Goal: Task Accomplishment & Management: Use online tool/utility

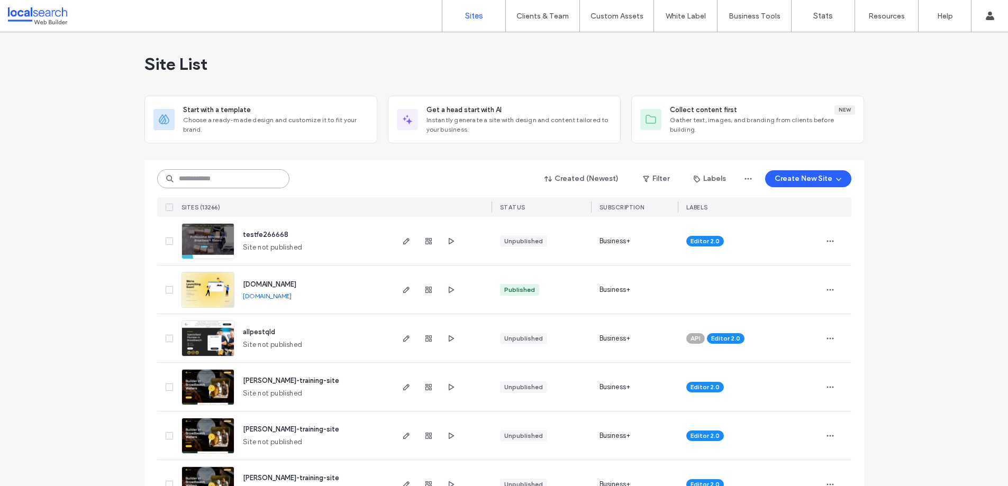
paste input "********"
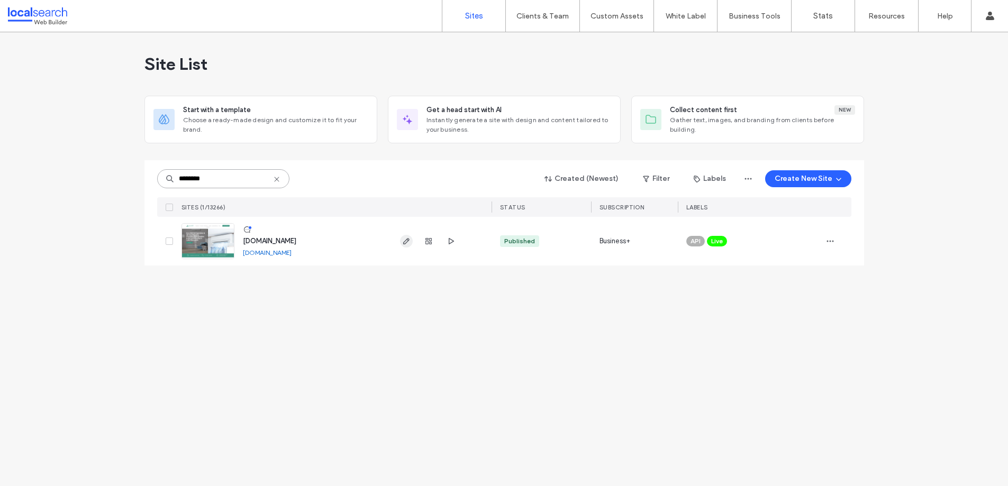
type input "********"
click at [405, 241] on use "button" at bounding box center [406, 241] width 6 height 6
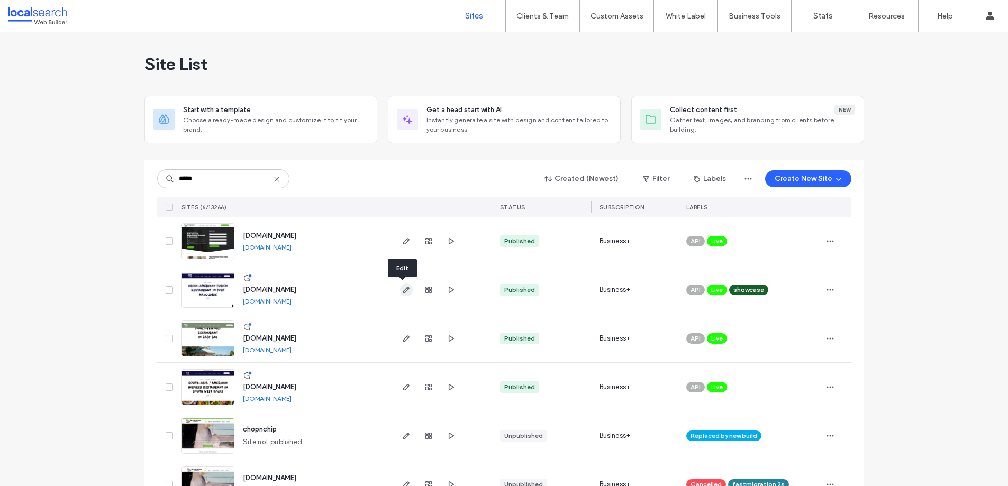
type input "*****"
click at [402, 288] on icon "button" at bounding box center [406, 290] width 8 height 8
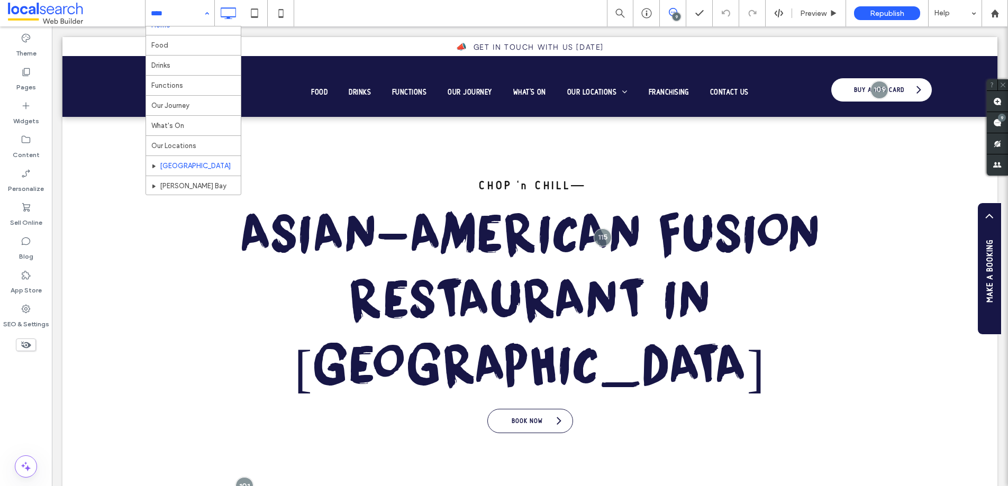
scroll to position [23, 0]
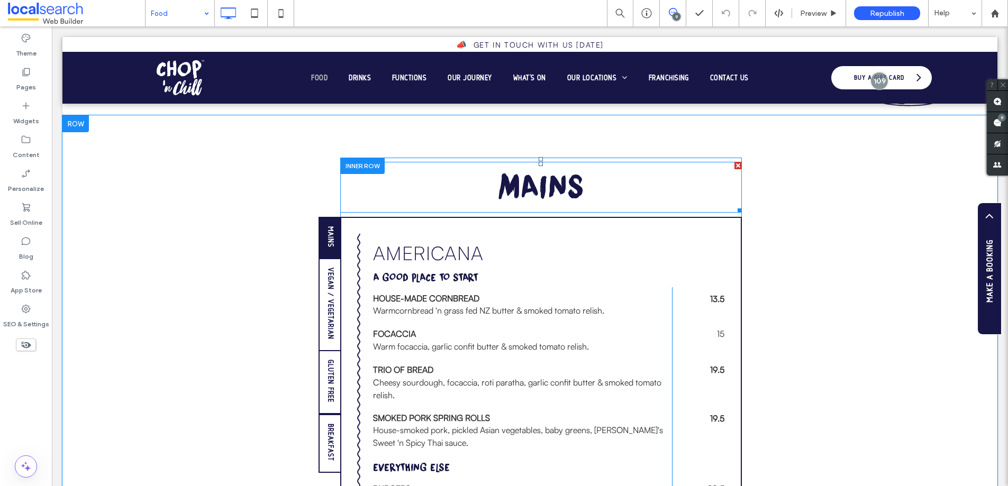
scroll to position [937, 0]
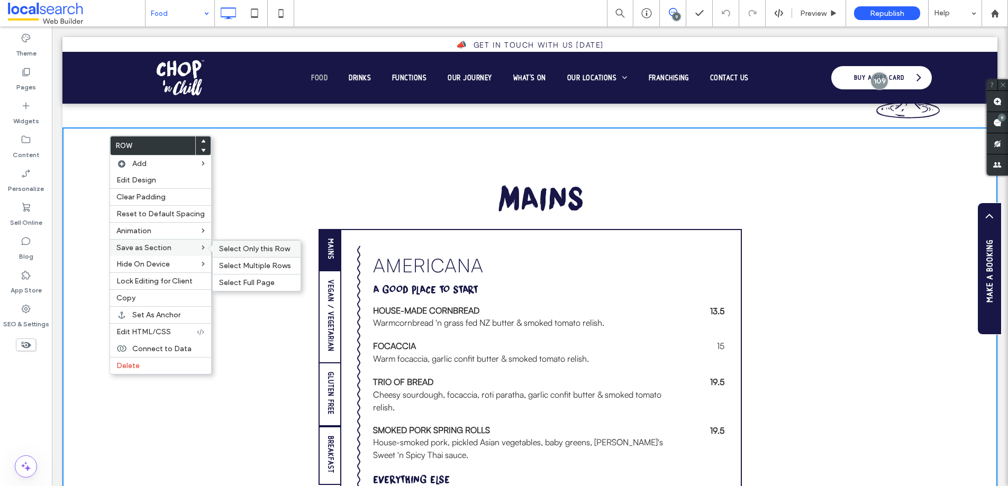
click at [251, 248] on span "Select Only this Row" at bounding box center [254, 248] width 71 height 9
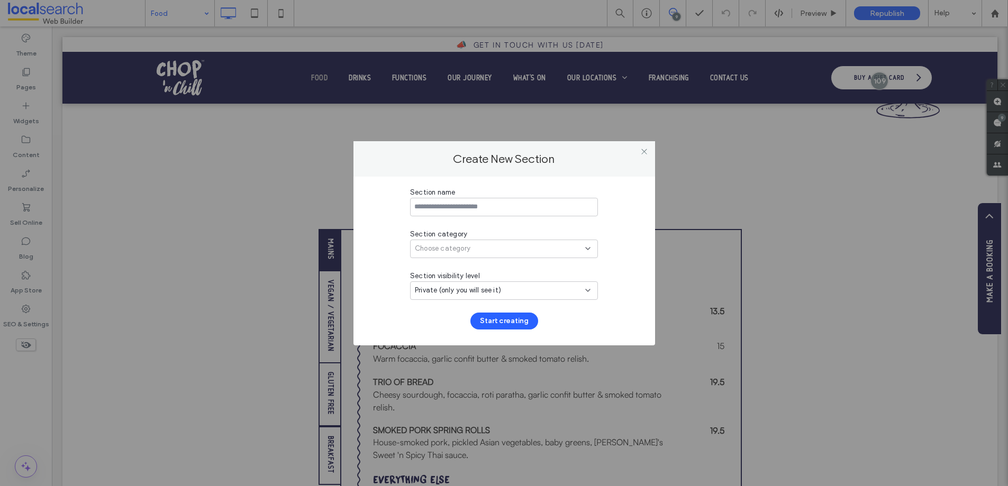
click at [481, 248] on div "Choose category" at bounding box center [500, 248] width 170 height 11
click at [511, 202] on input at bounding box center [504, 207] width 188 height 19
type input "**********"
click at [545, 244] on div "Choose category" at bounding box center [500, 248] width 170 height 11
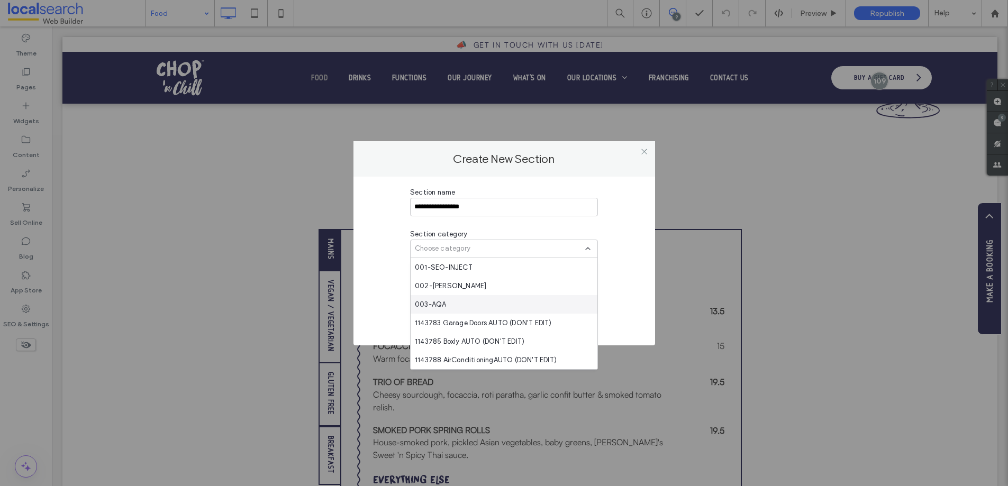
click at [505, 298] on div "003-AQA" at bounding box center [504, 304] width 187 height 19
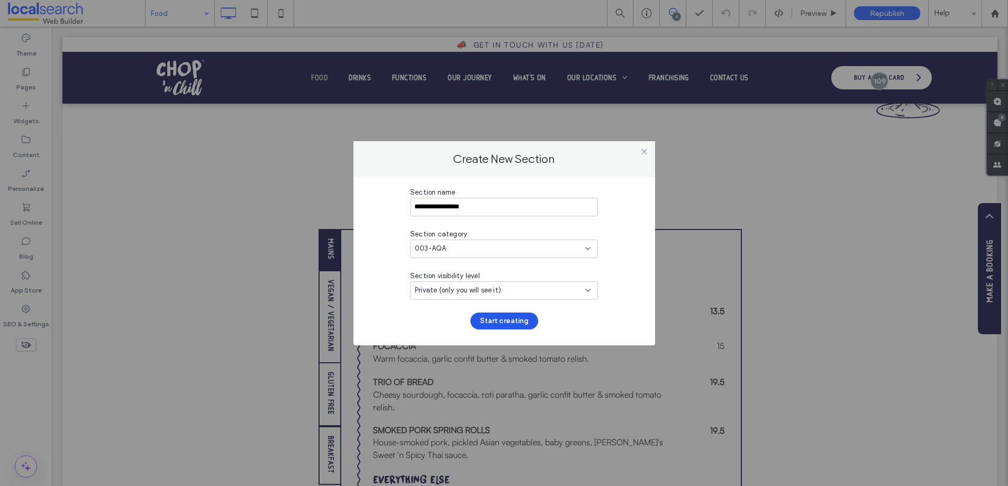
click at [498, 318] on button "Start creating" at bounding box center [504, 321] width 68 height 17
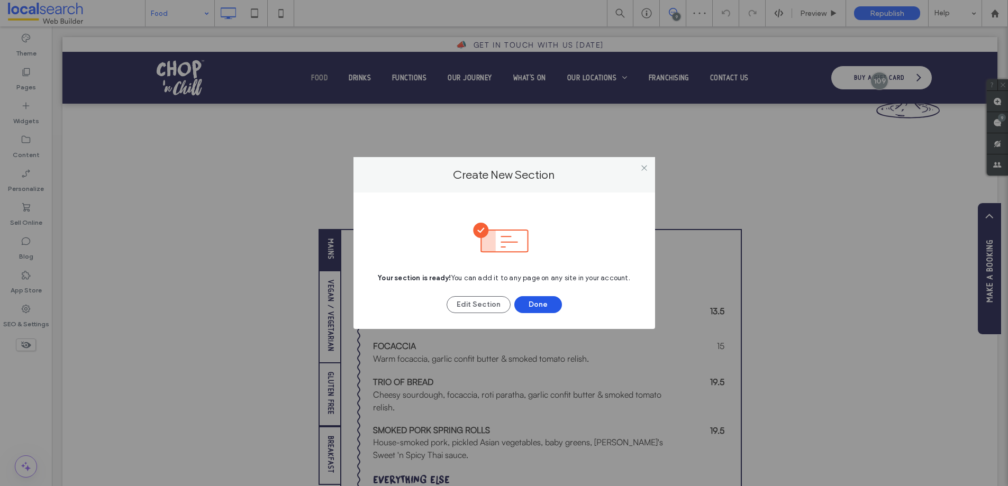
click at [532, 302] on button "Done" at bounding box center [538, 304] width 48 height 17
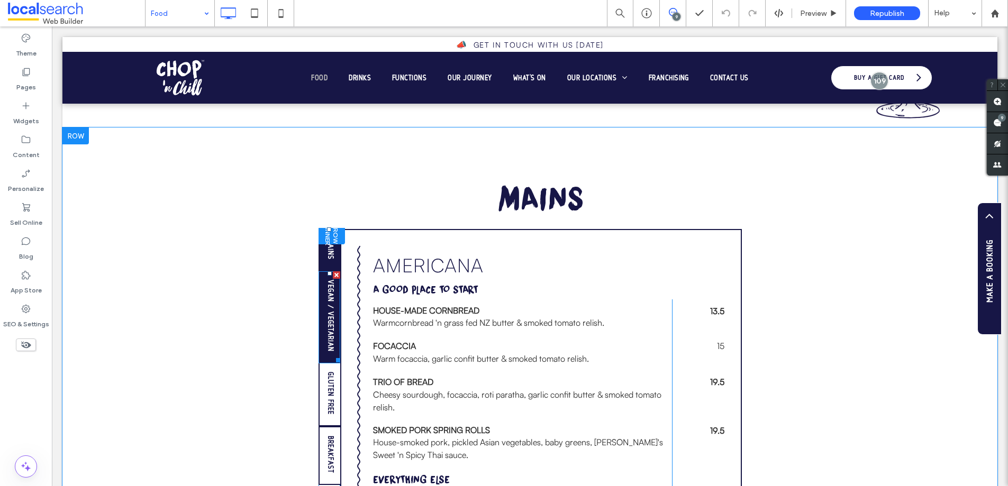
click at [327, 288] on span "Vegan / Vegetarian" at bounding box center [330, 316] width 8 height 80
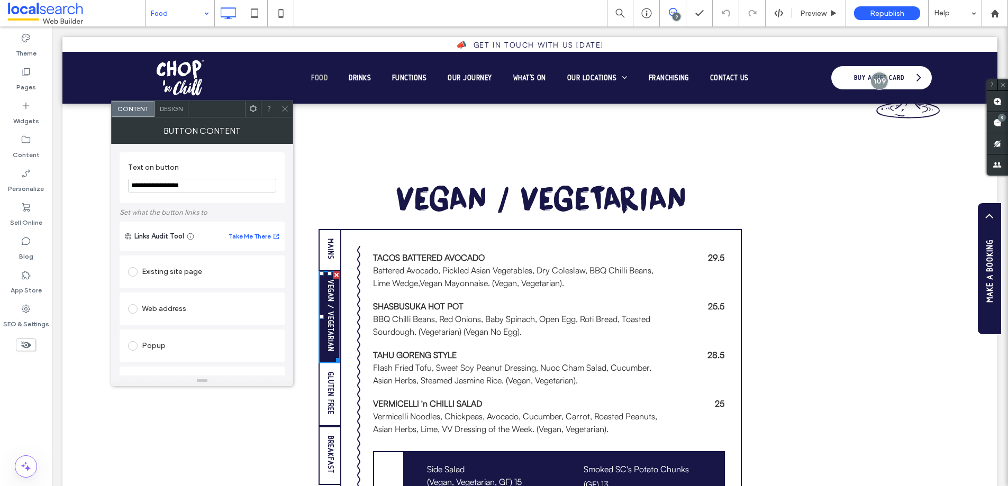
drag, startPoint x: 282, startPoint y: 106, endPoint x: 242, endPoint y: 89, distance: 43.1
click at [282, 106] on icon at bounding box center [285, 109] width 8 height 8
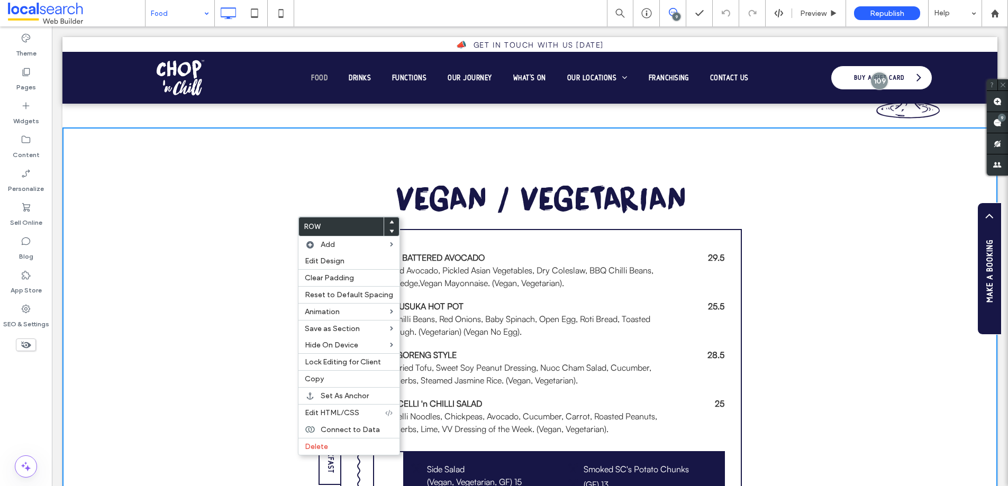
click at [212, 267] on div "Mains Vegan / Vegetarian Gluten Free Breakfast Click To Paste Breakfast MORNING…" at bounding box center [529, 424] width 935 height 593
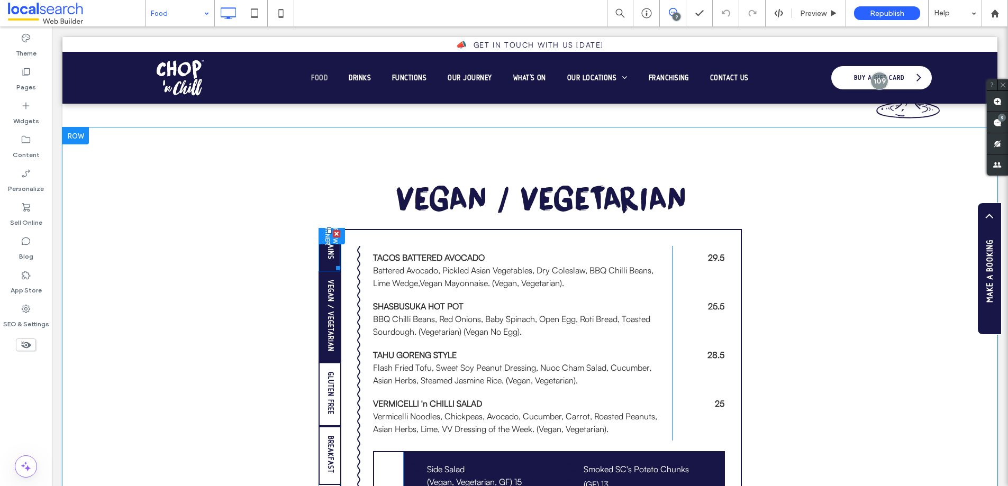
click at [326, 254] on span "Mains" at bounding box center [330, 249] width 8 height 30
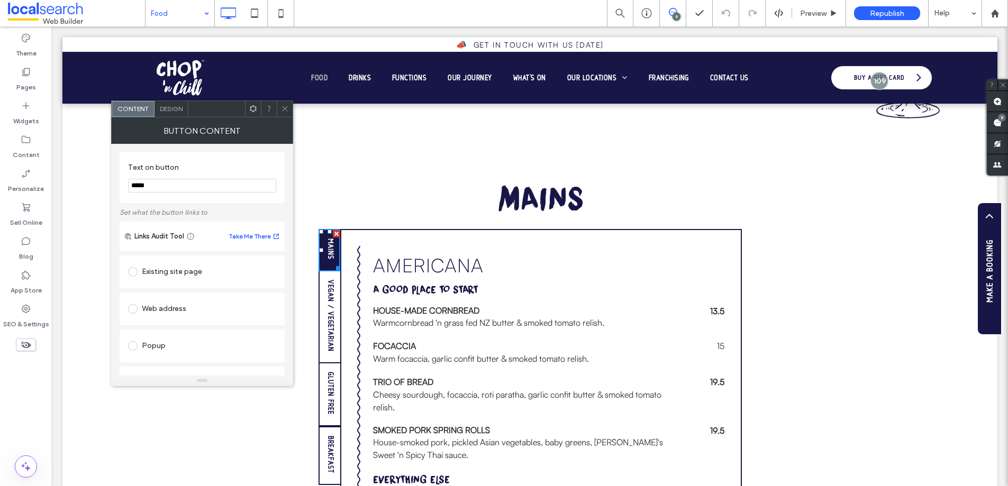
scroll to position [135, 0]
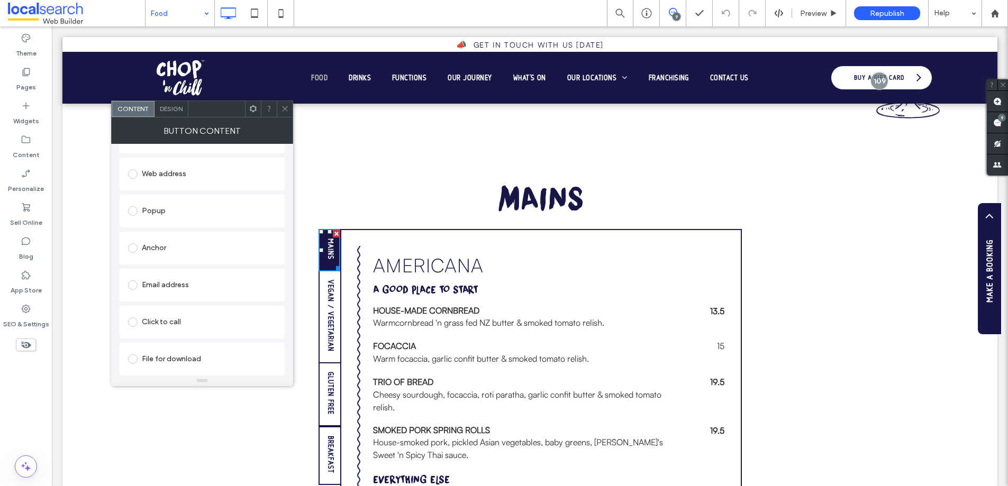
click at [169, 106] on span "Design" at bounding box center [171, 109] width 23 height 8
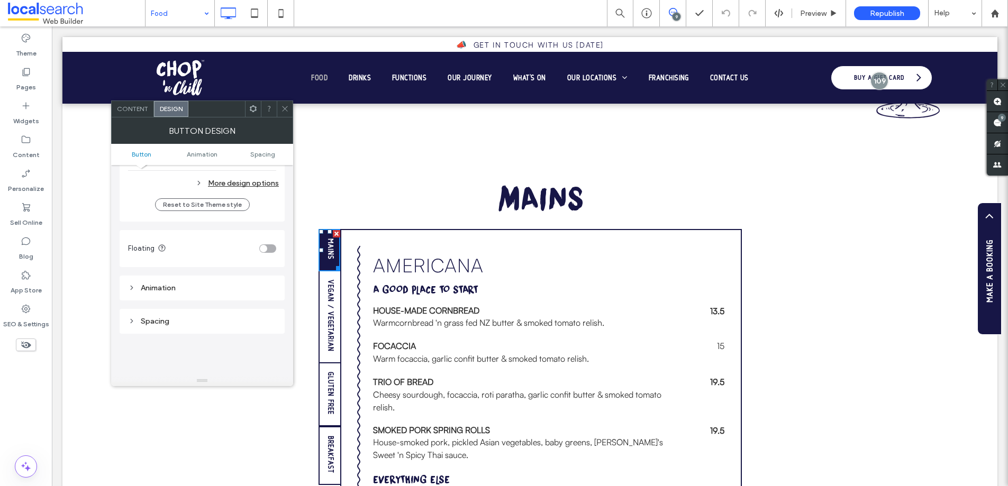
scroll to position [385, 0]
click at [236, 189] on div "More design options" at bounding box center [203, 190] width 151 height 14
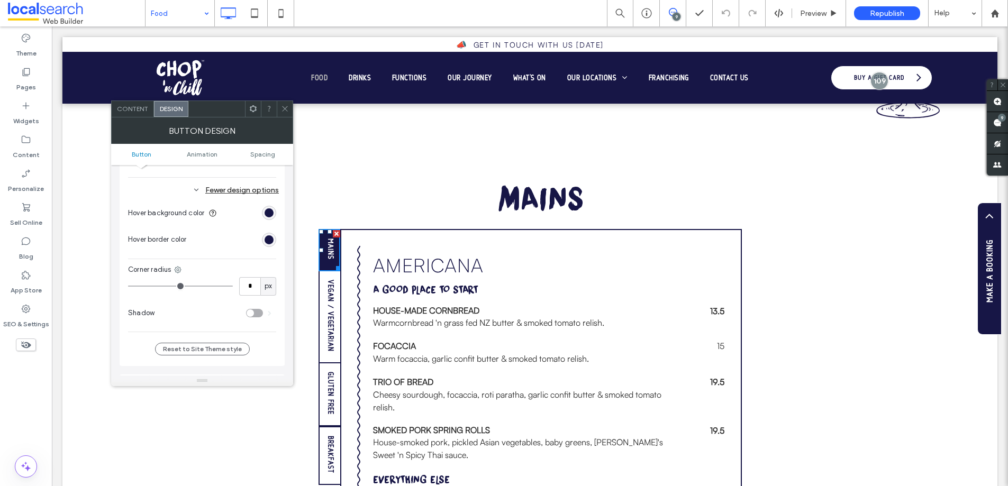
click at [255, 112] on icon at bounding box center [253, 109] width 8 height 8
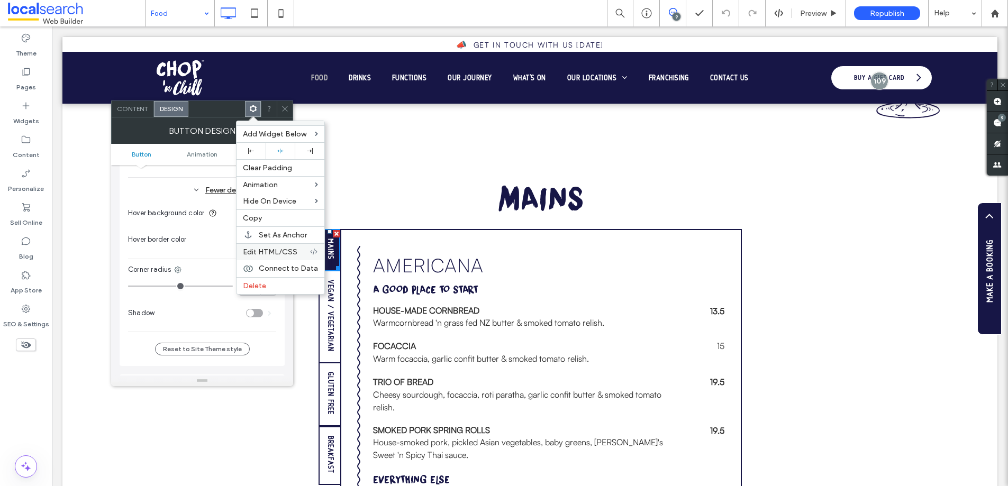
click at [275, 249] on span "Edit HTML/CSS" at bounding box center [270, 252] width 55 height 9
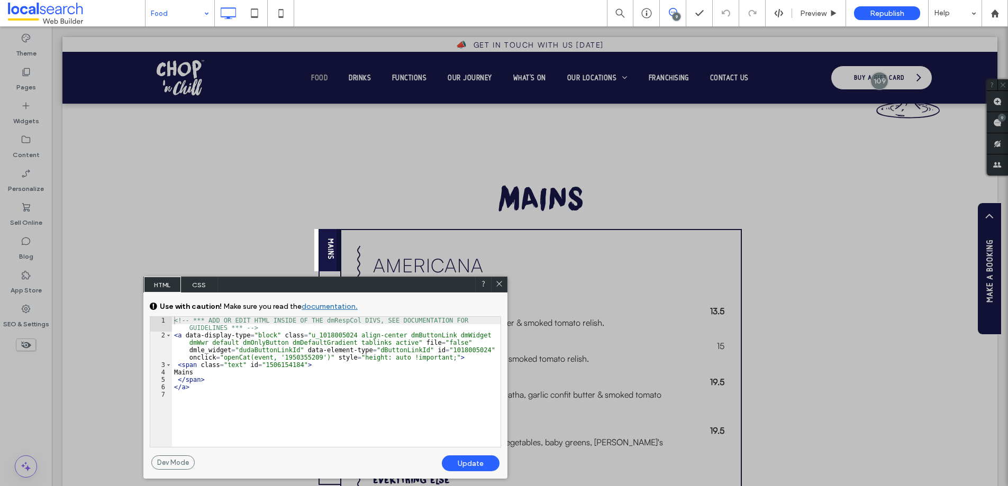
click at [203, 288] on span "CSS" at bounding box center [199, 285] width 37 height 16
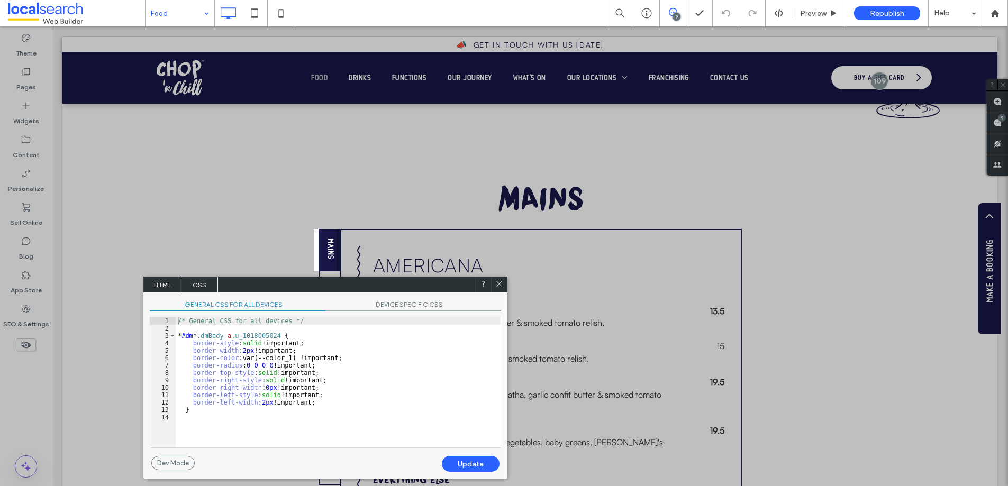
click at [171, 284] on span "HTML" at bounding box center [162, 285] width 37 height 16
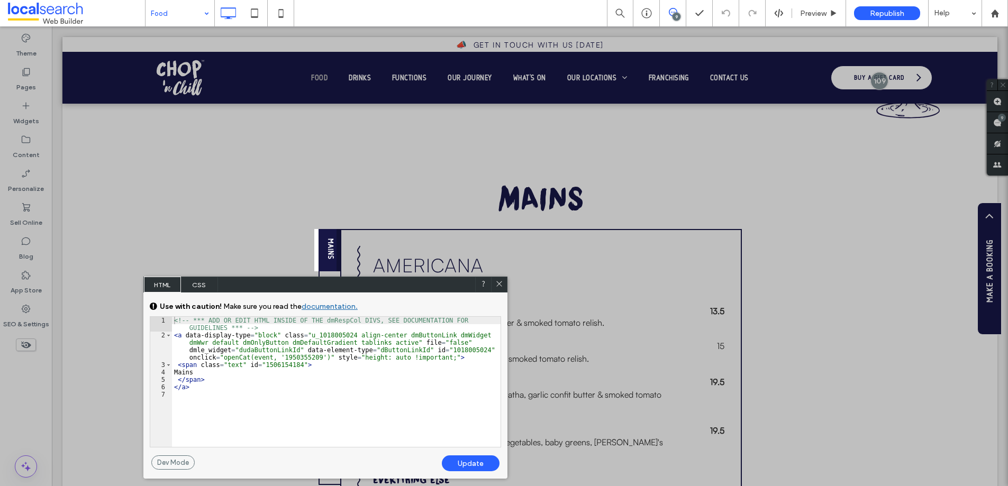
drag, startPoint x: 498, startPoint y: 283, endPoint x: 444, endPoint y: 257, distance: 60.1
click at [498, 283] on use at bounding box center [498, 284] width 5 height 5
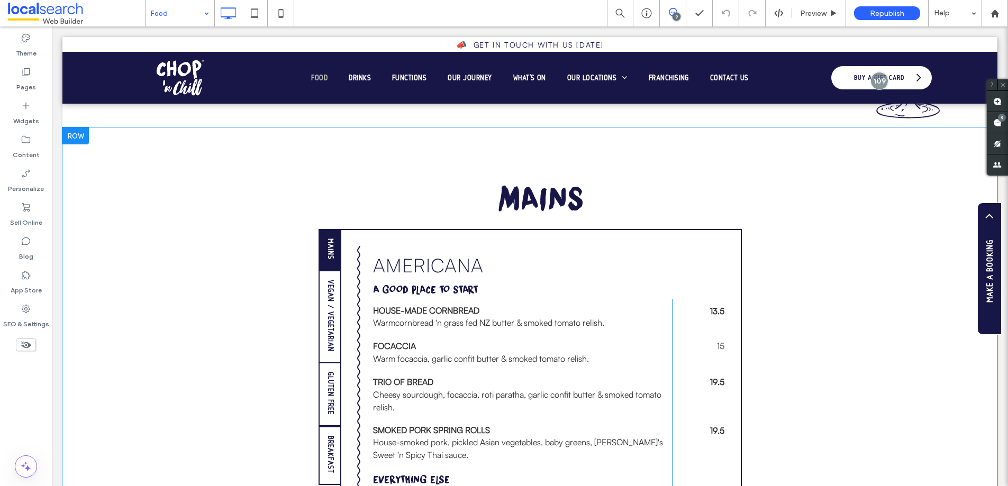
scroll to position [957, 0]
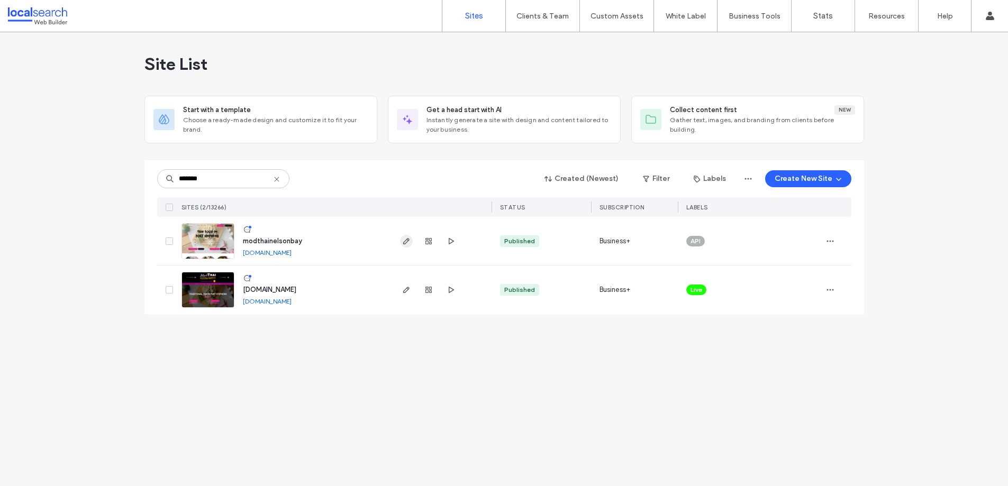
type input "*******"
click at [404, 241] on use "button" at bounding box center [406, 241] width 6 height 6
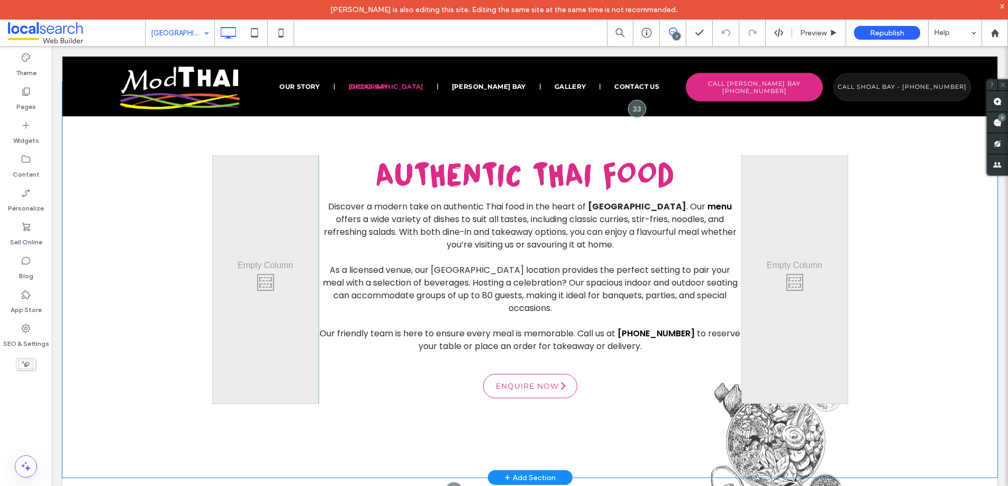
click at [499, 470] on div "+ Add Section" at bounding box center [530, 477] width 85 height 15
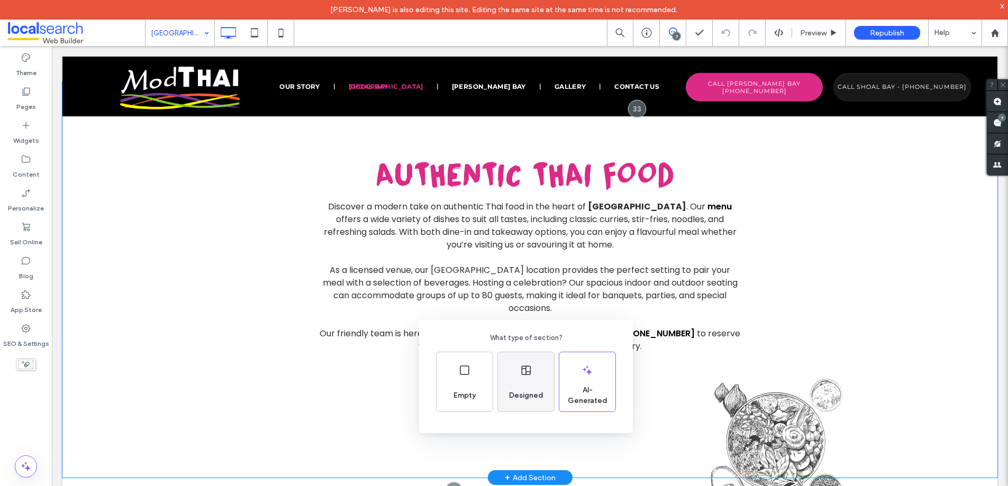
click at [528, 386] on div "Designed" at bounding box center [526, 395] width 43 height 23
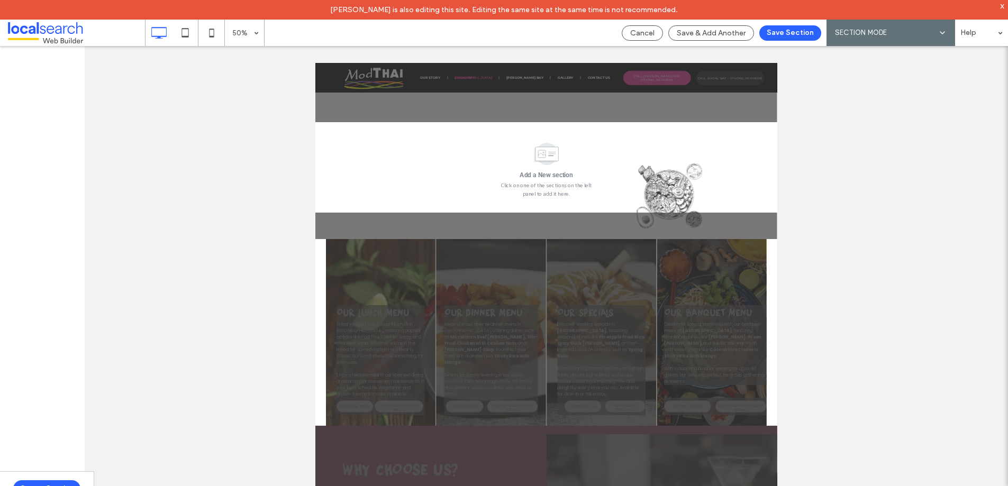
scroll to position [787, 0]
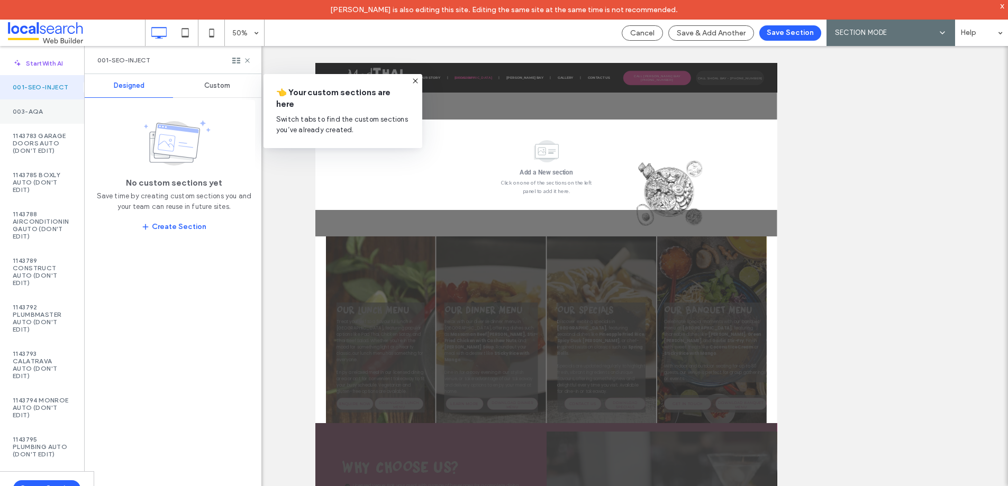
click at [36, 115] on label "003-AQA" at bounding box center [42, 111] width 59 height 7
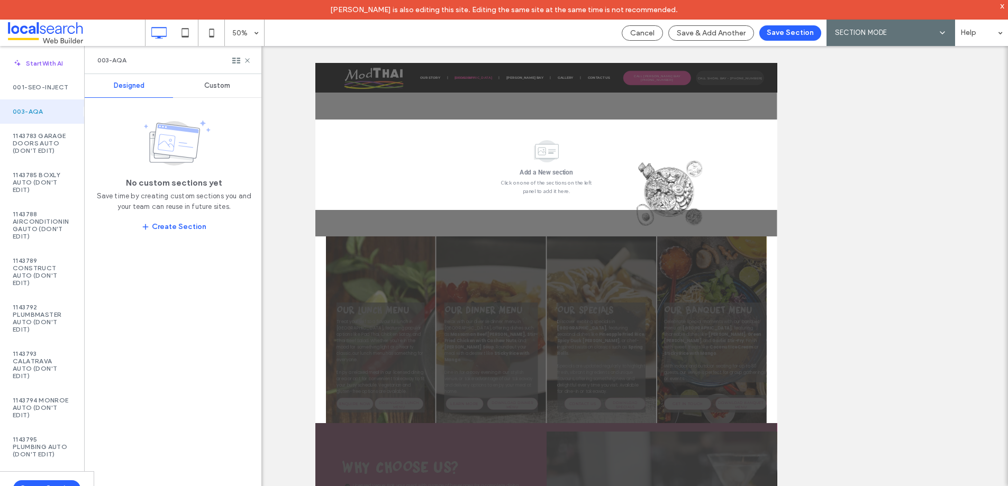
click at [210, 86] on span "Custom" at bounding box center [217, 85] width 26 height 8
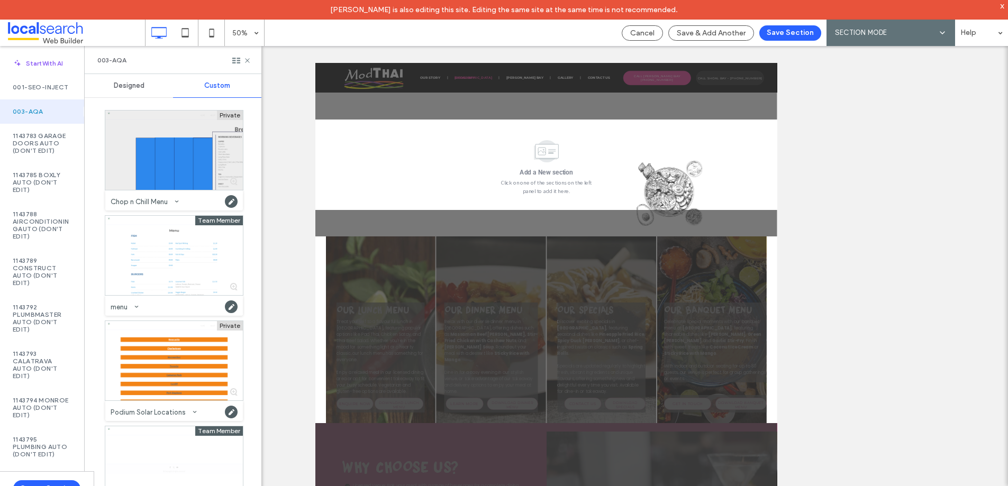
click at [166, 125] on div at bounding box center [174, 150] width 138 height 79
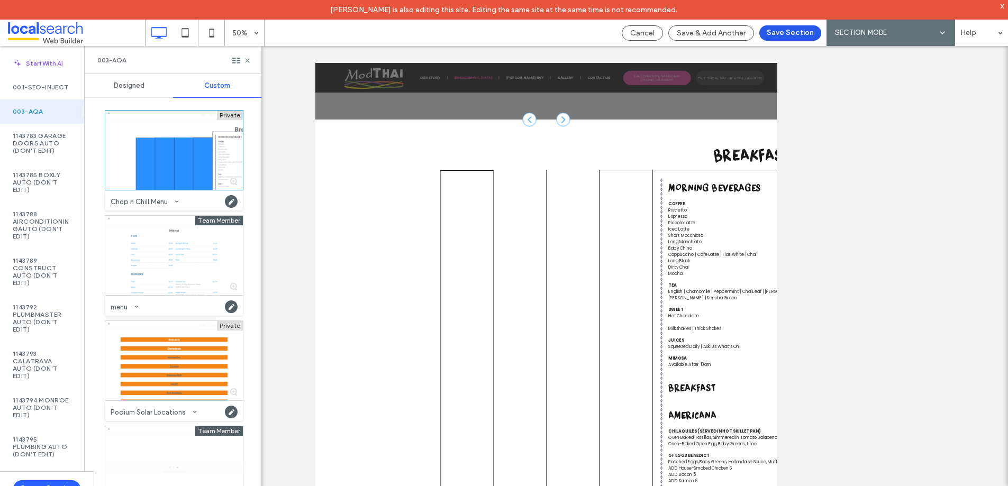
click at [802, 33] on button "Save Section" at bounding box center [790, 32] width 62 height 15
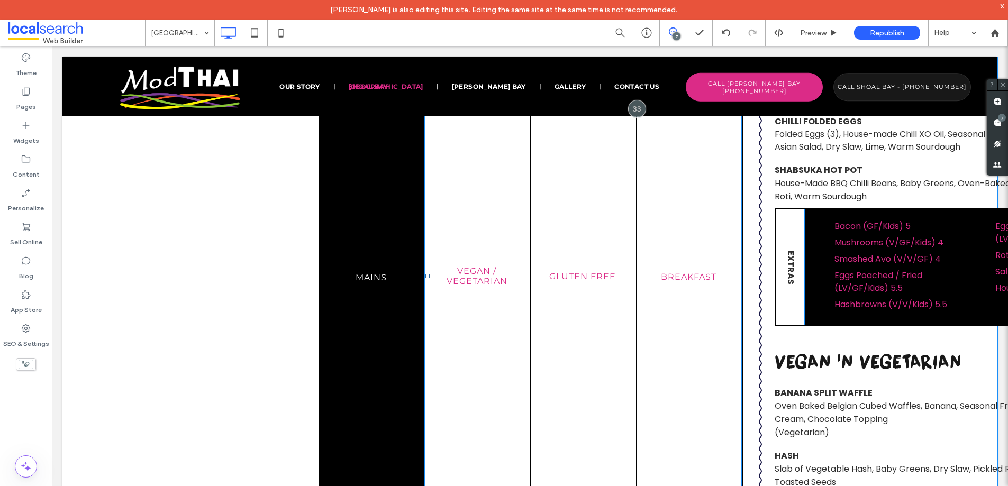
scroll to position [2128, 0]
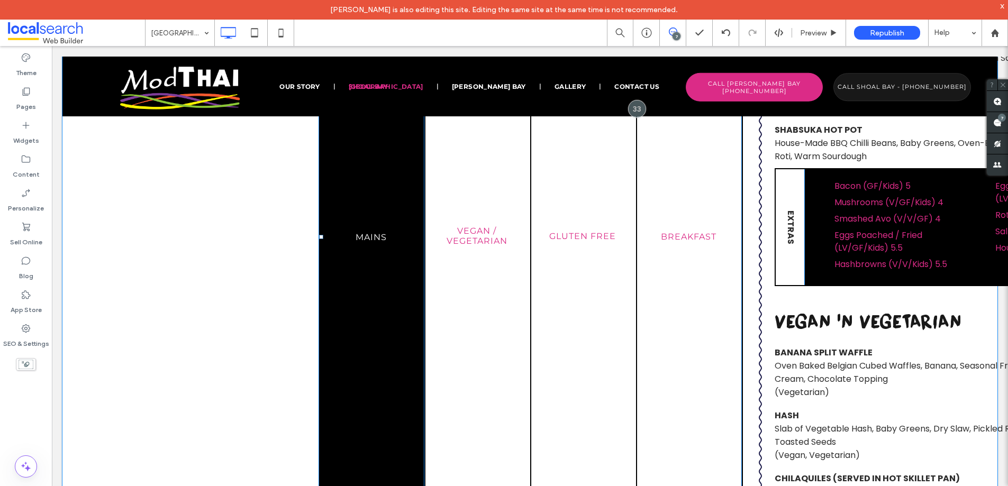
click at [399, 167] on link "Mains" at bounding box center [372, 237] width 106 height 2612
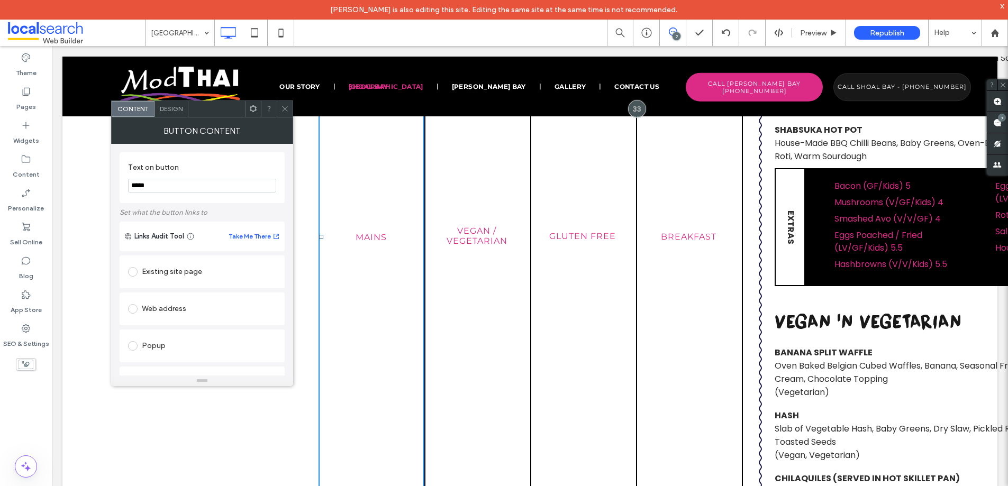
click at [170, 108] on span "Design" at bounding box center [171, 109] width 23 height 8
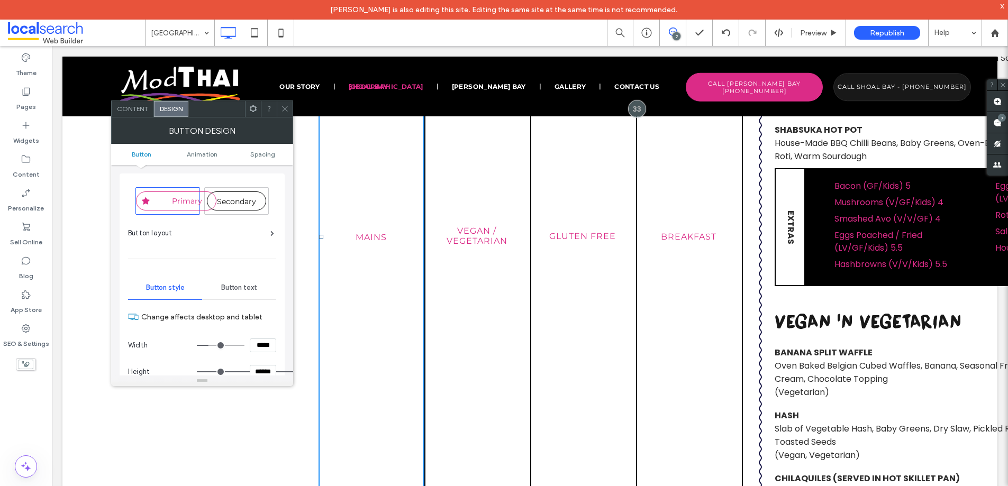
click at [283, 110] on icon at bounding box center [285, 109] width 8 height 8
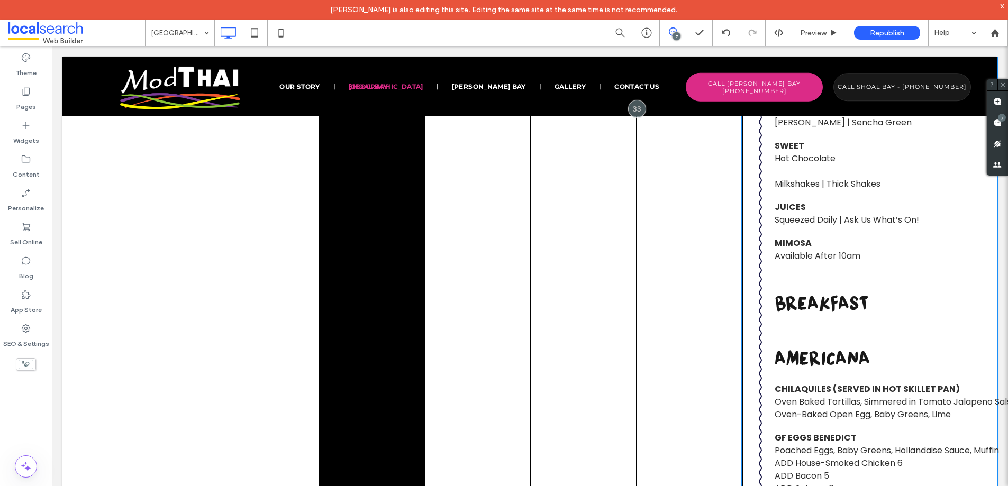
scroll to position [829, 0]
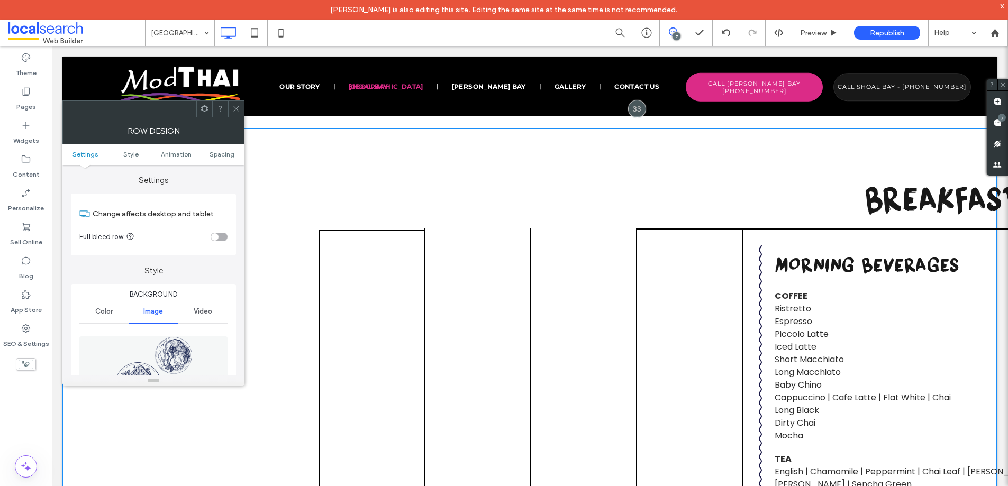
click at [236, 105] on icon at bounding box center [236, 109] width 8 height 8
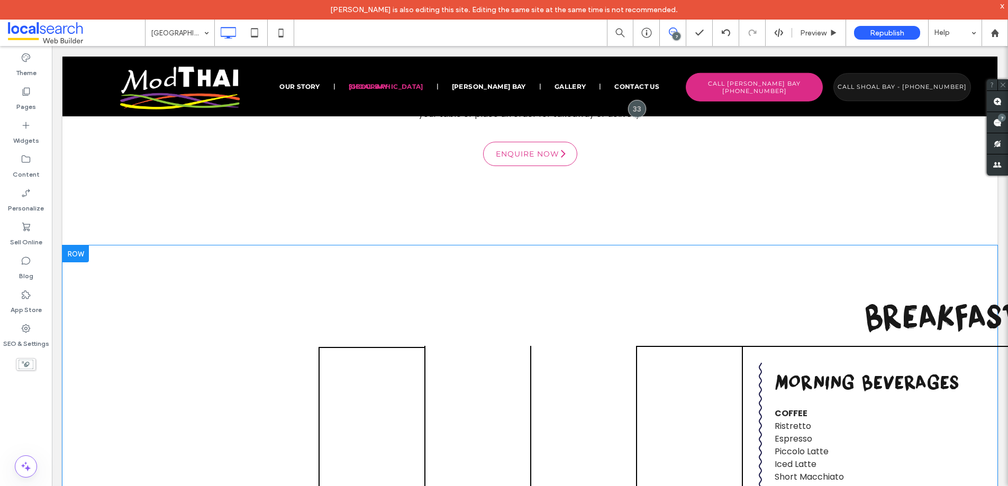
scroll to position [714, 0]
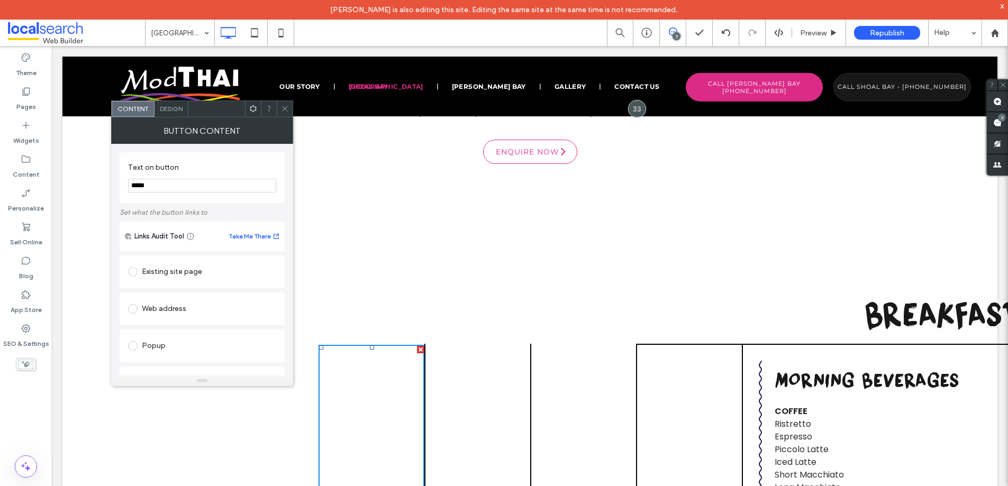
click at [176, 110] on span "Design" at bounding box center [171, 109] width 23 height 8
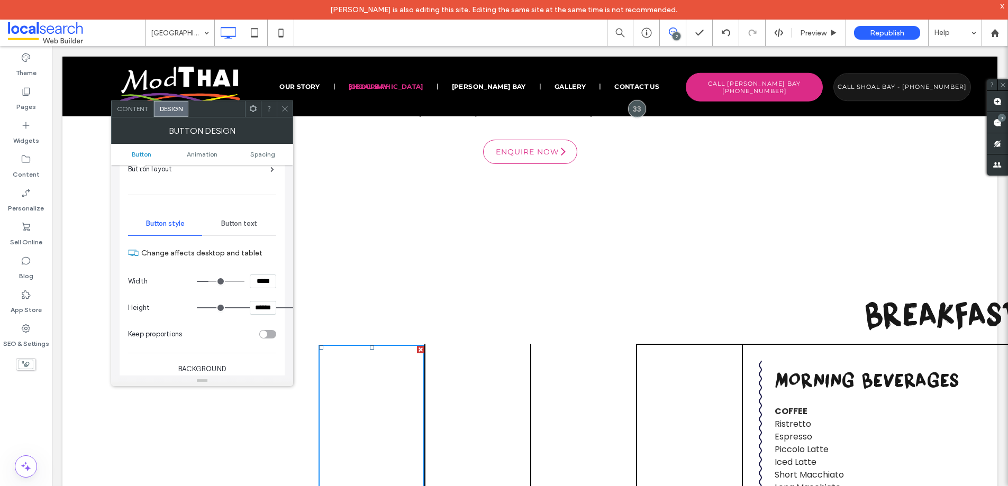
scroll to position [0, 0]
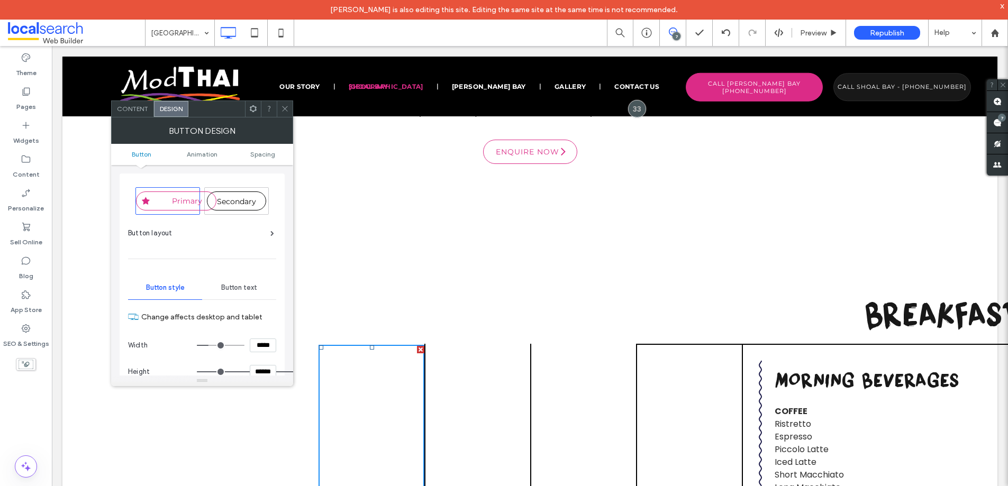
click at [283, 111] on use at bounding box center [284, 108] width 5 height 5
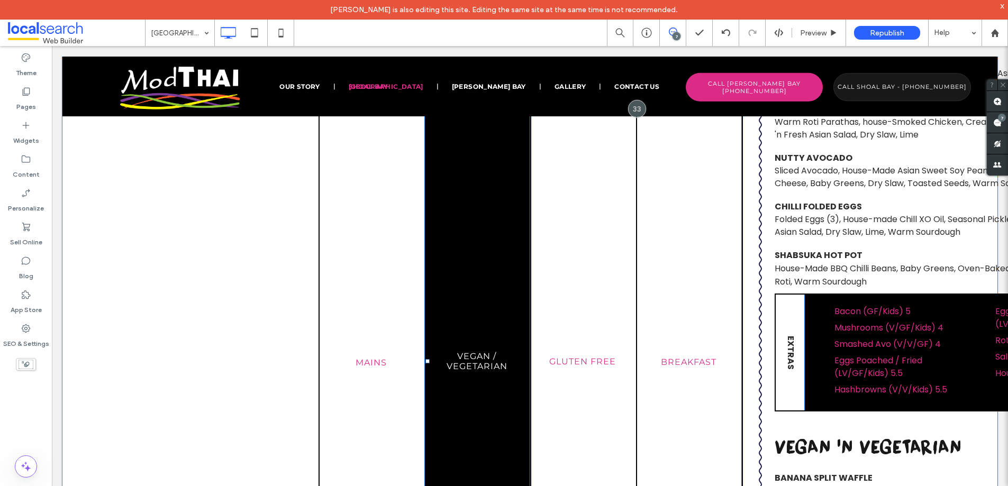
scroll to position [2003, 0]
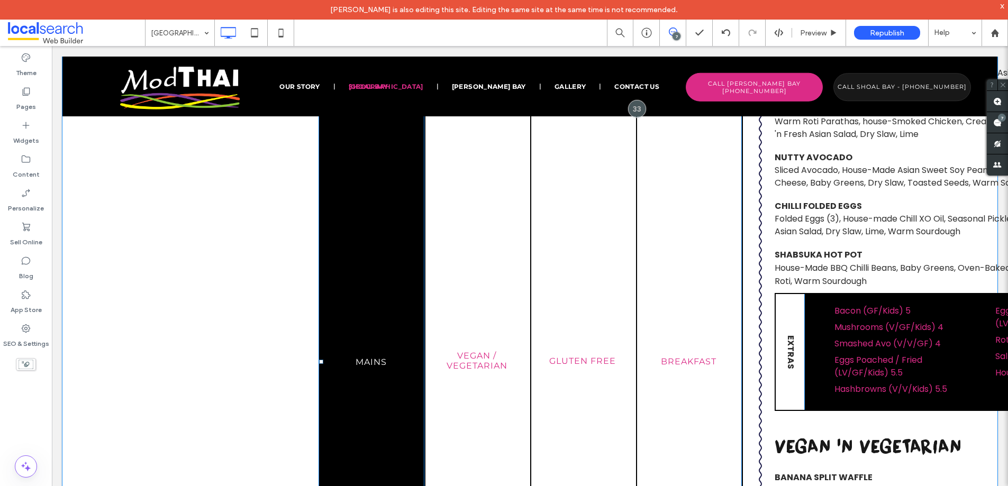
click at [358, 317] on link "Mains" at bounding box center [372, 362] width 106 height 2612
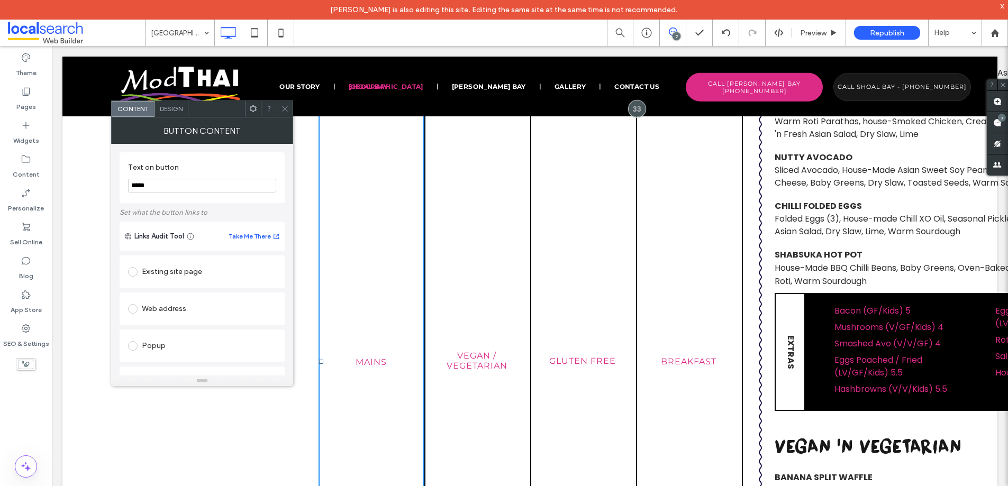
click at [167, 113] on div "Design" at bounding box center [172, 109] width 34 height 16
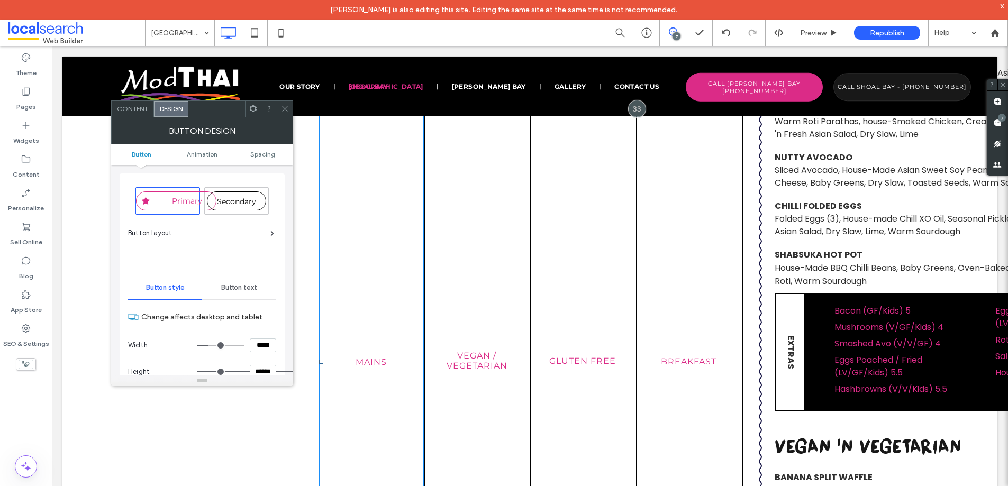
click at [287, 107] on icon at bounding box center [285, 109] width 8 height 8
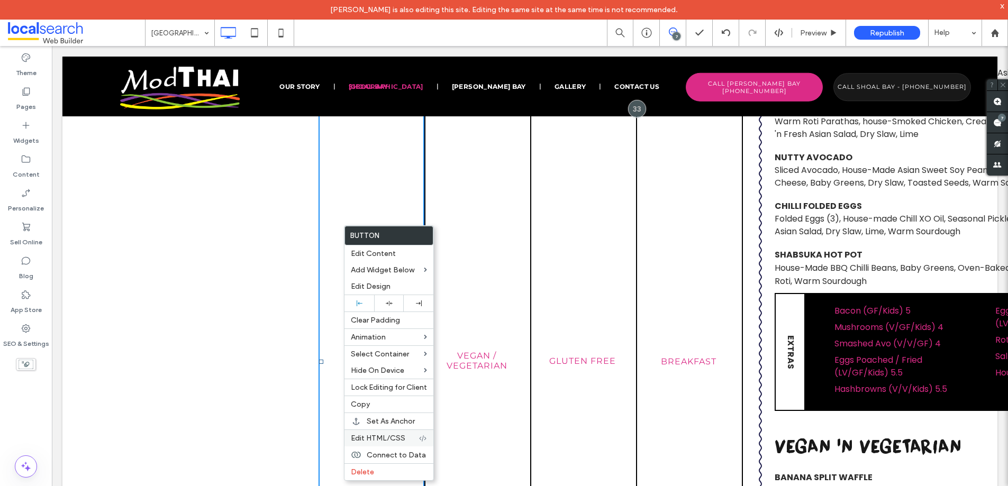
click at [388, 437] on span "Edit HTML/CSS" at bounding box center [378, 438] width 55 height 9
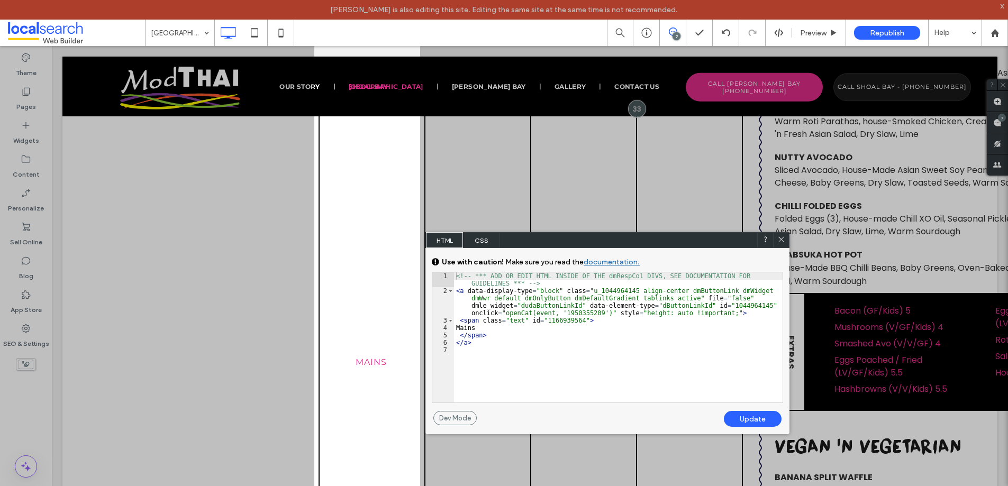
click at [473, 238] on span "CSS" at bounding box center [481, 240] width 37 height 16
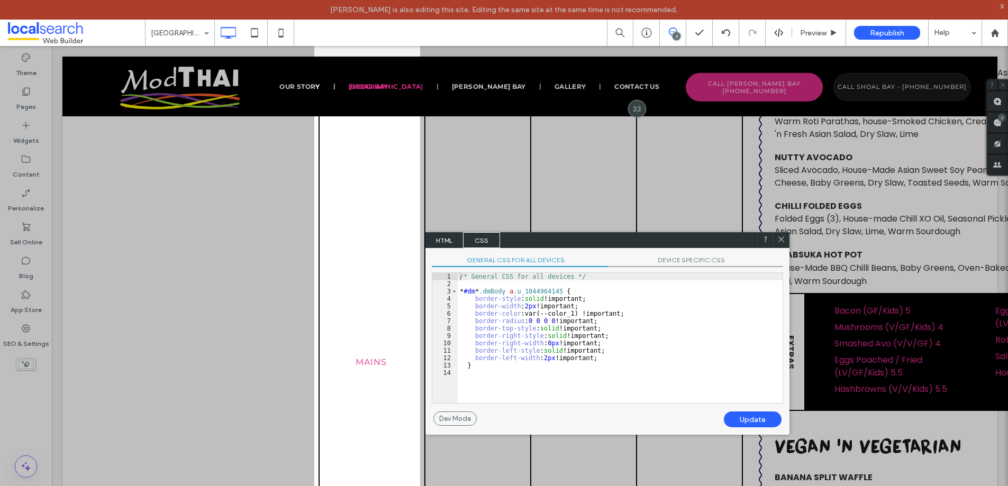
drag, startPoint x: 783, startPoint y: 239, endPoint x: 659, endPoint y: 198, distance: 129.7
click at [783, 239] on icon at bounding box center [781, 239] width 8 height 8
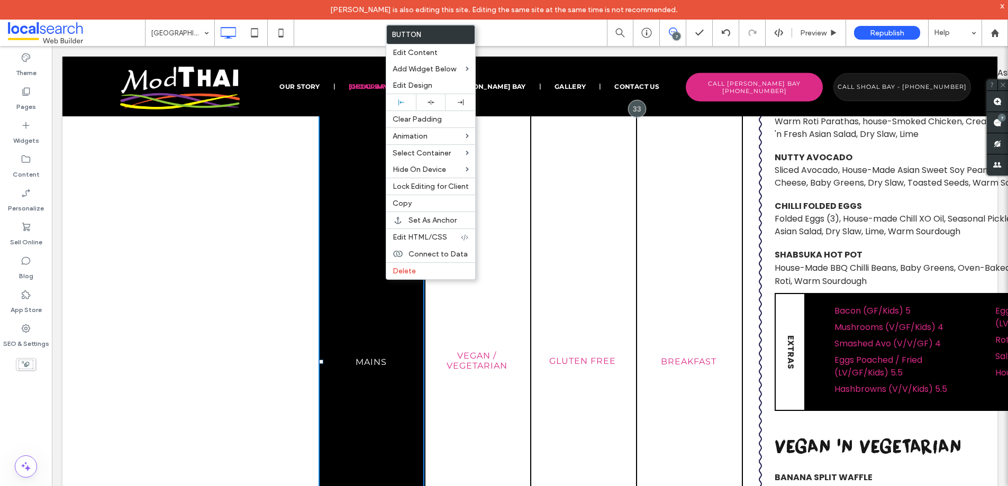
click at [346, 293] on link "Mains" at bounding box center [372, 362] width 106 height 2612
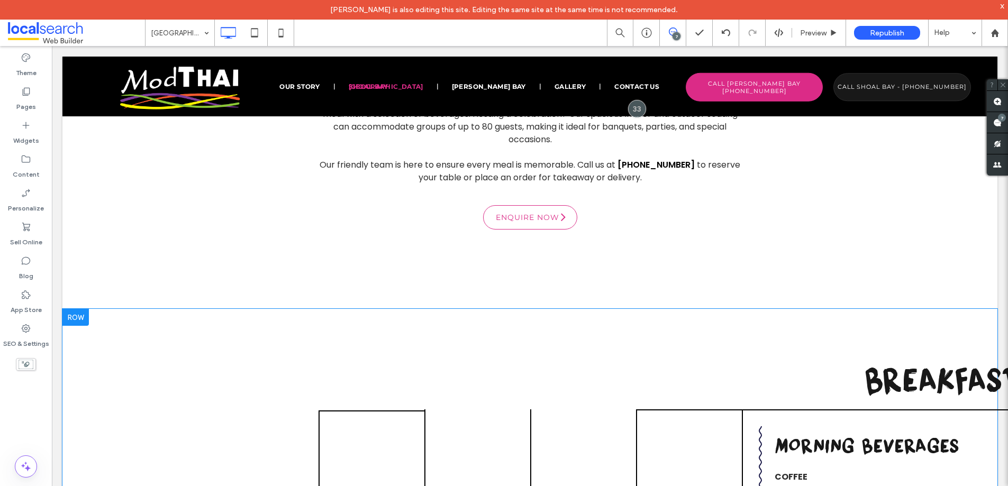
scroll to position [761, 0]
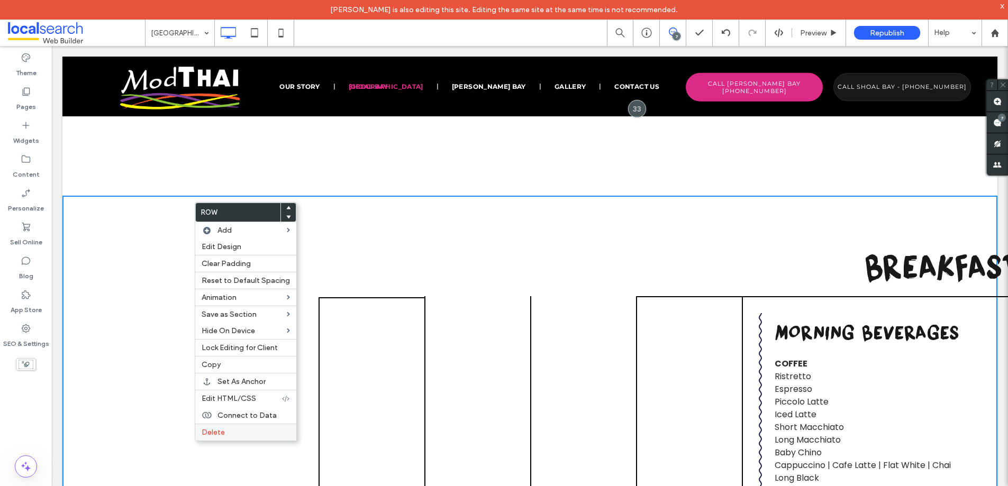
click at [226, 431] on label "Delete" at bounding box center [246, 432] width 88 height 9
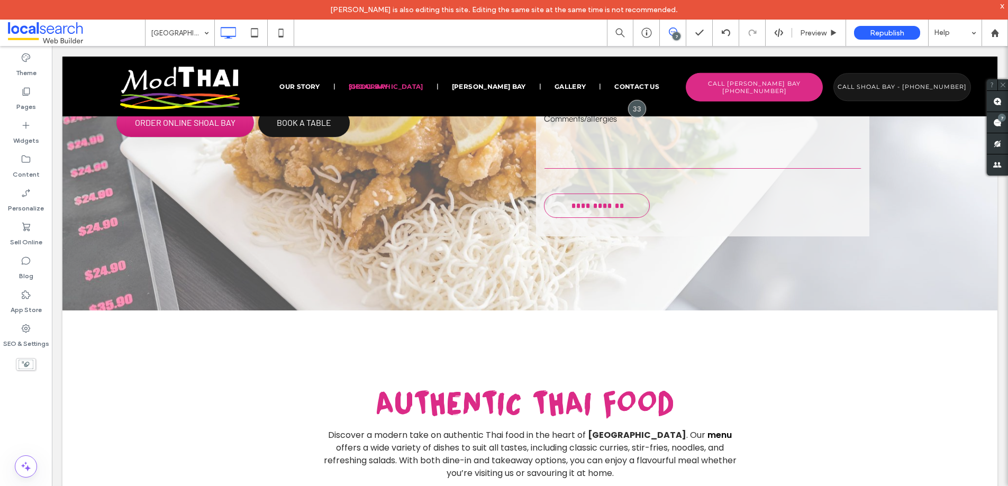
scroll to position [247, 0]
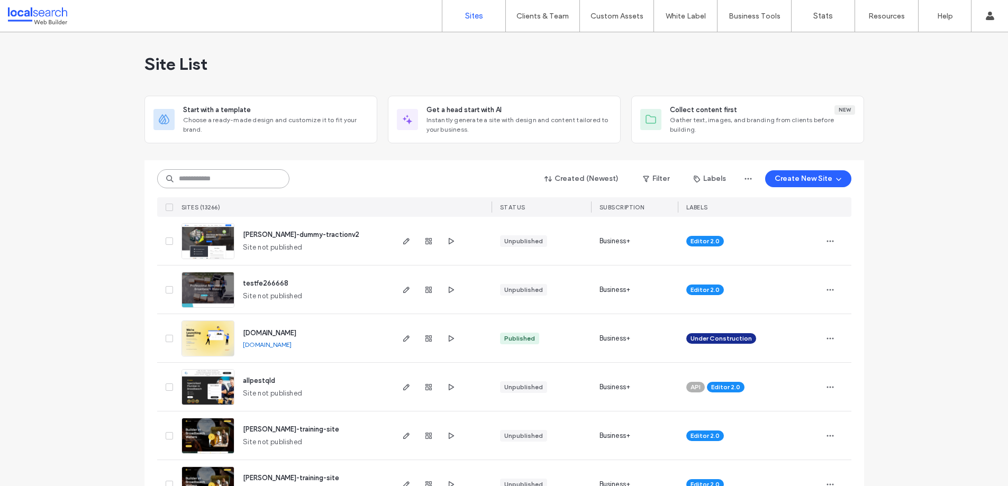
paste input "********"
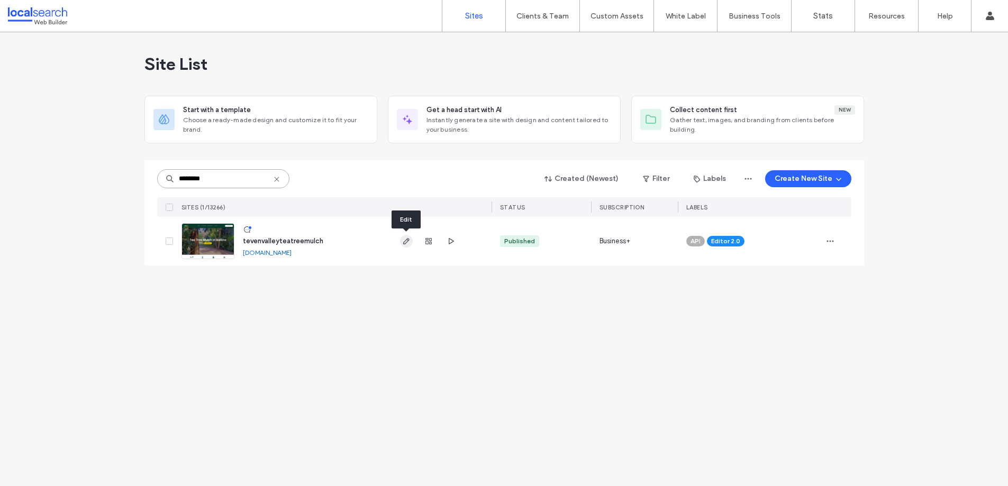
type input "********"
click at [409, 240] on icon "button" at bounding box center [406, 241] width 8 height 8
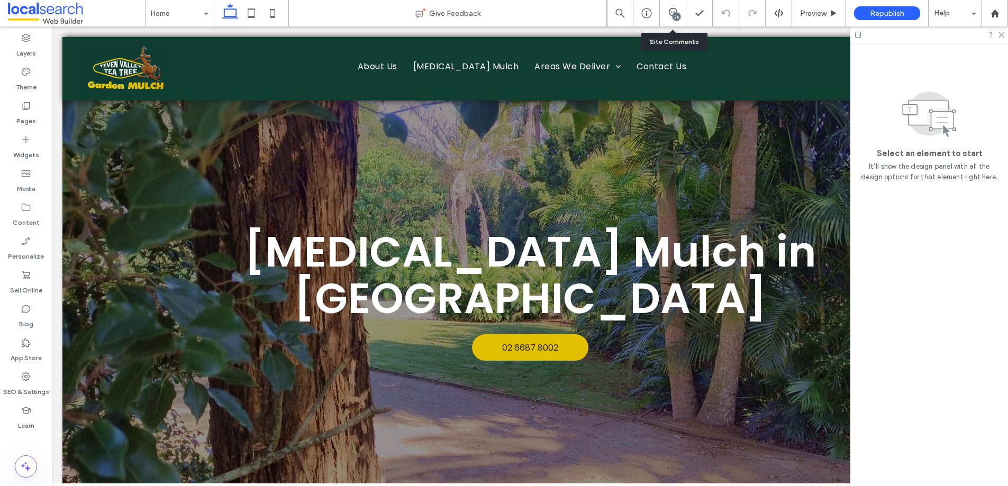
click at [674, 21] on div "36" at bounding box center [673, 13] width 26 height 26
click at [673, 16] on div "36" at bounding box center [677, 17] width 8 height 8
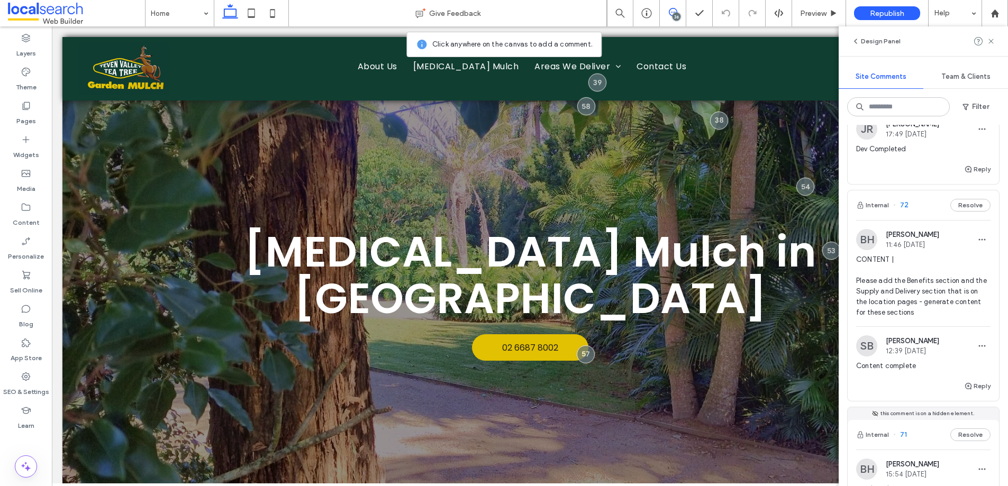
scroll to position [159, 0]
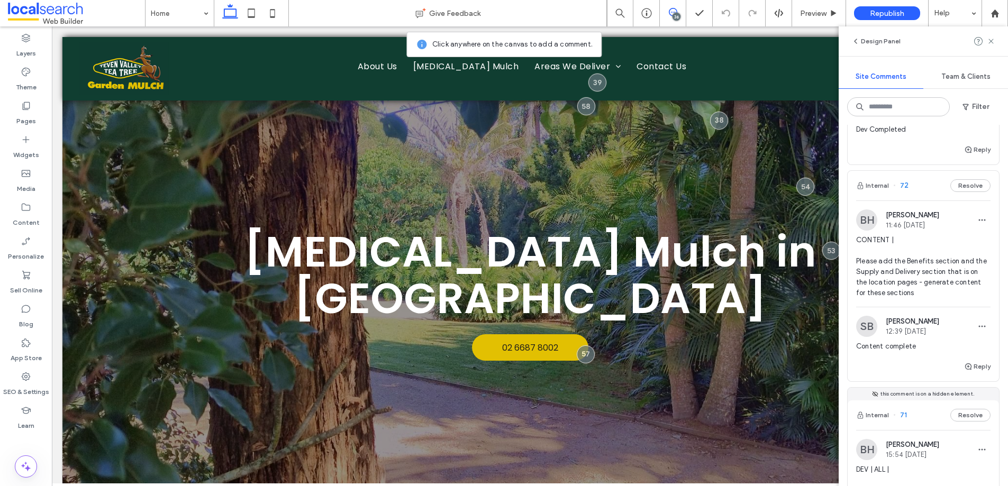
click at [897, 279] on span "CONTENT | Please add the Benefits section and the Supply and Delivery section t…" at bounding box center [923, 266] width 134 height 63
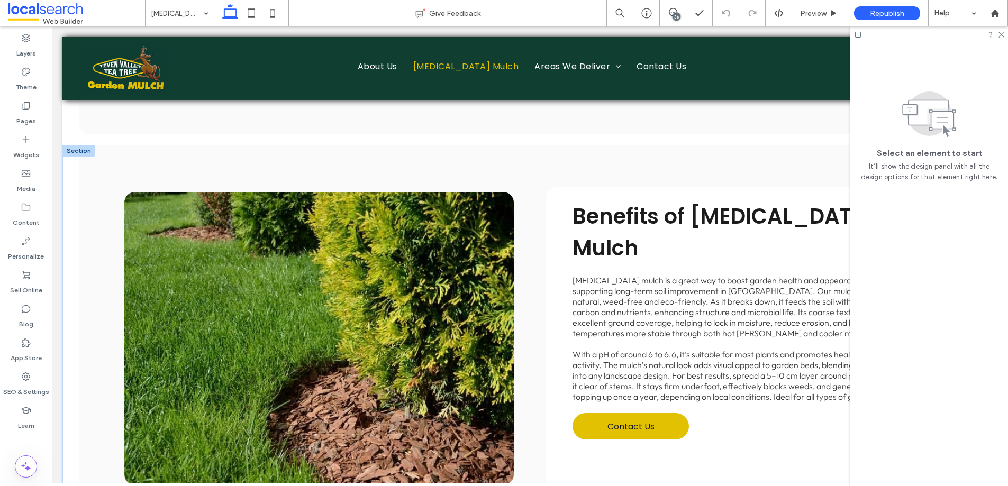
scroll to position [1151, 0]
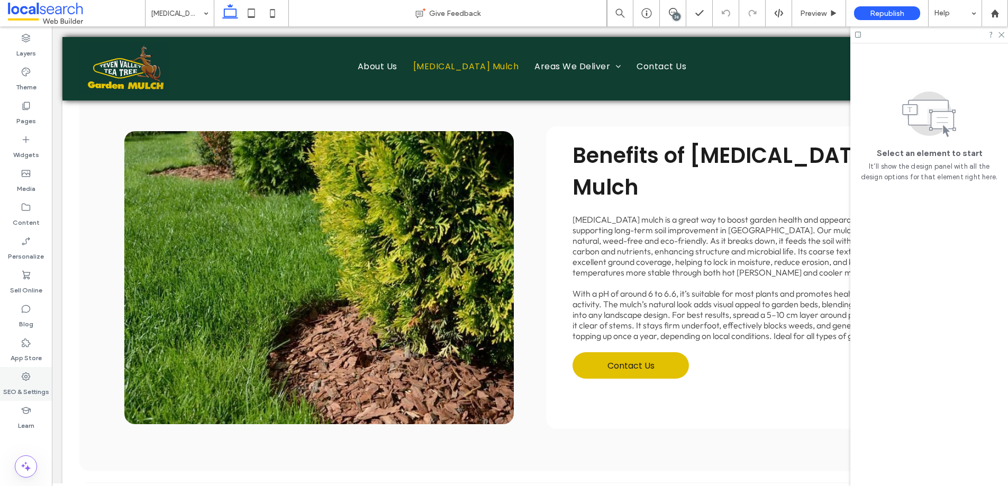
click at [22, 386] on label "SEO & Settings" at bounding box center [26, 389] width 46 height 15
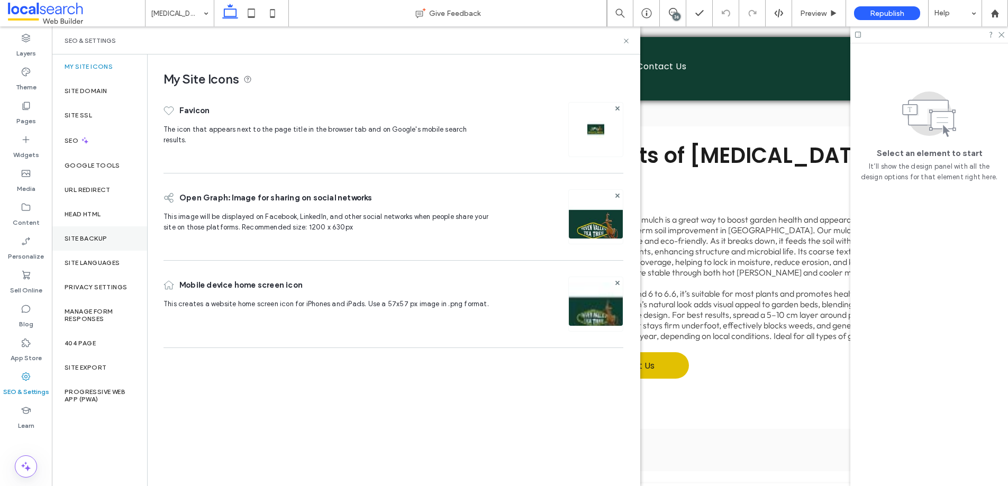
click at [81, 242] on label "Site Backup" at bounding box center [86, 238] width 42 height 7
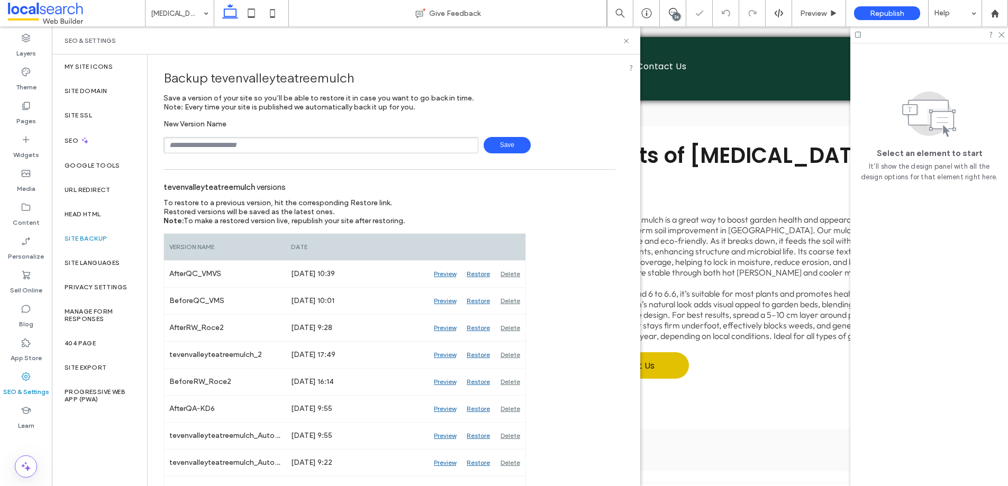
click at [233, 141] on input "text" at bounding box center [321, 145] width 315 height 16
click at [511, 142] on span "Save" at bounding box center [507, 145] width 47 height 16
type input "**********"
click at [623, 40] on icon at bounding box center [626, 41] width 8 height 8
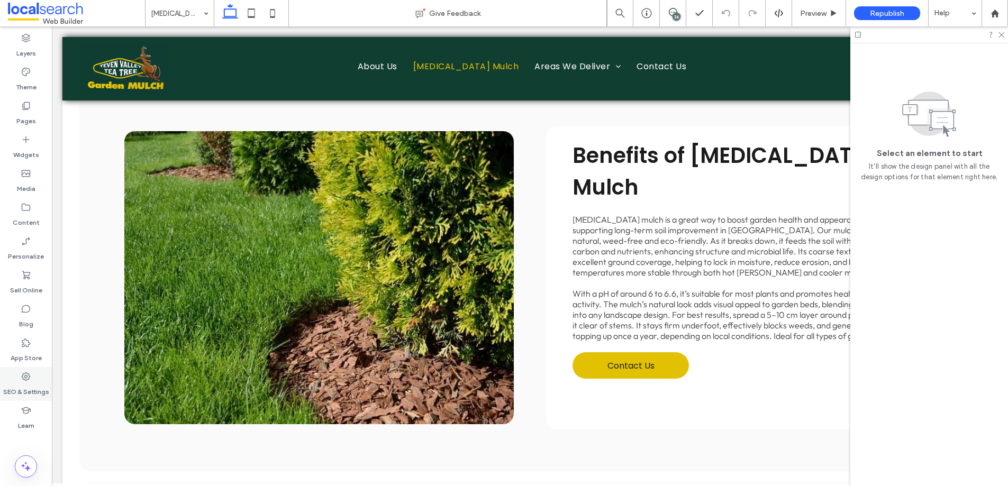
click at [12, 371] on div "SEO & Settings" at bounding box center [26, 384] width 52 height 34
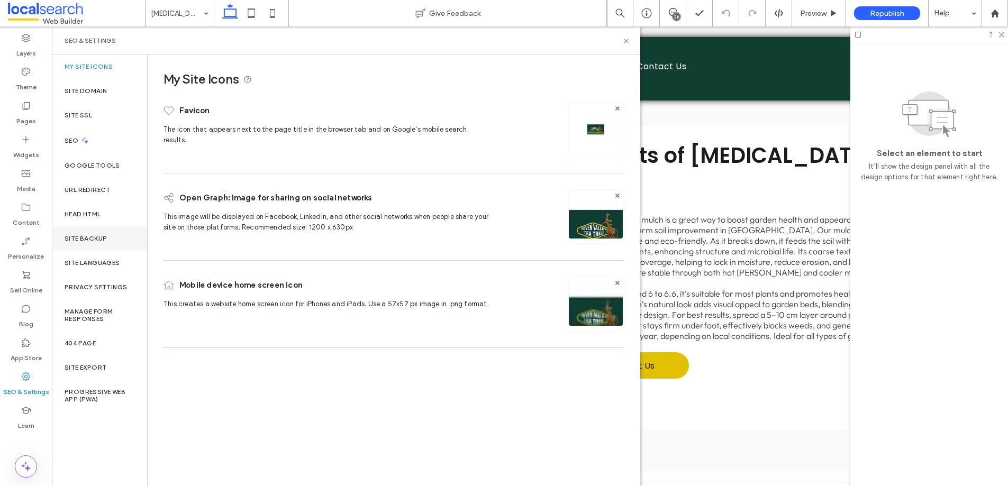
click at [103, 235] on label "Site Backup" at bounding box center [86, 238] width 42 height 7
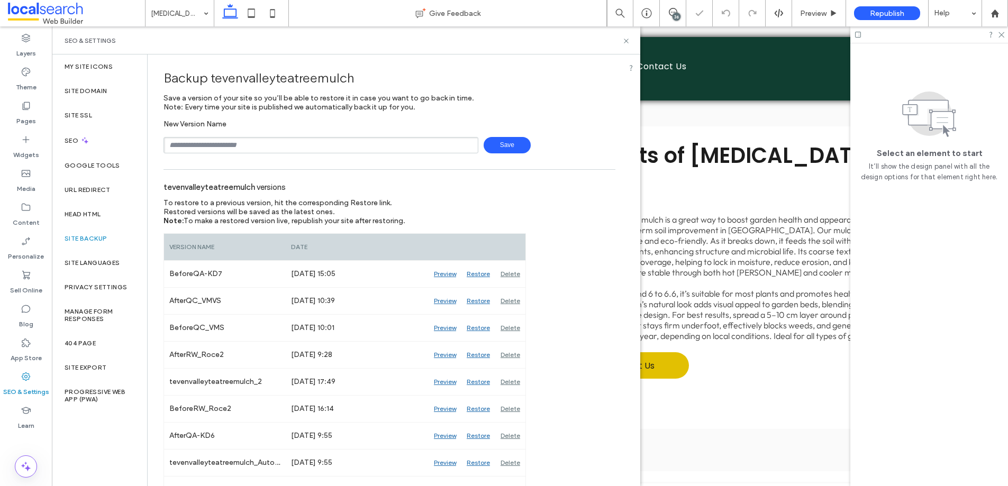
click at [625, 35] on div "SEO & Settings" at bounding box center [346, 40] width 588 height 28
drag, startPoint x: 626, startPoint y: 39, endPoint x: 621, endPoint y: 4, distance: 35.3
click at [626, 39] on icon at bounding box center [626, 41] width 8 height 8
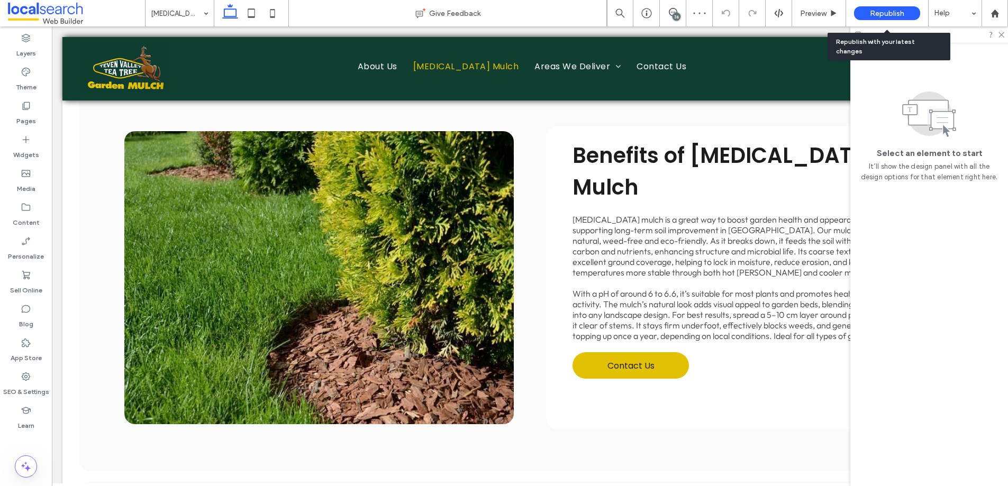
click at [898, 9] on span "Republish" at bounding box center [887, 13] width 34 height 9
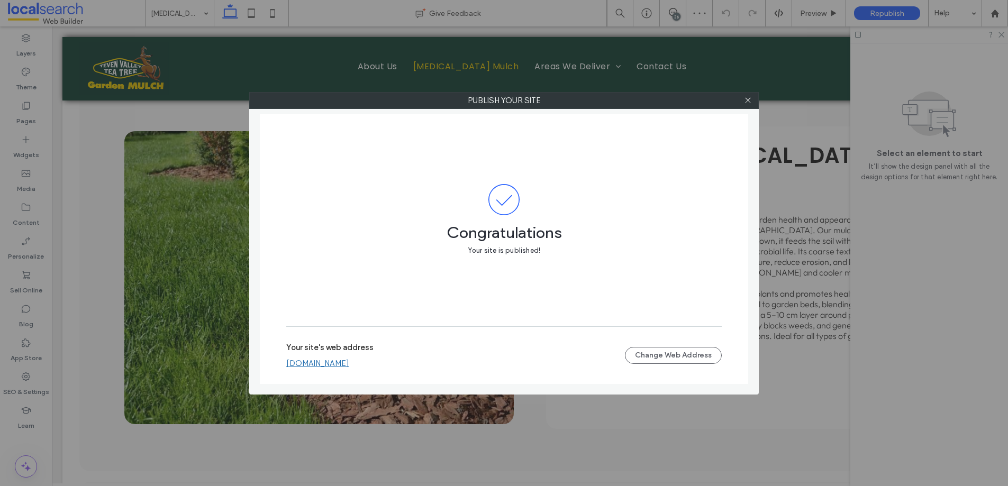
click at [349, 365] on link "[DOMAIN_NAME]" at bounding box center [317, 364] width 63 height 10
click at [749, 101] on icon at bounding box center [748, 100] width 8 height 8
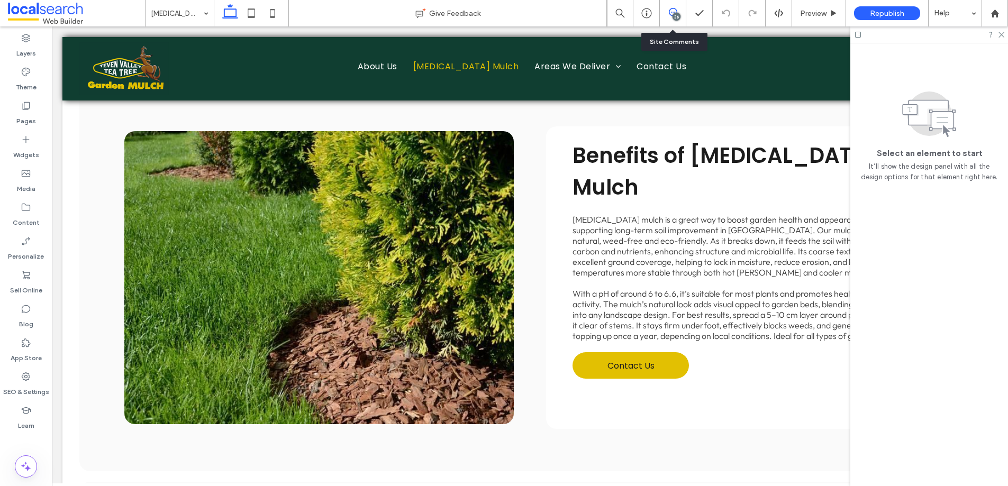
click at [673, 9] on icon at bounding box center [673, 12] width 8 height 8
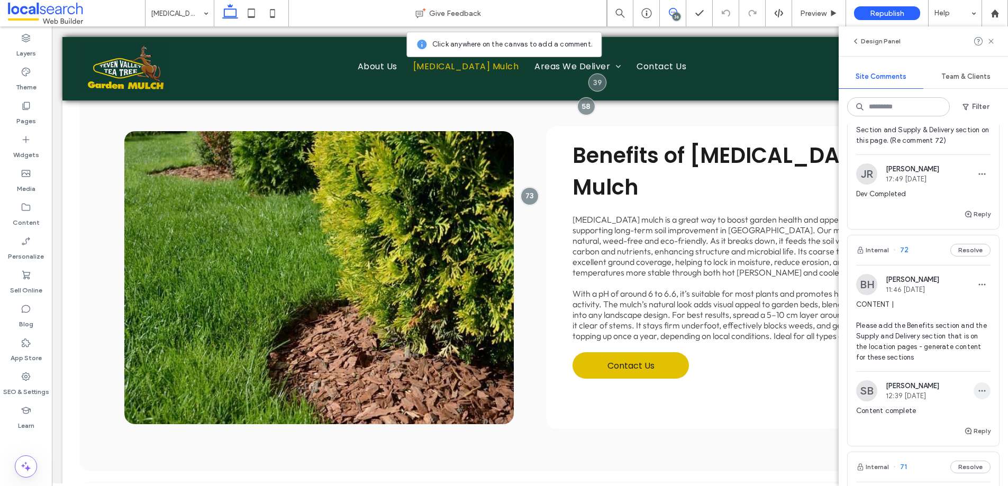
scroll to position [206, 0]
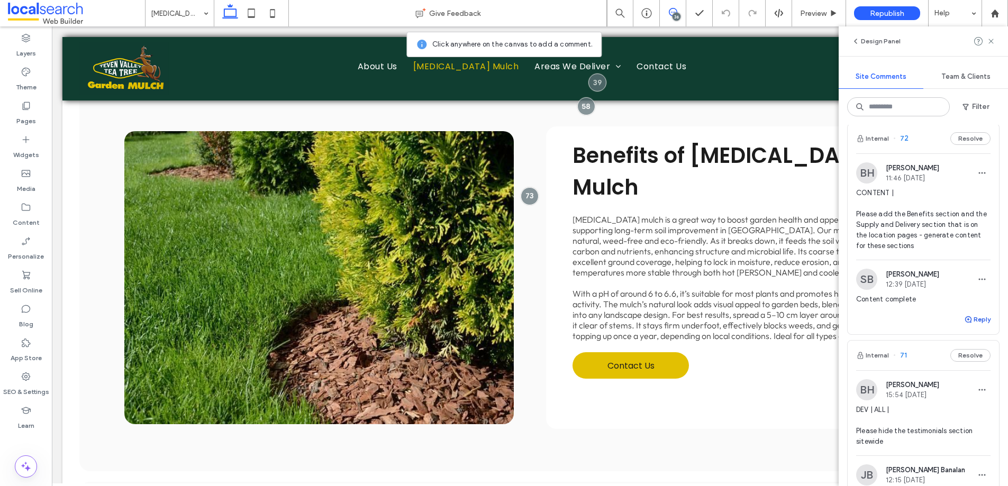
click at [973, 323] on button "Reply" at bounding box center [977, 319] width 26 height 13
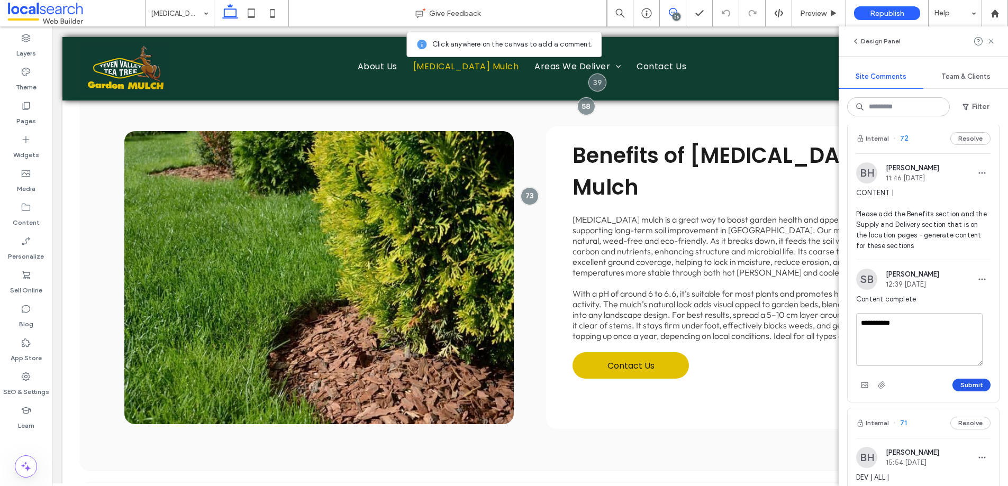
type textarea "**********"
click at [978, 385] on button "Submit" at bounding box center [971, 385] width 38 height 13
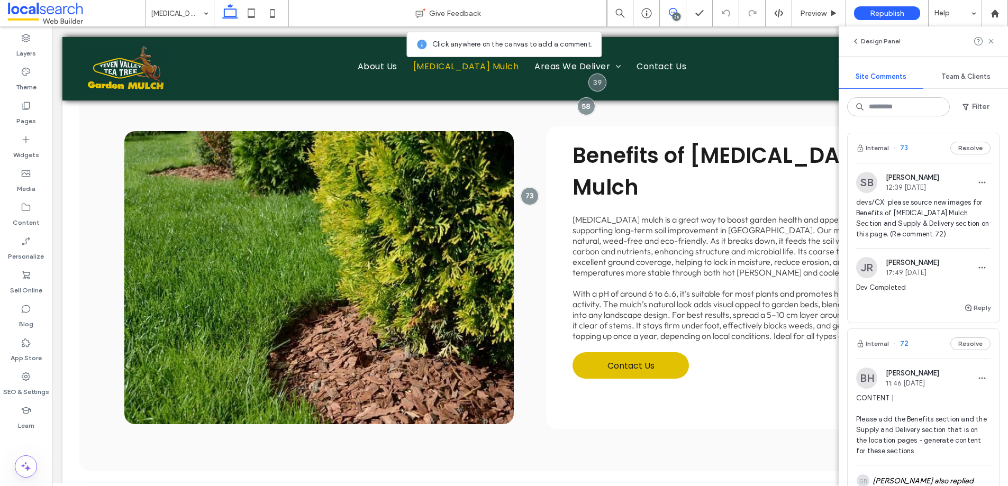
scroll to position [0, 0]
click at [677, 10] on span at bounding box center [673, 12] width 26 height 8
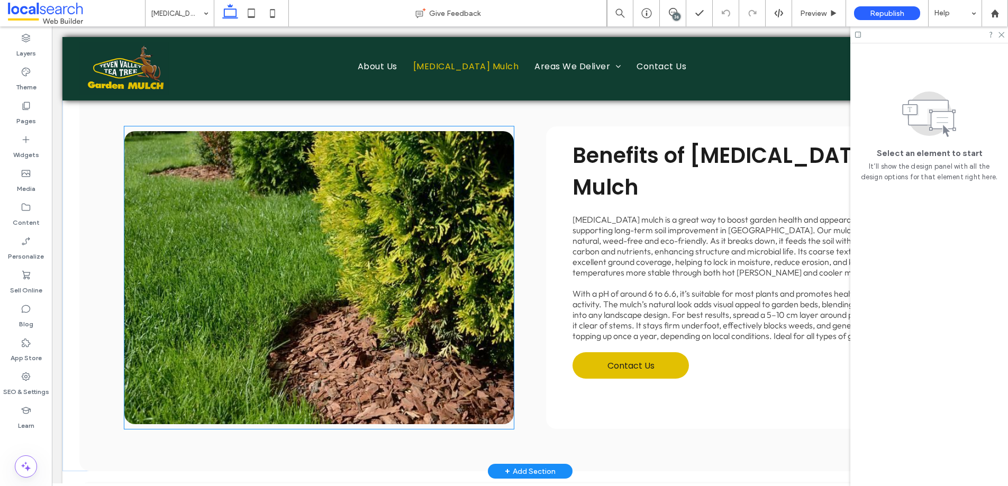
click at [359, 330] on link at bounding box center [318, 277] width 389 height 293
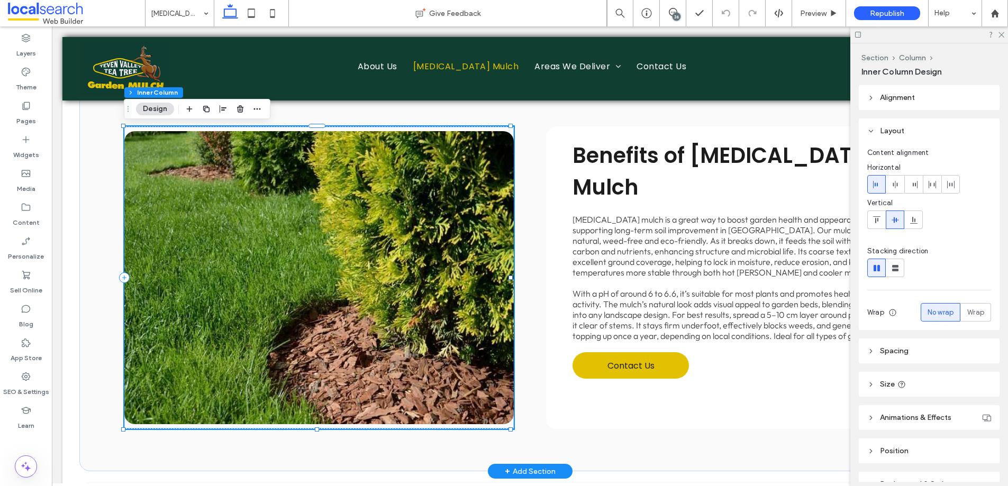
click at [359, 330] on link at bounding box center [318, 277] width 389 height 293
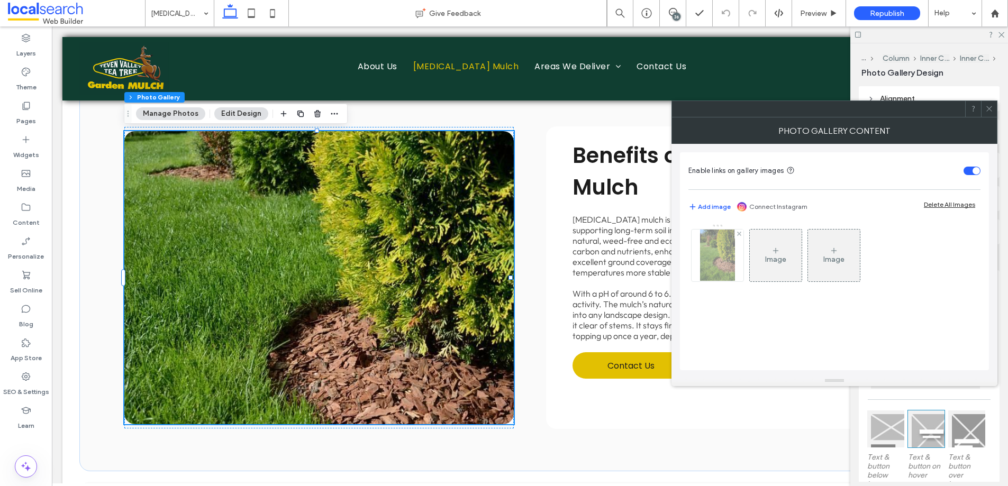
click at [721, 265] on img at bounding box center [717, 256] width 34 height 52
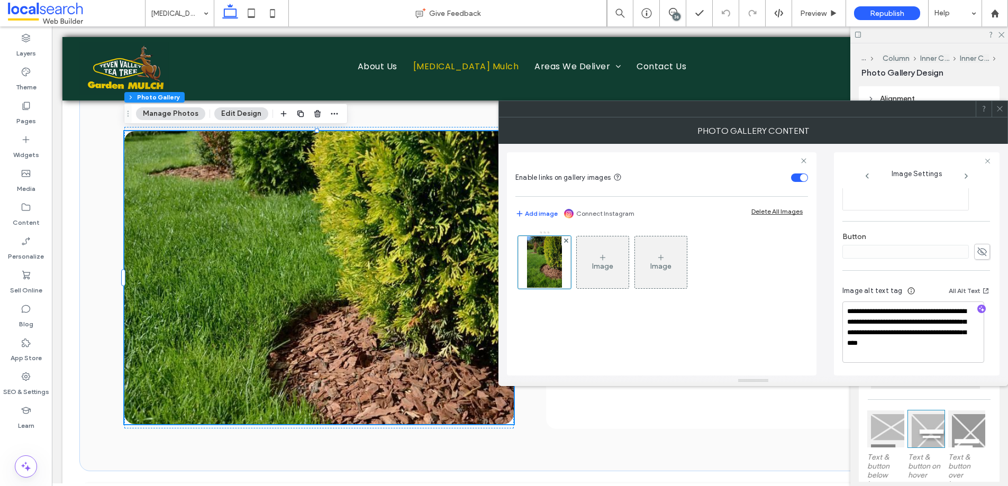
scroll to position [334, 0]
click at [1002, 116] on span at bounding box center [1000, 109] width 8 height 16
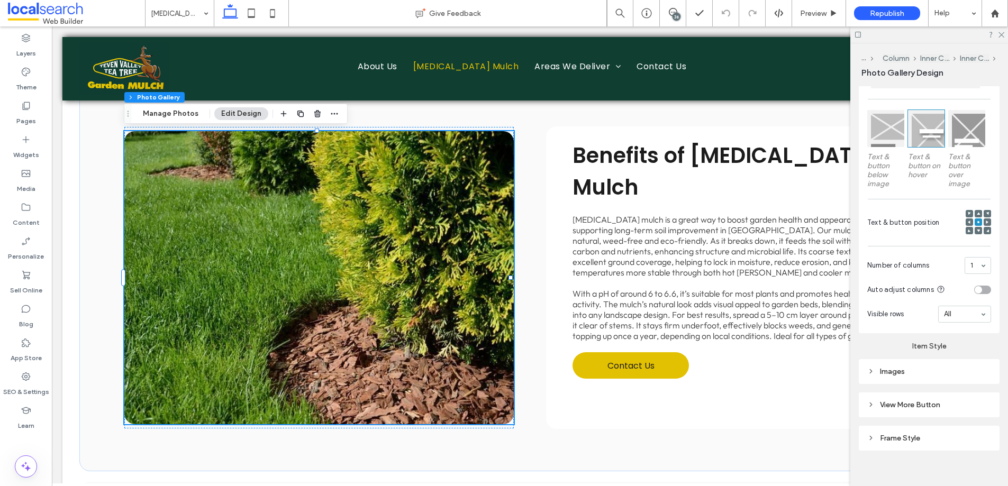
scroll to position [310, 0]
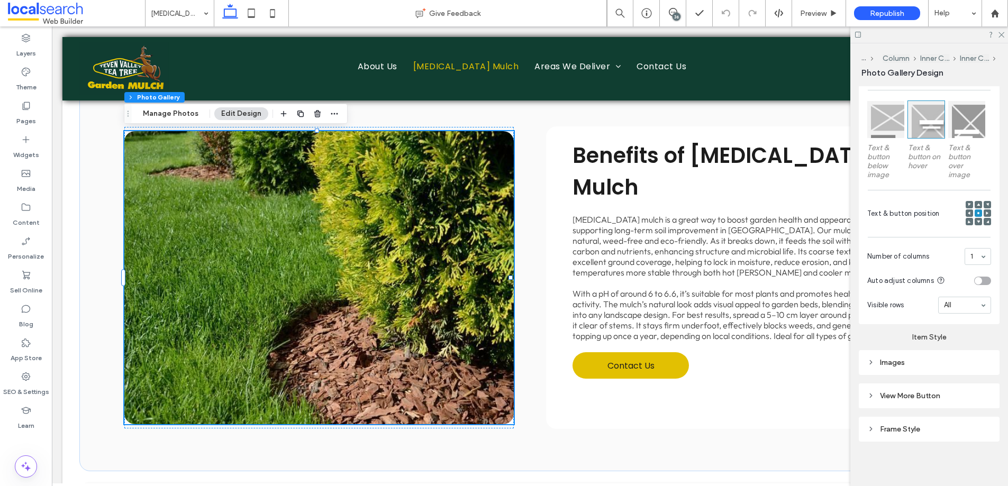
click at [911, 358] on div "Images" at bounding box center [929, 362] width 124 height 9
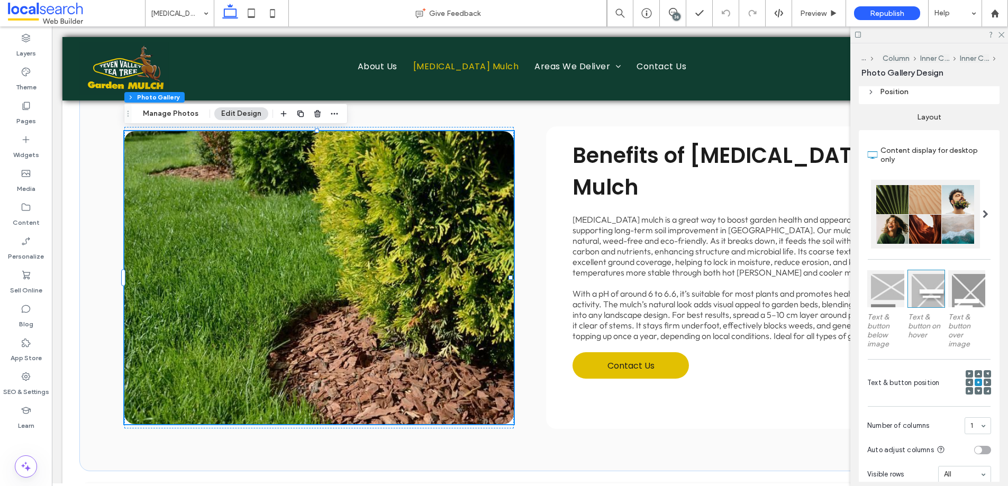
scroll to position [0, 0]
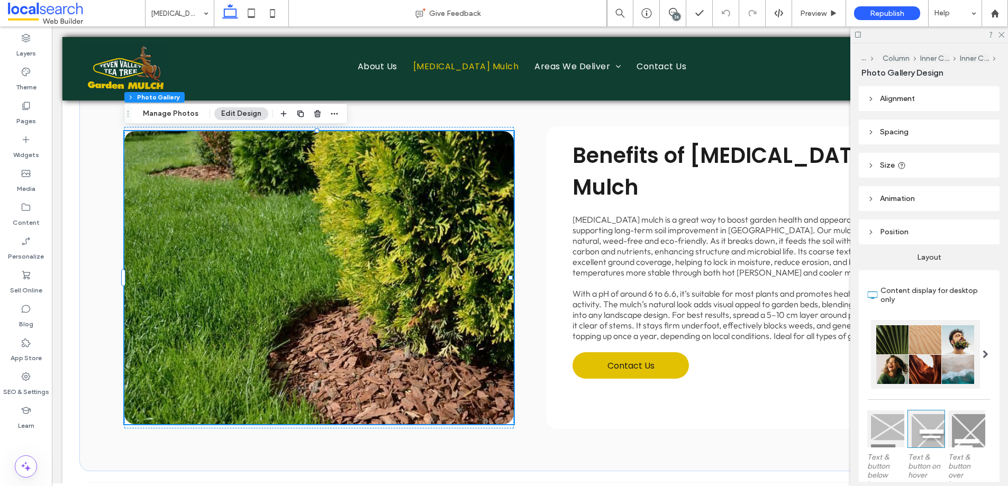
click at [892, 158] on header "Size" at bounding box center [929, 165] width 141 height 25
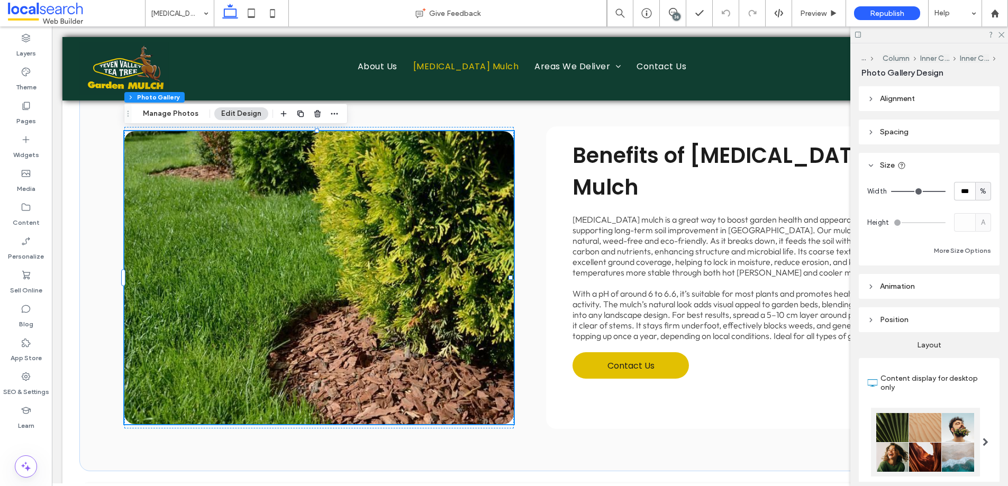
drag, startPoint x: 892, startPoint y: 158, endPoint x: 703, endPoint y: 181, distance: 190.3
click at [892, 158] on header "Size" at bounding box center [929, 165] width 141 height 25
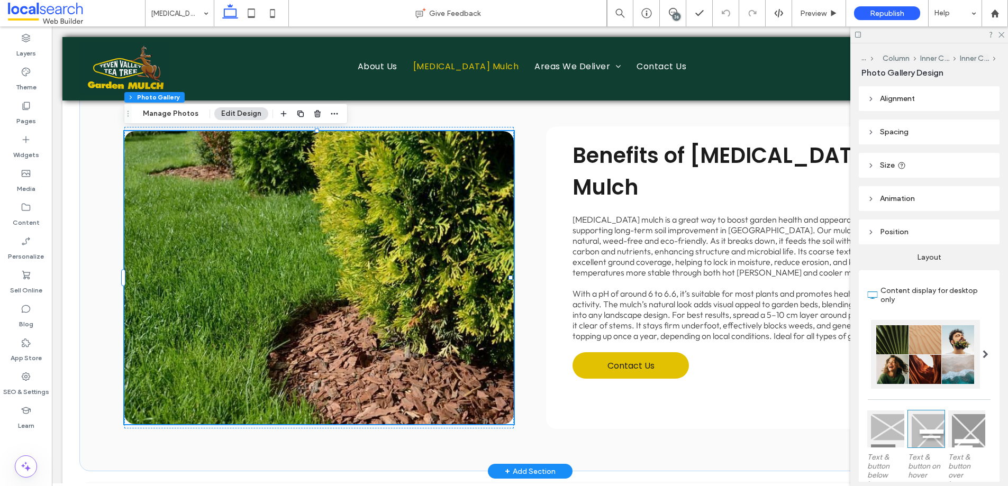
click at [347, 284] on link at bounding box center [318, 277] width 389 height 293
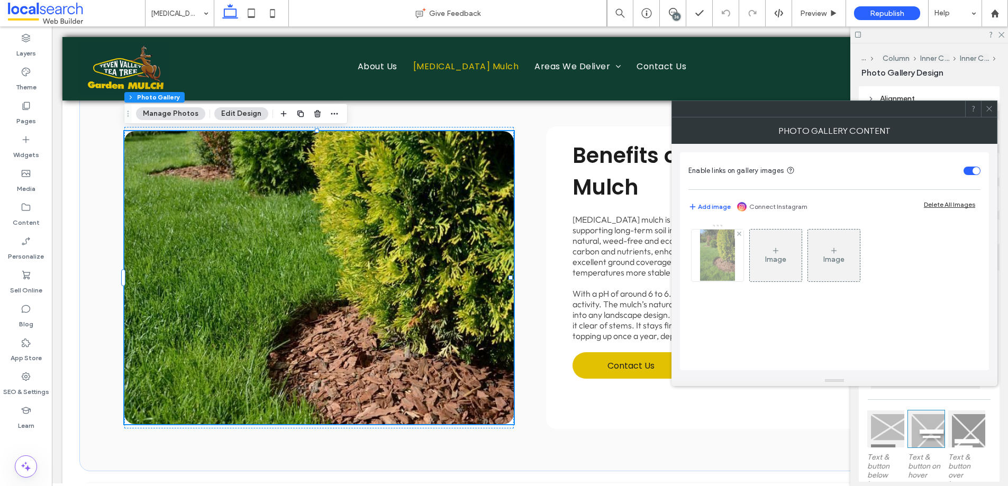
click at [727, 275] on img at bounding box center [717, 256] width 34 height 52
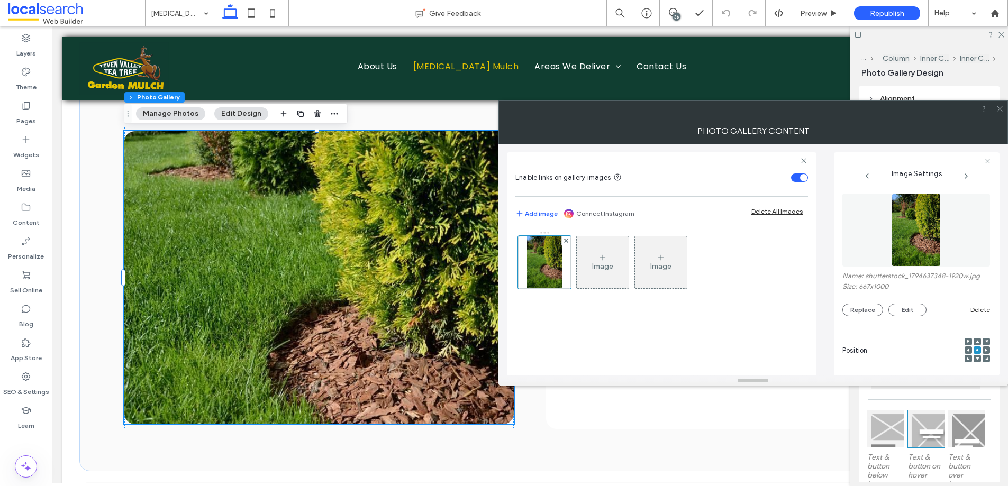
click at [1001, 106] on icon at bounding box center [1000, 109] width 8 height 8
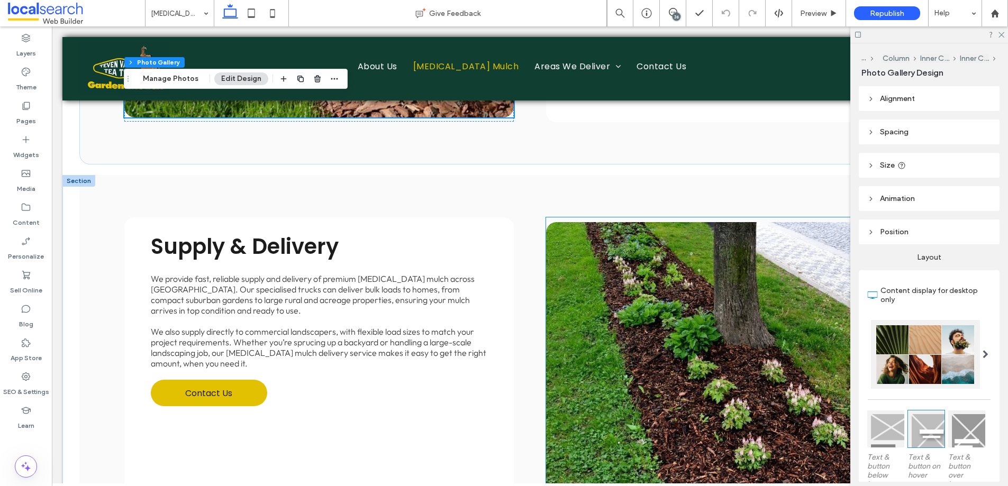
scroll to position [1465, 0]
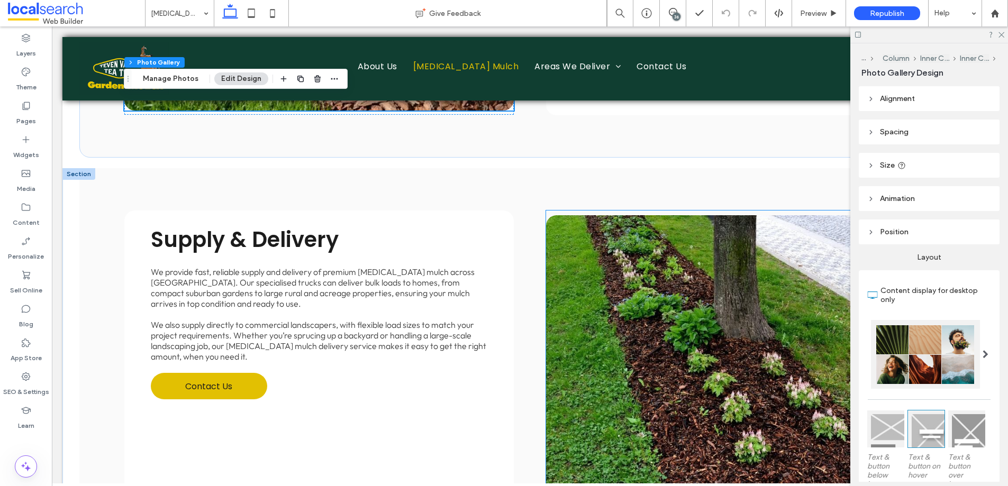
click at [634, 356] on link at bounding box center [740, 361] width 389 height 293
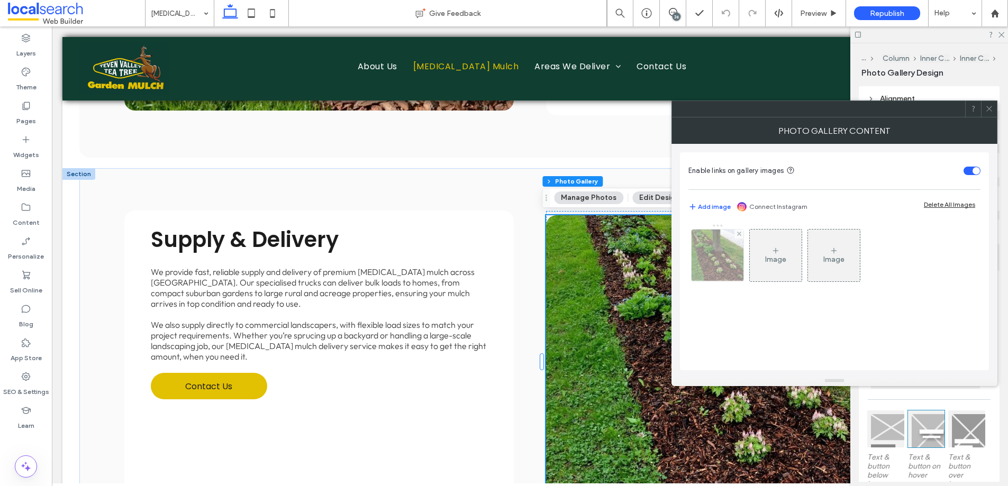
click at [725, 266] on img at bounding box center [717, 256] width 78 height 52
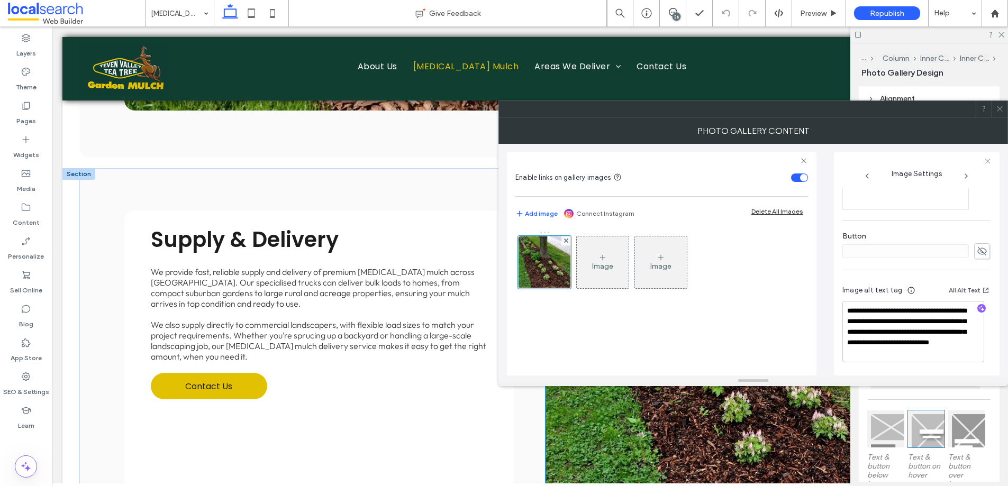
scroll to position [334, 0]
click at [1000, 108] on use at bounding box center [999, 108] width 5 height 5
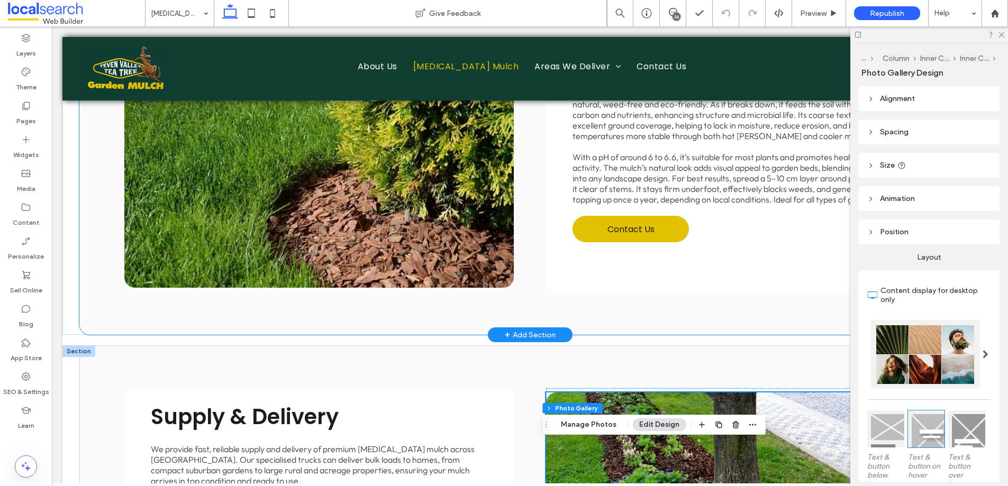
scroll to position [1238, 0]
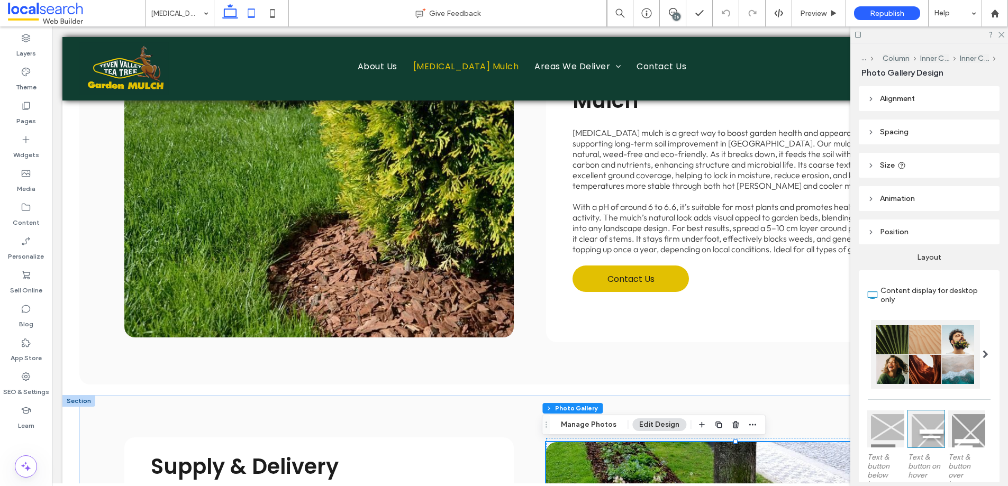
click at [252, 19] on icon at bounding box center [251, 13] width 21 height 21
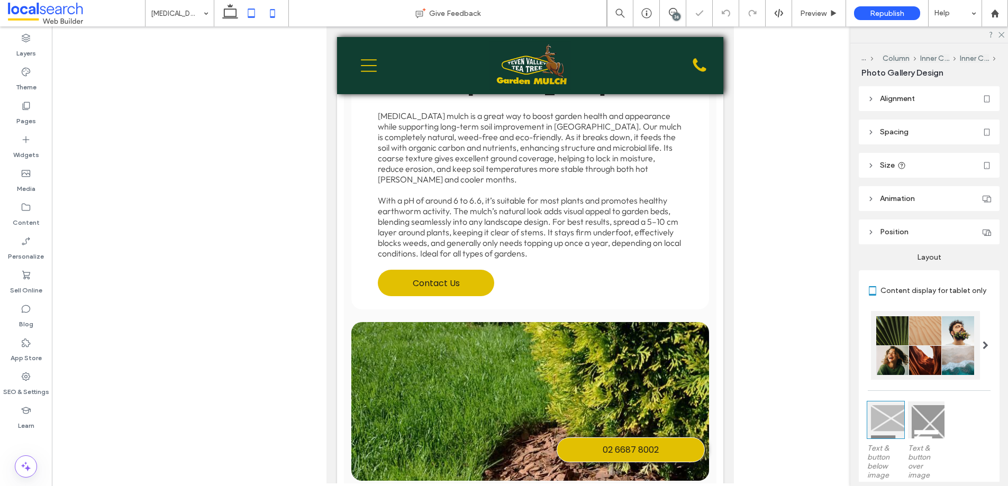
scroll to position [1783, 0]
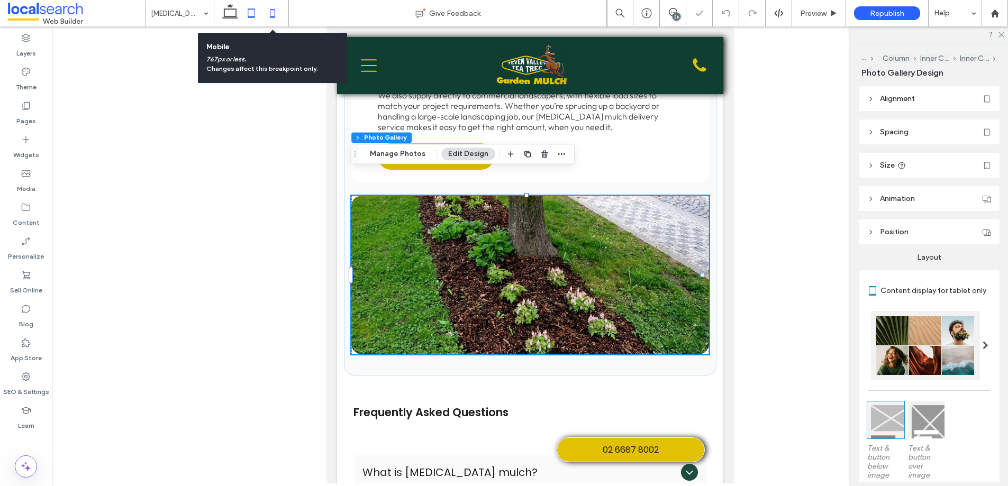
click at [276, 15] on icon at bounding box center [272, 13] width 21 height 21
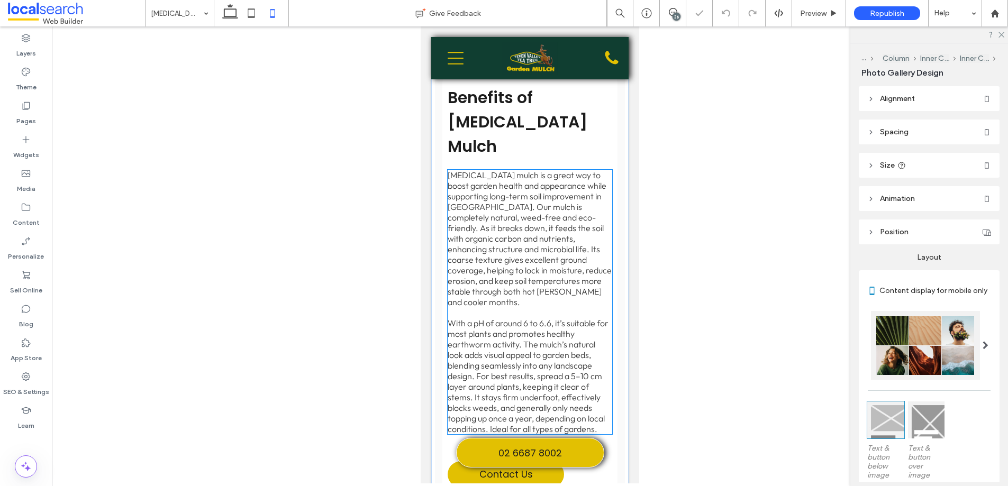
scroll to position [1526, 0]
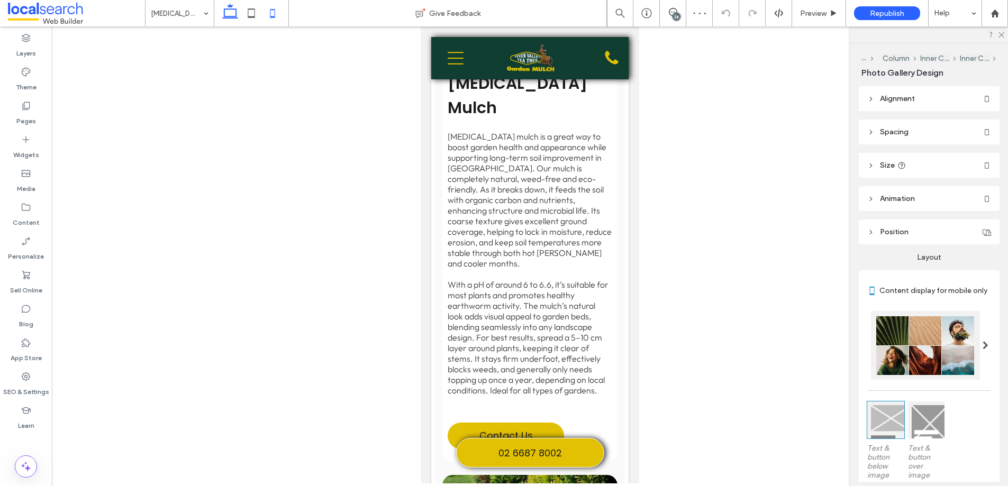
click at [230, 14] on icon at bounding box center [230, 13] width 21 height 21
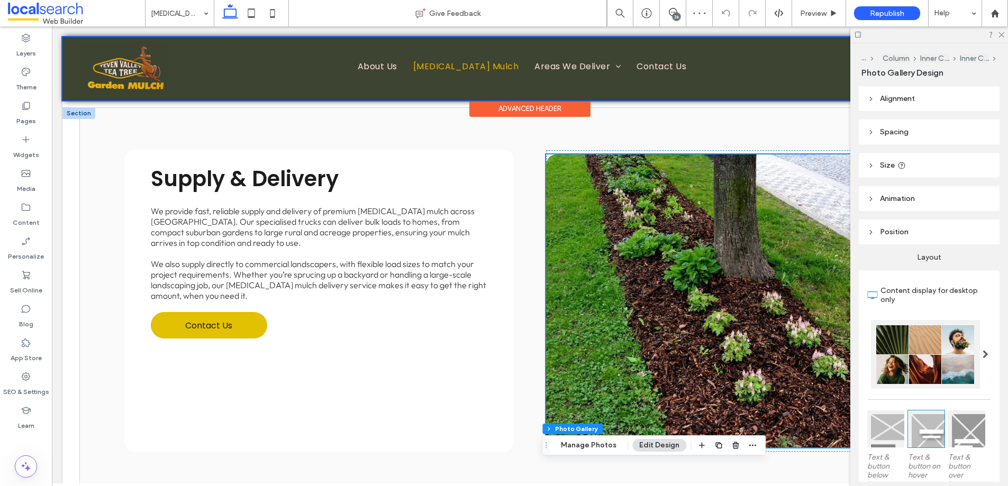
scroll to position [1134, 0]
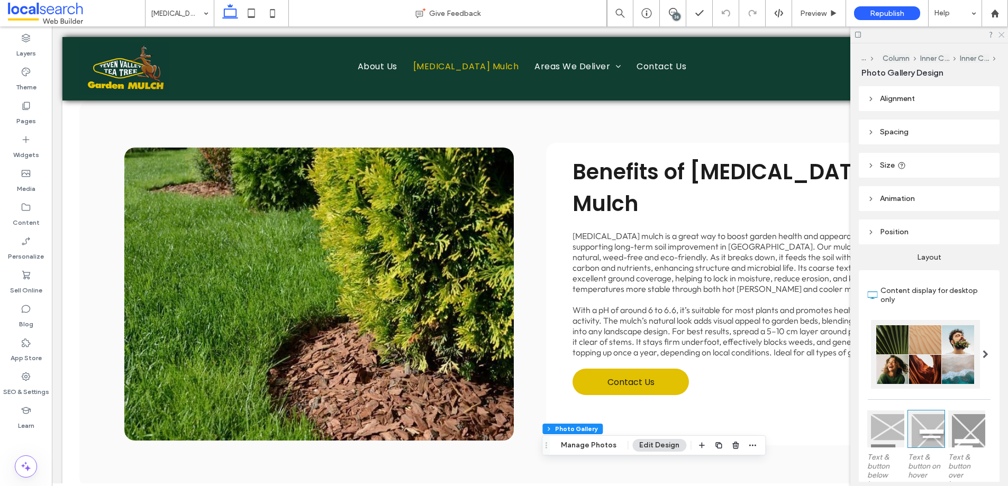
click at [998, 37] on icon at bounding box center [1000, 34] width 7 height 7
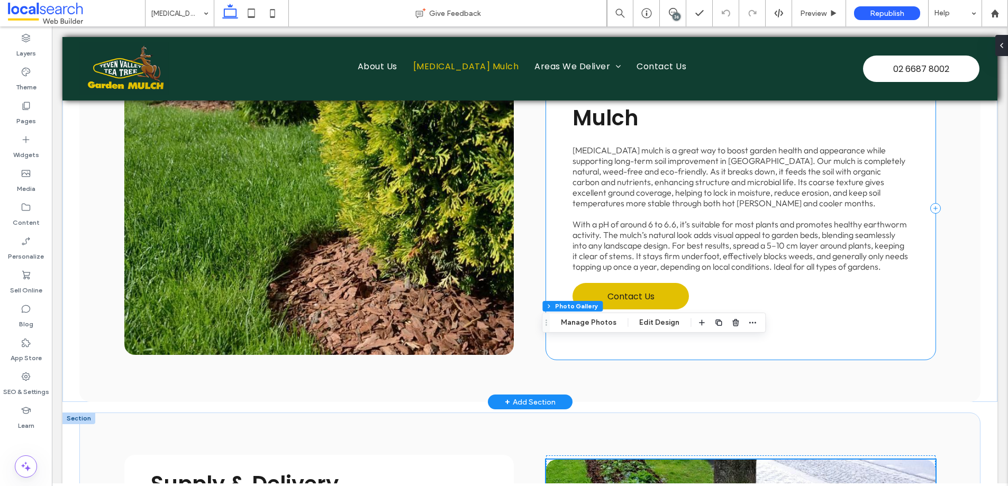
scroll to position [1340, 0]
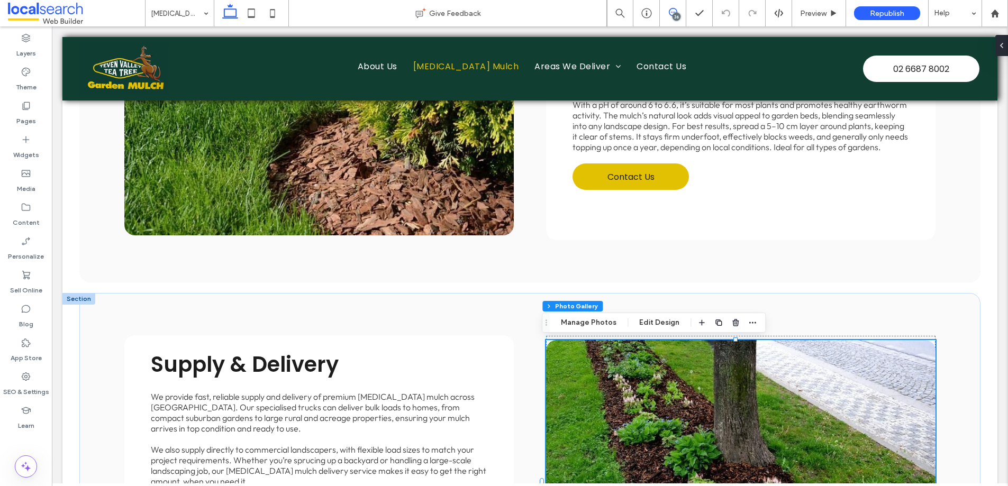
click at [671, 13] on icon at bounding box center [673, 12] width 8 height 8
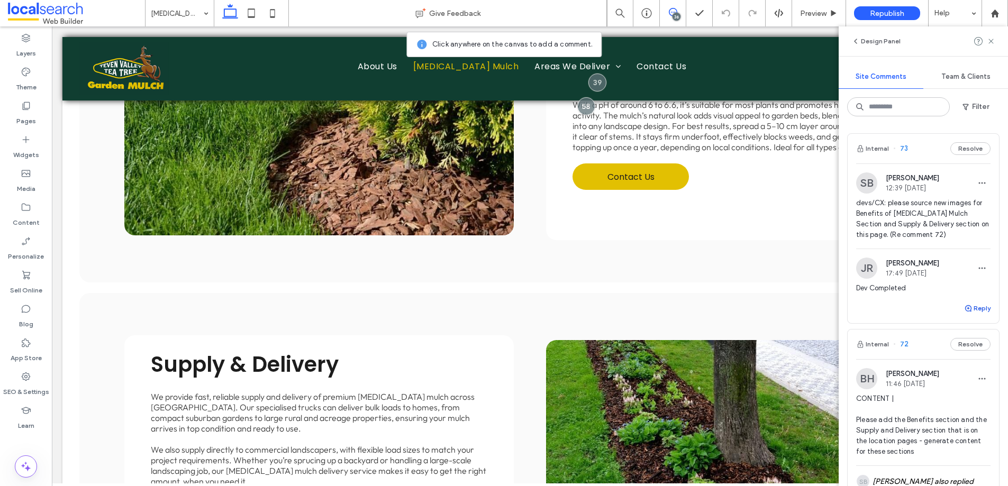
click at [964, 304] on icon "button" at bounding box center [968, 308] width 8 height 8
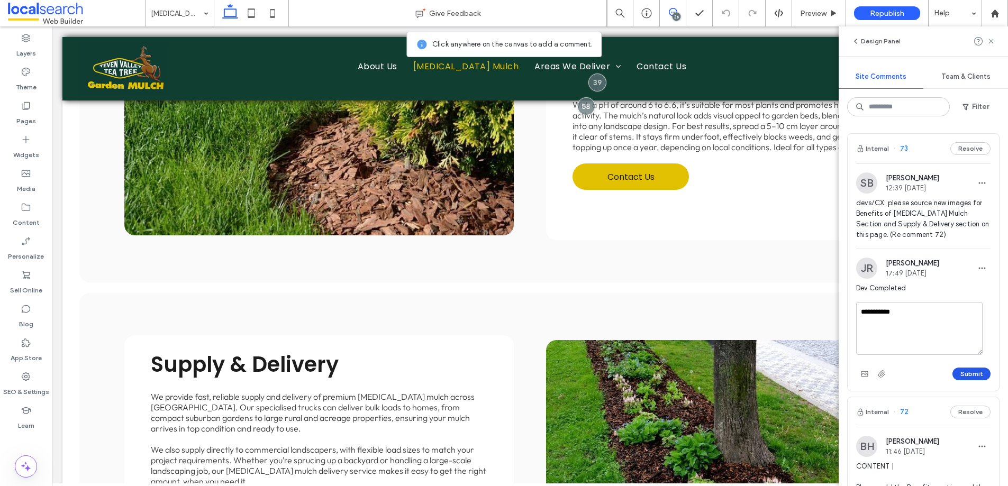
type textarea "**********"
click at [974, 377] on button "Submit" at bounding box center [971, 374] width 38 height 13
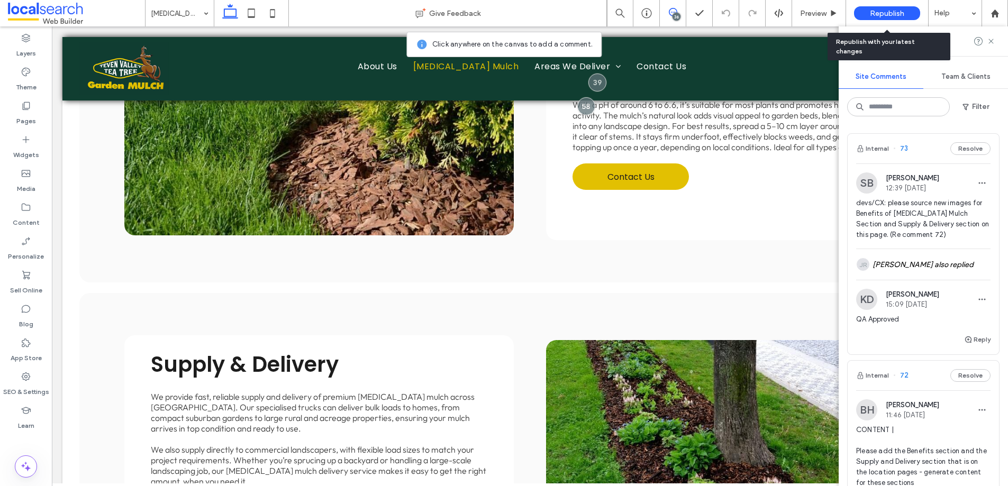
click at [879, 12] on span "Republish" at bounding box center [887, 13] width 34 height 9
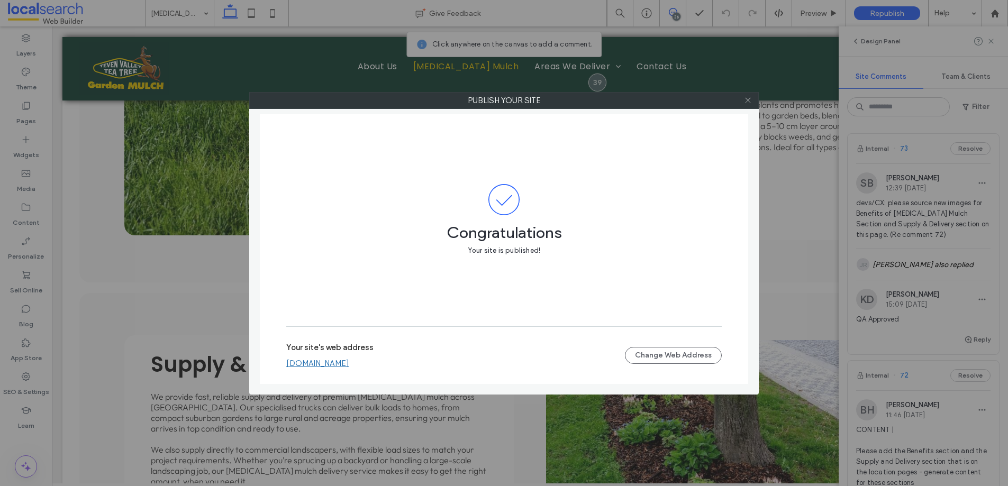
click at [749, 101] on icon at bounding box center [748, 100] width 8 height 8
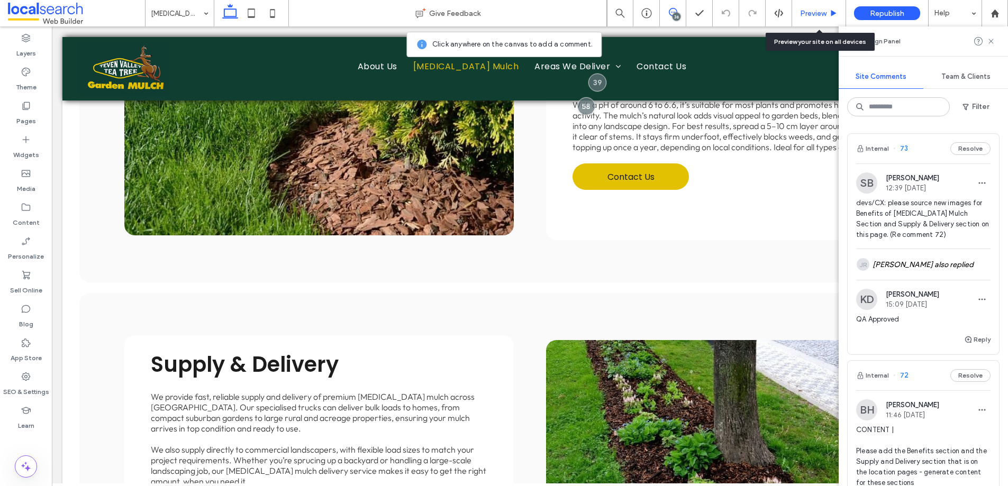
click at [815, 12] on span "Preview" at bounding box center [813, 13] width 26 height 9
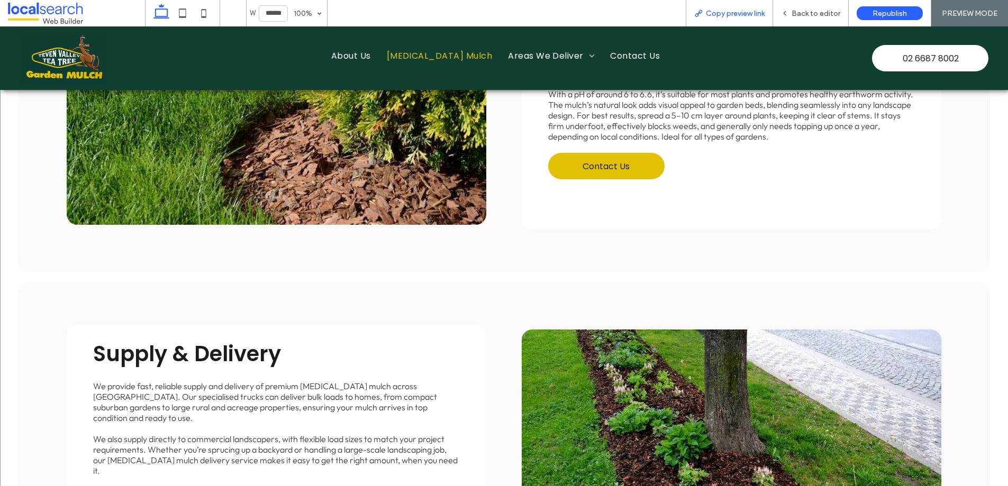
click at [724, 12] on span "Copy preview link" at bounding box center [735, 13] width 59 height 9
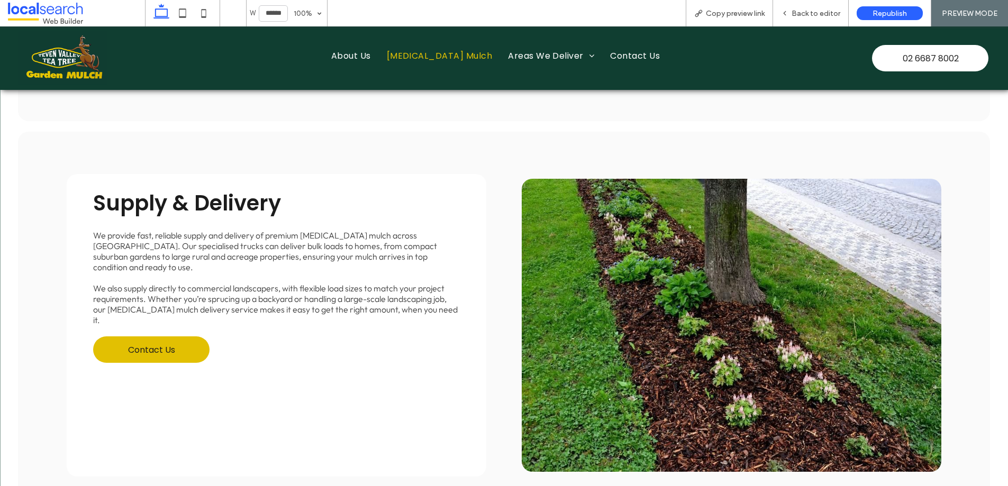
scroll to position [1549, 0]
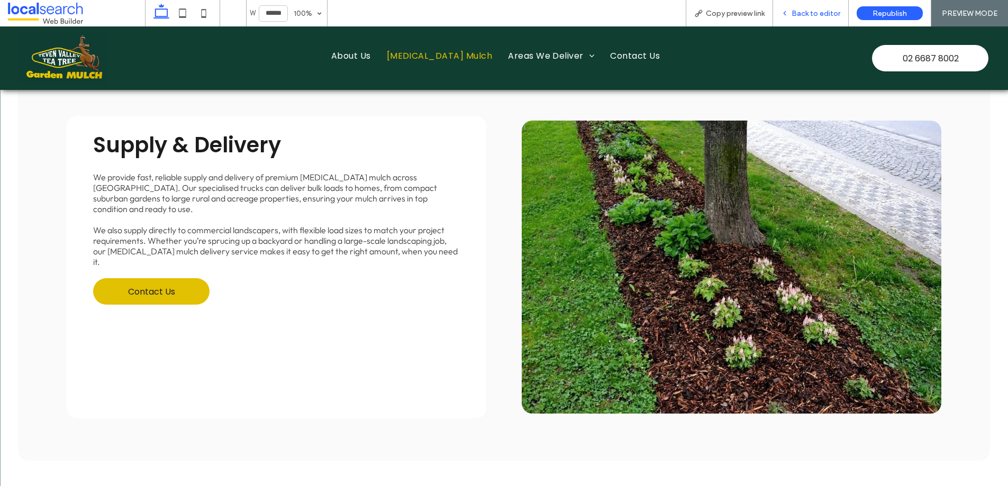
click at [805, 9] on span "Back to editor" at bounding box center [816, 13] width 49 height 9
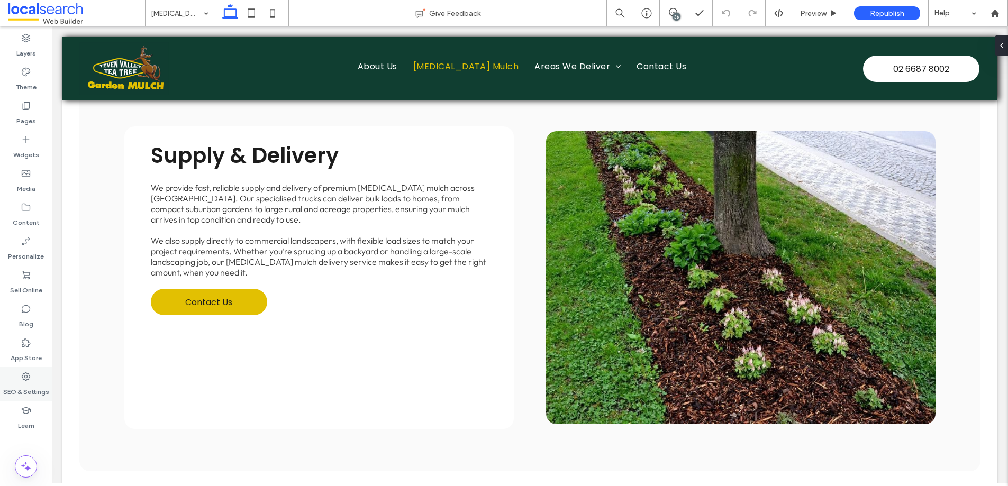
click at [29, 375] on icon at bounding box center [26, 376] width 11 height 11
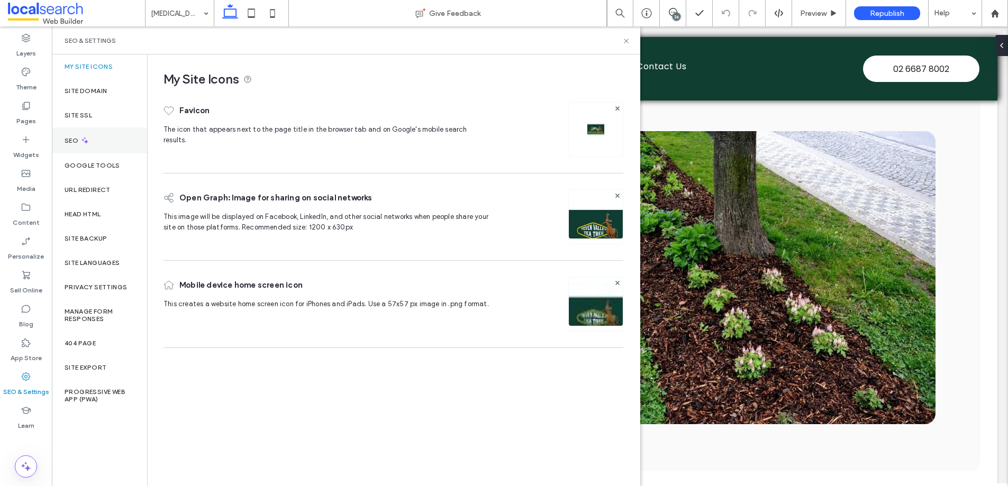
click at [88, 144] on icon at bounding box center [84, 140] width 9 height 9
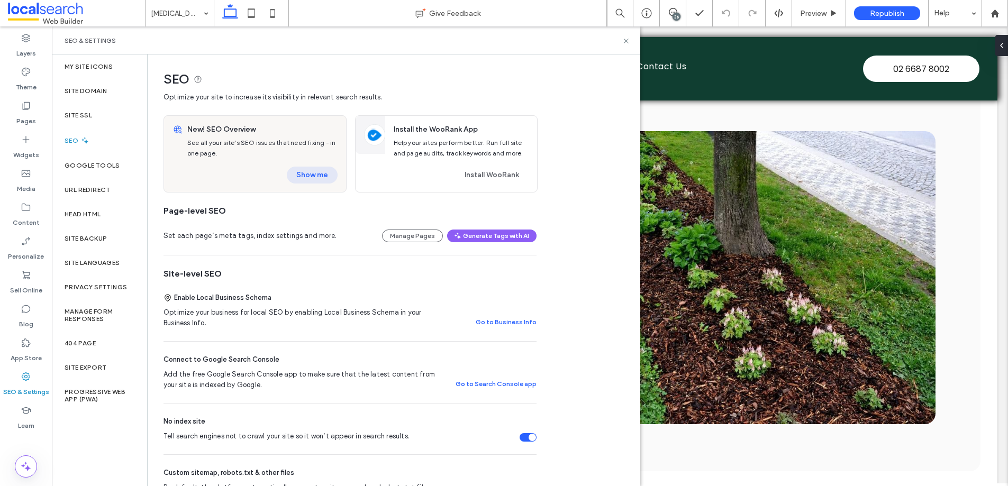
click at [314, 170] on button "Show me" at bounding box center [312, 175] width 51 height 17
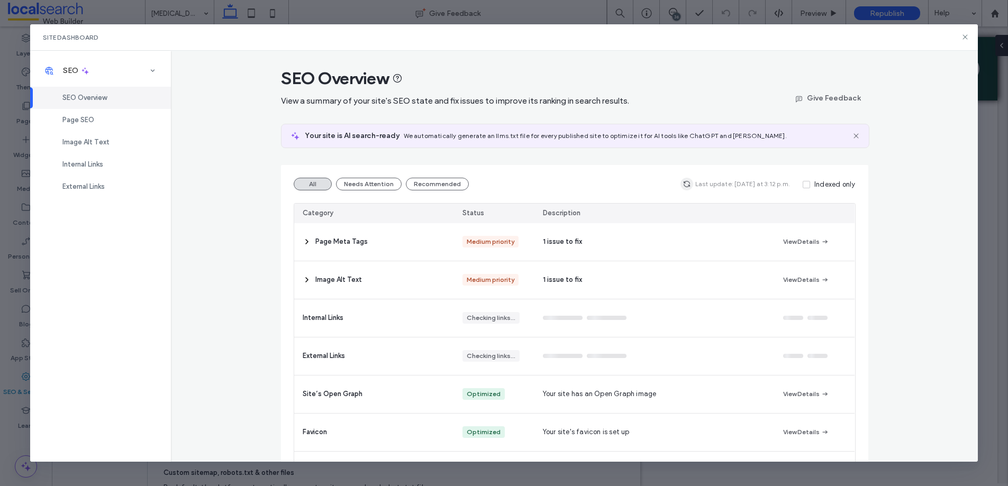
click at [687, 182] on icon "button" at bounding box center [687, 184] width 8 height 8
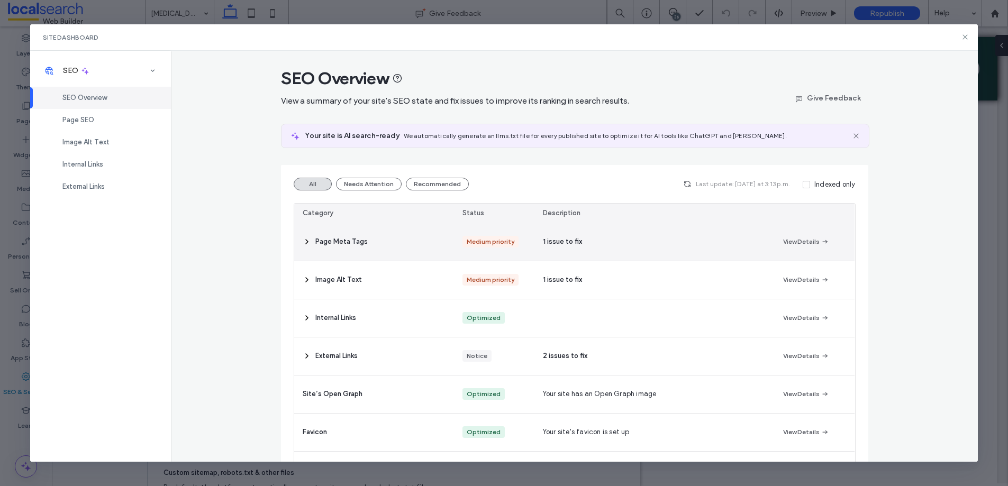
click at [380, 246] on div "Page Meta Tags" at bounding box center [374, 242] width 160 height 38
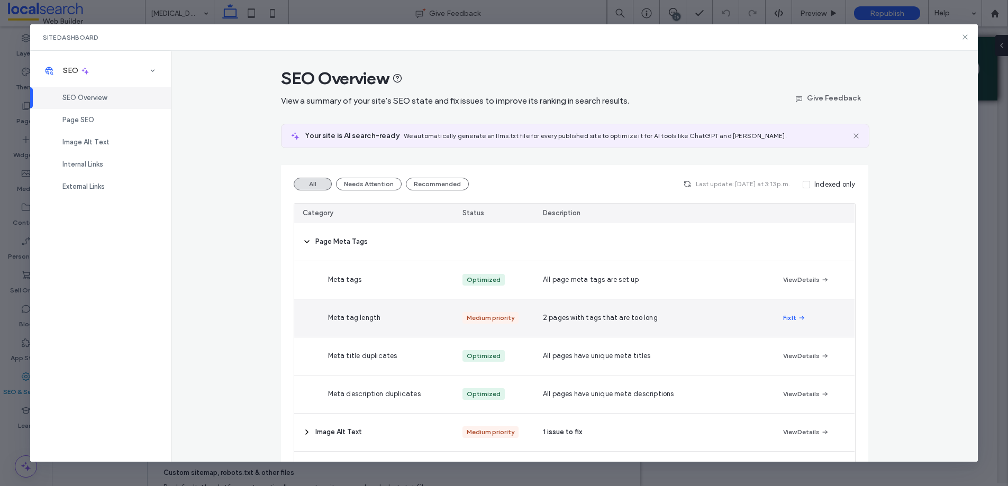
click at [373, 323] on div "Meta tag length" at bounding box center [400, 318] width 160 height 38
click at [786, 315] on button "Fix It" at bounding box center [794, 318] width 23 height 13
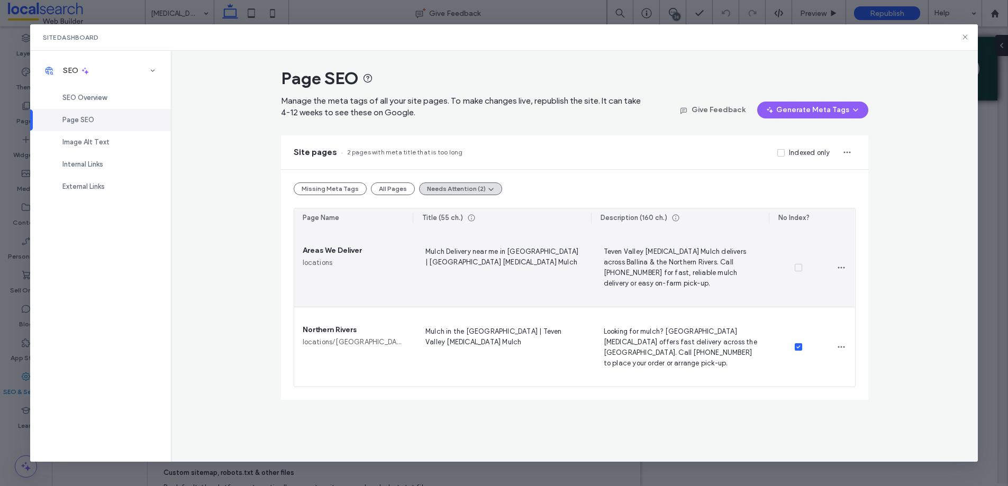
click at [450, 249] on span "Mulch Delivery near me in Australia | Teven Valley Tea Tree Mulch" at bounding box center [501, 267] width 161 height 43
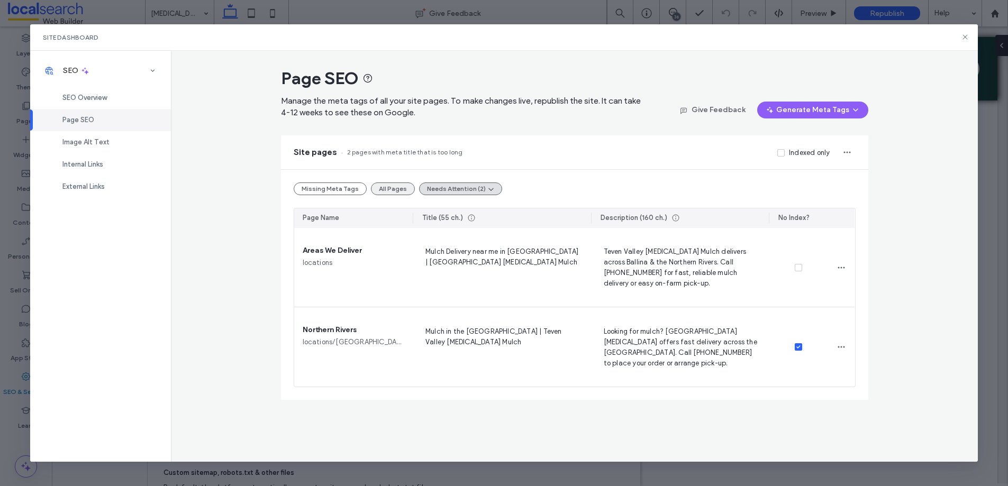
click at [388, 185] on button "All Pages" at bounding box center [393, 189] width 44 height 13
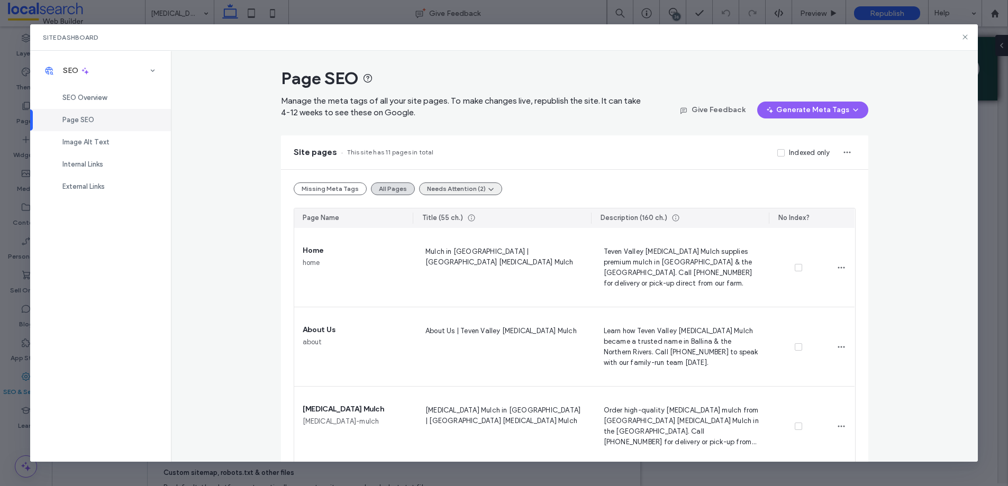
click at [450, 184] on button "Needs Attention (2)" at bounding box center [460, 189] width 83 height 13
click at [371, 187] on button "All Pages" at bounding box center [393, 189] width 44 height 13
click at [85, 97] on span "SEO Overview" at bounding box center [84, 98] width 44 height 8
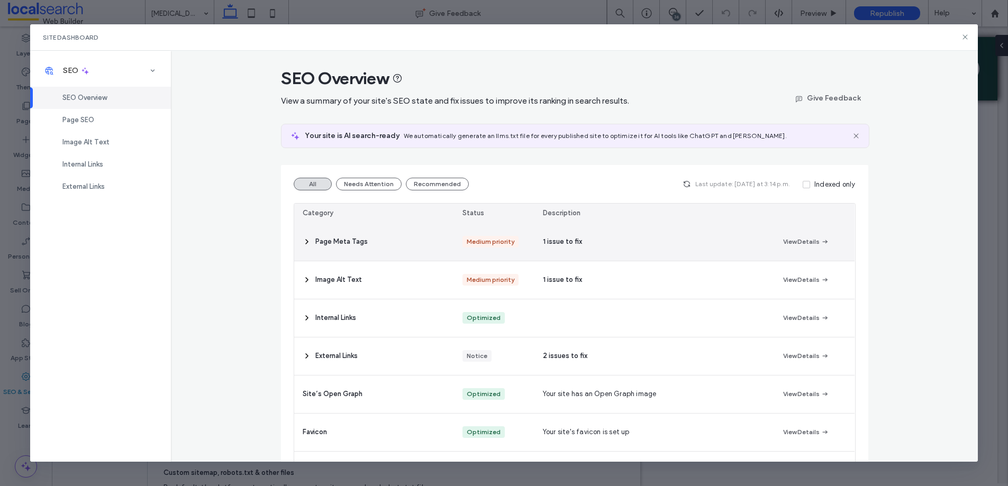
click at [359, 240] on span "Page Meta Tags" at bounding box center [341, 242] width 52 height 11
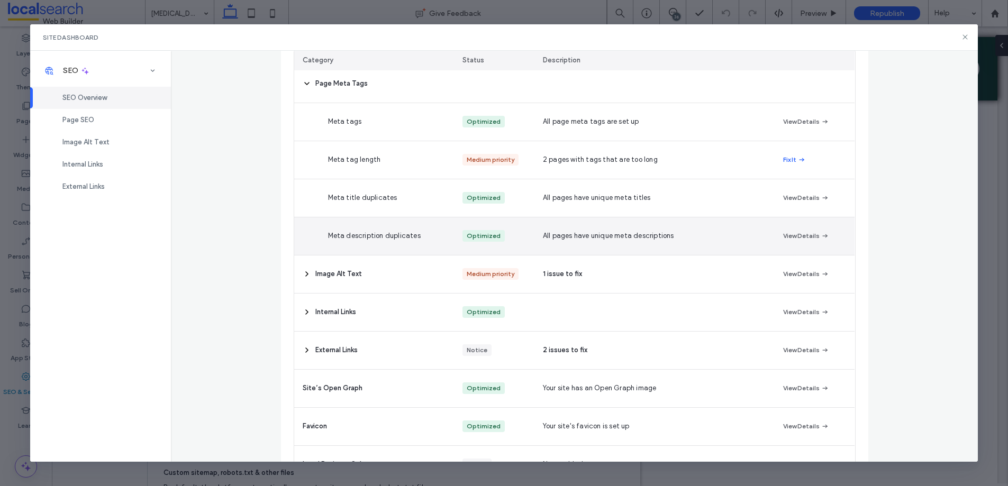
scroll to position [159, 0]
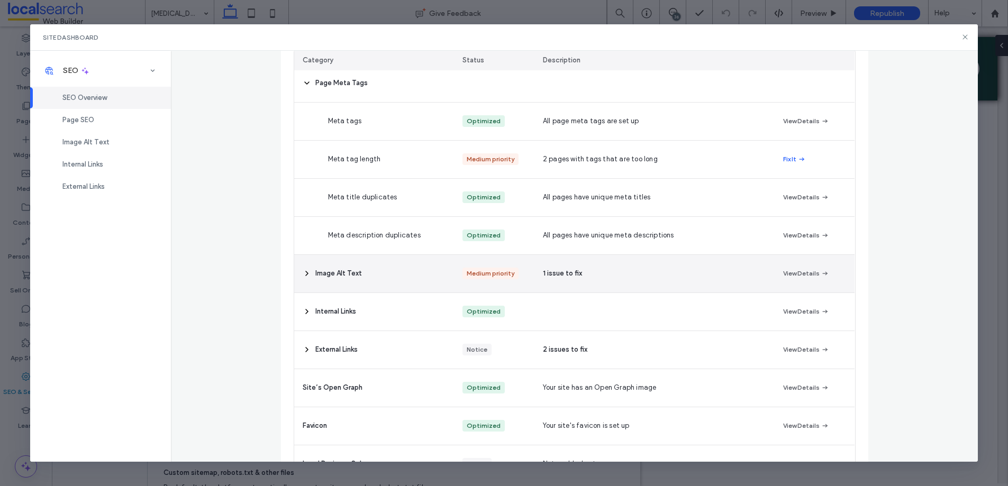
click at [318, 282] on div "Image Alt Text" at bounding box center [374, 274] width 160 height 38
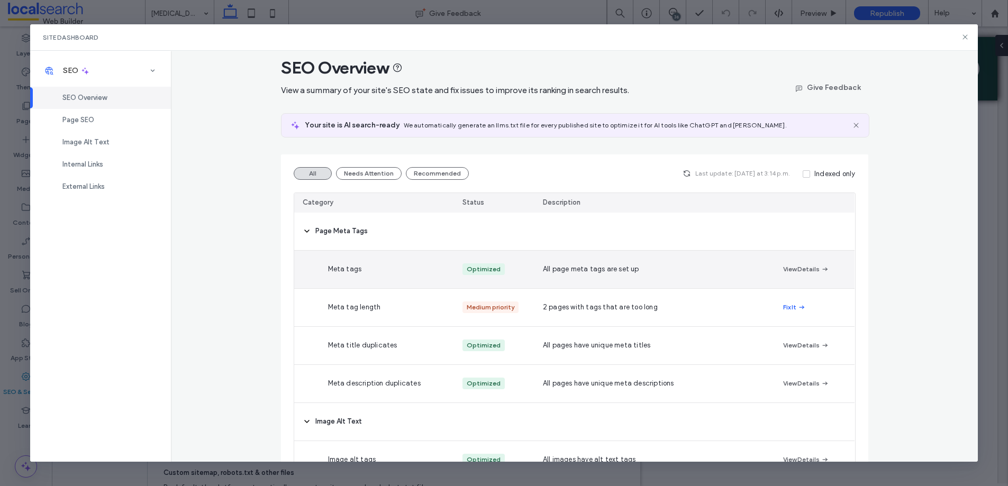
scroll to position [0, 0]
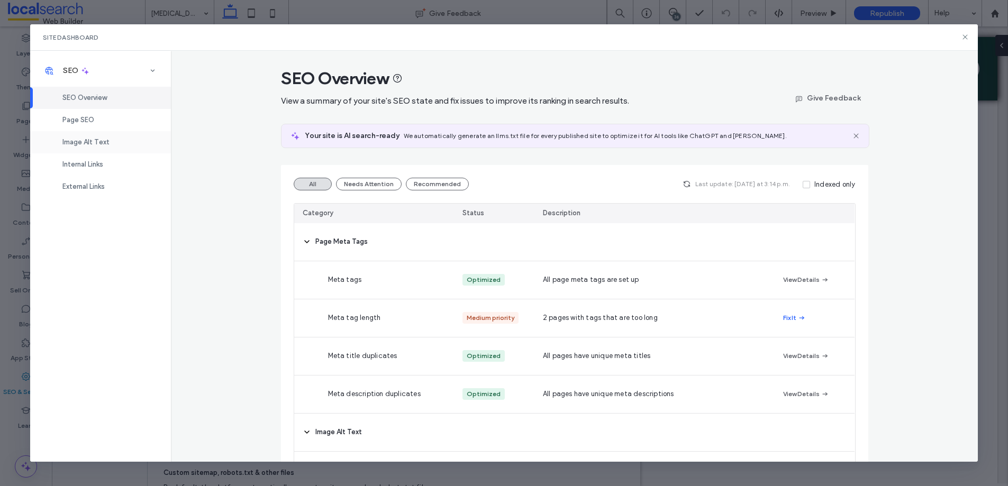
click at [87, 140] on span "Image Alt Text" at bounding box center [85, 142] width 47 height 8
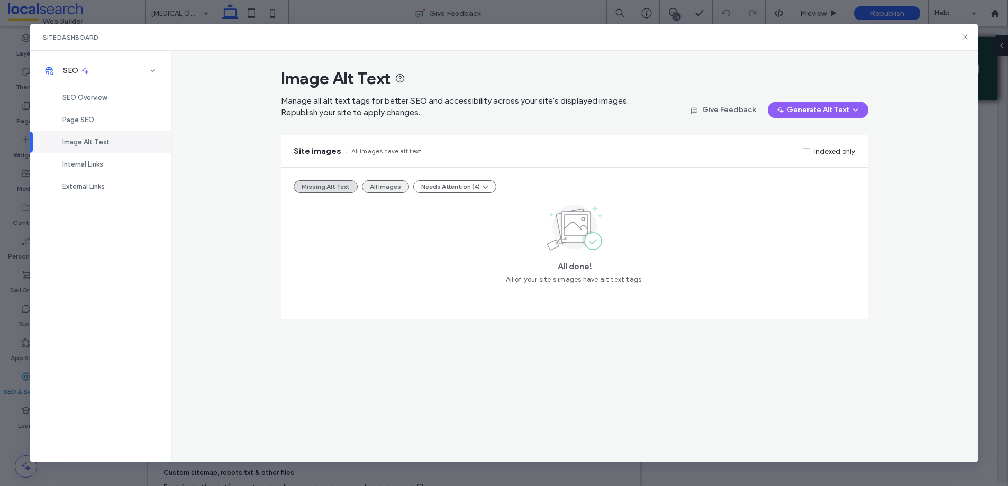
click at [373, 184] on button "All Images" at bounding box center [385, 186] width 47 height 13
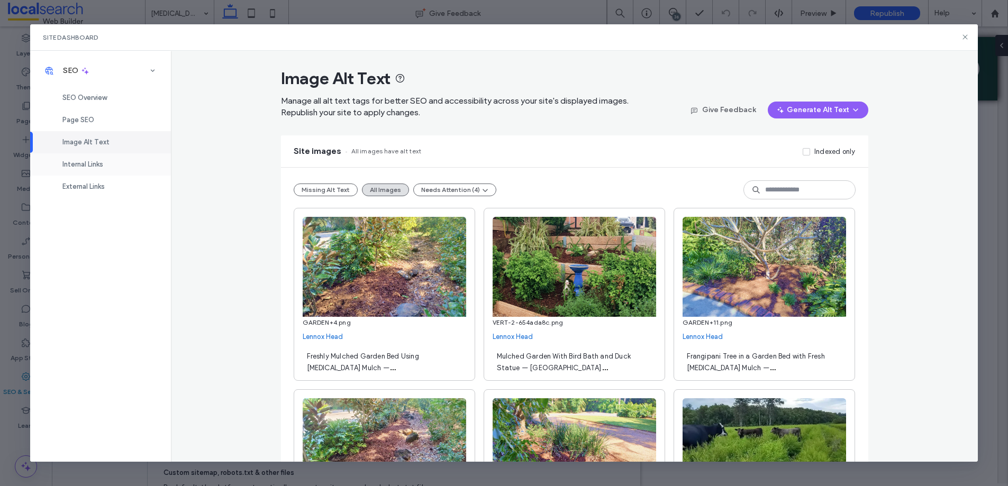
click at [75, 158] on div "Internal Links" at bounding box center [100, 164] width 141 height 22
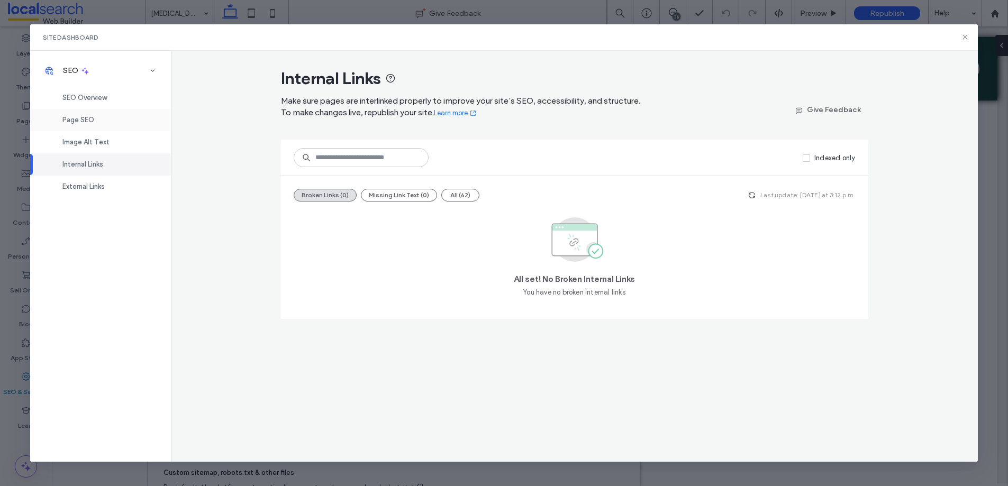
click at [85, 124] on div "Page SEO" at bounding box center [100, 120] width 141 height 22
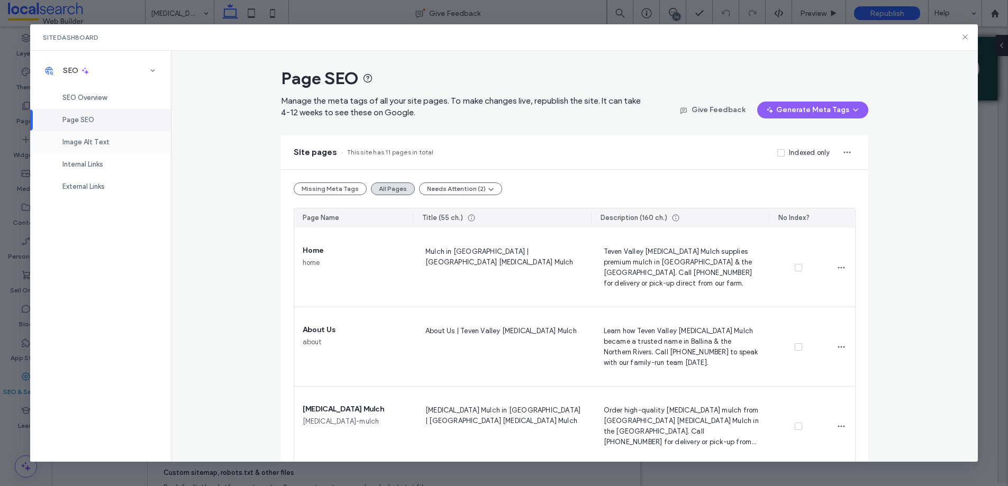
click at [85, 144] on span "Image Alt Text" at bounding box center [85, 142] width 47 height 8
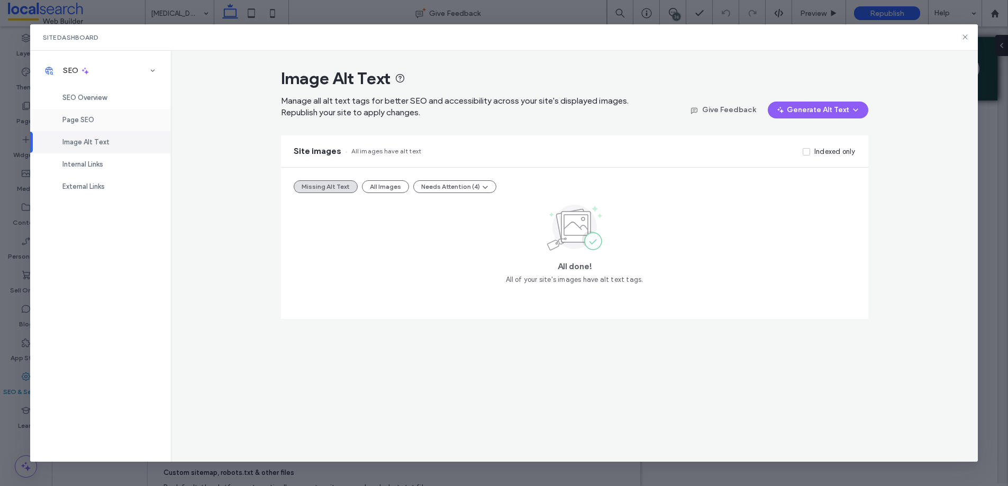
click at [86, 117] on span "Page SEO" at bounding box center [78, 120] width 32 height 8
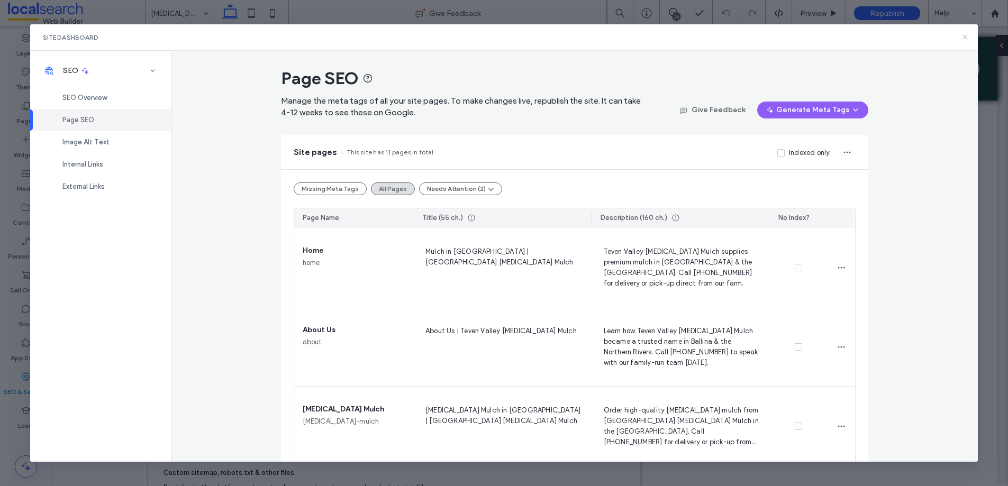
drag, startPoint x: 969, startPoint y: 39, endPoint x: 895, endPoint y: 18, distance: 77.0
click at [969, 39] on icon at bounding box center [965, 37] width 8 height 8
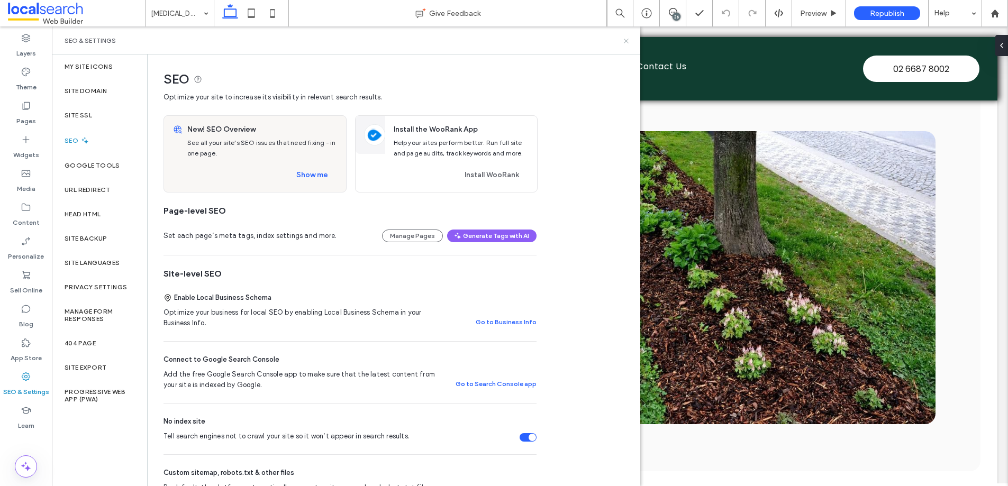
click at [624, 39] on icon at bounding box center [626, 41] width 8 height 8
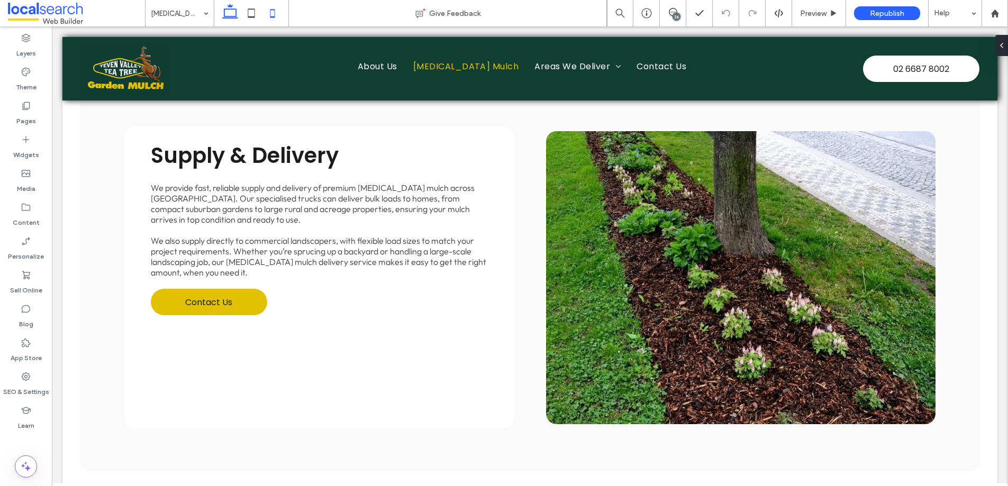
click at [268, 17] on icon at bounding box center [272, 13] width 21 height 21
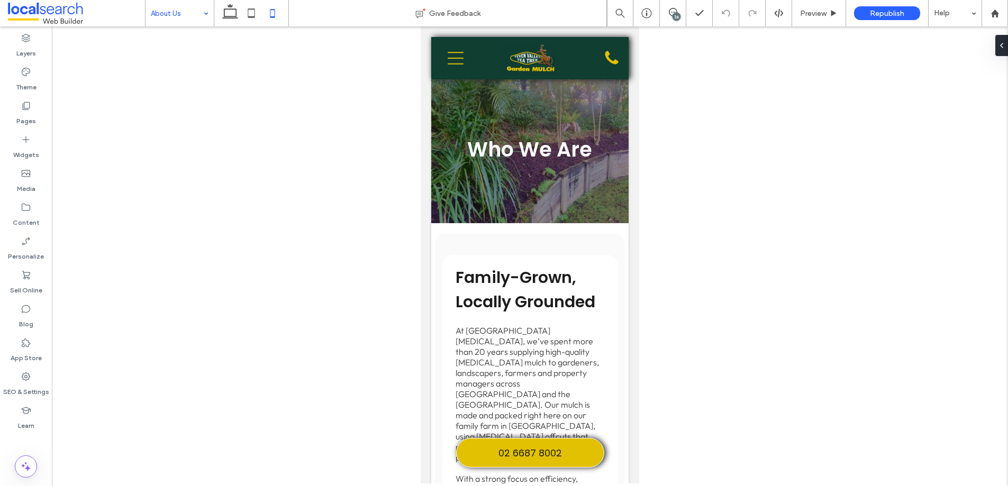
click at [344, 237] on div at bounding box center [530, 254] width 956 height 457
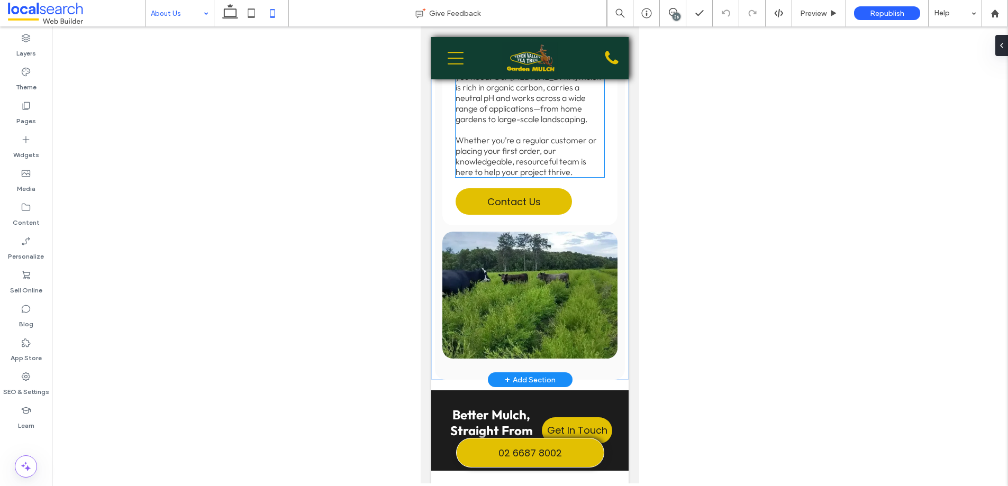
scroll to position [566, 0]
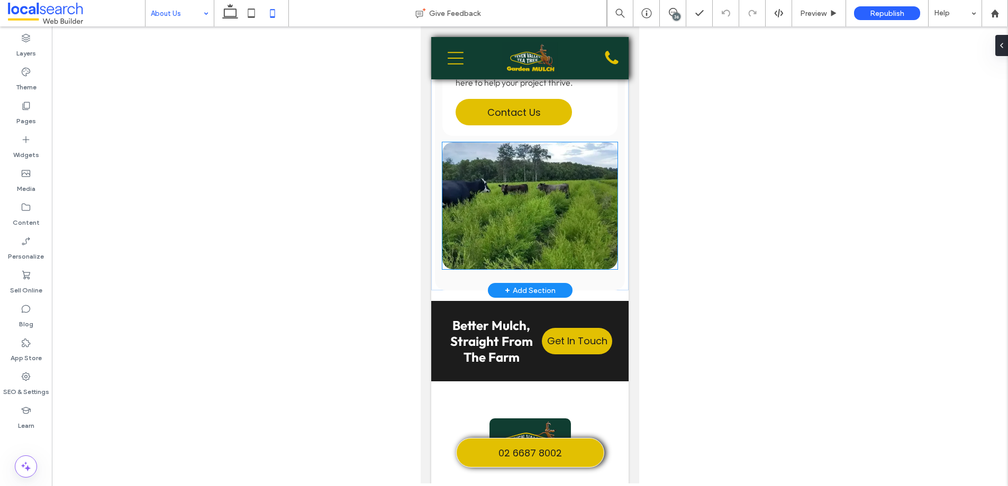
click at [511, 170] on img at bounding box center [529, 205] width 175 height 127
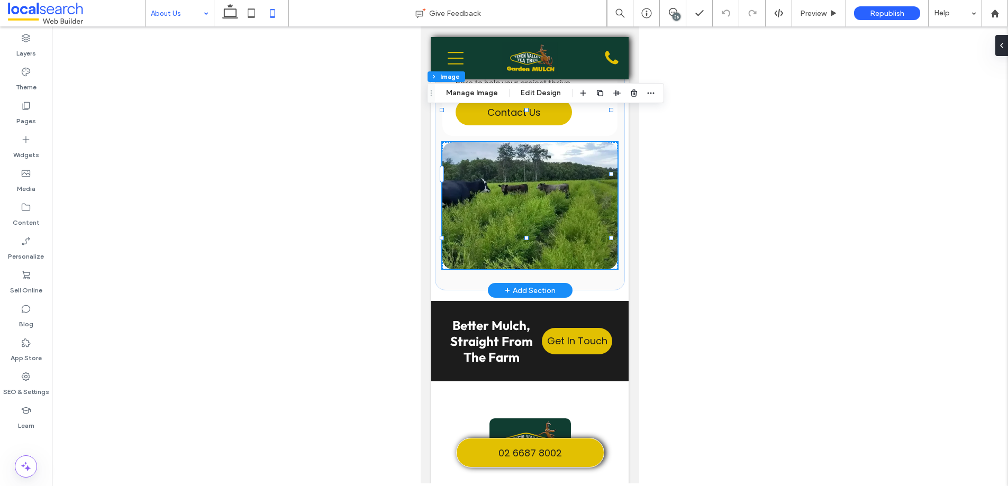
click at [511, 170] on div at bounding box center [529, 205] width 175 height 127
type input "**"
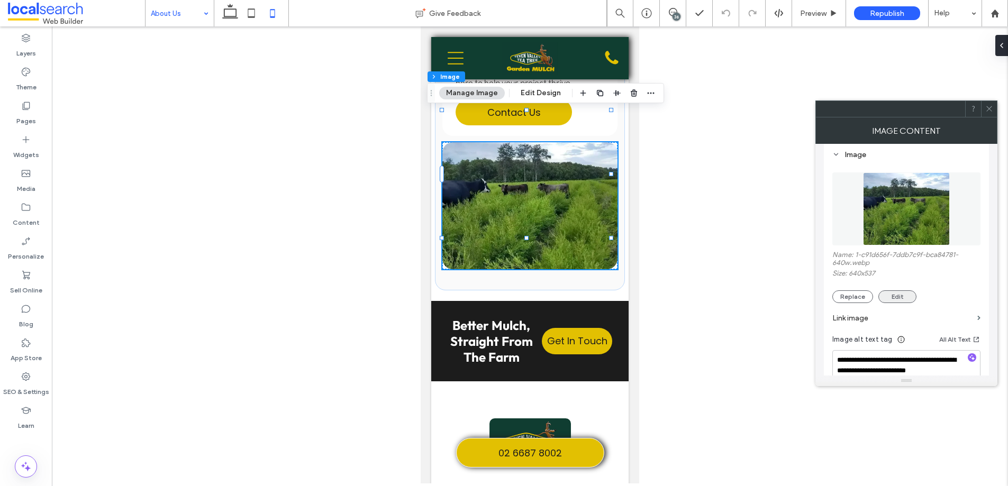
scroll to position [103, 0]
click at [849, 296] on button "Replace" at bounding box center [852, 295] width 41 height 13
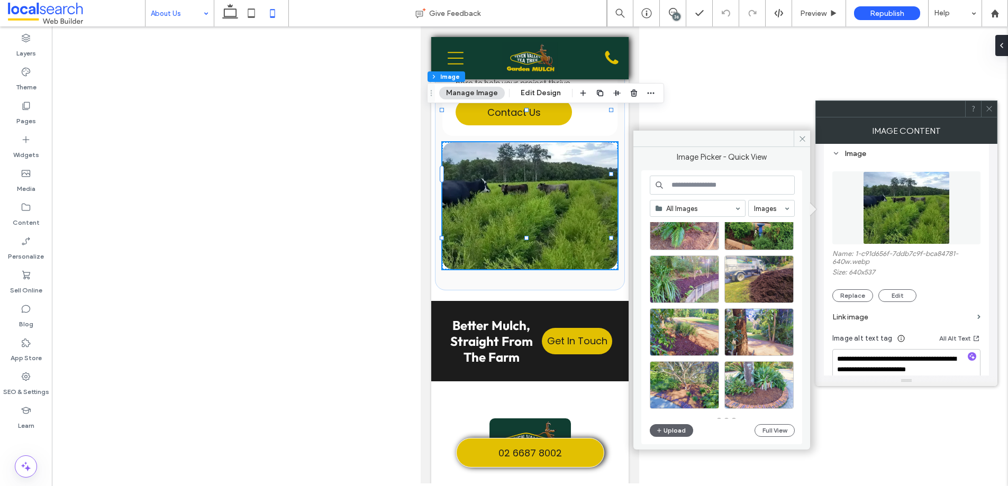
scroll to position [464, 0]
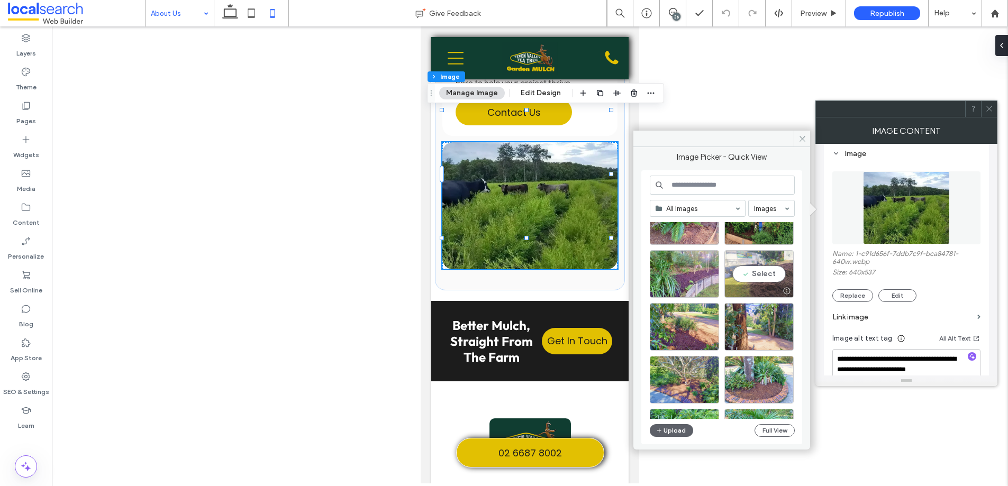
click at [738, 255] on div "Select" at bounding box center [758, 274] width 69 height 48
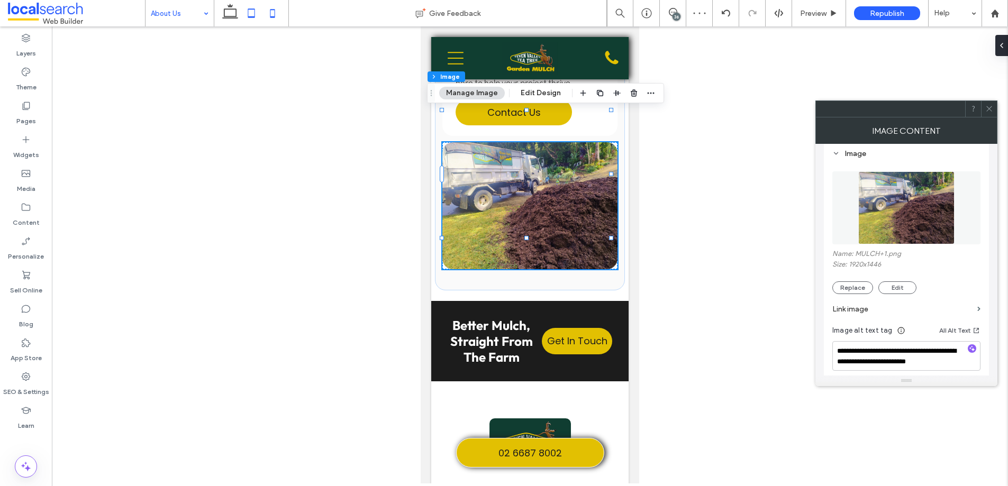
click at [251, 15] on icon at bounding box center [251, 13] width 21 height 21
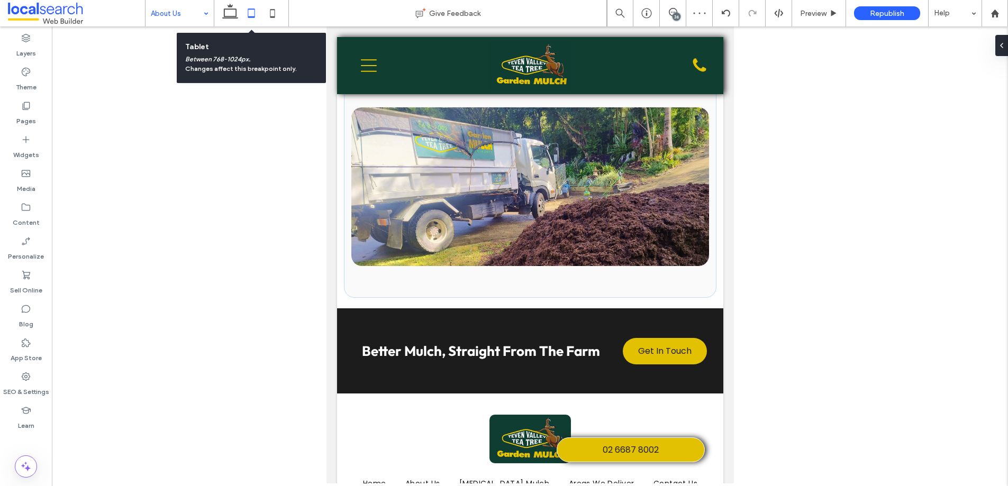
type input "***"
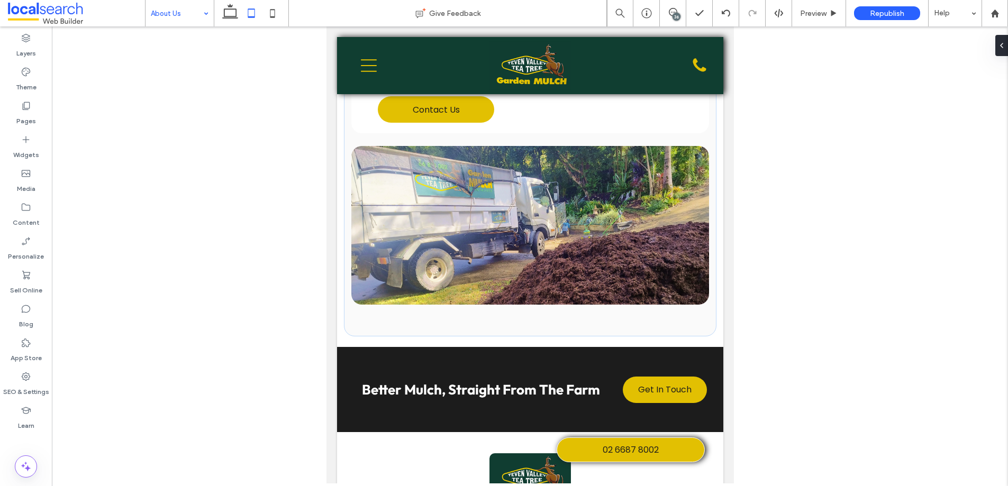
scroll to position [525, 0]
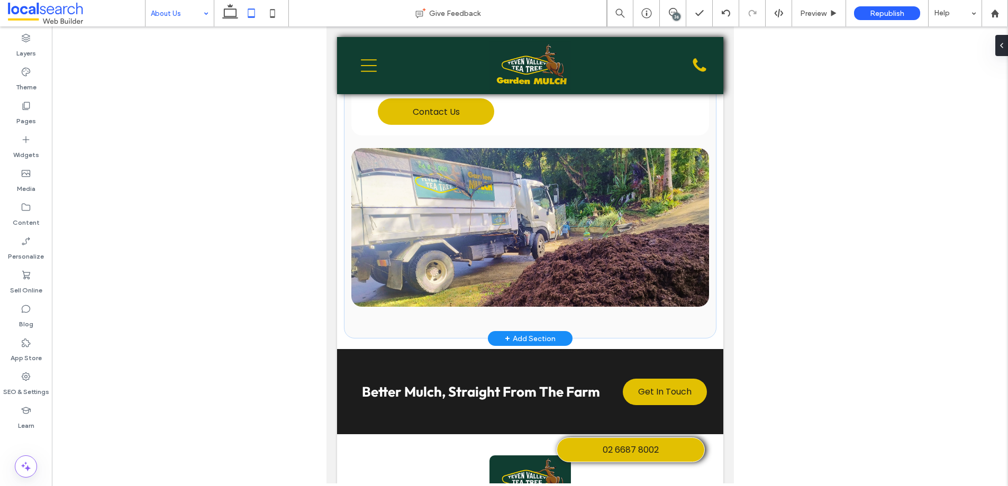
click at [532, 213] on link at bounding box center [530, 227] width 358 height 159
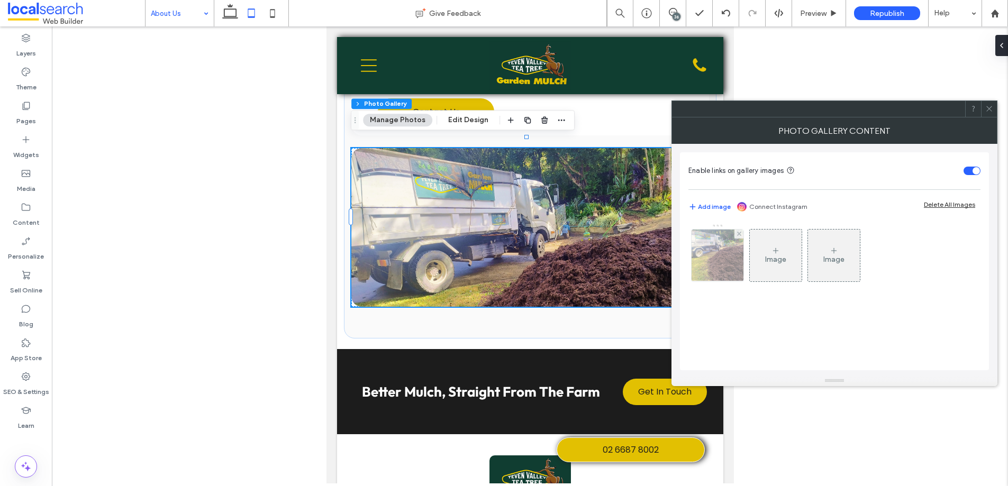
click at [720, 256] on img at bounding box center [717, 256] width 69 height 52
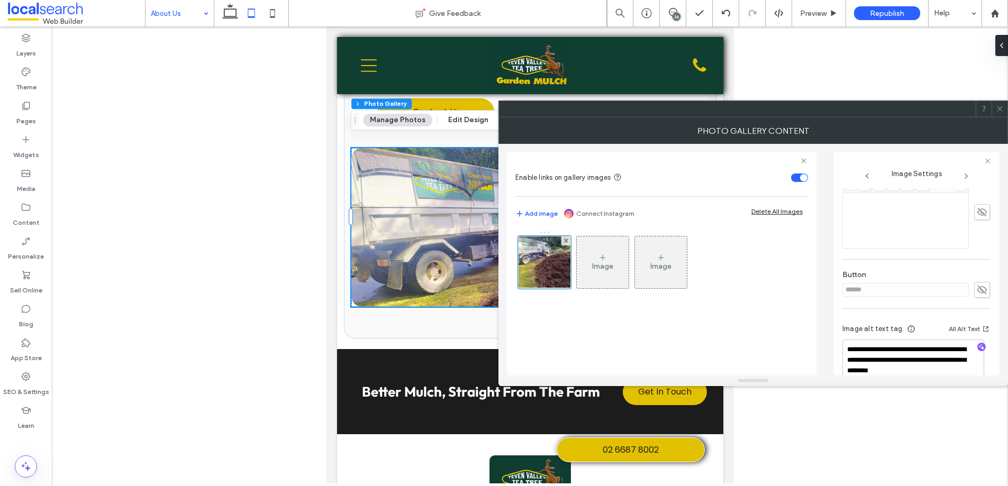
scroll to position [313, 0]
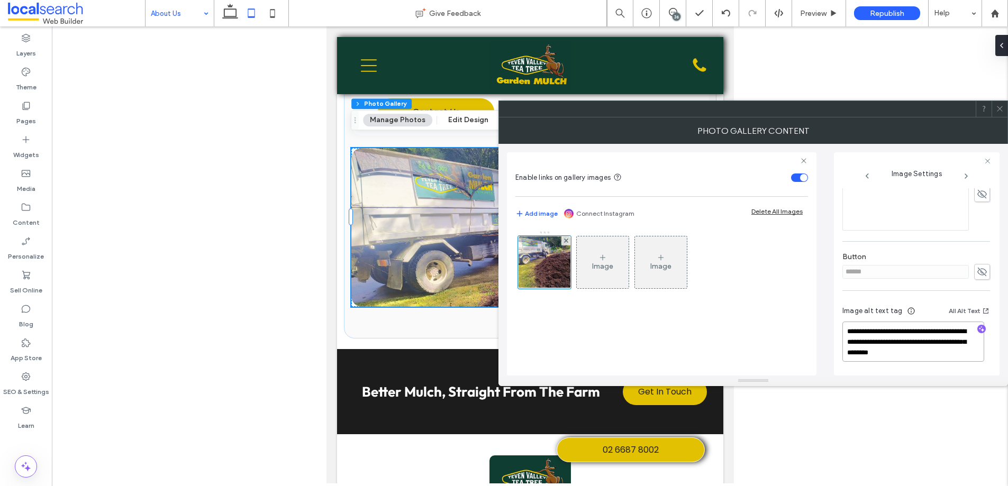
drag, startPoint x: 970, startPoint y: 353, endPoint x: 820, endPoint y: 319, distance: 153.6
click at [820, 319] on div "**********" at bounding box center [753, 260] width 493 height 232
click at [1002, 111] on use at bounding box center [999, 108] width 5 height 5
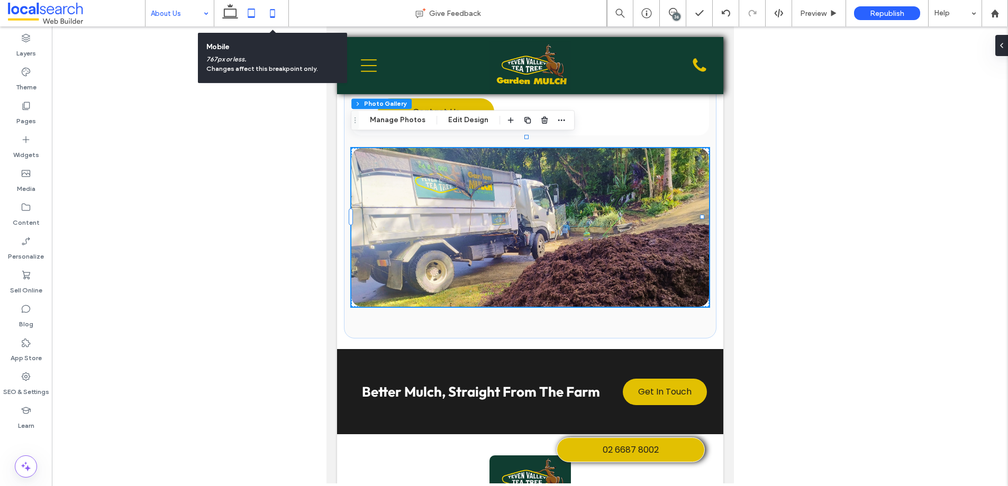
click at [268, 10] on icon at bounding box center [272, 13] width 21 height 21
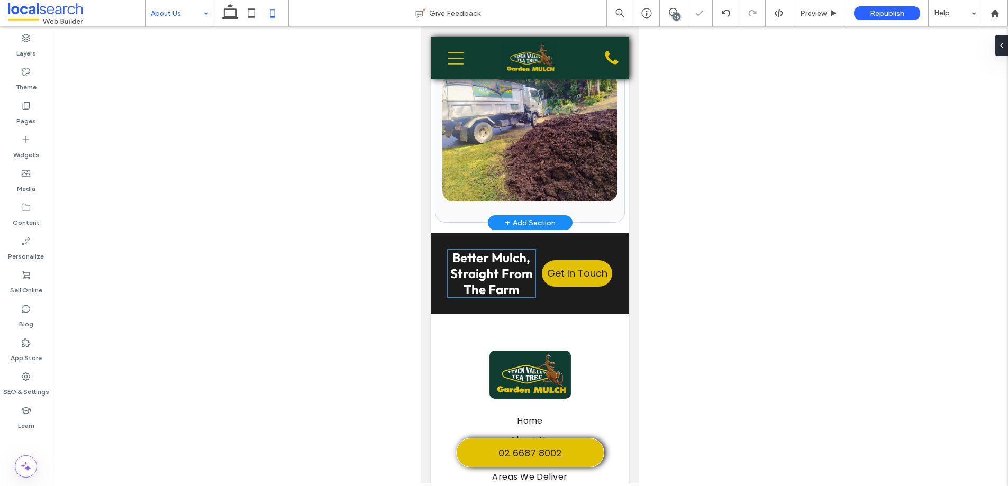
scroll to position [561, 0]
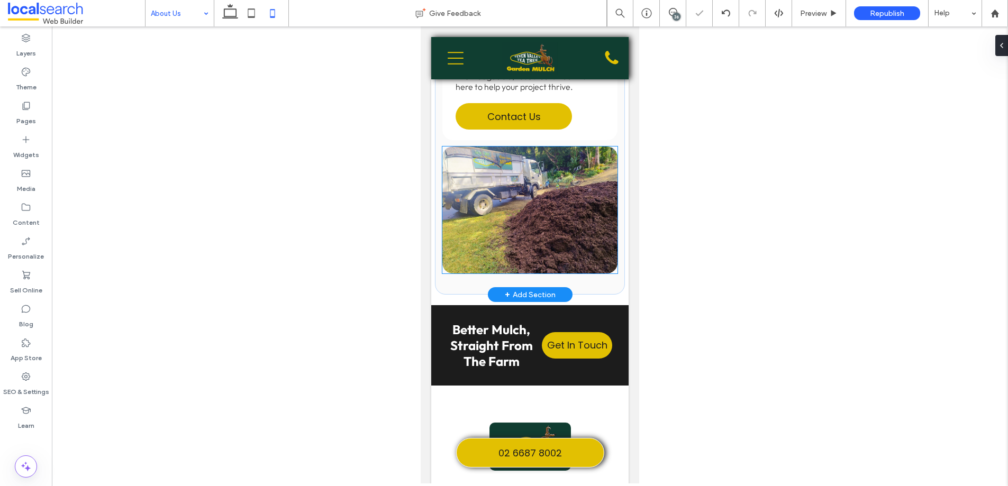
click at [491, 181] on img at bounding box center [529, 210] width 175 height 127
click at [491, 181] on div at bounding box center [529, 210] width 175 height 127
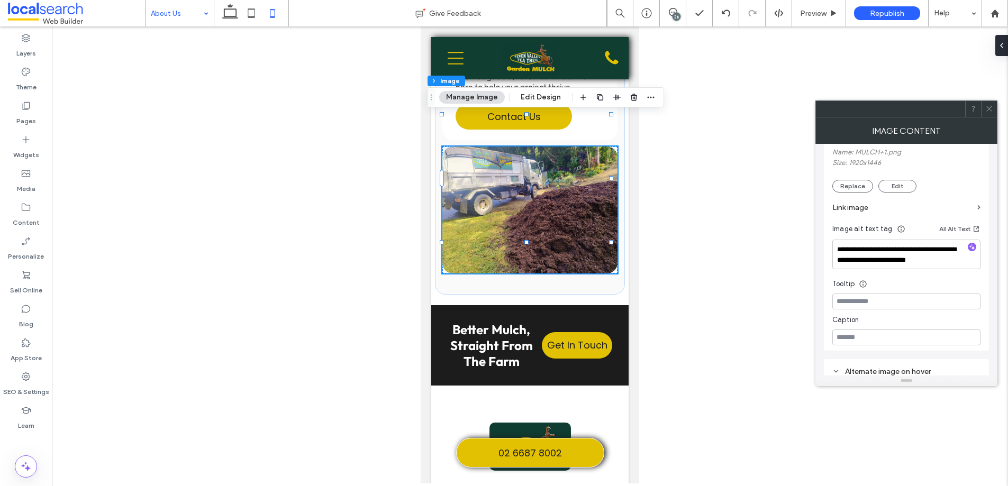
scroll to position [204, 0]
click at [919, 256] on textarea "**********" at bounding box center [906, 255] width 148 height 30
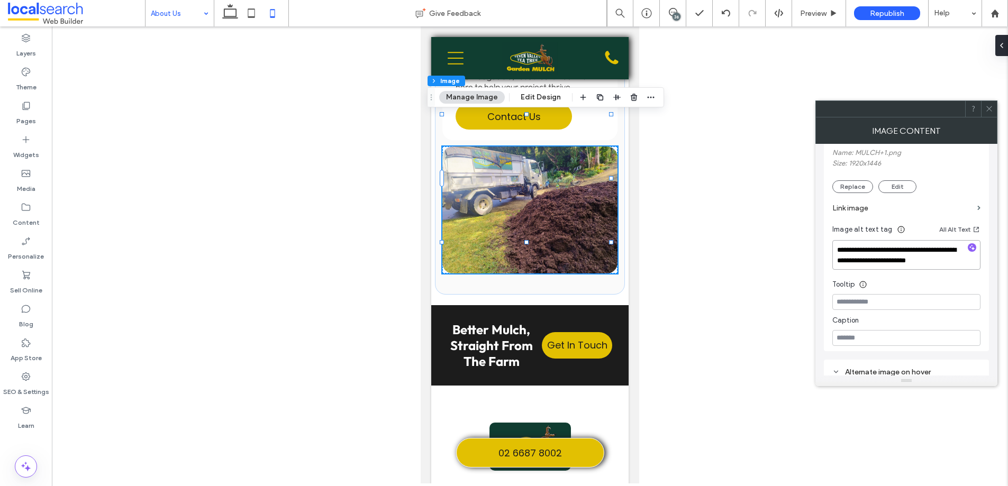
paste textarea "**********"
type textarea "**********"
click at [991, 111] on icon at bounding box center [989, 109] width 8 height 8
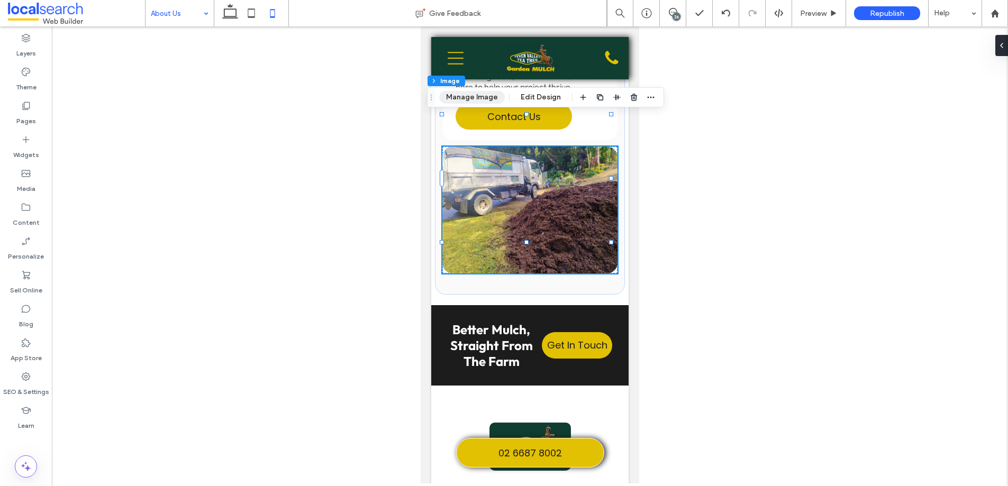
click at [474, 102] on button "Manage Image" at bounding box center [472, 97] width 66 height 13
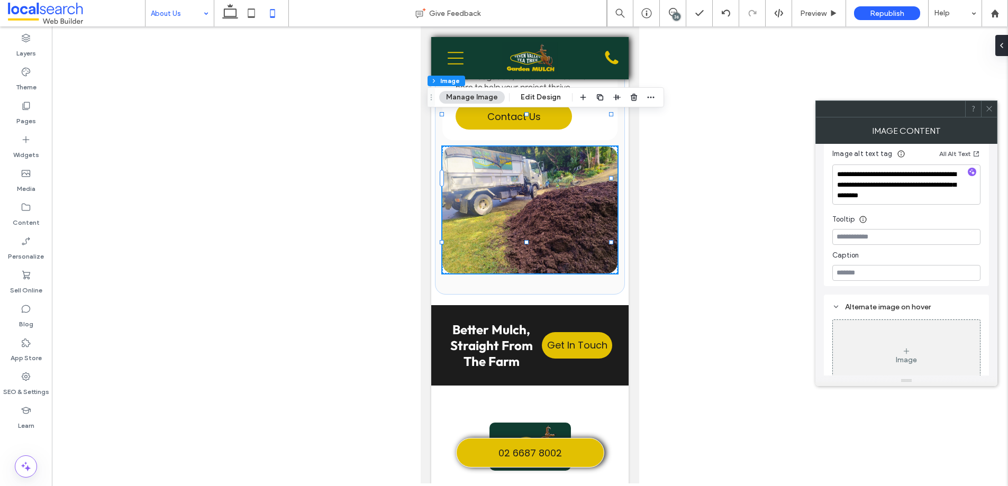
scroll to position [262, 0]
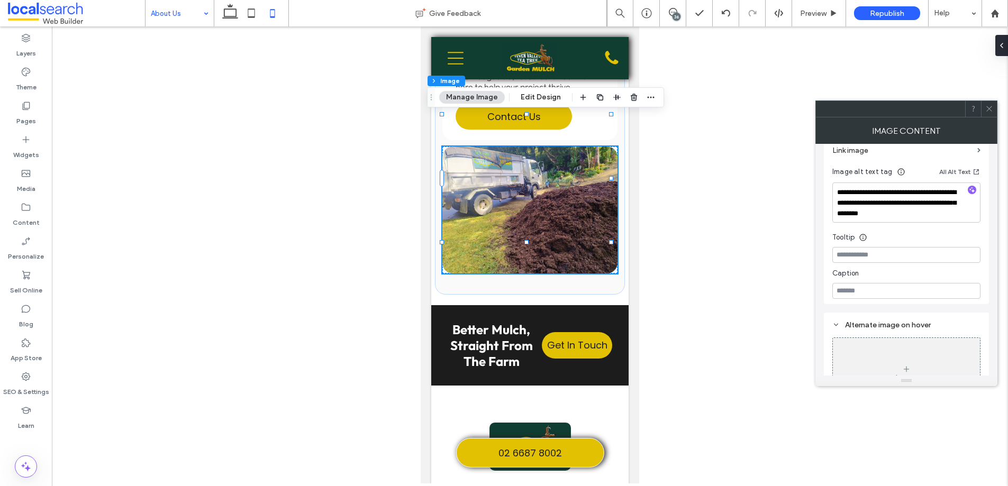
click at [986, 106] on icon at bounding box center [989, 109] width 8 height 8
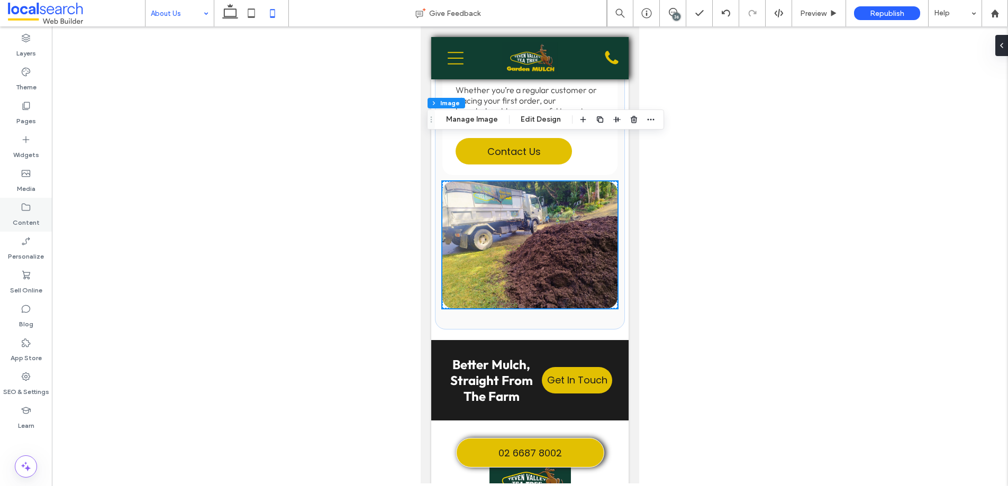
scroll to position [522, 0]
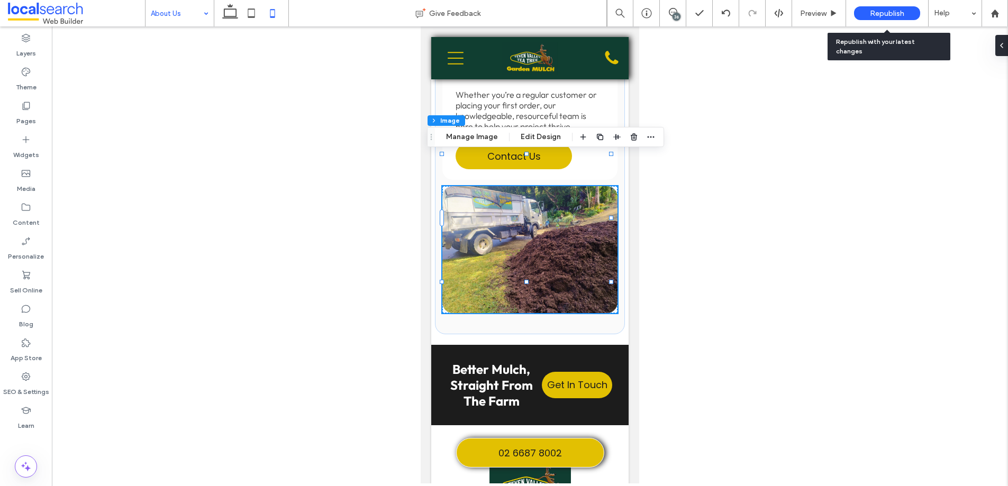
click at [879, 11] on span "Republish" at bounding box center [887, 13] width 34 height 9
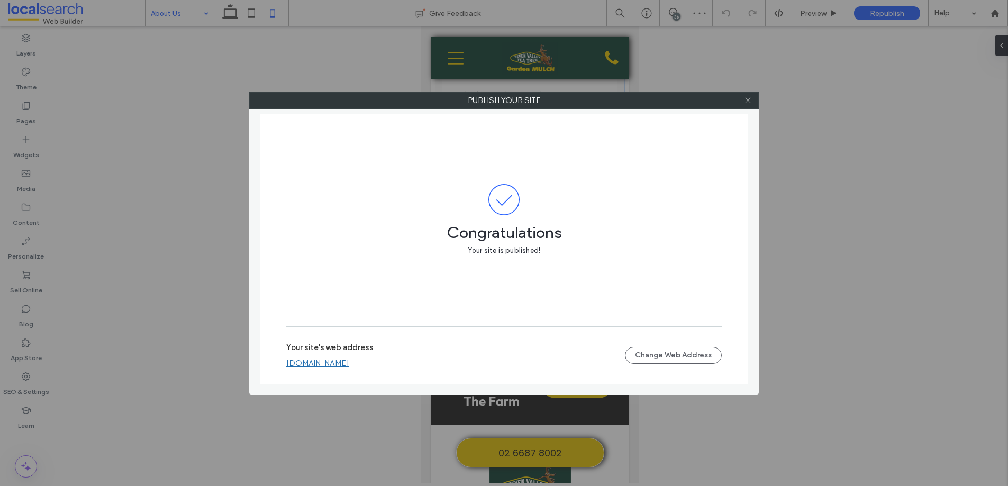
click at [749, 103] on icon at bounding box center [748, 100] width 8 height 8
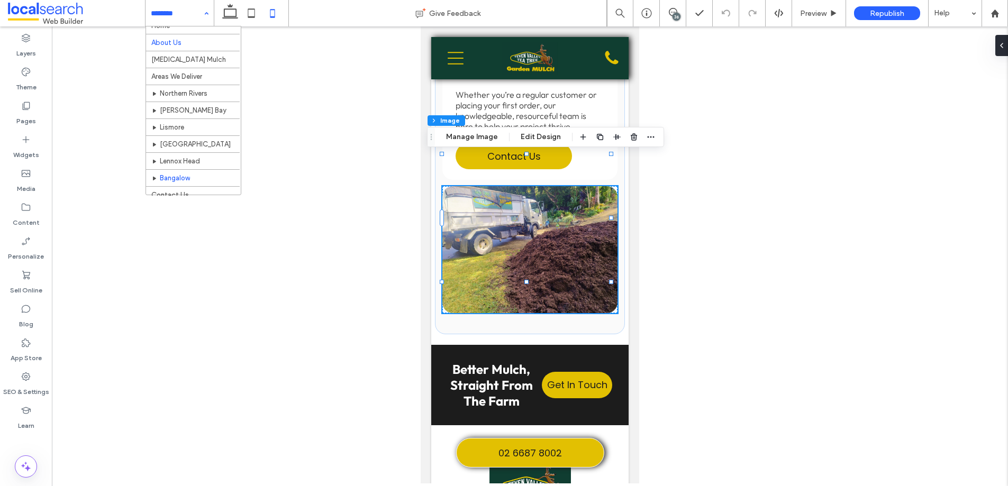
scroll to position [16, 0]
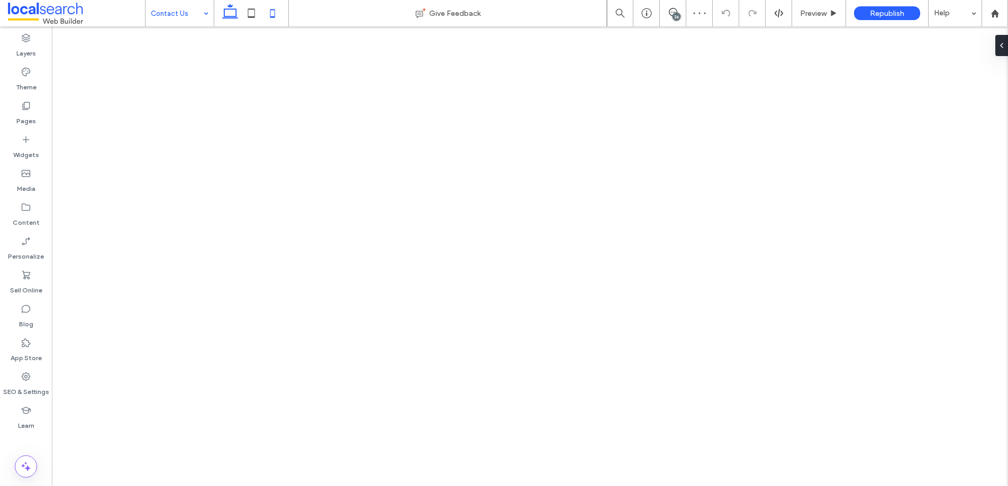
click at [238, 5] on icon at bounding box center [230, 13] width 21 height 21
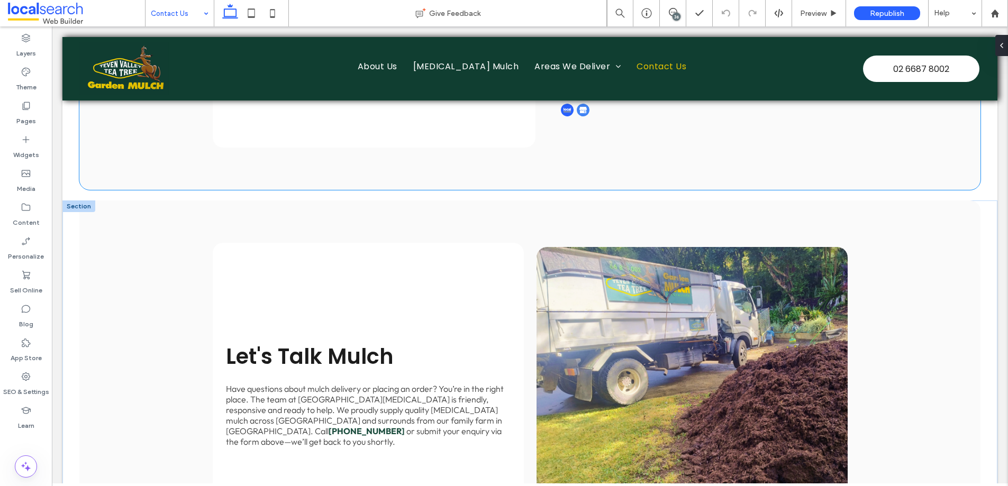
scroll to position [801, 0]
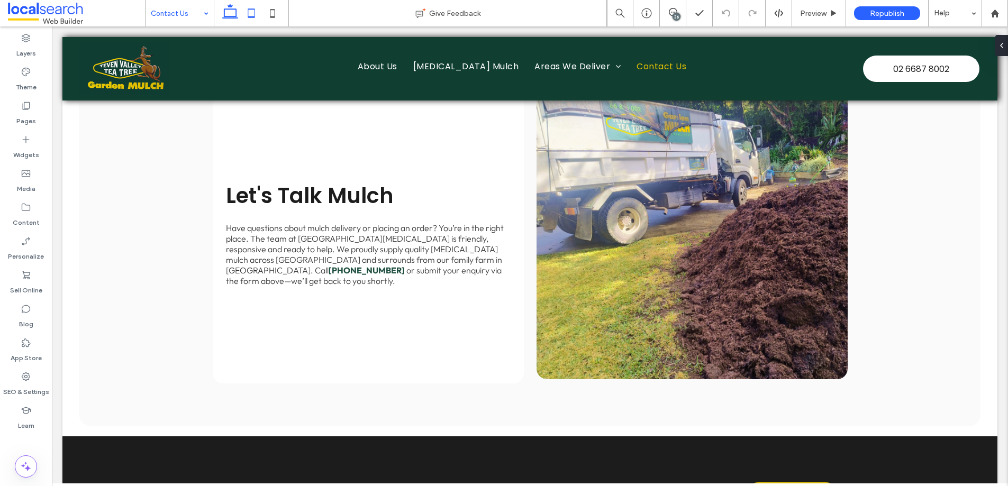
click at [255, 14] on icon at bounding box center [251, 13] width 21 height 21
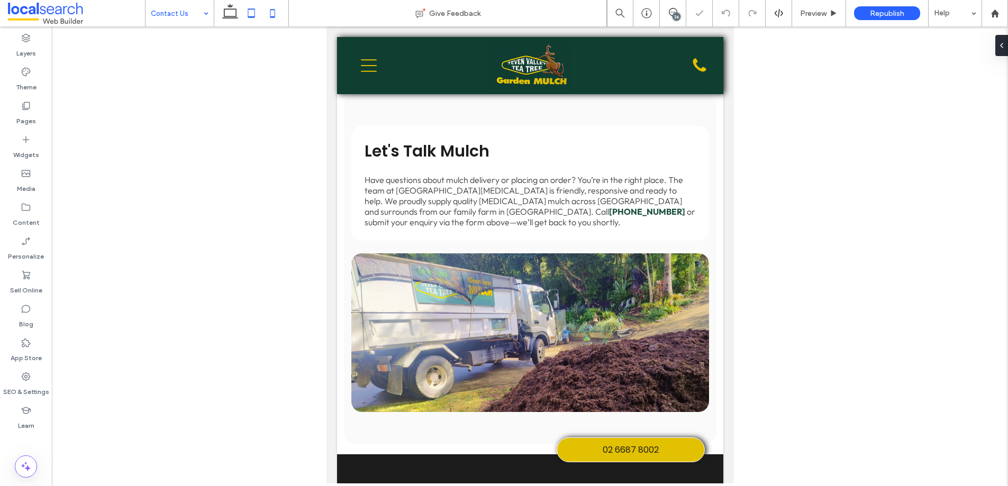
click at [265, 14] on icon at bounding box center [272, 13] width 21 height 21
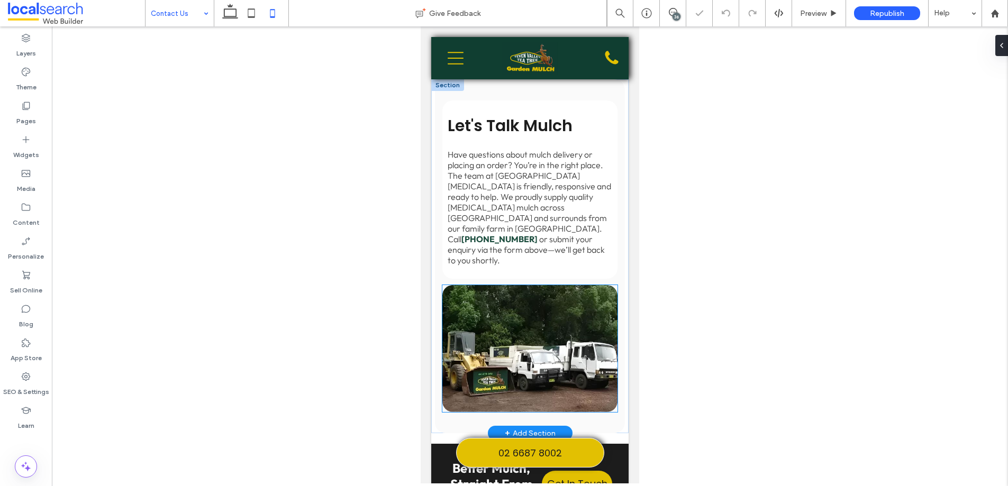
click at [480, 285] on img at bounding box center [529, 348] width 175 height 127
click at [480, 285] on div at bounding box center [529, 348] width 175 height 127
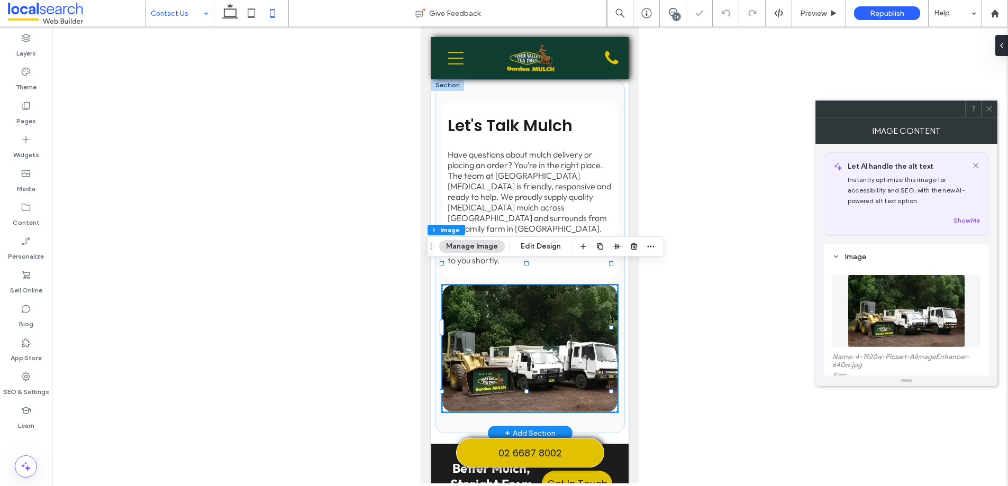
type input "**"
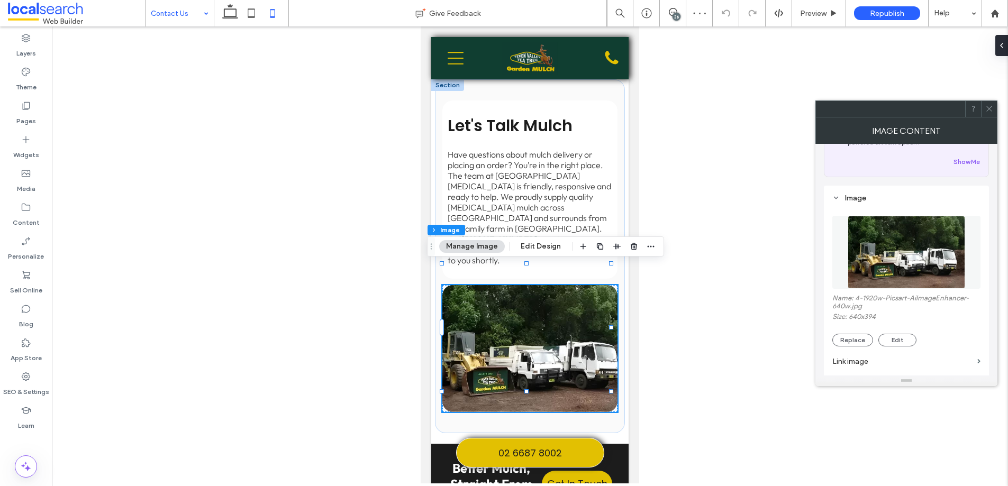
scroll to position [71, 0]
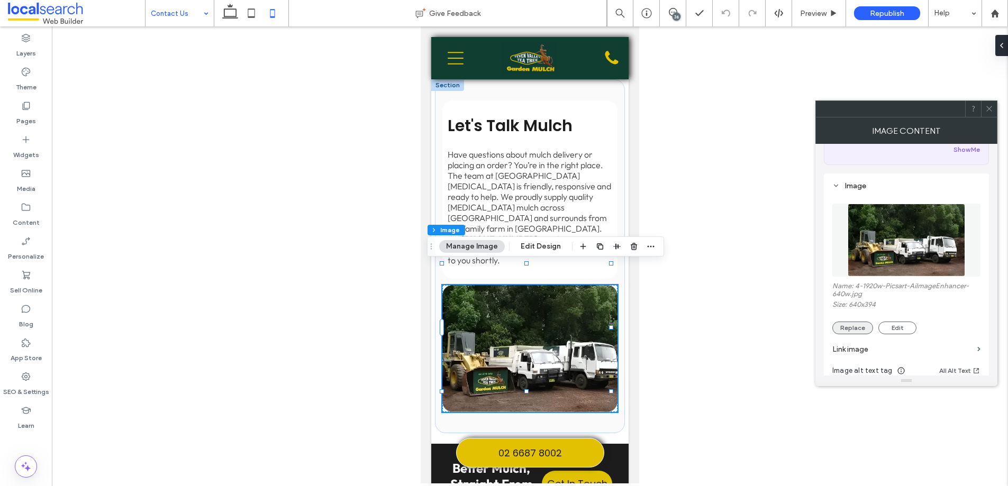
click at [855, 326] on button "Replace" at bounding box center [852, 328] width 41 height 13
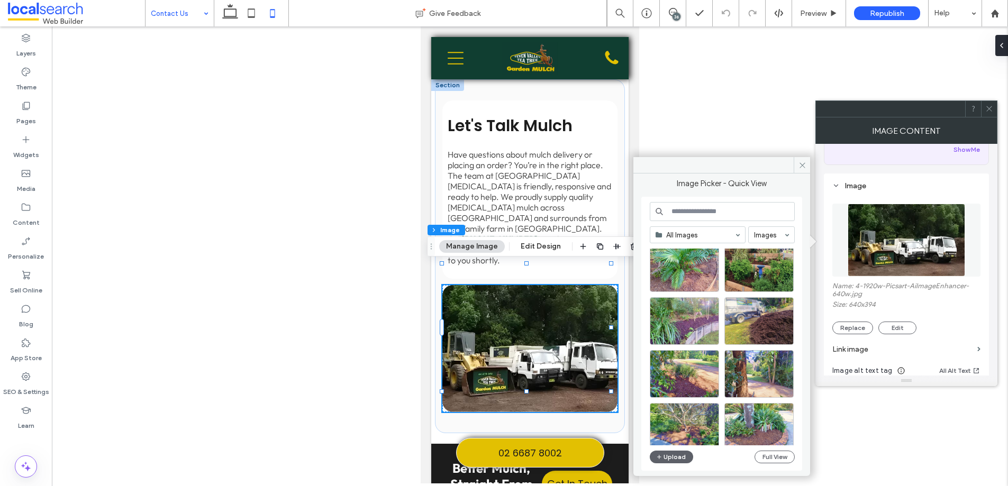
scroll to position [410, 0]
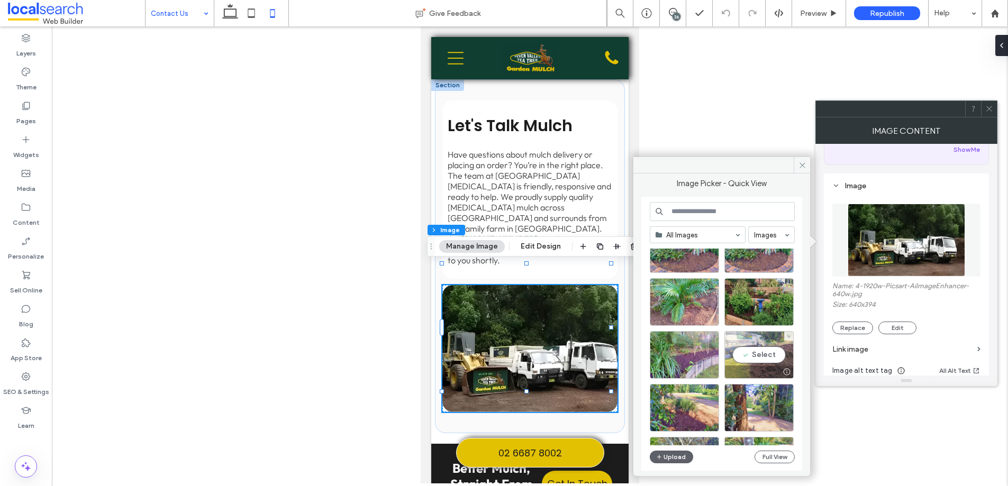
click at [757, 339] on div "Select" at bounding box center [758, 355] width 69 height 48
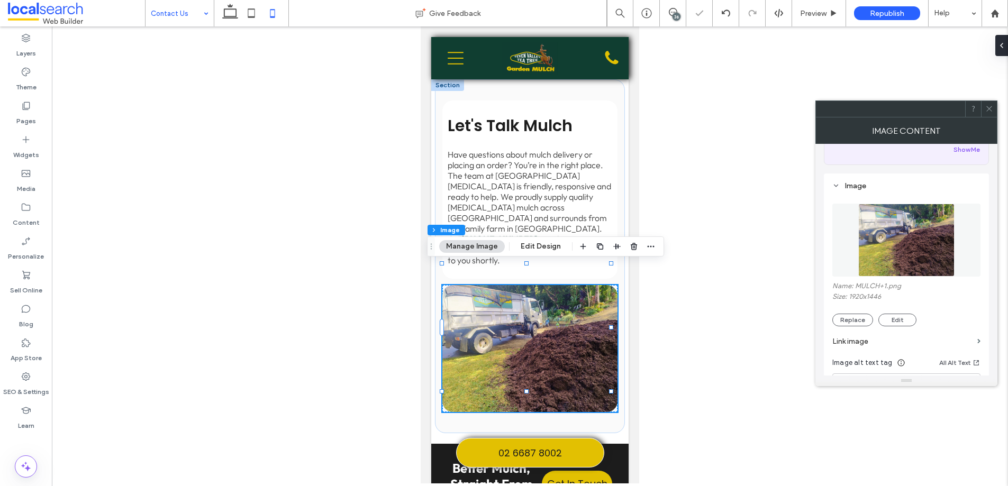
scroll to position [178, 0]
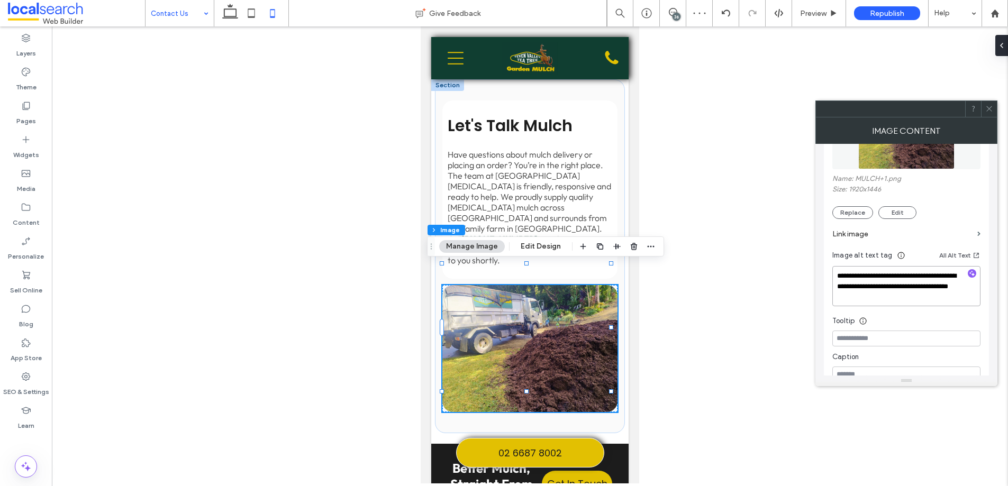
drag, startPoint x: 881, startPoint y: 301, endPoint x: 827, endPoint y: 271, distance: 61.3
click at [827, 271] on div "**********" at bounding box center [906, 227] width 165 height 322
paste textarea "**********"
type textarea "**********"
drag, startPoint x: 233, startPoint y: 15, endPoint x: 250, endPoint y: 74, distance: 61.3
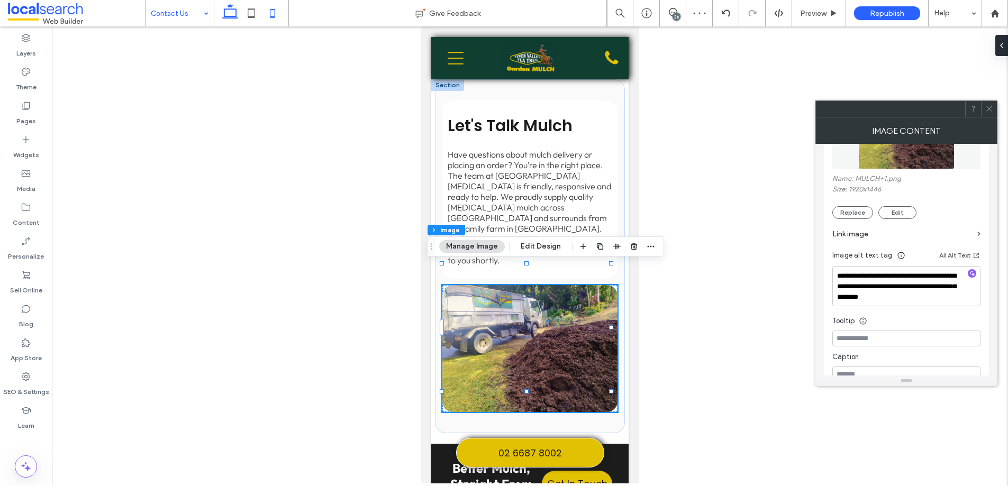
click at [233, 15] on icon at bounding box center [230, 13] width 21 height 21
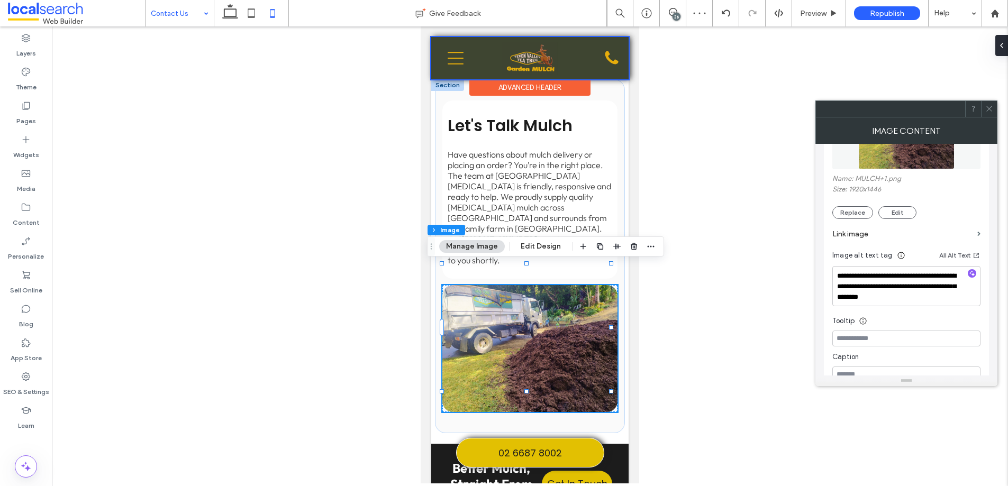
scroll to position [740, 0]
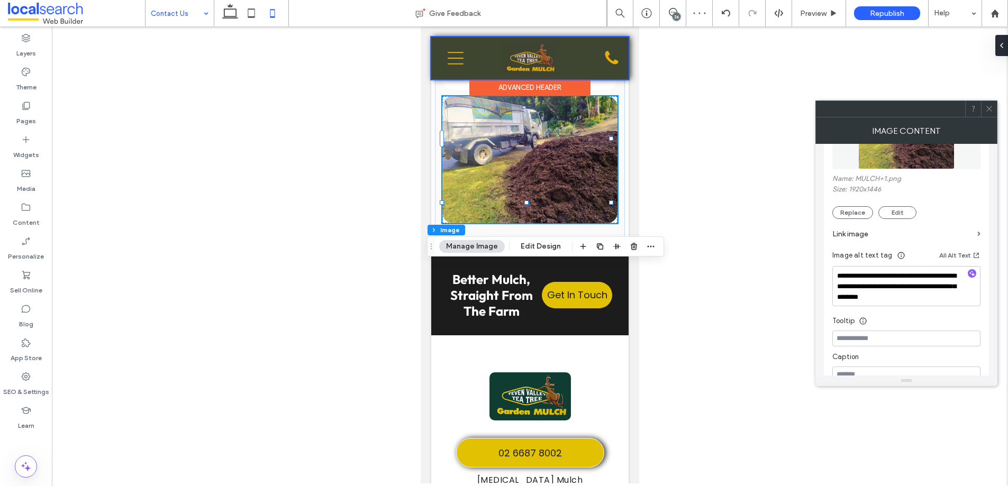
type input "***"
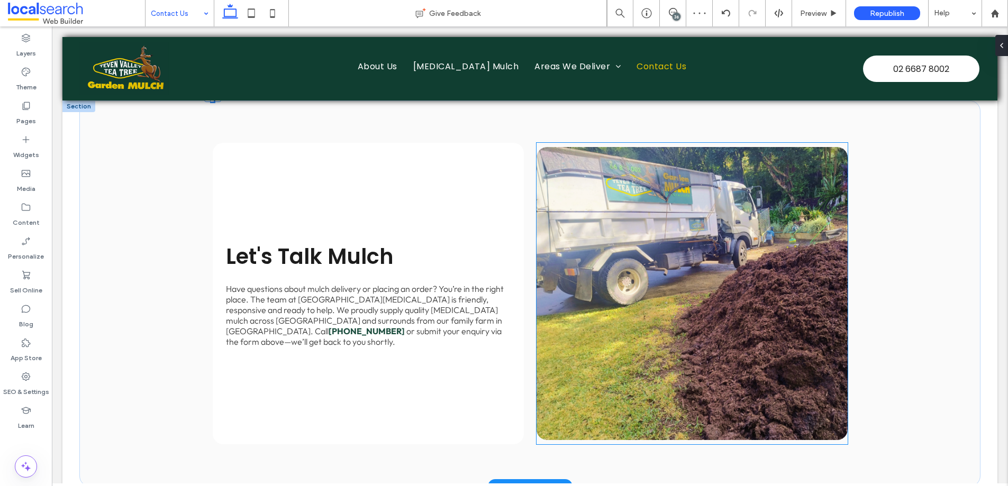
click at [605, 257] on link at bounding box center [692, 293] width 311 height 293
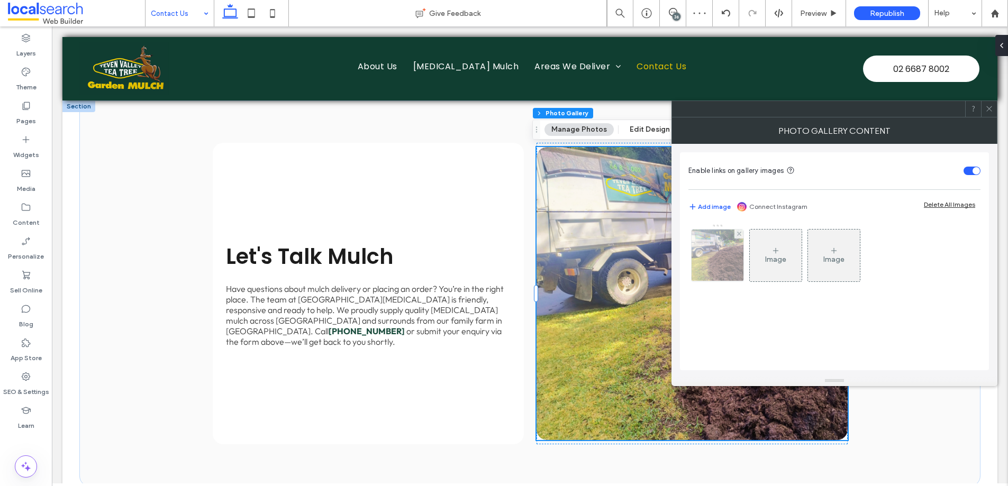
click at [731, 249] on img at bounding box center [717, 256] width 69 height 52
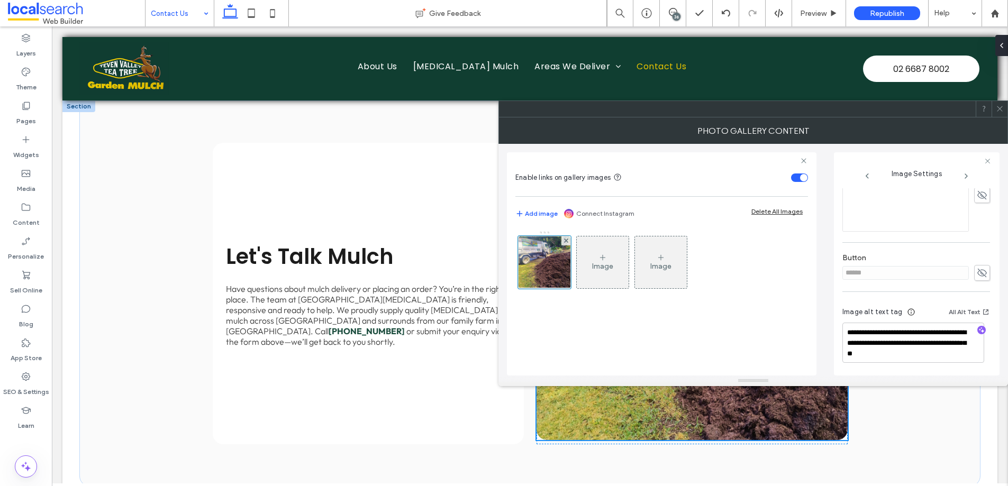
scroll to position [313, 0]
click at [869, 348] on textarea "**********" at bounding box center [913, 342] width 142 height 40
click at [276, 9] on icon at bounding box center [272, 13] width 21 height 21
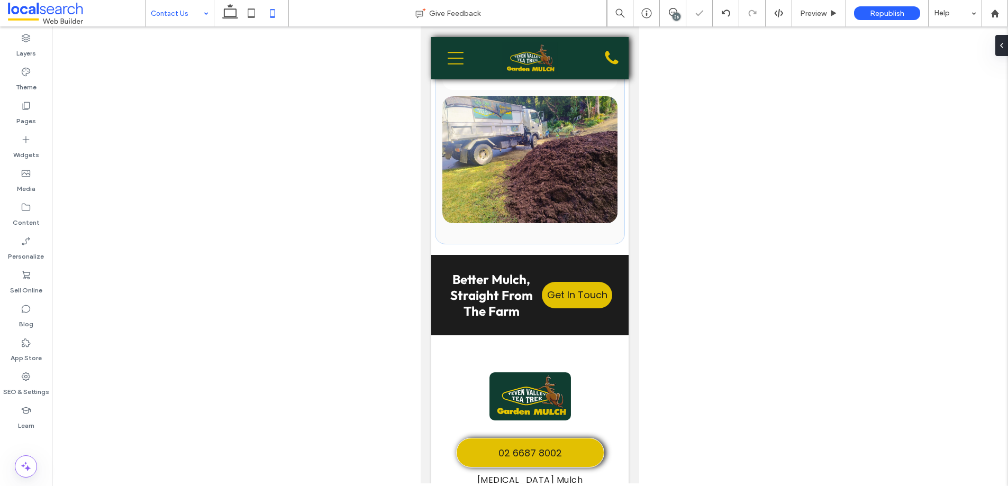
scroll to position [551, 0]
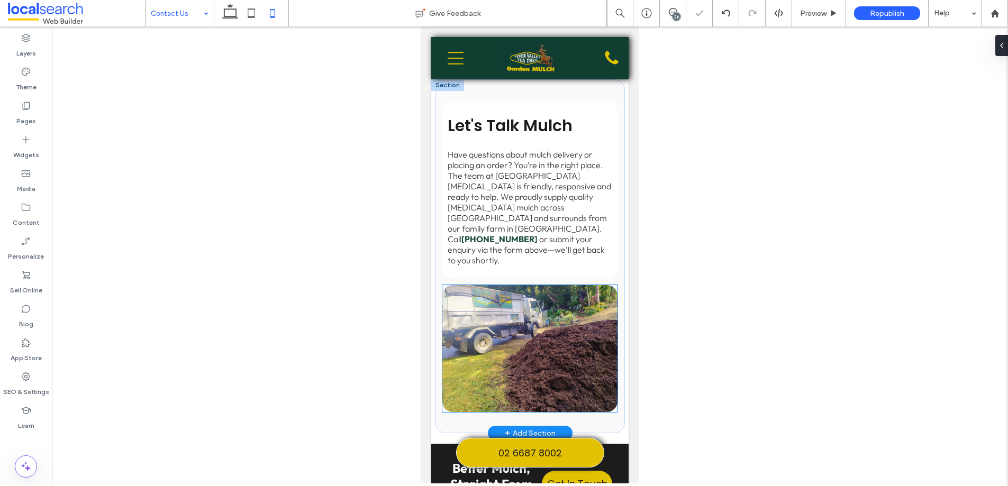
click at [539, 330] on img at bounding box center [529, 348] width 175 height 127
type input "**"
click at [539, 330] on img at bounding box center [529, 348] width 175 height 127
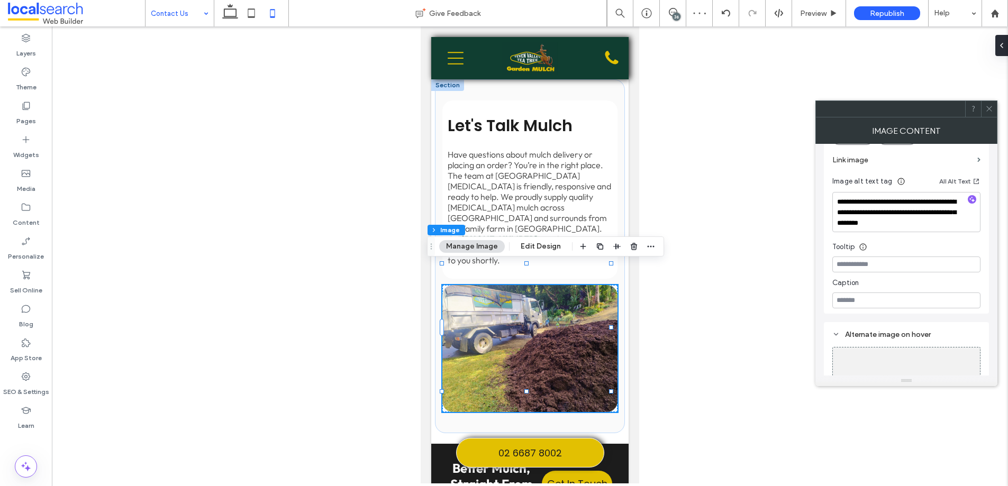
scroll to position [205, 0]
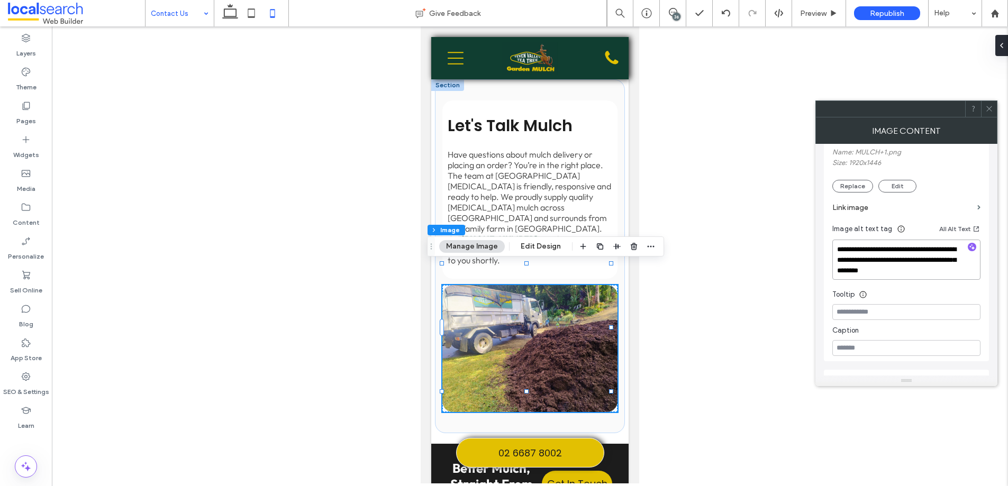
click at [893, 253] on textarea "**********" at bounding box center [906, 260] width 148 height 40
type textarea "**********"
click at [989, 108] on icon at bounding box center [989, 109] width 8 height 8
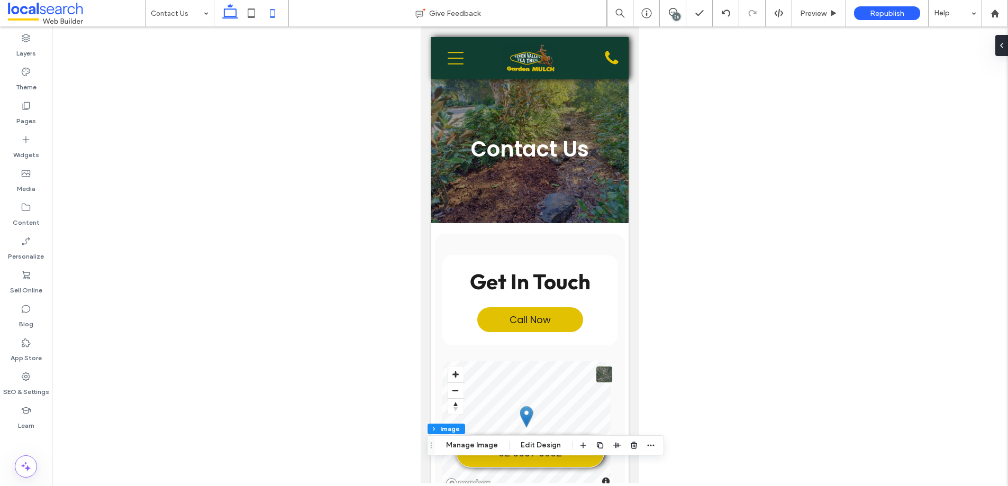
click at [231, 13] on icon at bounding box center [230, 13] width 21 height 21
type input "***"
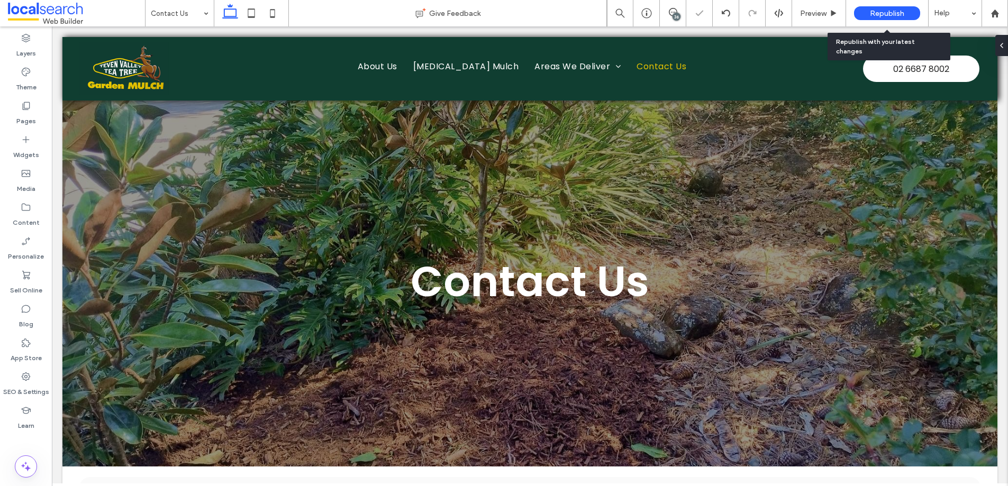
click at [908, 10] on div "Republish" at bounding box center [887, 13] width 66 height 14
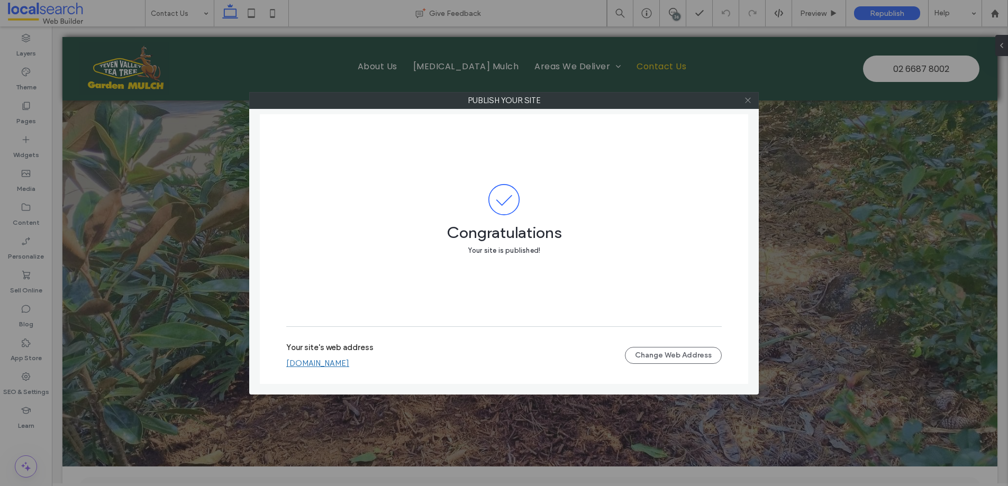
click at [749, 99] on icon at bounding box center [748, 100] width 8 height 8
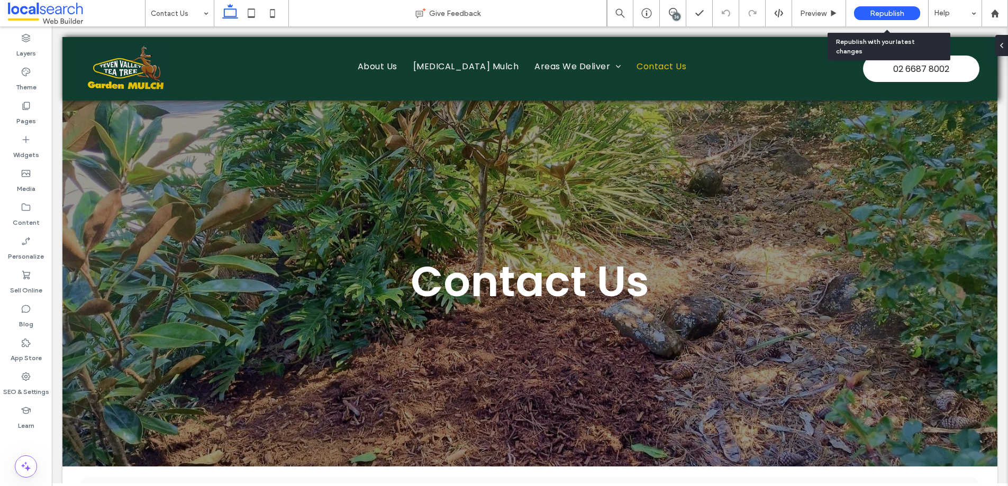
click at [876, 6] on div "Republish" at bounding box center [887, 13] width 66 height 14
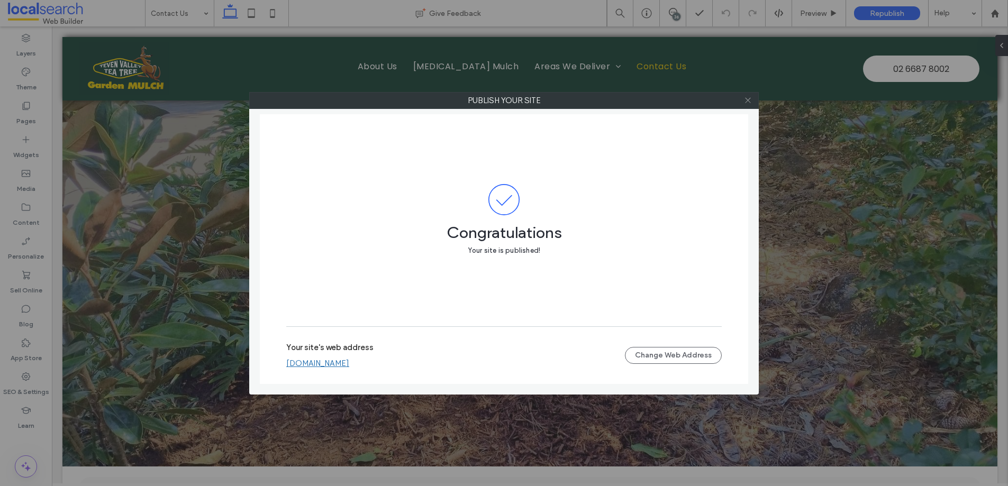
click at [748, 99] on icon at bounding box center [748, 100] width 8 height 8
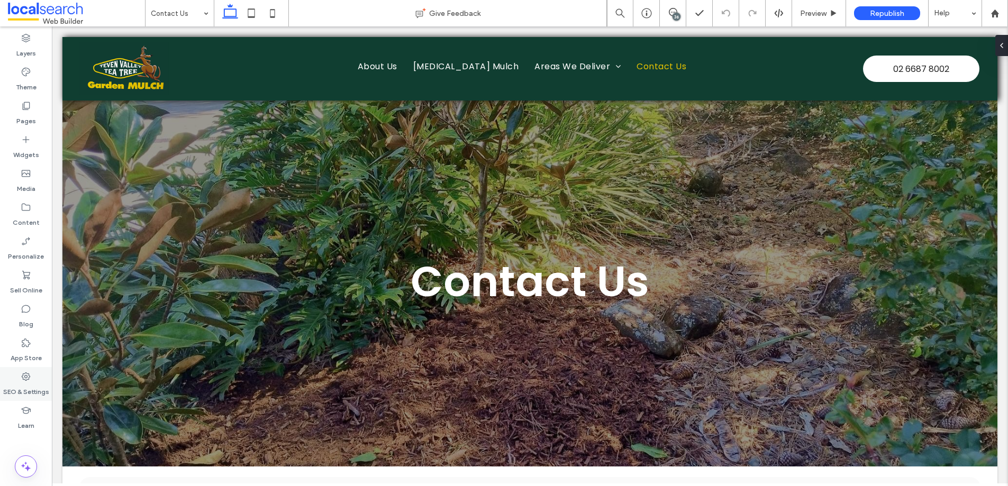
click at [23, 375] on use at bounding box center [26, 377] width 8 height 8
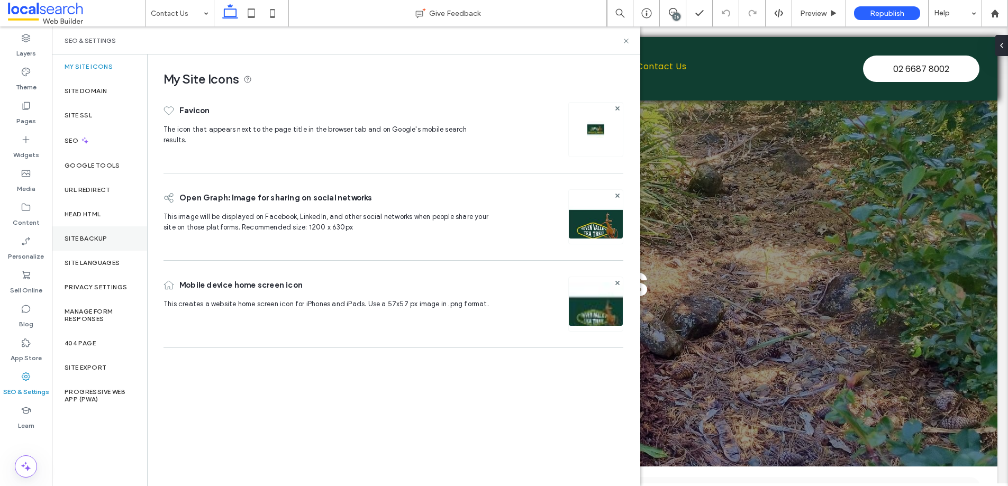
click at [81, 235] on label "Site Backup" at bounding box center [86, 238] width 42 height 7
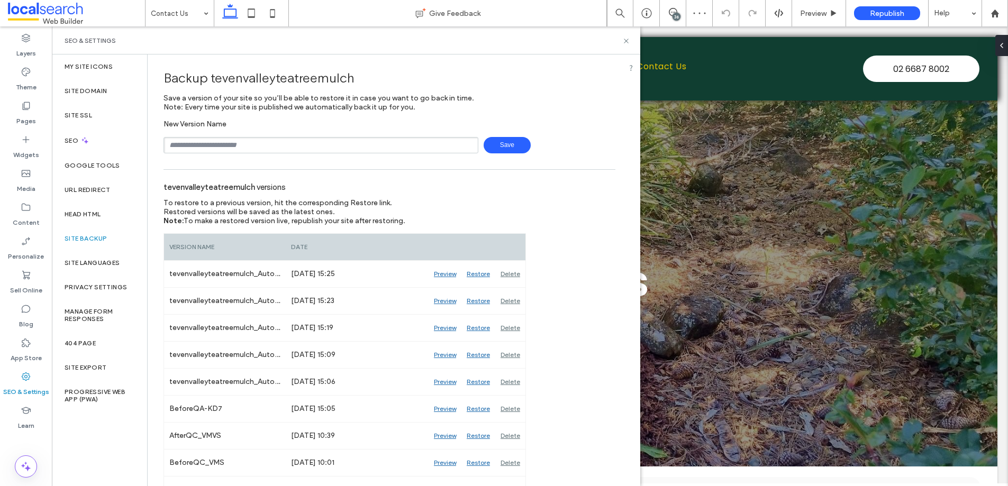
click at [262, 149] on input "text" at bounding box center [321, 145] width 315 height 16
click at [260, 147] on input "**********" at bounding box center [321, 145] width 315 height 16
type input "**********"
click at [624, 44] on icon at bounding box center [626, 41] width 8 height 8
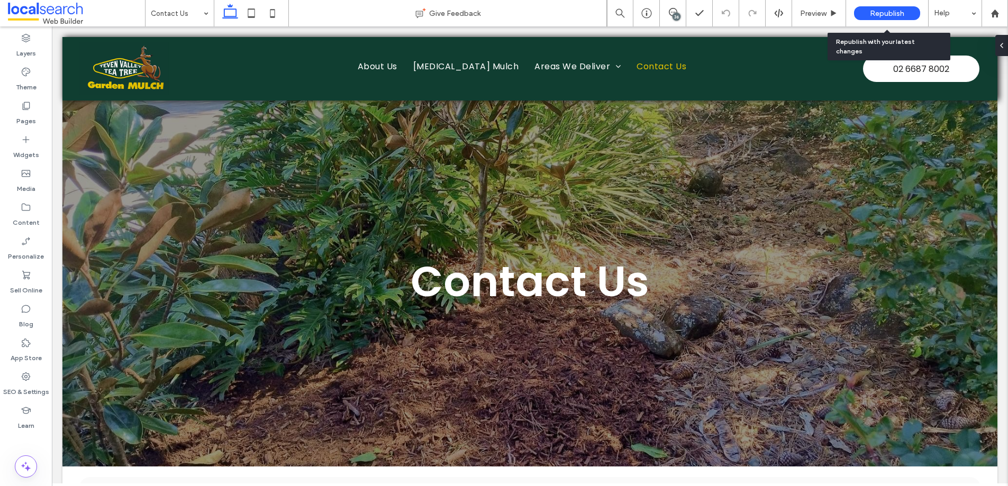
click at [875, 7] on div "Republish" at bounding box center [887, 13] width 66 height 14
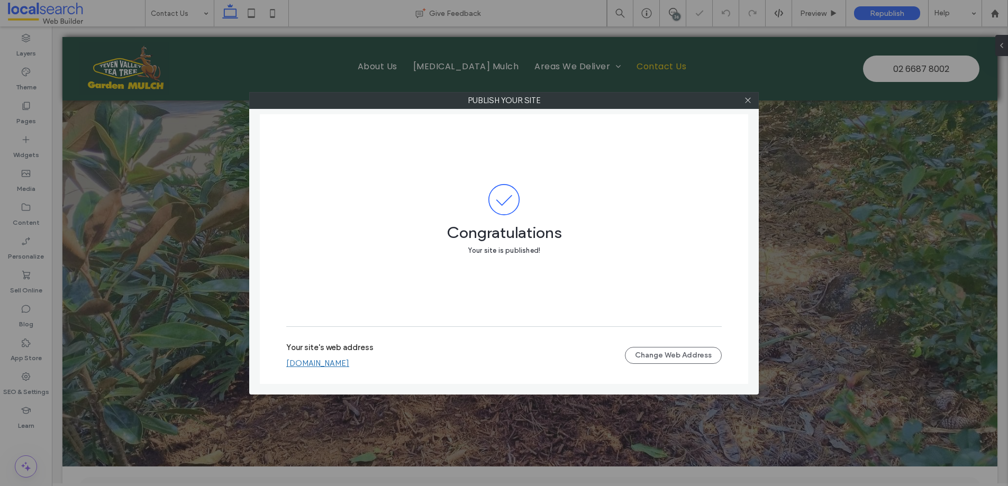
click at [752, 101] on div at bounding box center [748, 101] width 16 height 16
click at [750, 100] on icon at bounding box center [748, 100] width 8 height 8
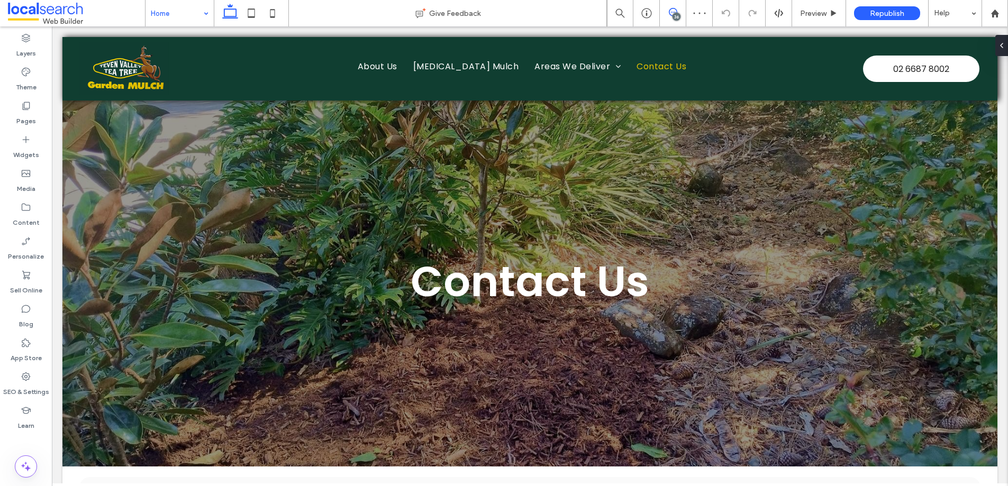
click at [680, 13] on span at bounding box center [673, 12] width 26 height 8
click at [1002, 40] on div at bounding box center [999, 45] width 17 height 21
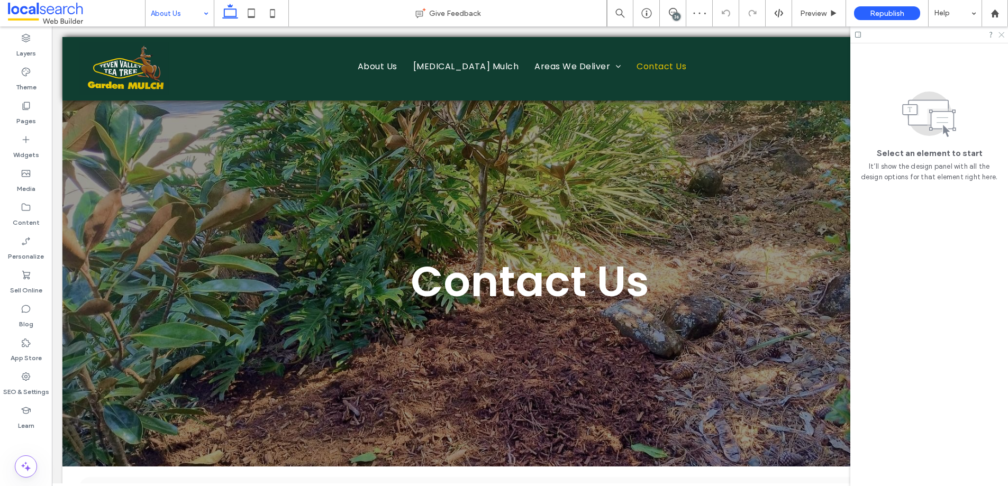
click at [1001, 34] on icon at bounding box center [1000, 34] width 7 height 7
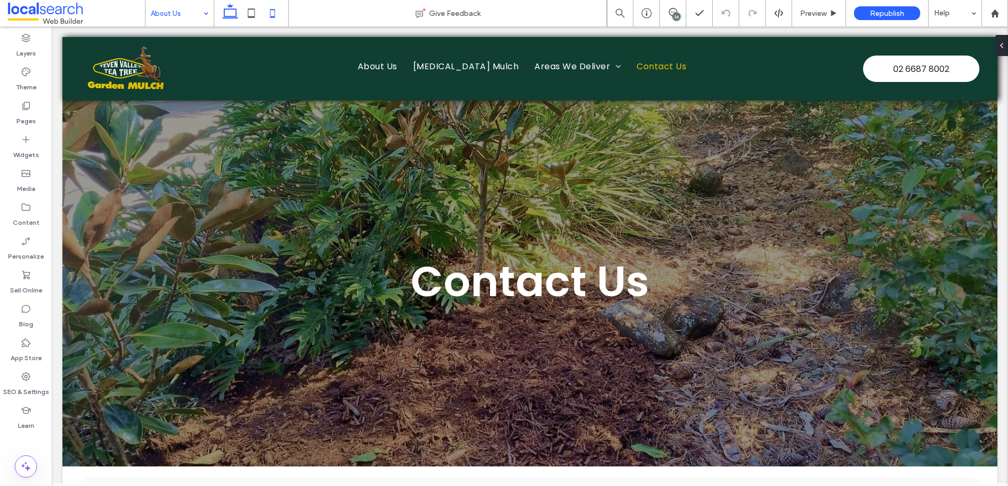
click at [263, 12] on icon at bounding box center [272, 13] width 21 height 21
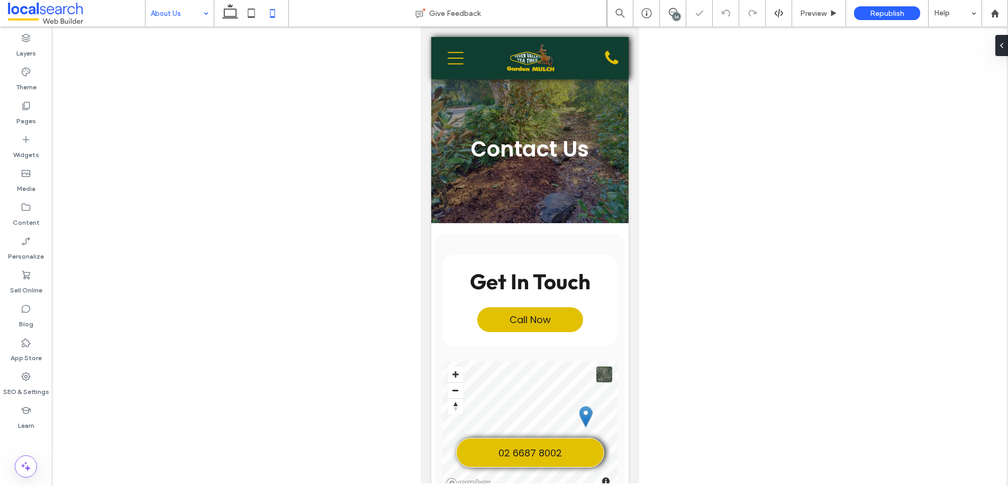
click at [677, 15] on div "36" at bounding box center [677, 17] width 8 height 8
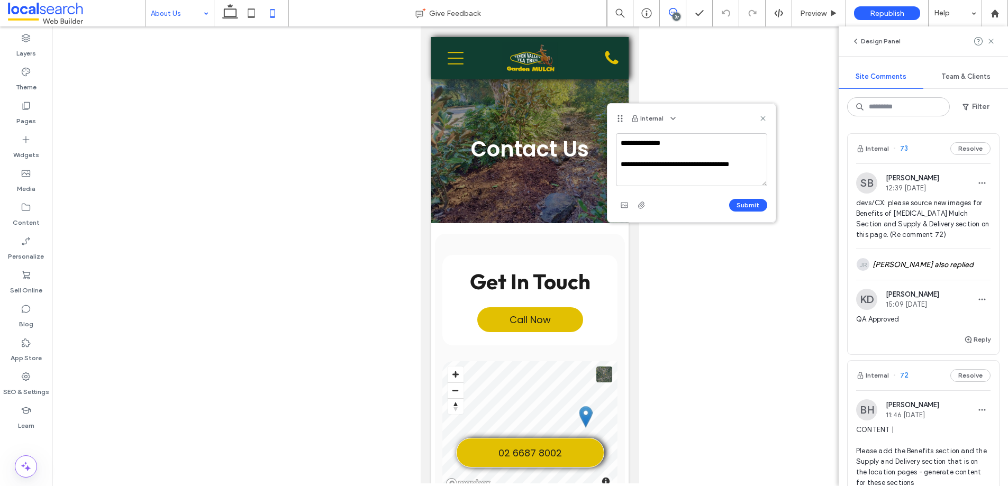
drag, startPoint x: 755, startPoint y: 165, endPoint x: 690, endPoint y: 167, distance: 64.6
click at [690, 167] on textarea "**********" at bounding box center [691, 159] width 151 height 53
type textarea "**********"
click at [741, 203] on button "Submit" at bounding box center [748, 205] width 38 height 13
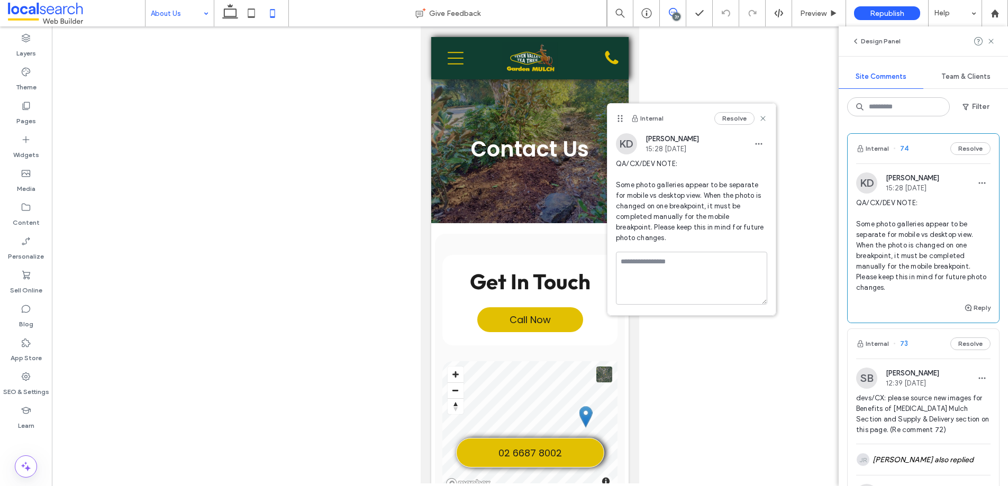
scroll to position [0, 0]
click at [765, 120] on use at bounding box center [762, 118] width 5 height 5
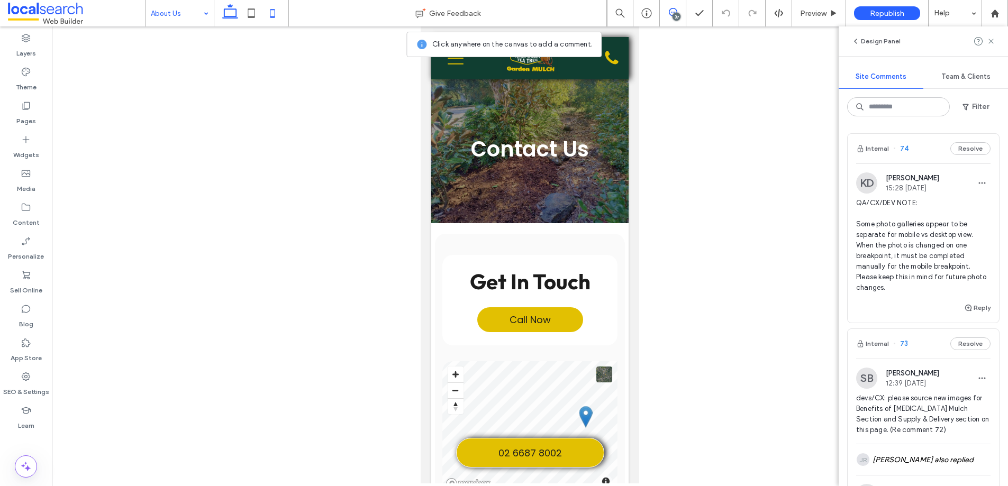
click at [229, 15] on icon at bounding box center [230, 13] width 21 height 21
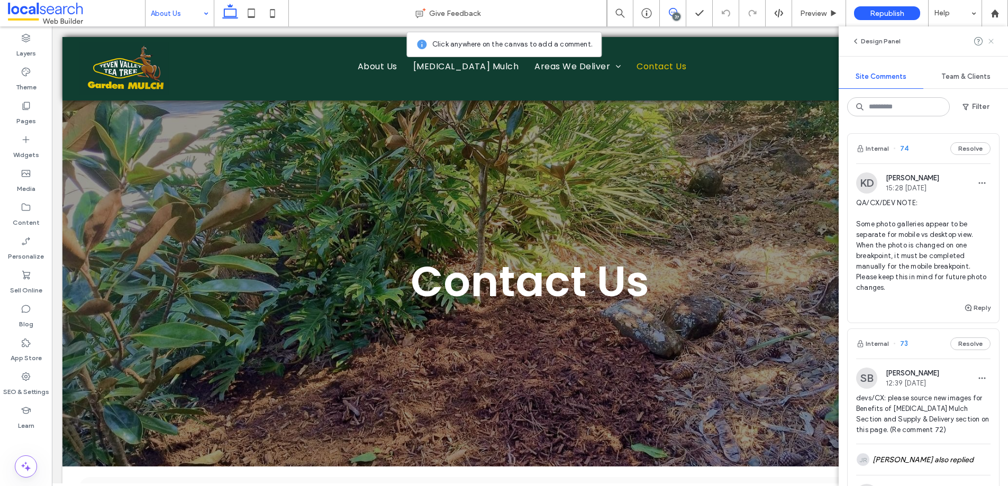
click at [990, 40] on use at bounding box center [990, 41] width 5 height 5
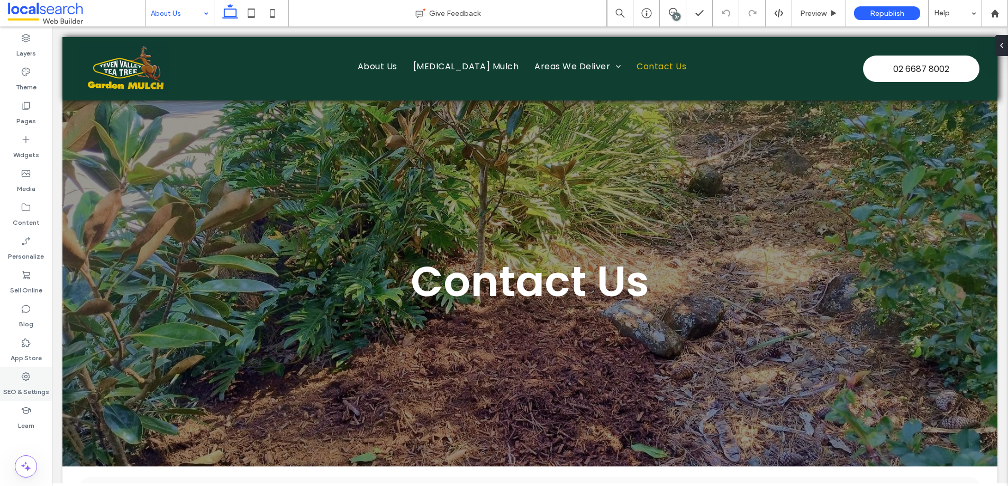
click at [35, 380] on div "SEO & Settings" at bounding box center [26, 384] width 52 height 34
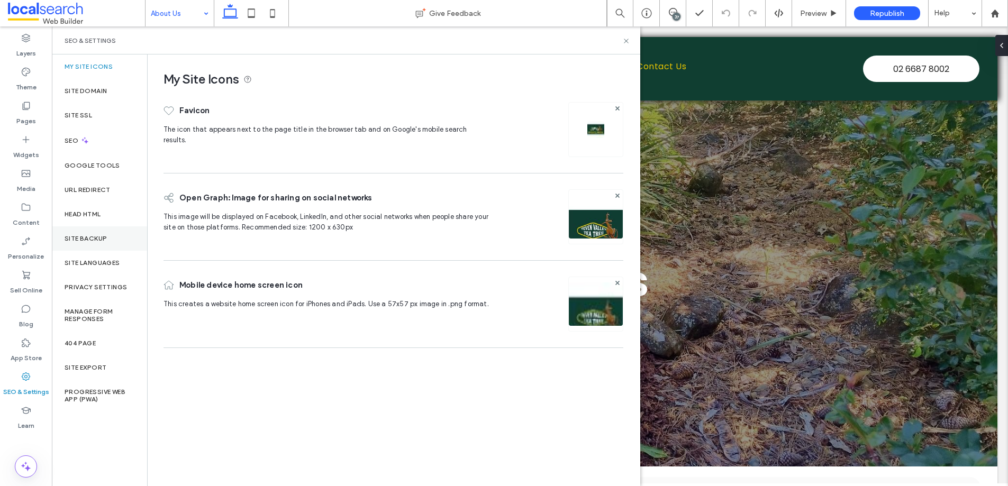
click at [97, 233] on div "Site Backup" at bounding box center [99, 238] width 95 height 24
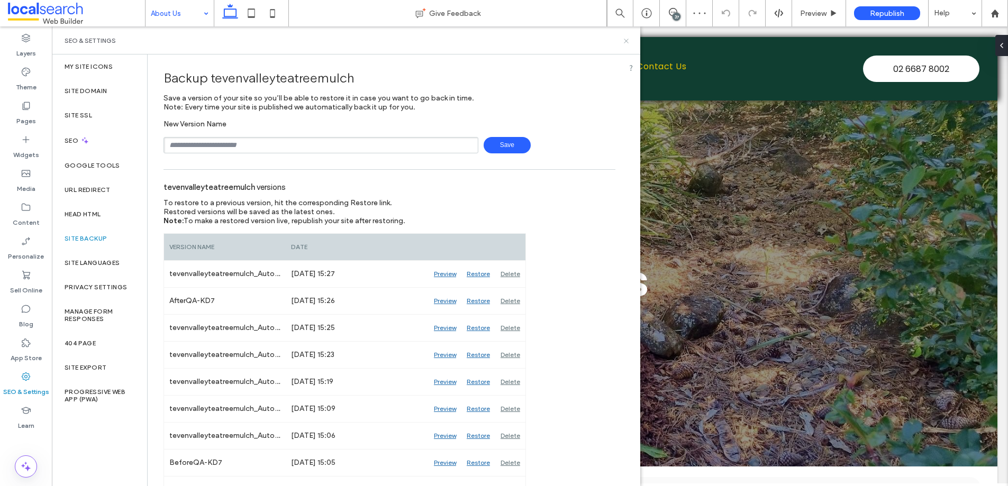
click at [629, 41] on icon at bounding box center [626, 41] width 8 height 8
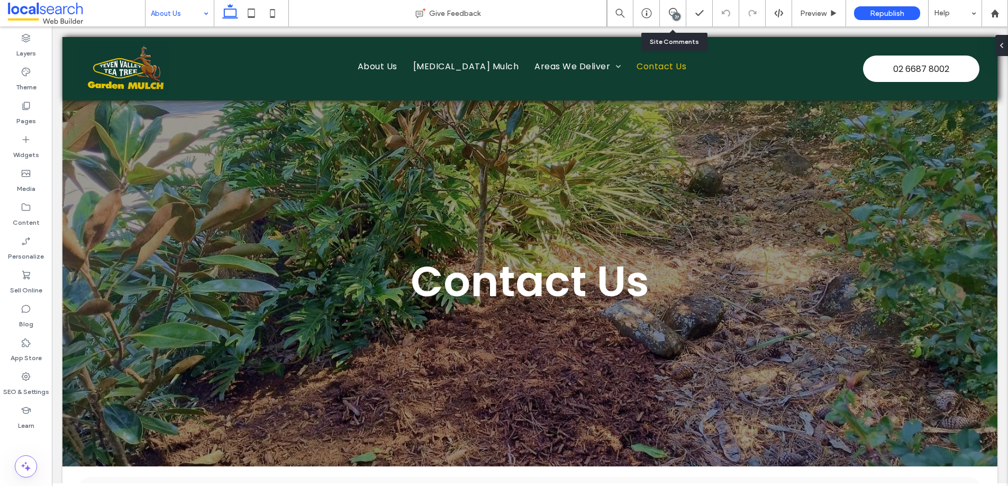
click at [671, 6] on div "37" at bounding box center [673, 13] width 26 height 26
click at [671, 8] on use at bounding box center [673, 12] width 8 height 8
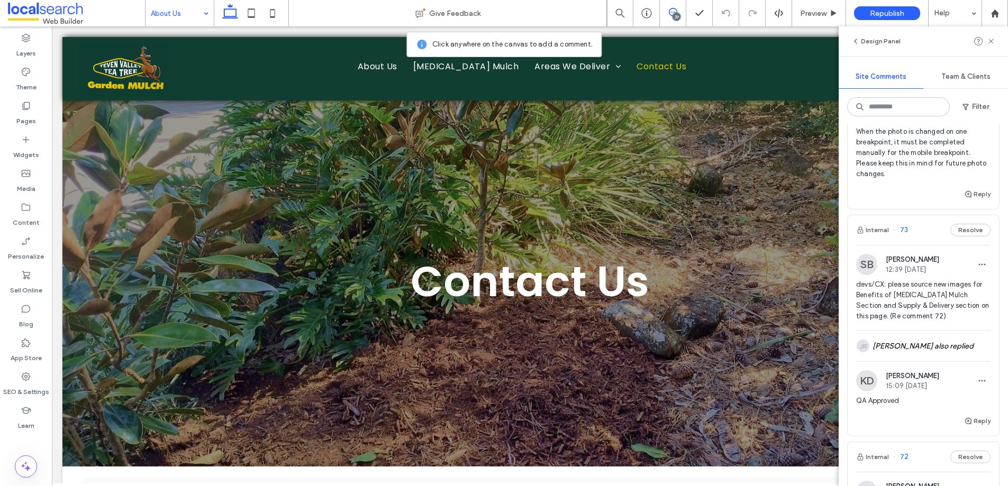
scroll to position [114, 0]
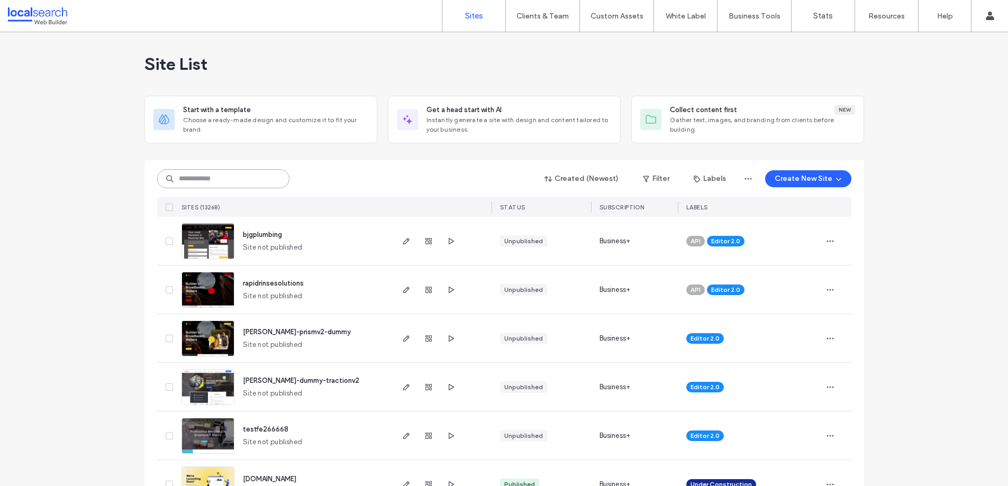
click at [250, 176] on input at bounding box center [223, 178] width 132 height 19
paste input "********"
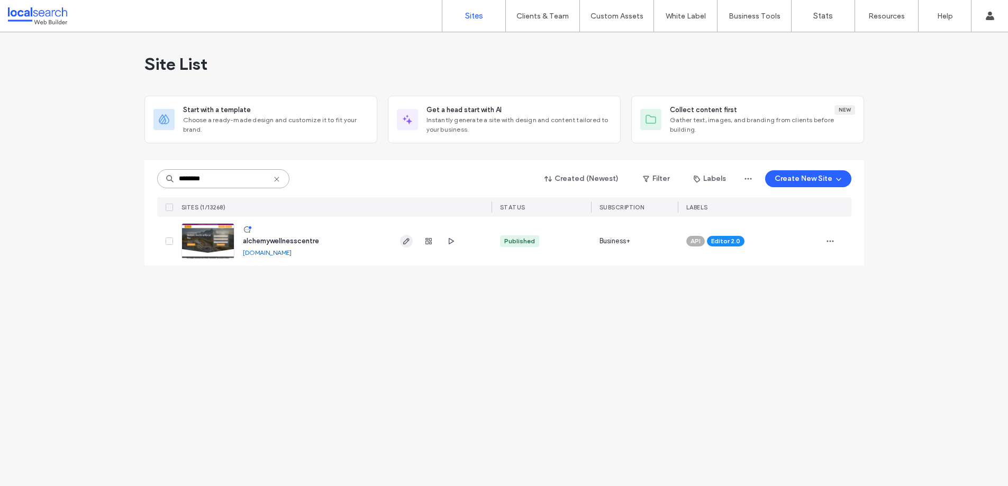
type input "********"
click at [402, 241] on icon "button" at bounding box center [406, 241] width 8 height 8
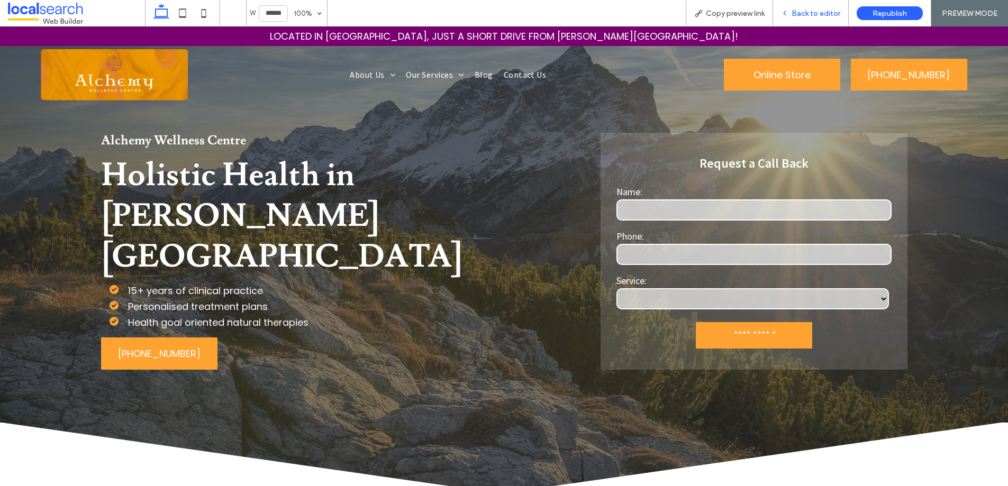
click at [813, 15] on span "Back to editor" at bounding box center [816, 13] width 49 height 9
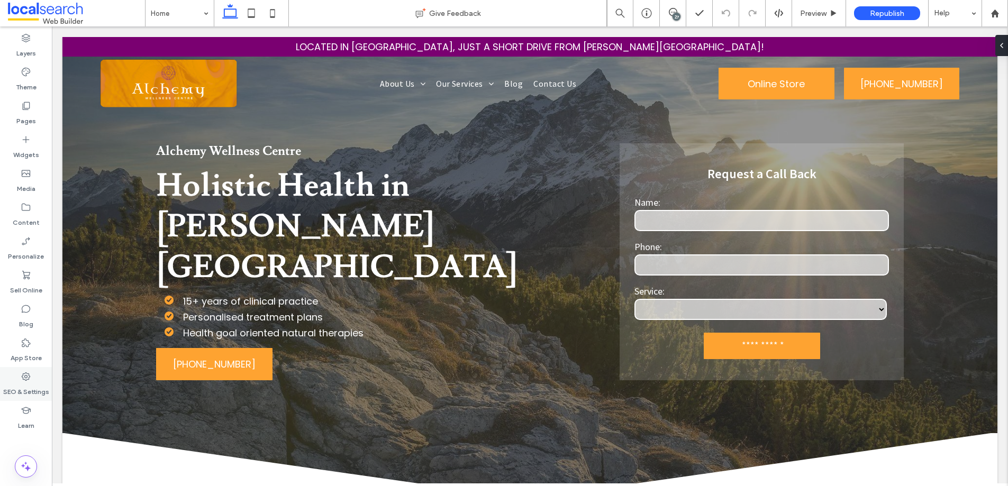
click at [24, 383] on label "SEO & Settings" at bounding box center [26, 389] width 46 height 15
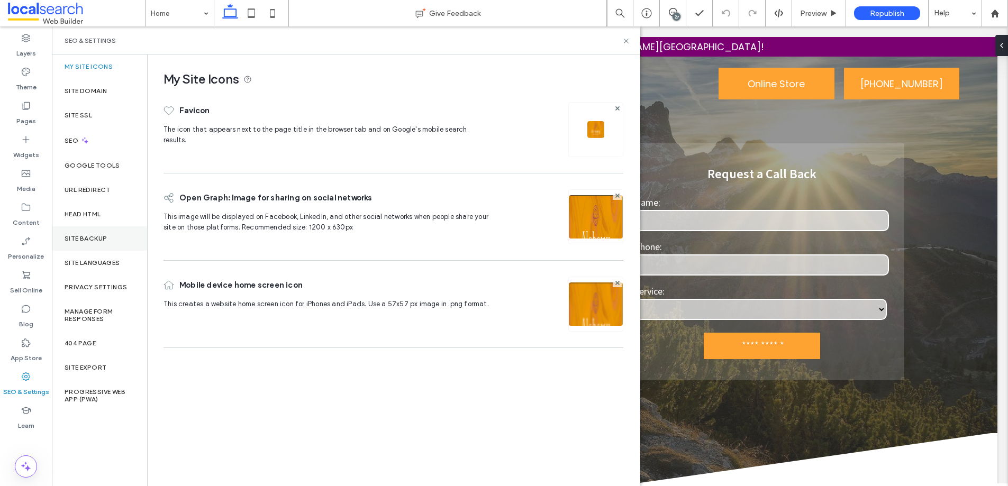
click at [86, 250] on div "Site Backup" at bounding box center [99, 238] width 95 height 24
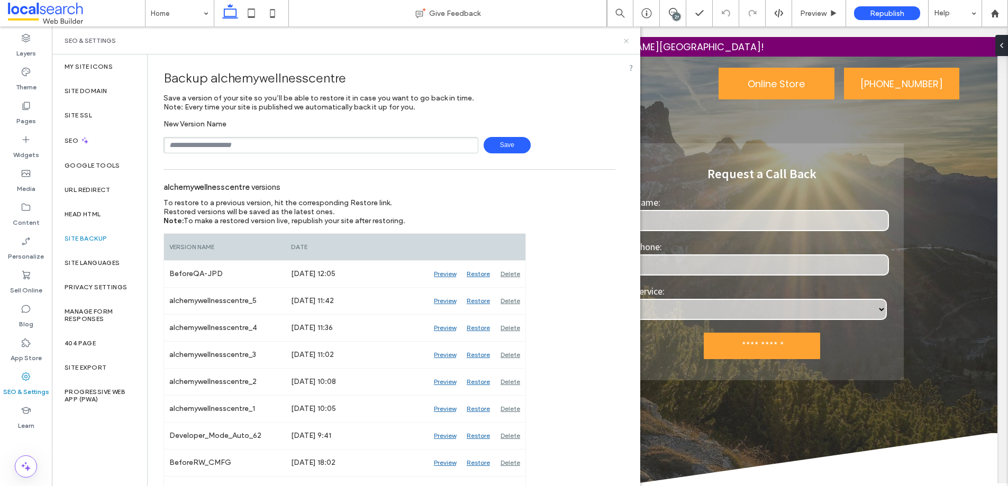
click at [626, 41] on use at bounding box center [626, 41] width 4 height 4
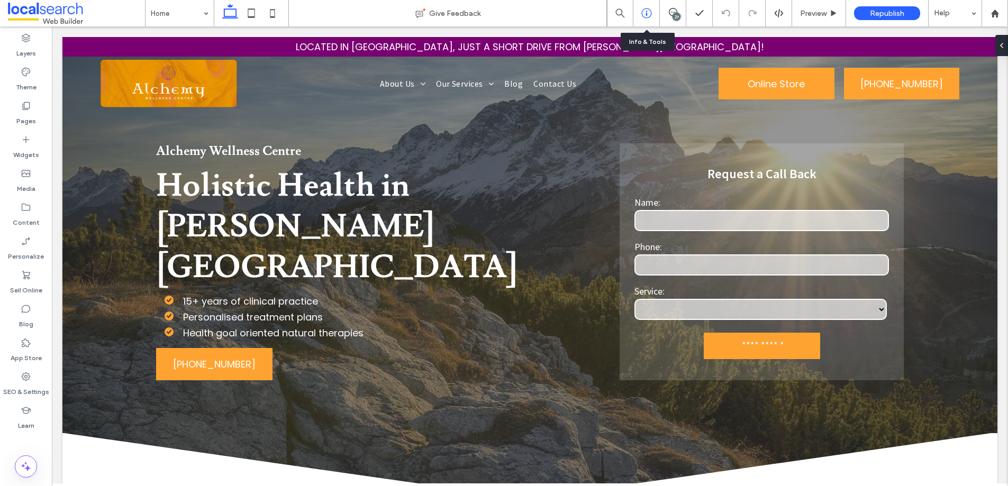
click at [648, 13] on icon at bounding box center [646, 13] width 11 height 11
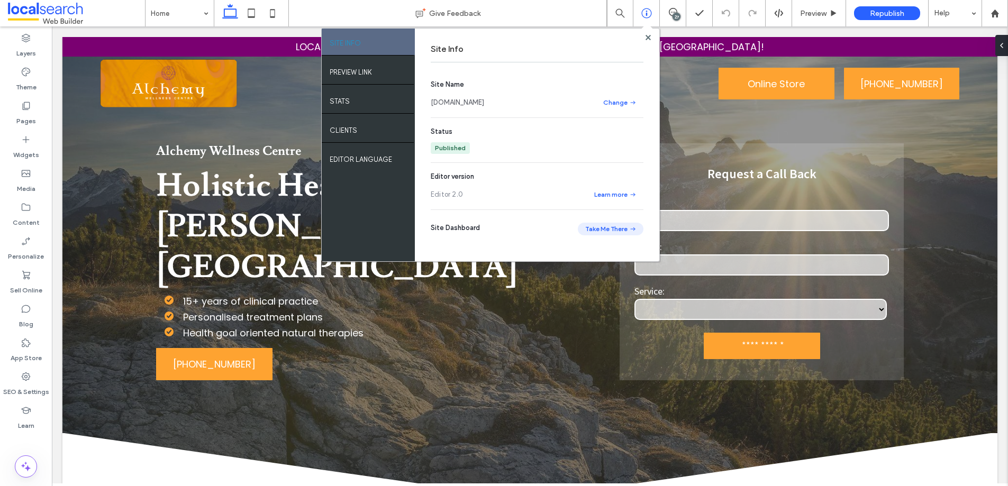
click at [598, 224] on button "Take Me There" at bounding box center [611, 229] width 66 height 13
click at [647, 33] on span at bounding box center [647, 29] width 11 height 10
click at [648, 35] on icon at bounding box center [648, 37] width 5 height 5
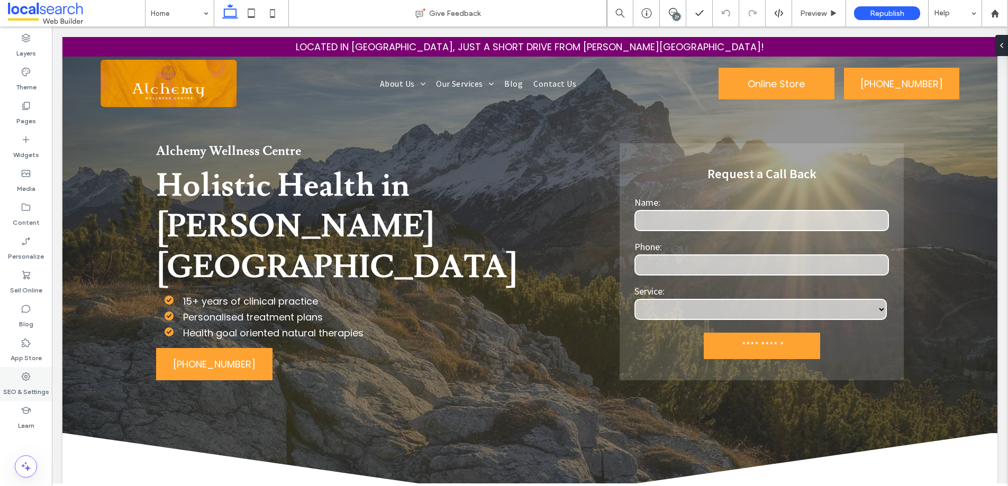
click at [22, 394] on label "SEO & Settings" at bounding box center [26, 389] width 46 height 15
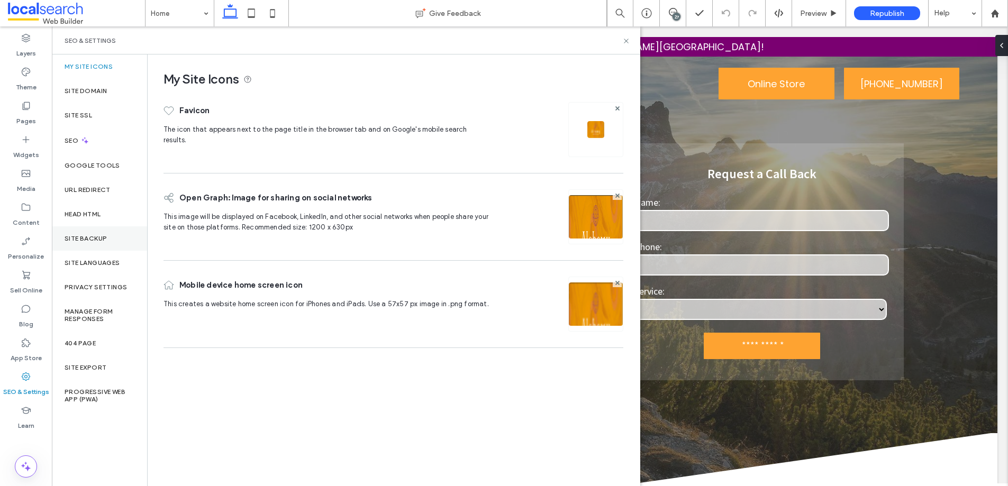
click at [104, 229] on div "Site Backup" at bounding box center [99, 238] width 95 height 24
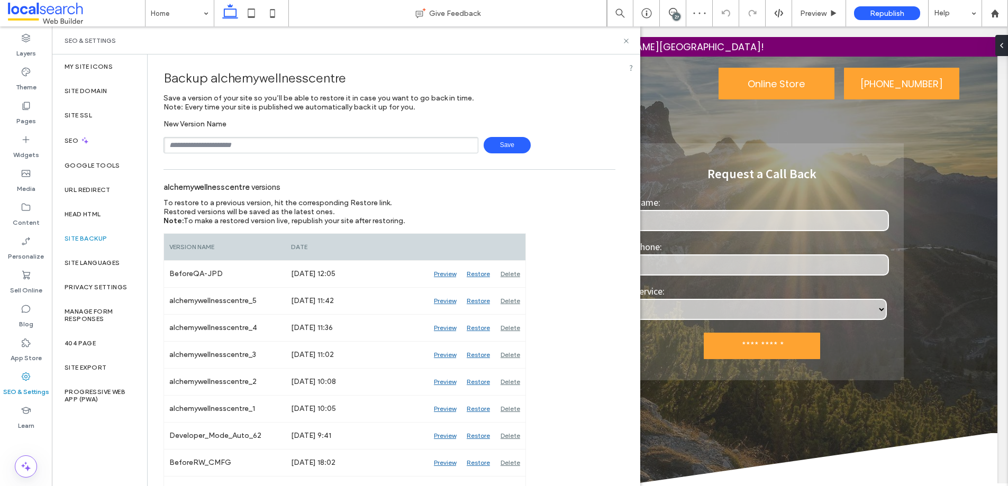
click at [222, 145] on input "text" at bounding box center [321, 145] width 315 height 16
drag, startPoint x: 223, startPoint y: 146, endPoint x: 152, endPoint y: 146, distance: 71.4
type input "**********"
click at [625, 38] on icon at bounding box center [626, 41] width 8 height 8
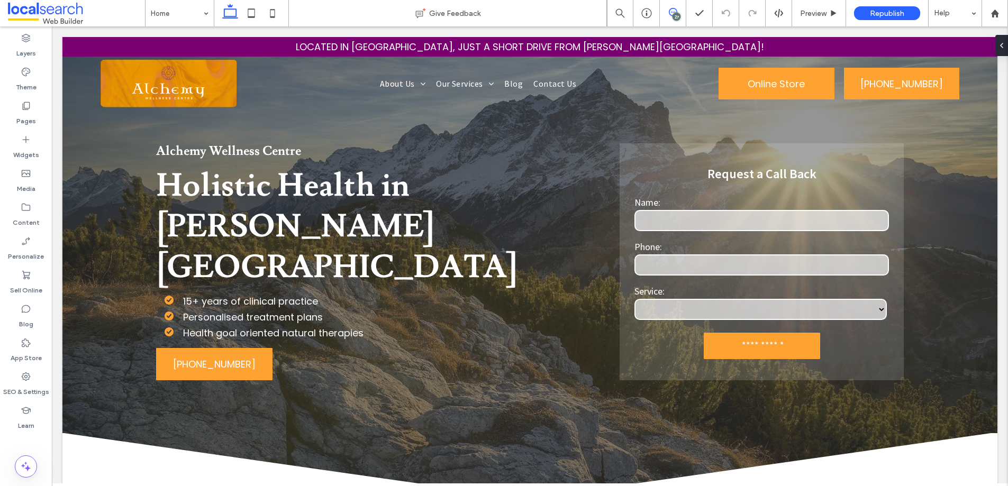
click at [673, 11] on icon at bounding box center [673, 12] width 8 height 8
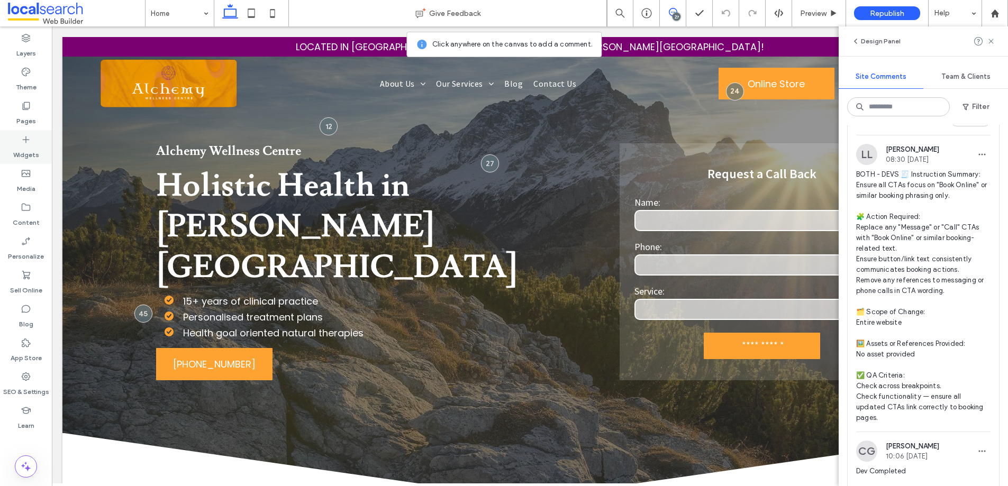
scroll to position [8769, 0]
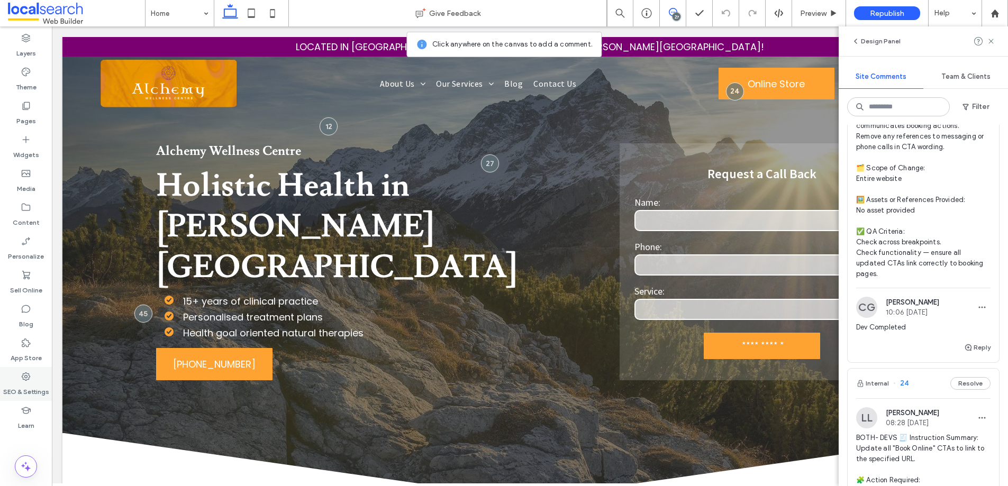
click at [35, 385] on label "SEO & Settings" at bounding box center [26, 389] width 46 height 15
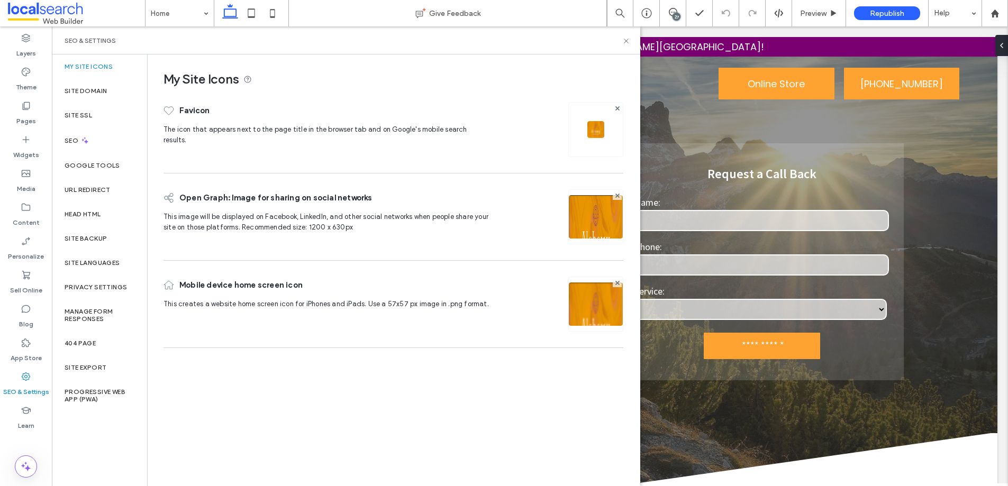
scroll to position [0, 0]
click at [97, 148] on div "SEO" at bounding box center [99, 141] width 95 height 26
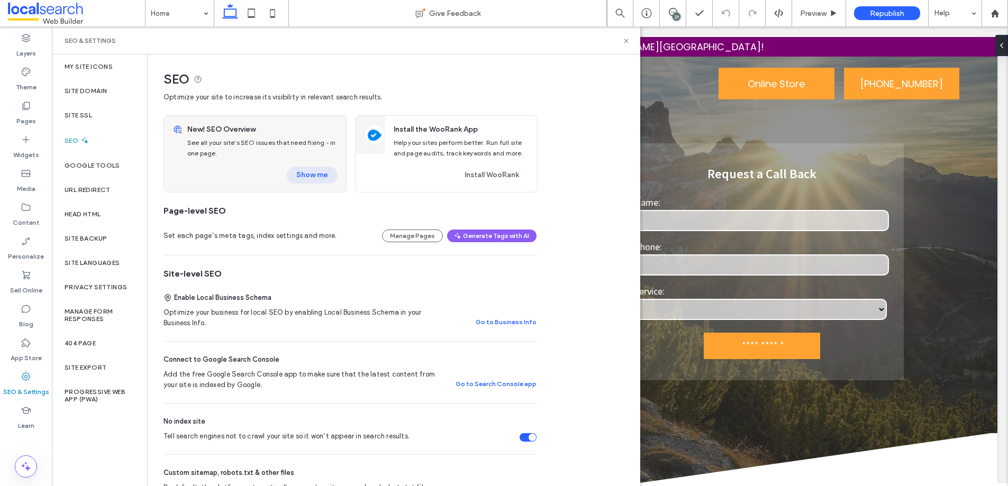
click at [301, 171] on button "Show me" at bounding box center [312, 175] width 51 height 17
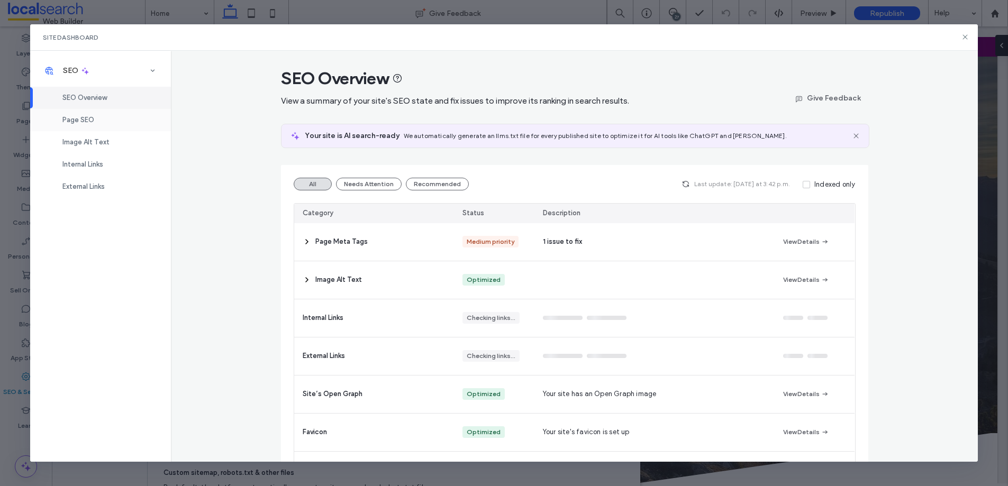
click at [121, 124] on div "Page SEO" at bounding box center [100, 120] width 141 height 22
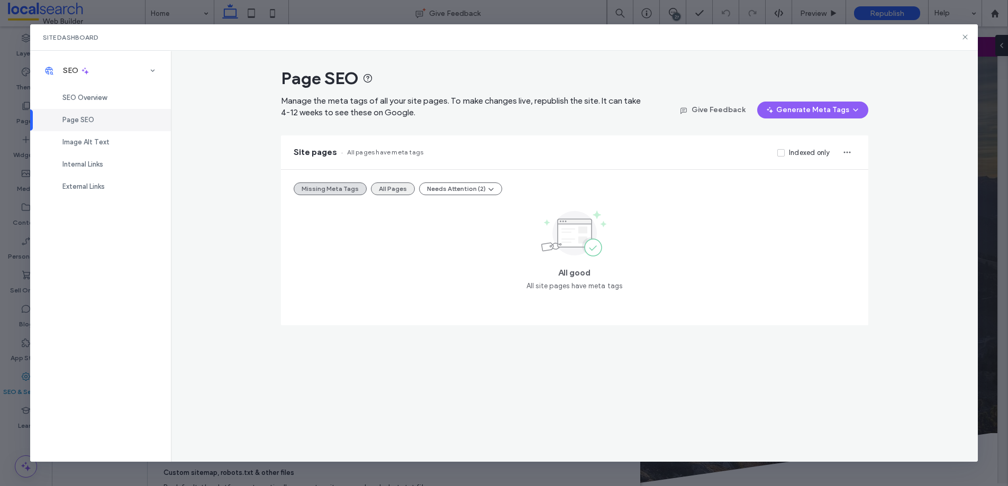
click at [385, 189] on button "All Pages" at bounding box center [393, 189] width 44 height 13
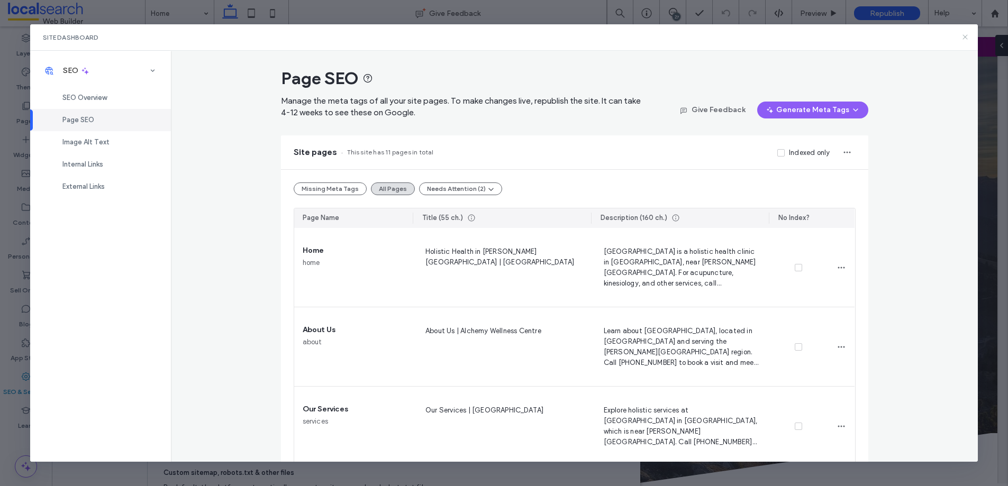
click at [966, 40] on icon at bounding box center [965, 37] width 8 height 8
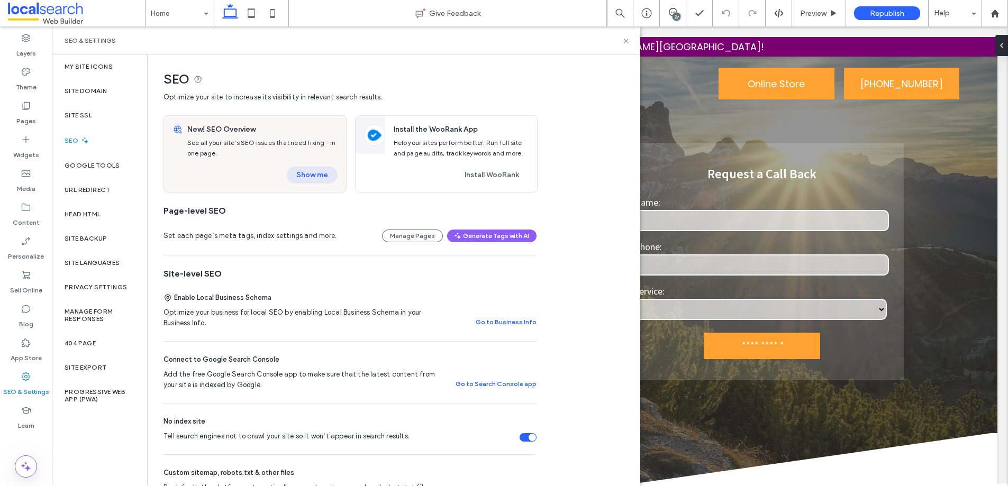
click at [314, 174] on button "Show me" at bounding box center [312, 175] width 51 height 17
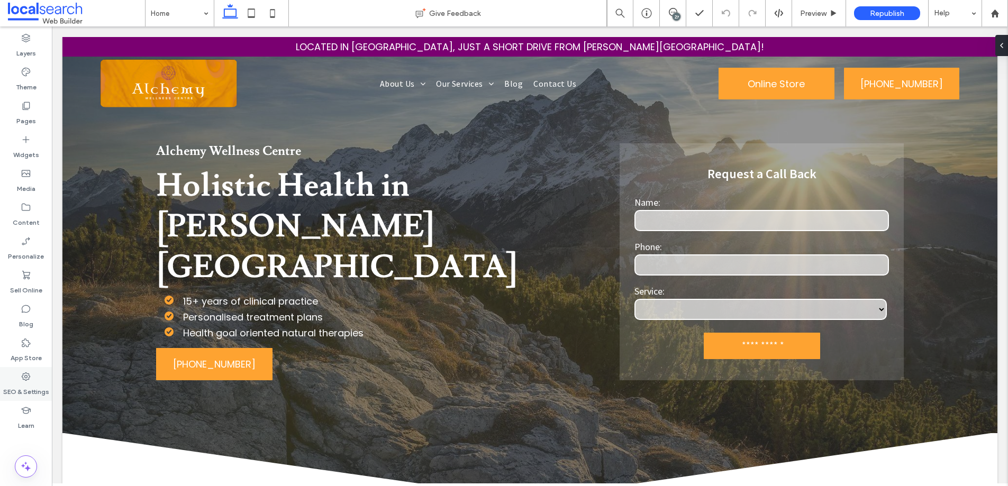
click at [33, 371] on div "SEO & Settings" at bounding box center [26, 384] width 52 height 34
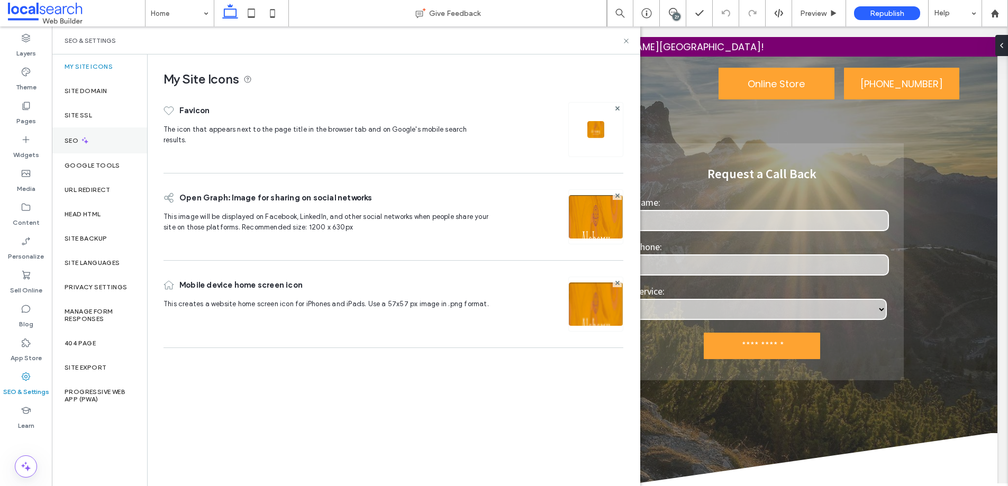
click at [95, 151] on div "SEO" at bounding box center [99, 141] width 95 height 26
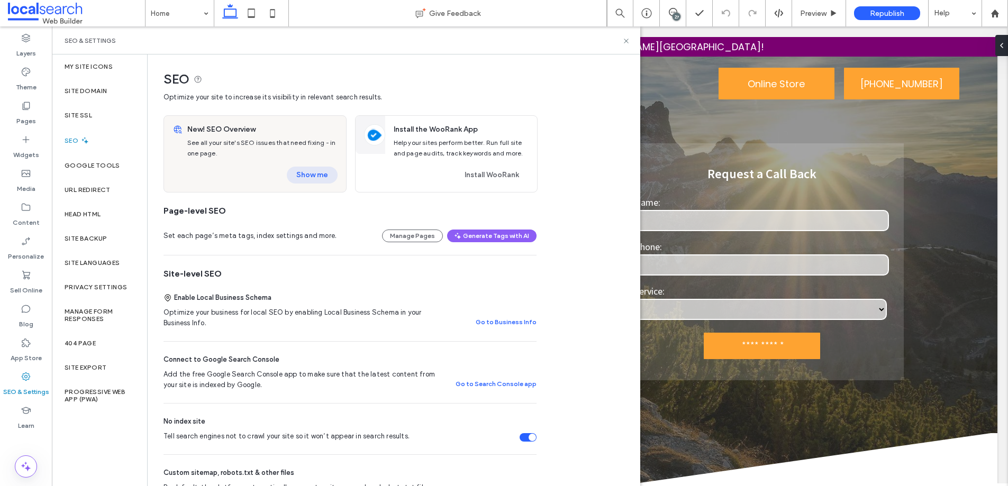
click at [310, 180] on button "Show me" at bounding box center [312, 175] width 51 height 17
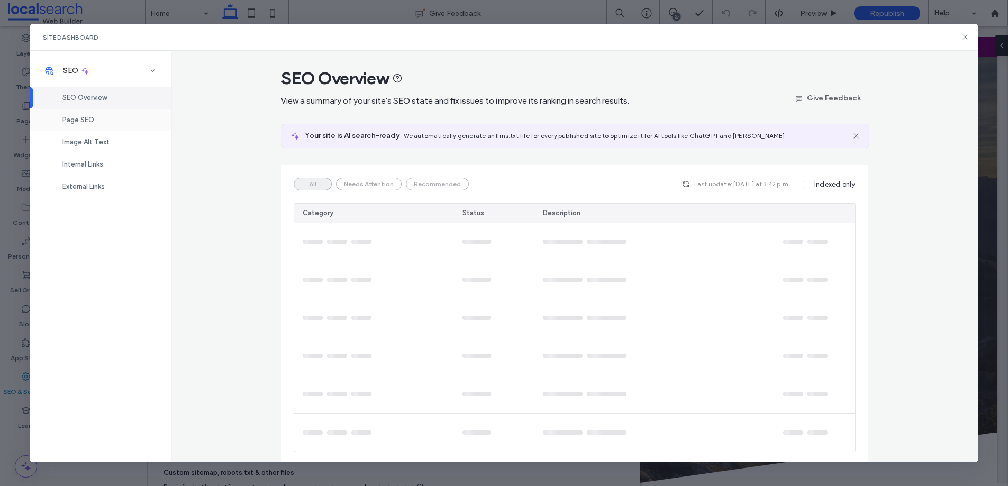
click at [105, 127] on div "Page SEO" at bounding box center [100, 120] width 141 height 22
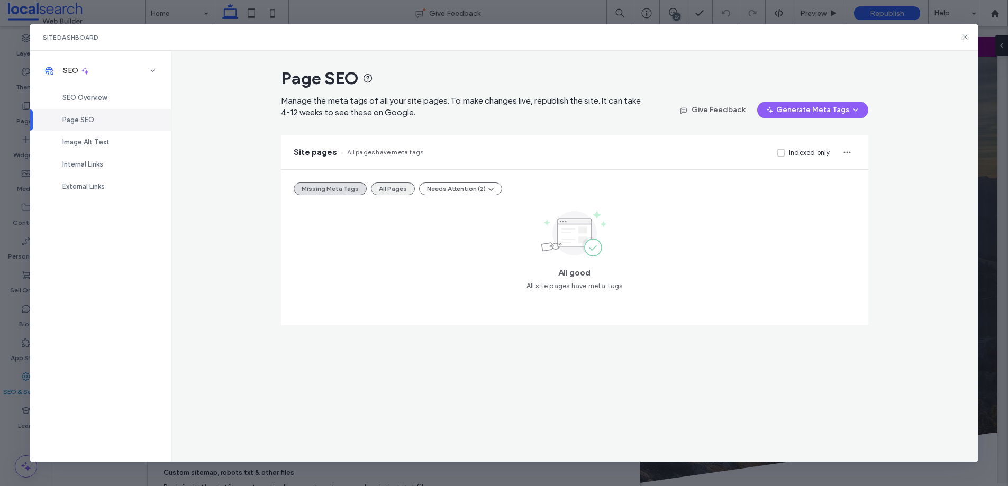
click at [380, 187] on button "All Pages" at bounding box center [393, 189] width 44 height 13
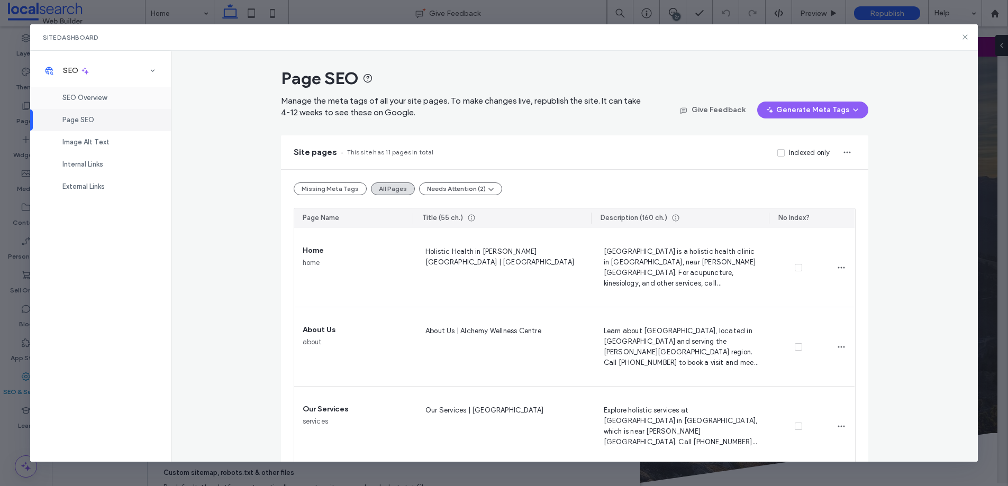
click at [138, 99] on div "SEO Overview" at bounding box center [100, 98] width 141 height 22
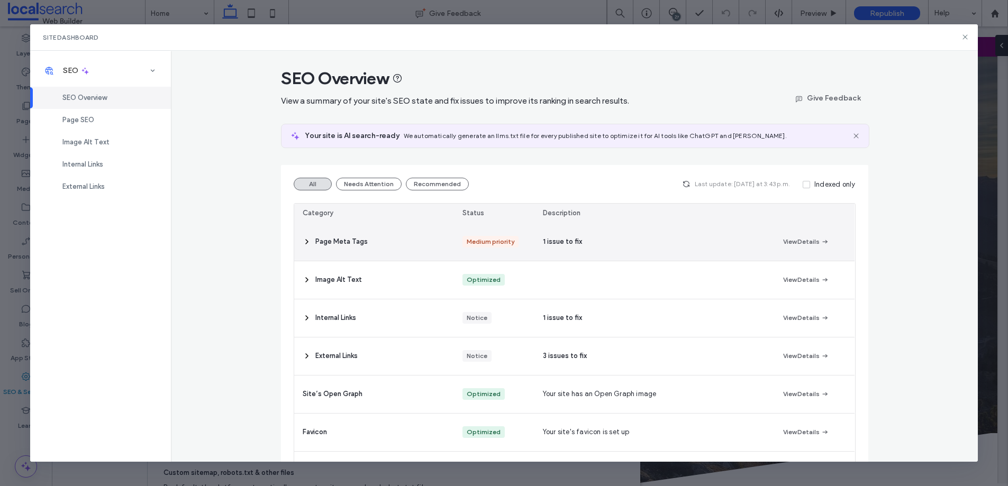
click at [350, 238] on span "Page Meta Tags" at bounding box center [341, 242] width 52 height 11
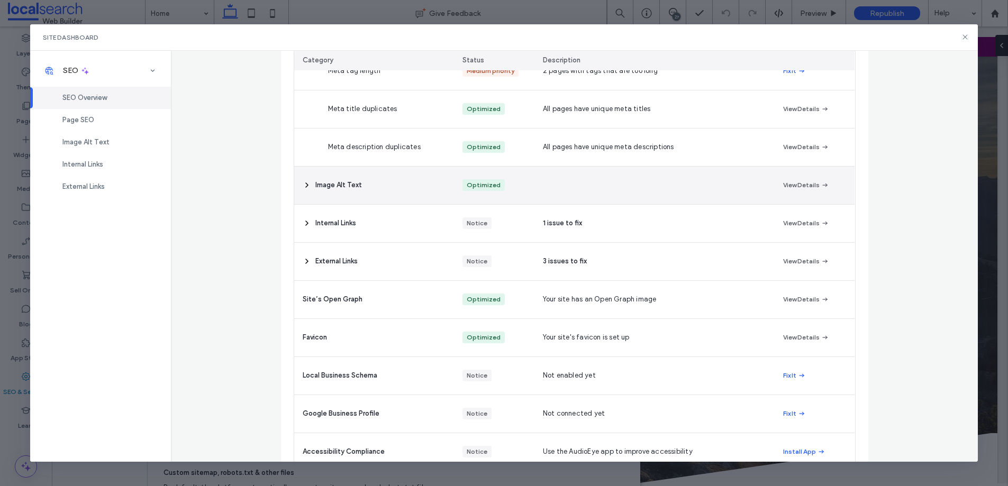
scroll to position [308, 0]
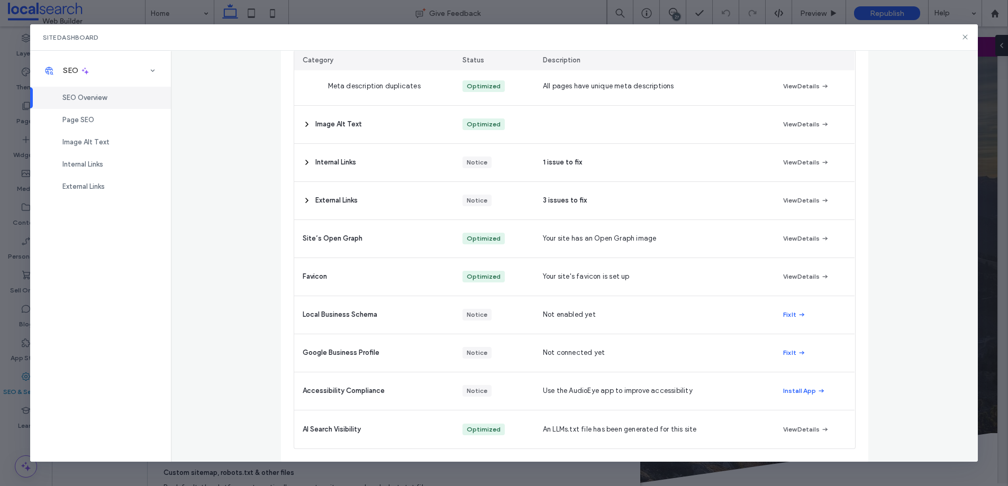
click at [969, 40] on div "Site Dashboard" at bounding box center [504, 37] width 948 height 26
click at [967, 33] on icon at bounding box center [965, 37] width 8 height 8
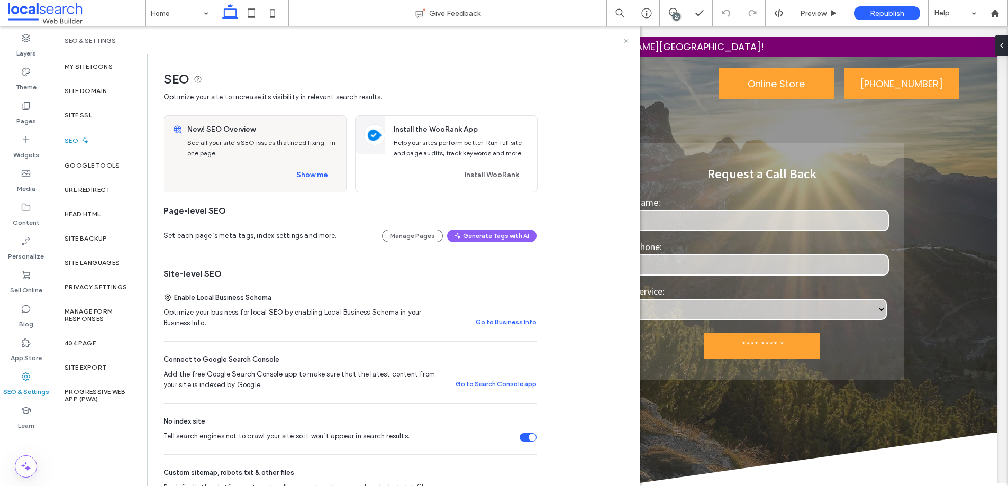
click at [625, 42] on icon at bounding box center [626, 41] width 8 height 8
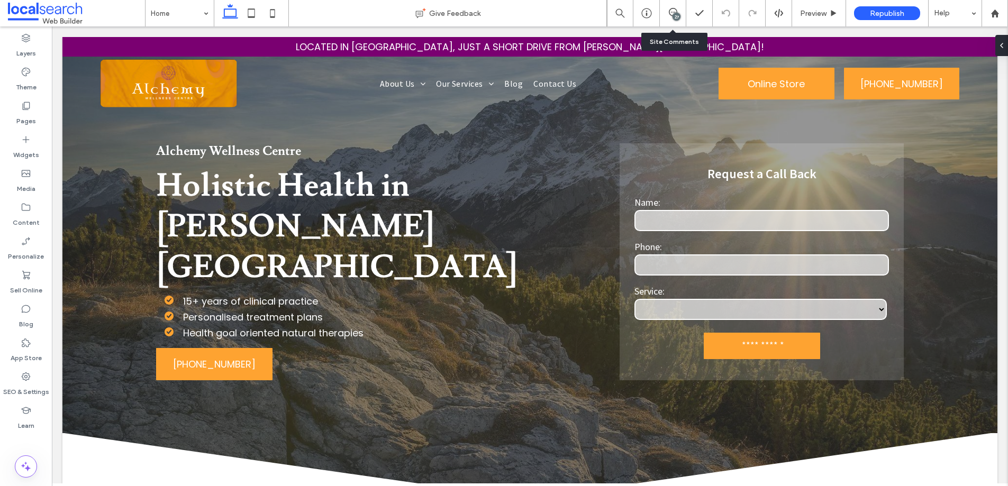
click at [670, 16] on div "27" at bounding box center [673, 13] width 26 height 11
click at [667, 17] on div "27" at bounding box center [673, 13] width 26 height 11
click at [680, 14] on span at bounding box center [673, 12] width 26 height 8
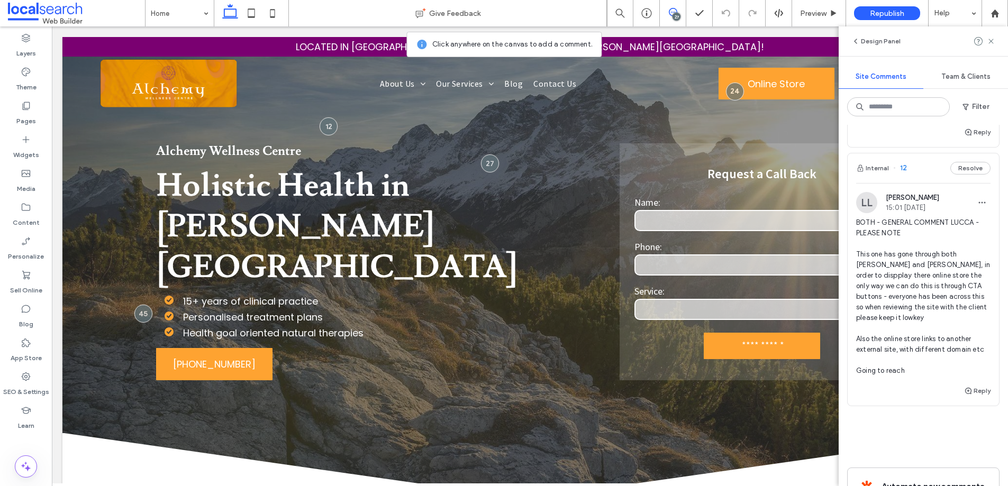
scroll to position [9457, 0]
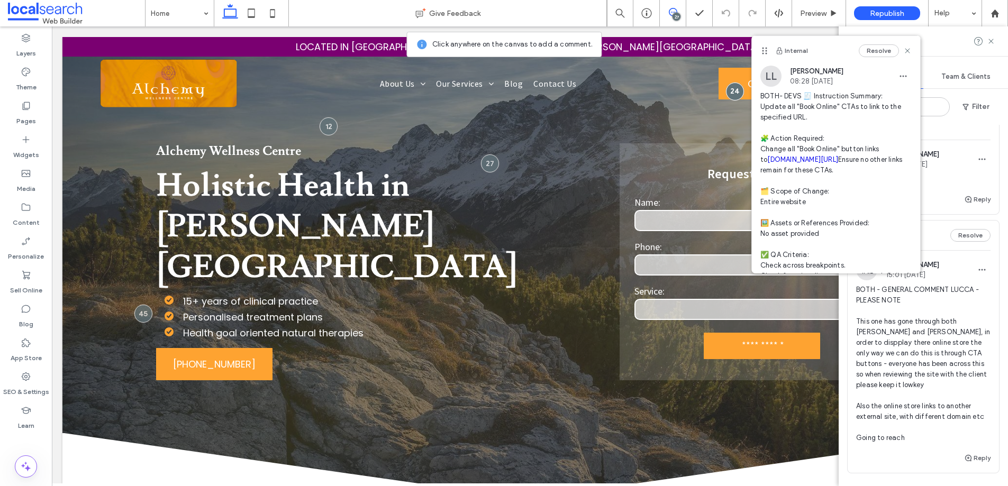
click at [883, 12] on span "Republish" at bounding box center [887, 13] width 34 height 9
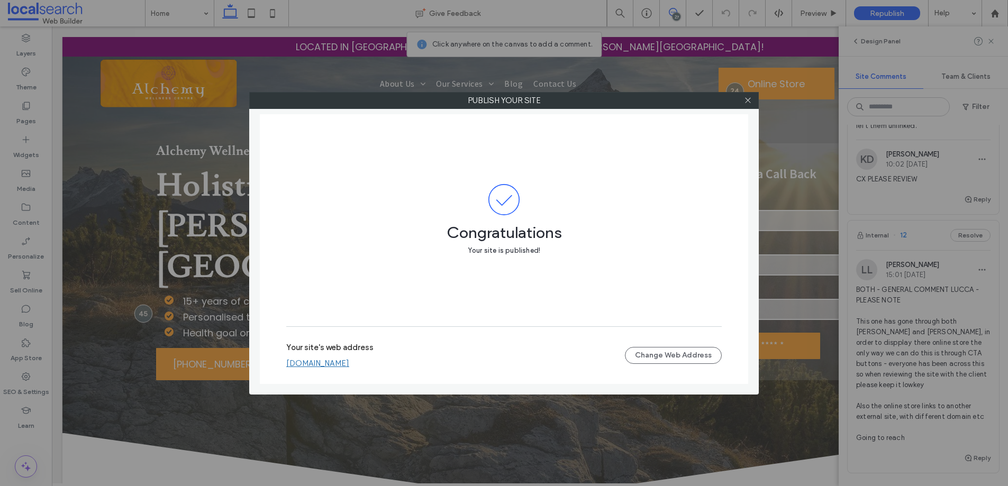
click at [361, 368] on div "Your site's web address alchemywellnesscentre.webbuilder.localsearch.com.au Cha…" at bounding box center [503, 356] width 435 height 34
click at [349, 367] on link "alchemywellnesscentre.webbuilder.localsearch.com.au" at bounding box center [317, 364] width 63 height 10
click at [745, 101] on icon at bounding box center [748, 100] width 8 height 8
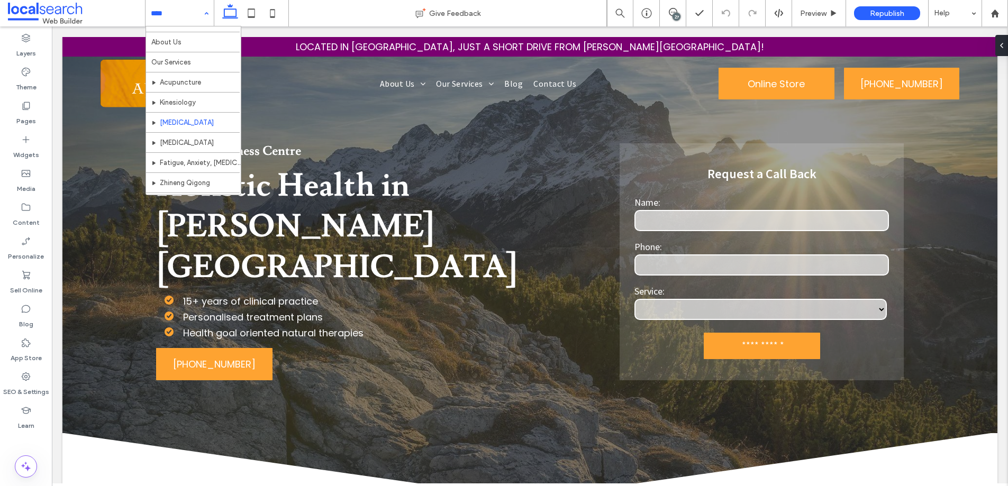
scroll to position [16, 0]
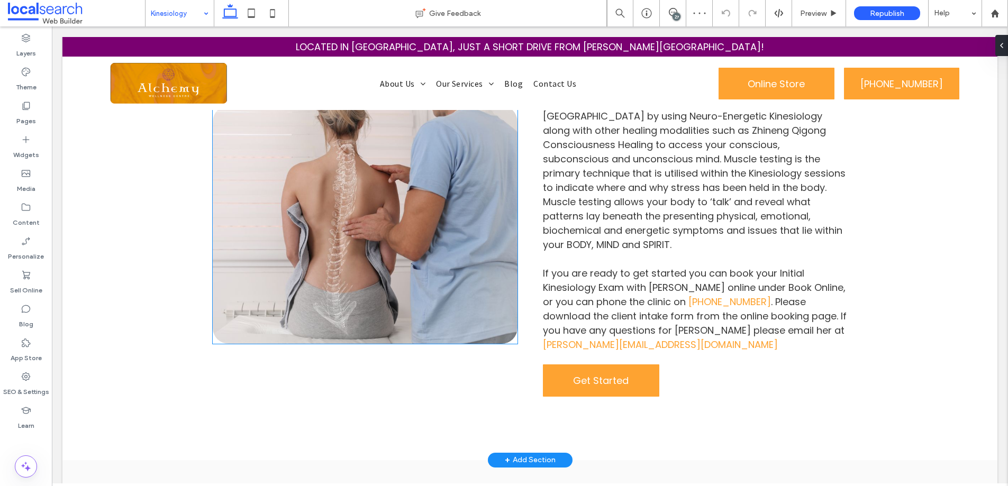
scroll to position [651, 0]
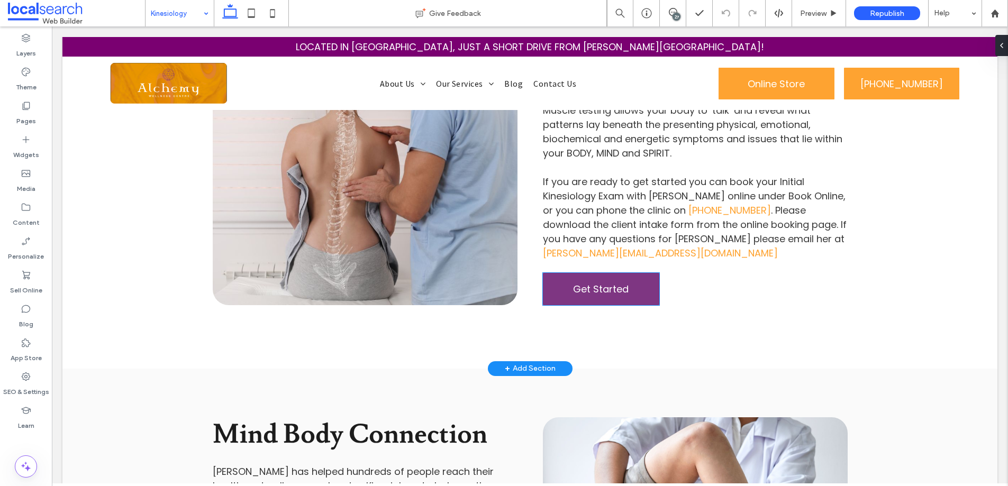
click at [629, 273] on link "Get Started" at bounding box center [601, 289] width 116 height 32
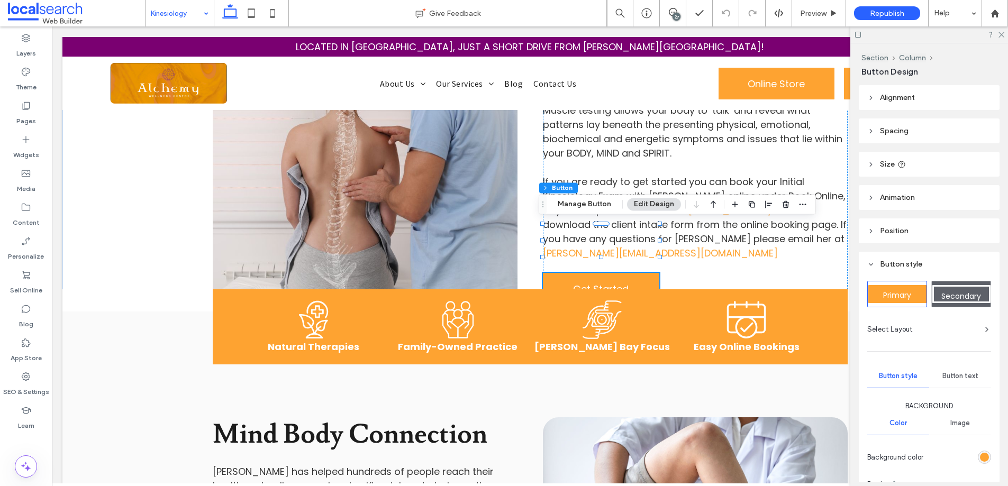
click at [892, 133] on span "Spacing" at bounding box center [894, 130] width 29 height 9
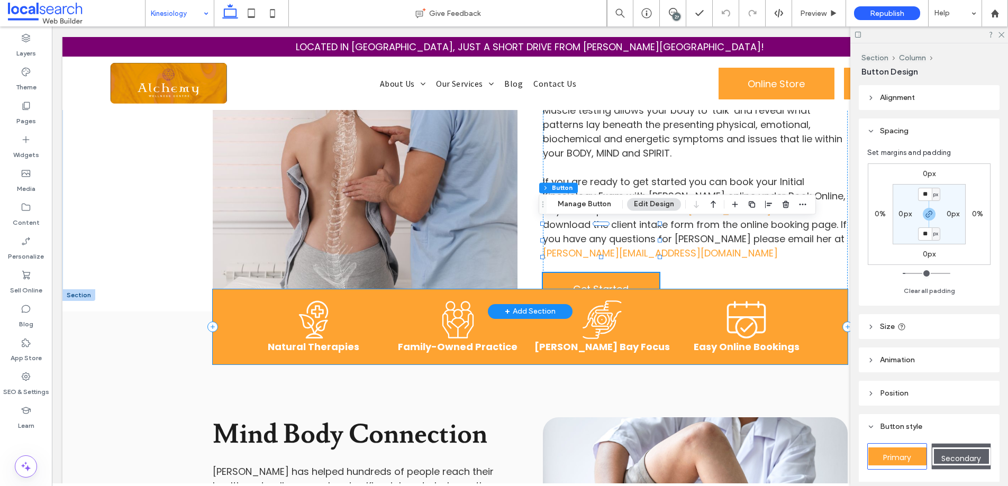
click at [824, 289] on div "Natural Icon Natural Therapies Family Business Icon Family-Owned Practice A bla…" at bounding box center [530, 326] width 635 height 75
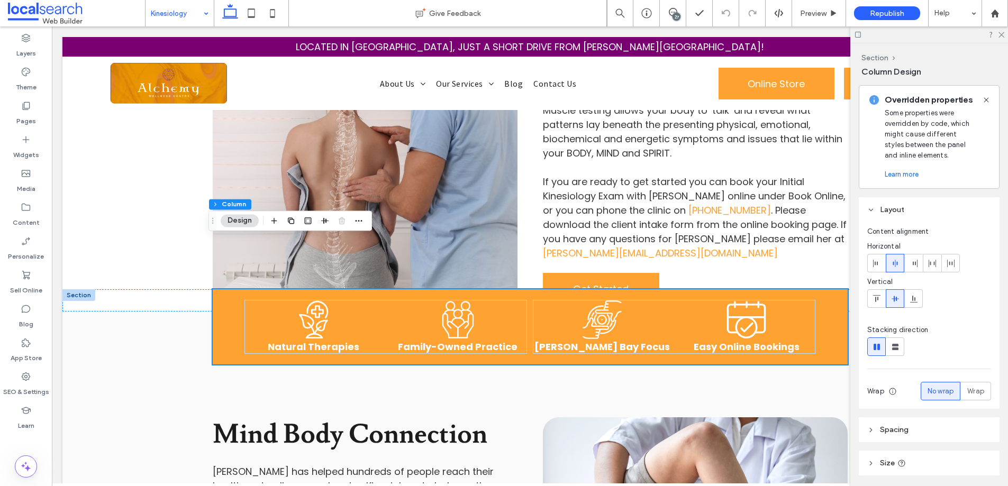
click at [890, 442] on div "Layout Content alignment Horizontal Vertical Stacking direction Wrap No wrap Wr…" at bounding box center [933, 339] width 148 height 285
click at [894, 428] on span "Spacing" at bounding box center [894, 429] width 29 height 9
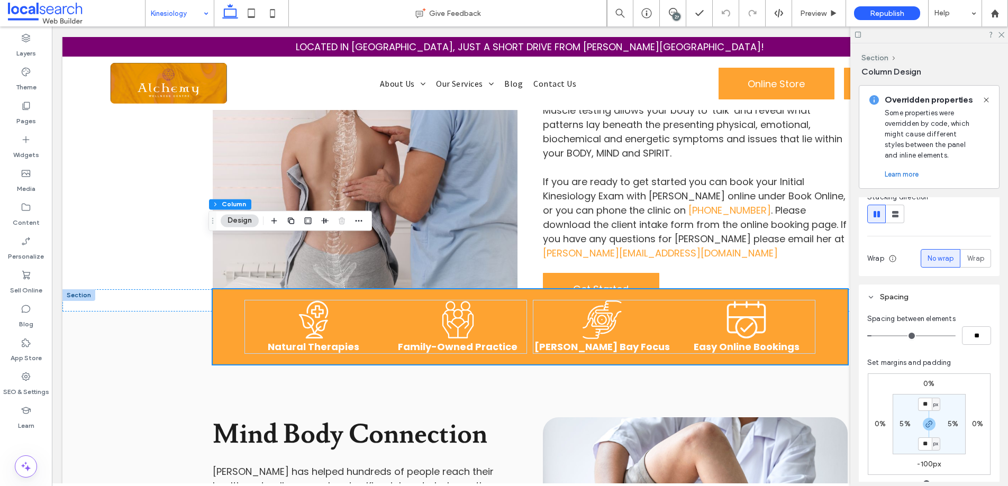
scroll to position [180, 0]
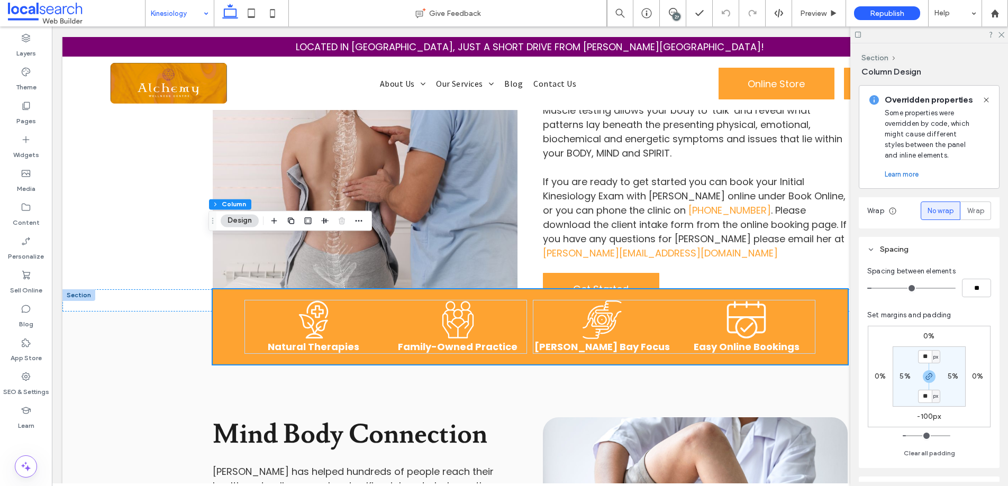
click at [928, 415] on label "-100px" at bounding box center [929, 416] width 24 height 9
type input "*"
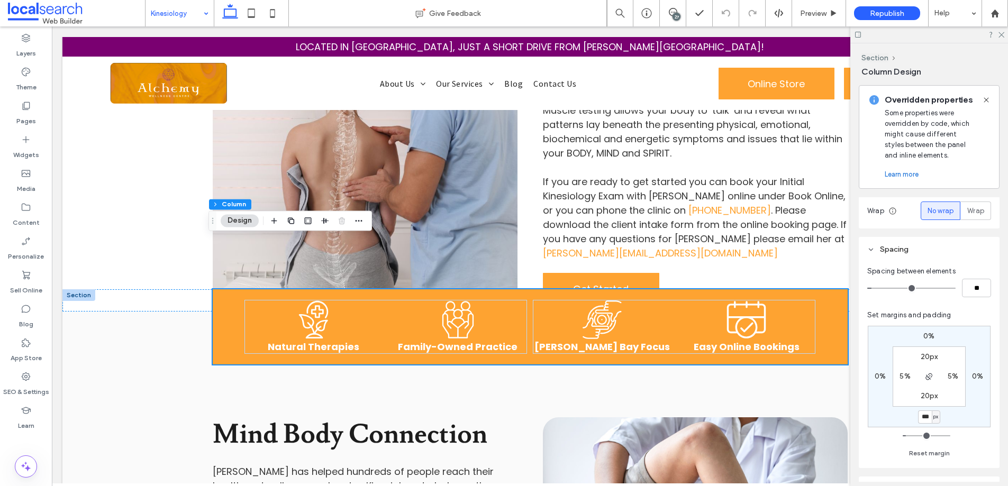
type input "***"
type input "*"
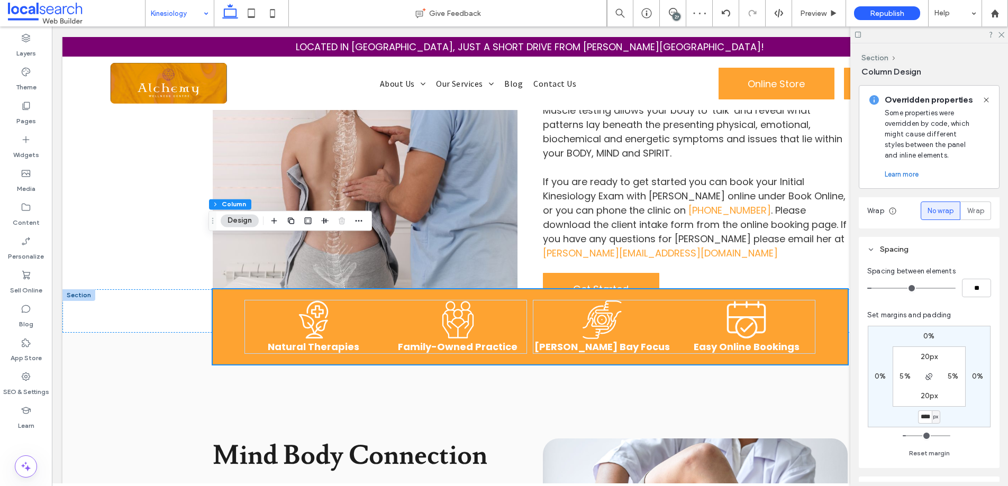
scroll to position [0, 1]
type input "****"
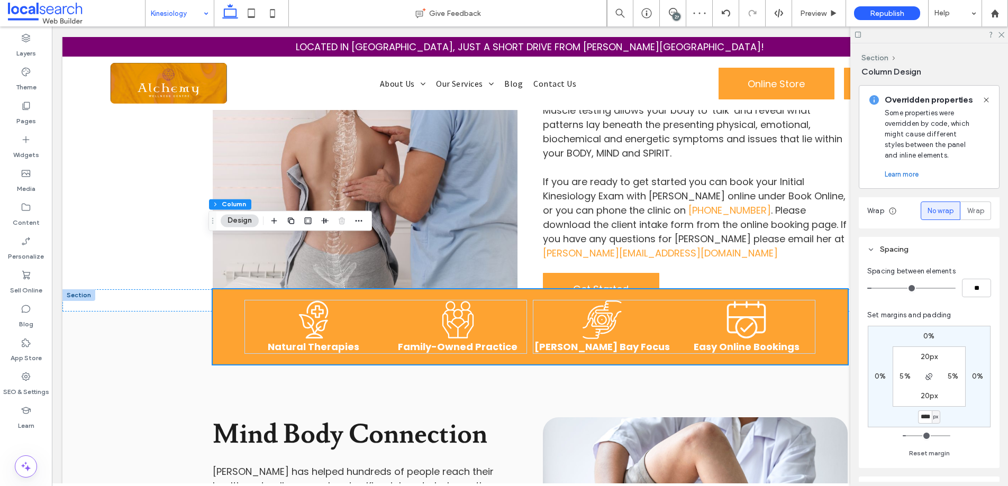
scroll to position [0, 0]
click at [930, 337] on label "0%" at bounding box center [928, 336] width 11 height 9
type input "*"
click at [137, 289] on div "Natural Icon Natural Therapies Family Business Icon Family-Owned Practice A bla…" at bounding box center [529, 300] width 935 height 22
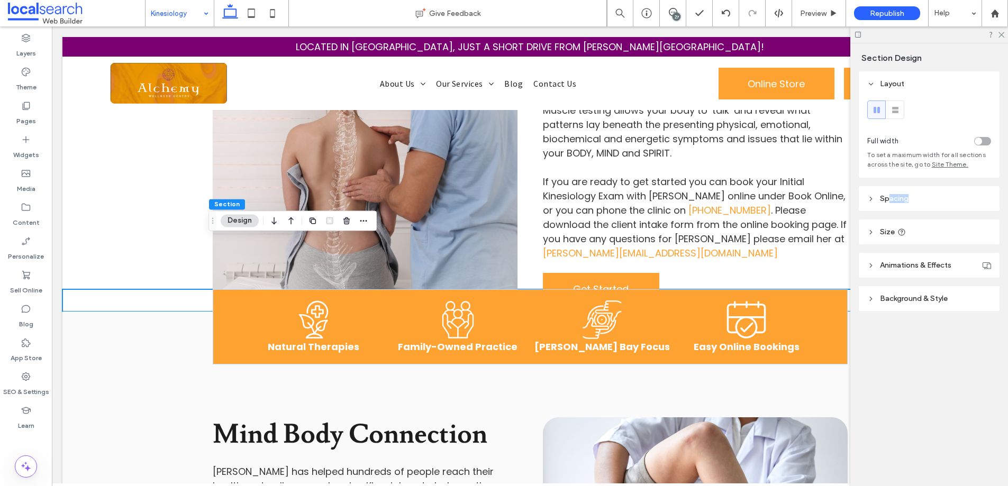
click at [889, 203] on header "Spacing" at bounding box center [929, 198] width 141 height 25
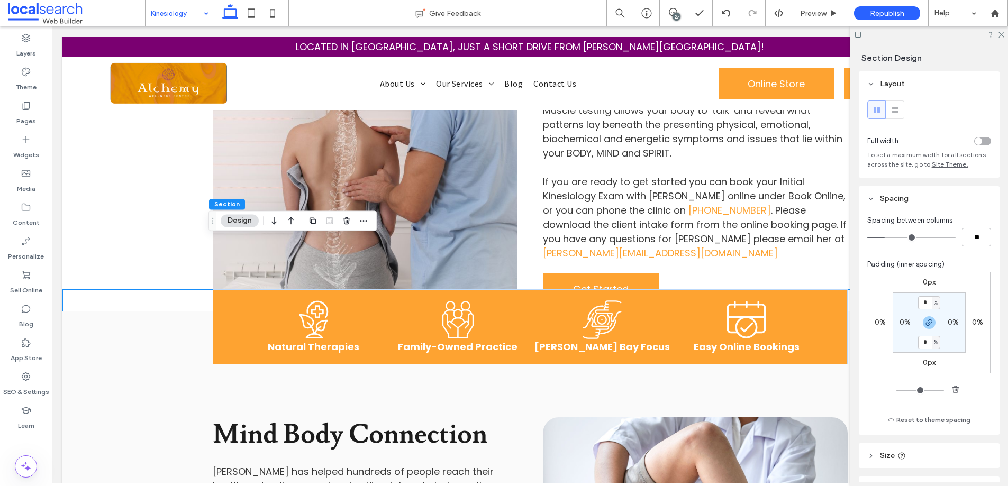
click at [889, 203] on span "Spacing" at bounding box center [894, 198] width 29 height 9
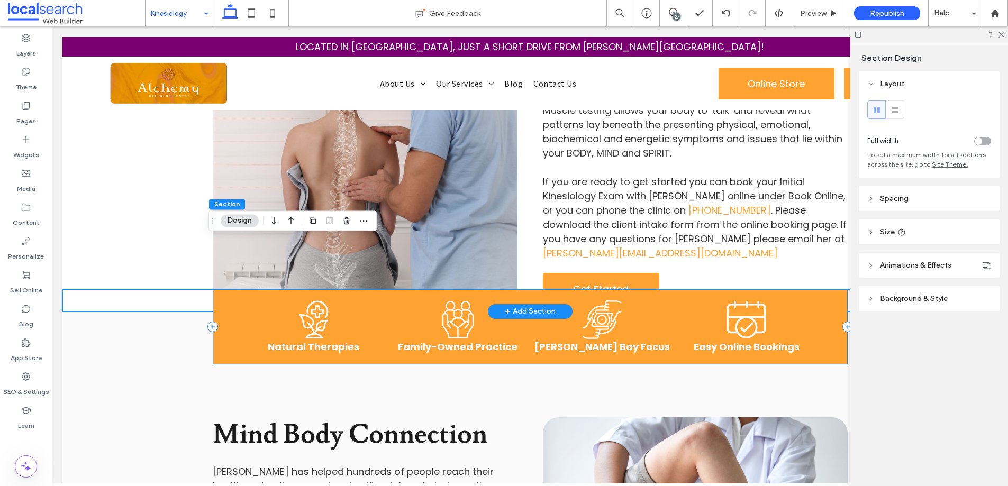
click at [228, 289] on div "Natural Icon Natural Therapies Family Business Icon Family-Owned Practice A bla…" at bounding box center [530, 326] width 635 height 75
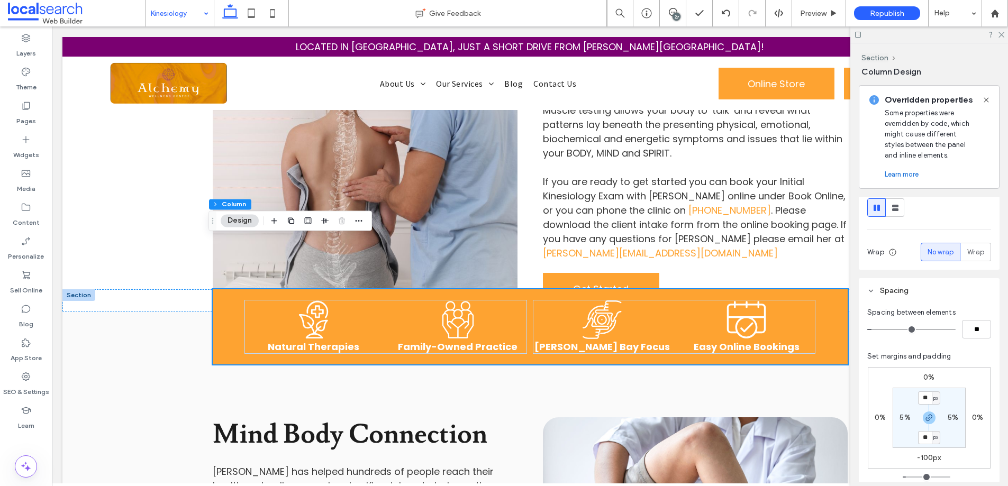
scroll to position [217, 0]
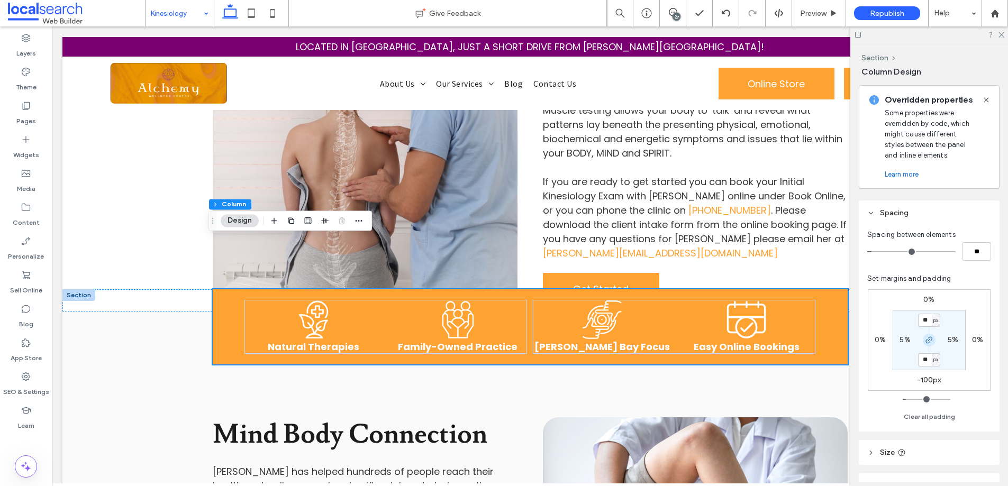
click at [932, 341] on icon "button" at bounding box center [929, 340] width 8 height 8
click at [928, 325] on input "**" at bounding box center [925, 320] width 14 height 13
type input "**"
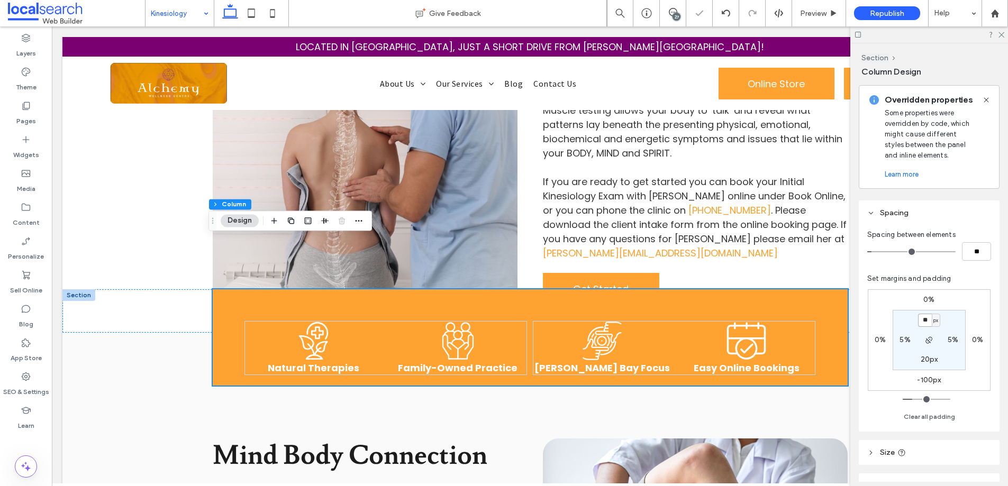
type input "*"
type input "**"
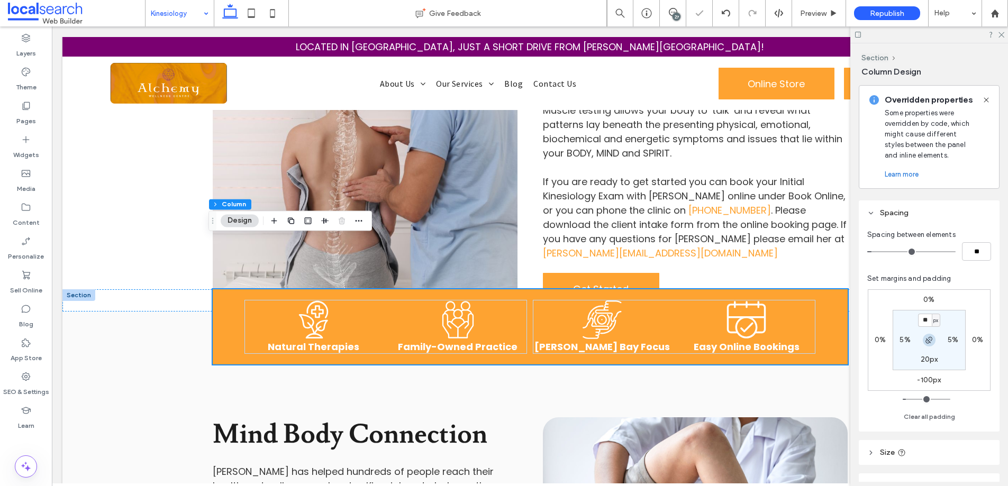
click at [932, 341] on icon "button" at bounding box center [929, 340] width 8 height 8
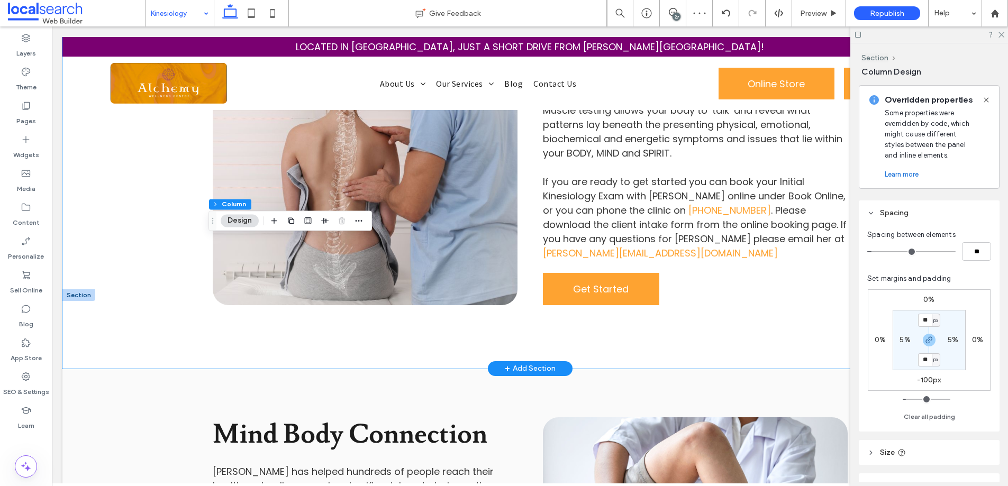
click at [139, 277] on div "Byron Bay Kinesiology ∞ Physical ∞ Biochemical ∞ Structural ∞ Emotional ∞ Spiri…" at bounding box center [529, 118] width 935 height 501
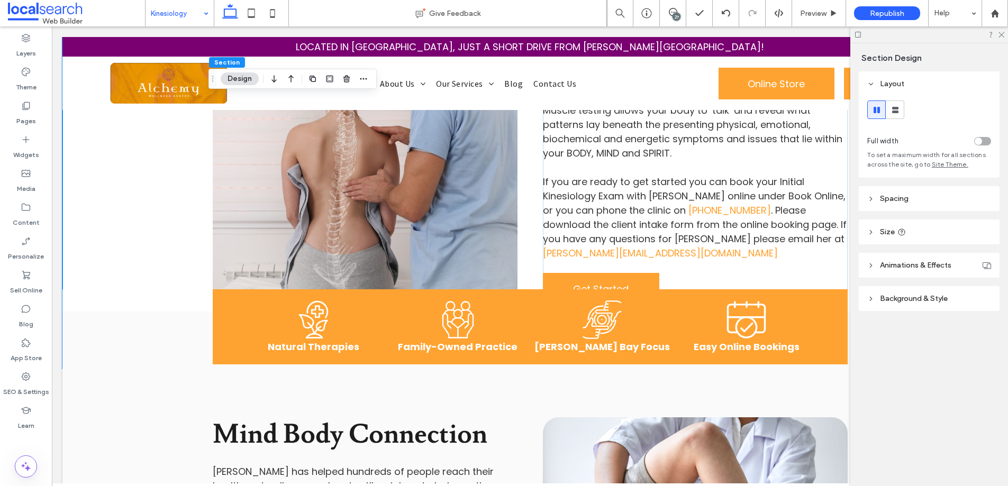
click at [918, 191] on header "Spacing" at bounding box center [929, 198] width 141 height 25
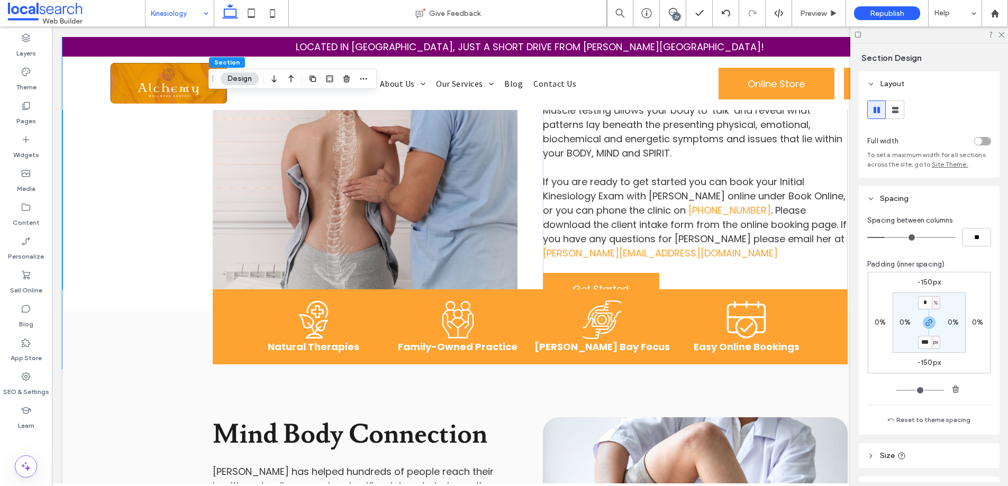
click at [928, 284] on label "-150px" at bounding box center [929, 282] width 23 height 9
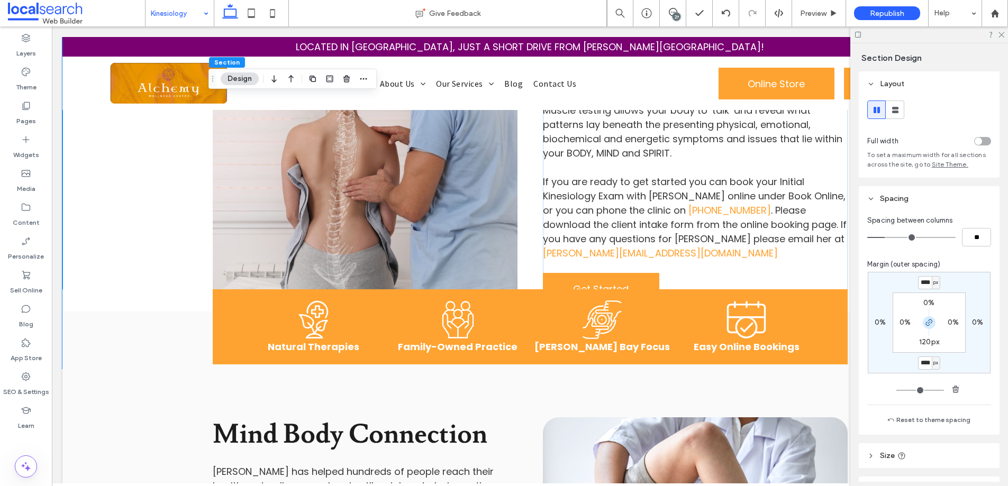
click at [926, 323] on use "button" at bounding box center [929, 323] width 6 height 6
click at [924, 364] on label "-150px" at bounding box center [929, 362] width 23 height 9
type input "*"
click at [920, 361] on input "****" at bounding box center [925, 363] width 14 height 13
click at [923, 364] on input "****" at bounding box center [925, 363] width 14 height 13
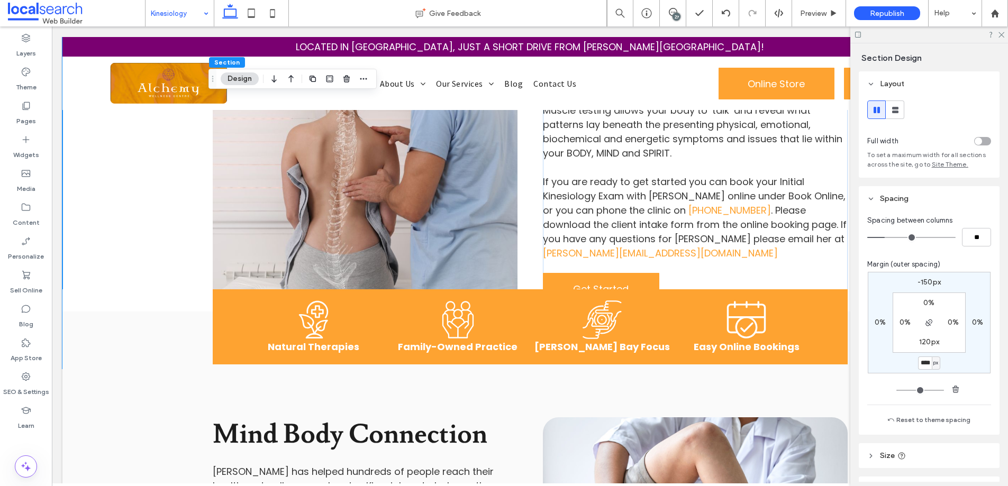
click at [923, 364] on input "****" at bounding box center [925, 363] width 14 height 13
type input "****"
type input "*"
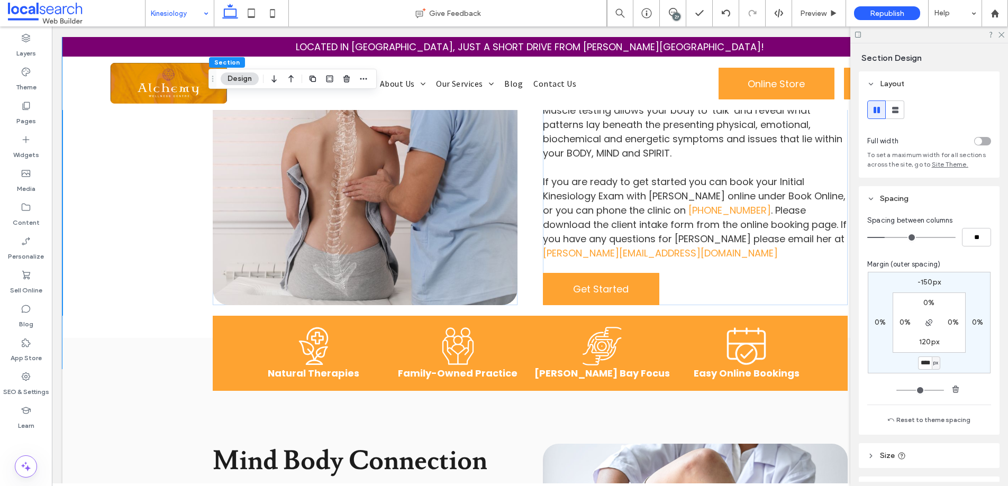
click at [925, 362] on input "****" at bounding box center [925, 363] width 14 height 13
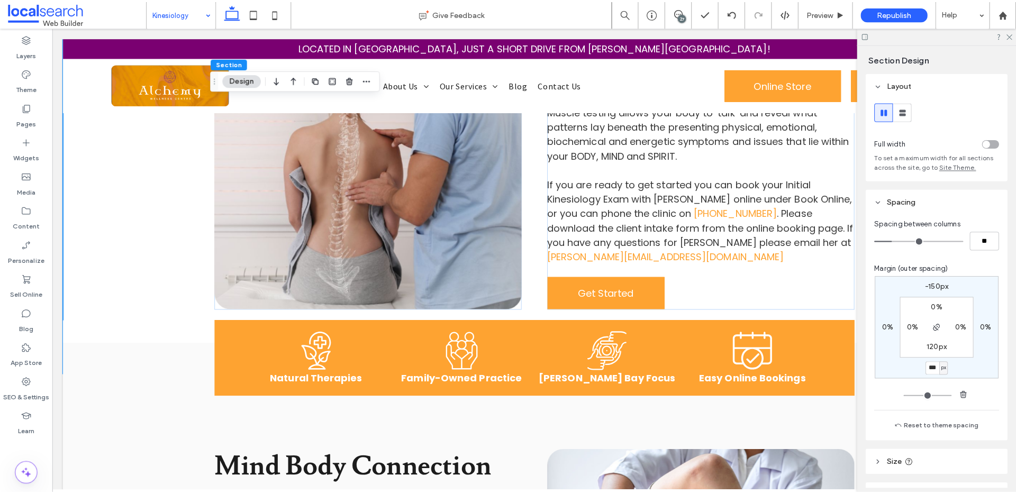
scroll to position [0, 0]
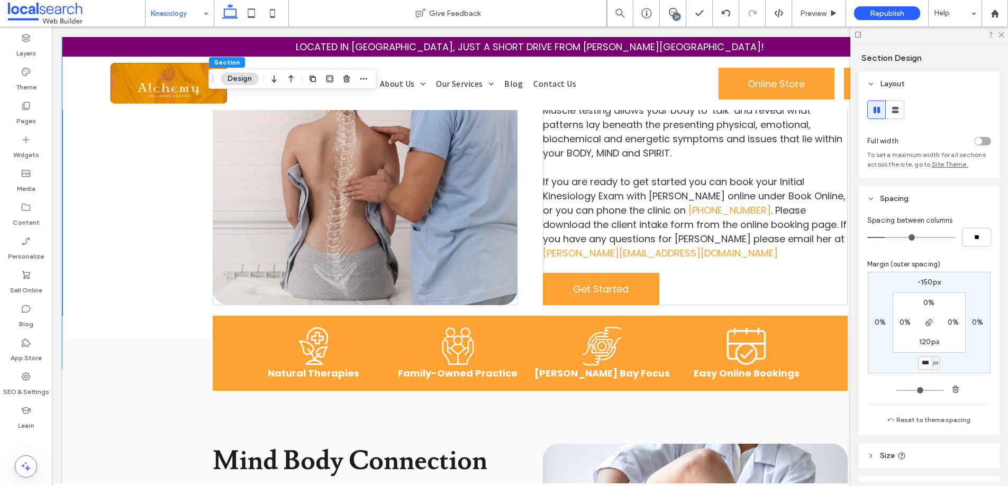
type input "***"
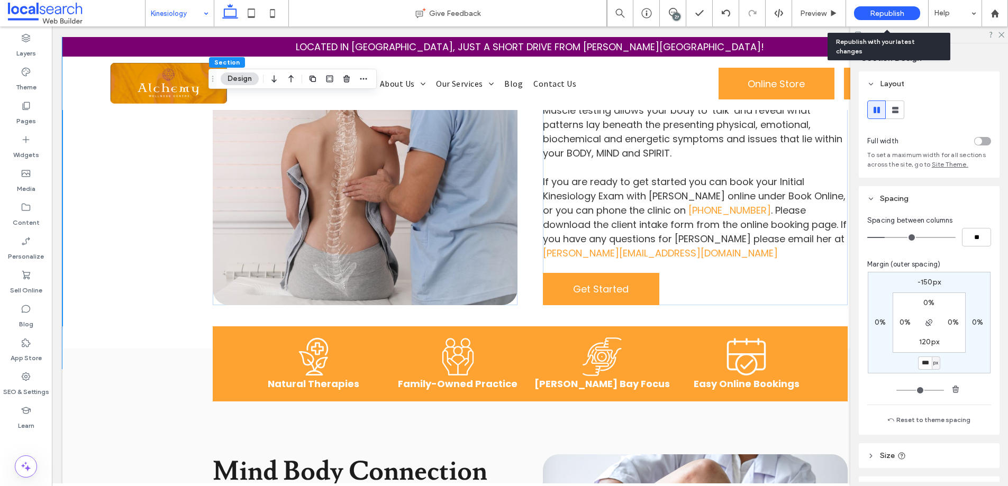
click at [873, 16] on span "Republish" at bounding box center [887, 13] width 34 height 9
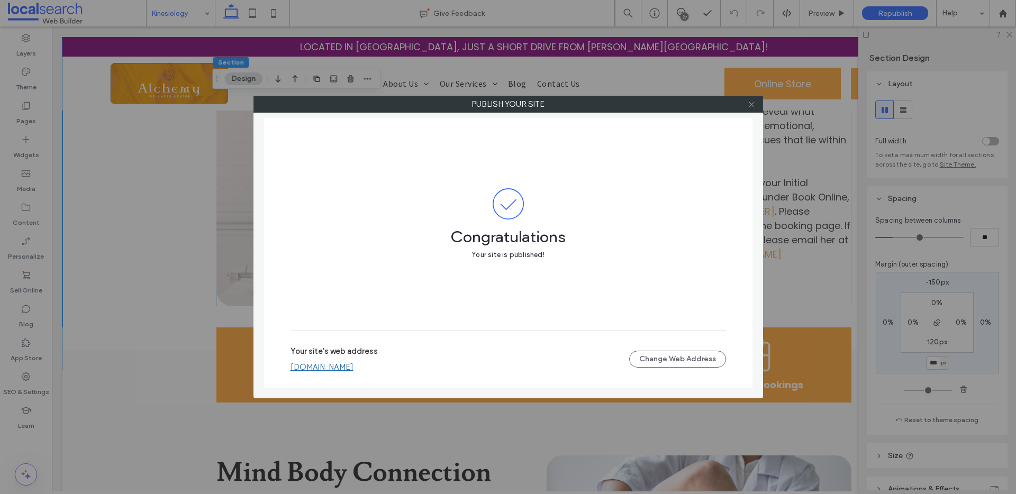
click at [751, 103] on icon at bounding box center [752, 105] width 8 height 8
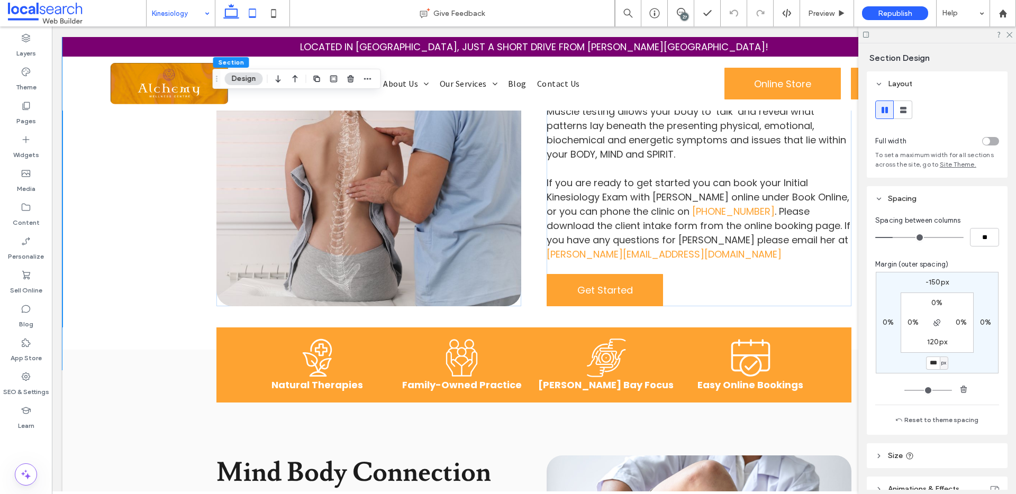
click at [250, 14] on icon at bounding box center [252, 13] width 21 height 21
type input "*"
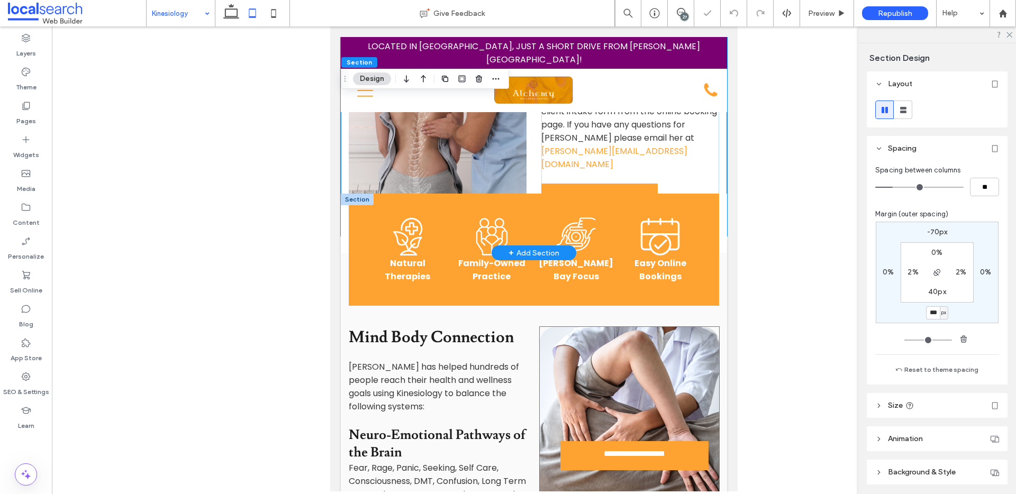
scroll to position [759, 0]
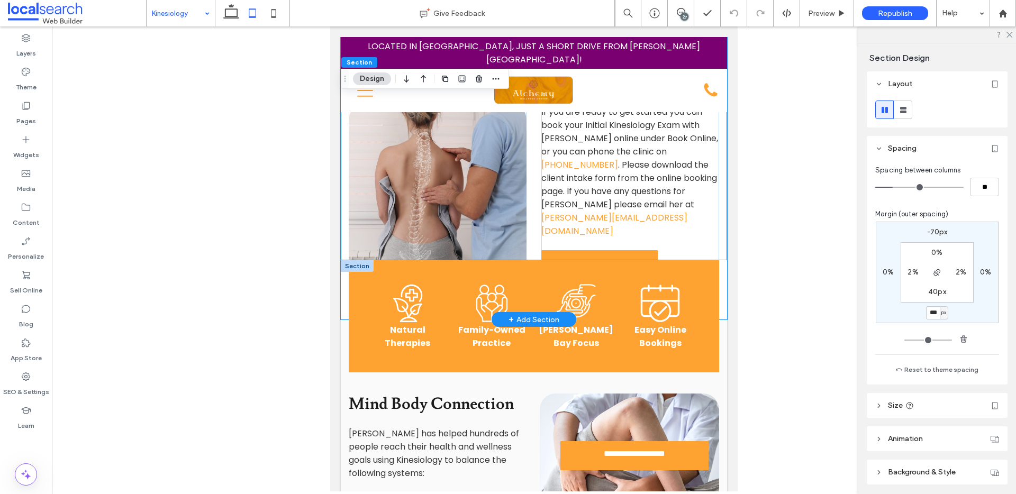
click at [344, 260] on div "Natural Icon Natural Therapies Family Business Icon Family-Owned Practice A bla…" at bounding box center [534, 289] width 386 height 59
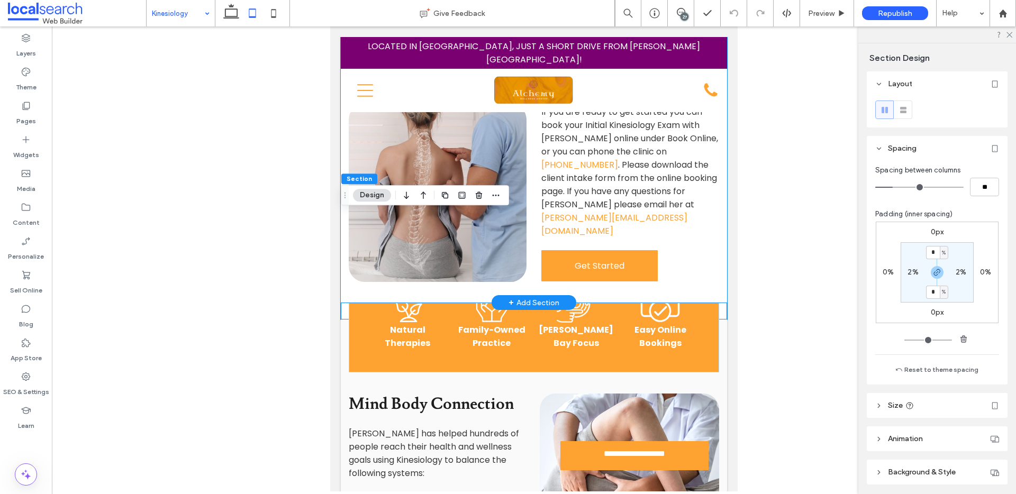
click at [715, 209] on div "Byron Bay Kinesiology ∞ Physical ∞ Biochemical ∞ Structural ∞ Emotional ∞ Spiri…" at bounding box center [534, 31] width 386 height 541
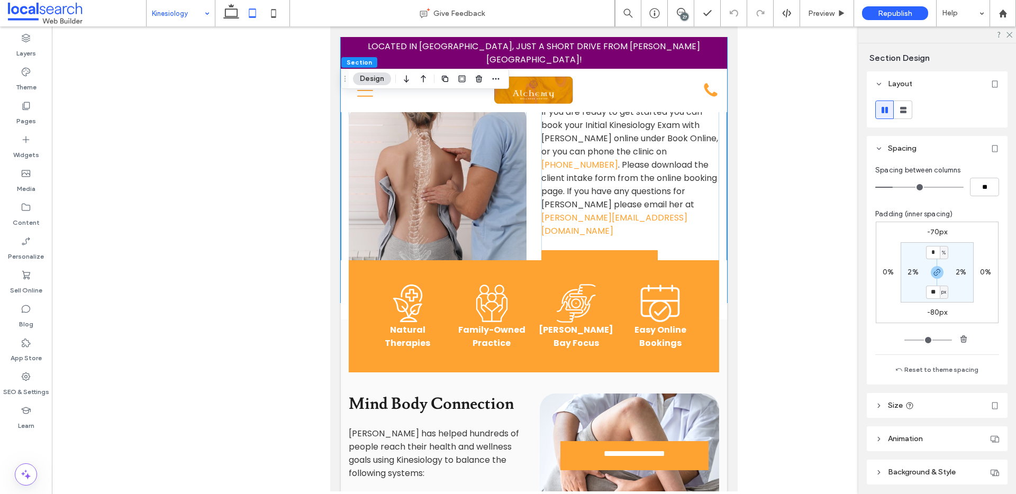
click at [936, 313] on label "-80px" at bounding box center [937, 312] width 21 height 9
type input "*"
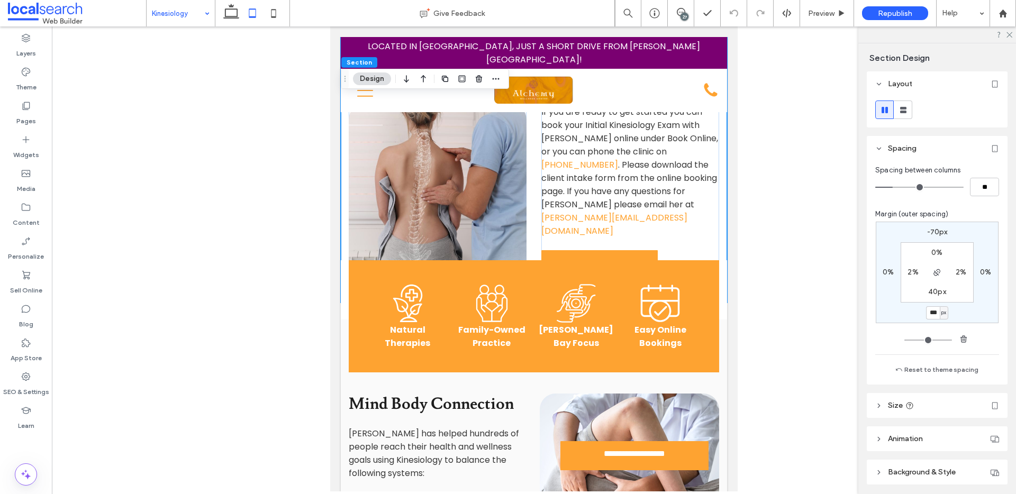
type input "***"
type input "*"
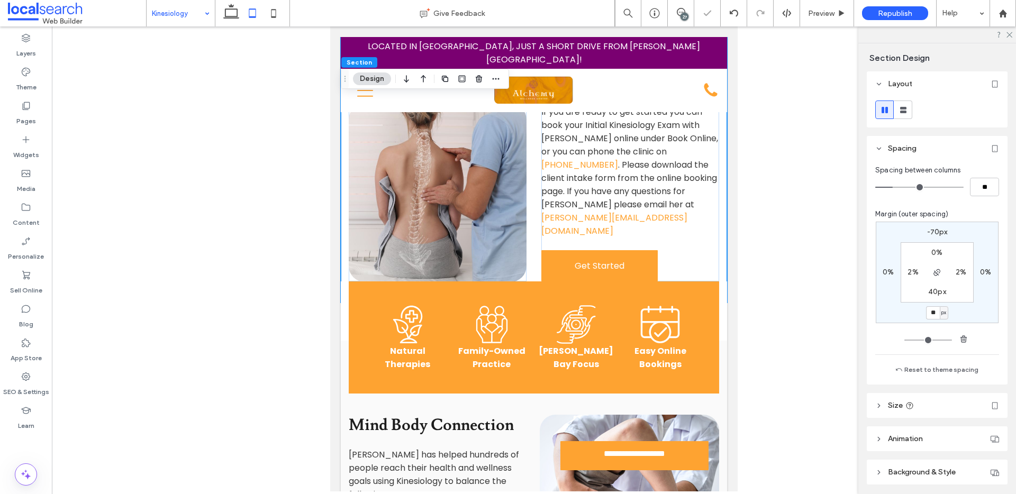
type input "*"
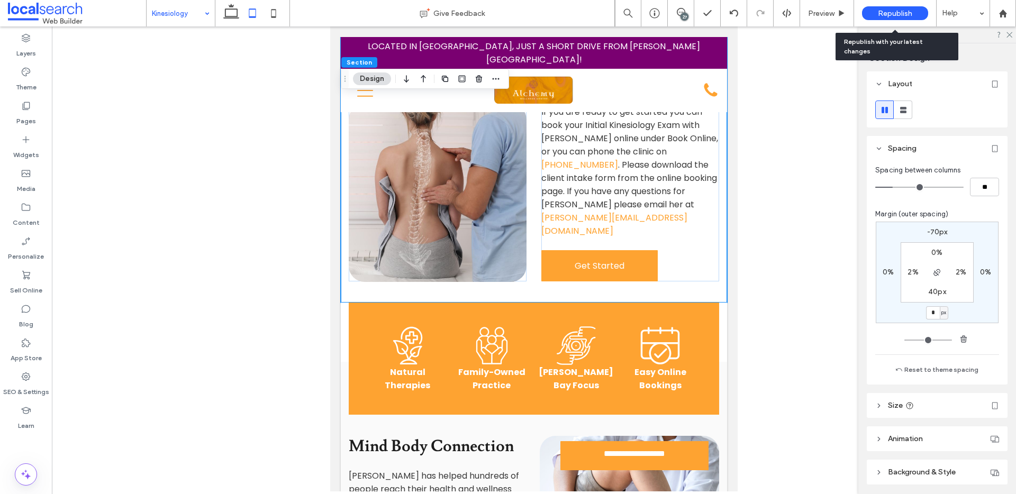
click at [910, 12] on span "Republish" at bounding box center [895, 13] width 34 height 9
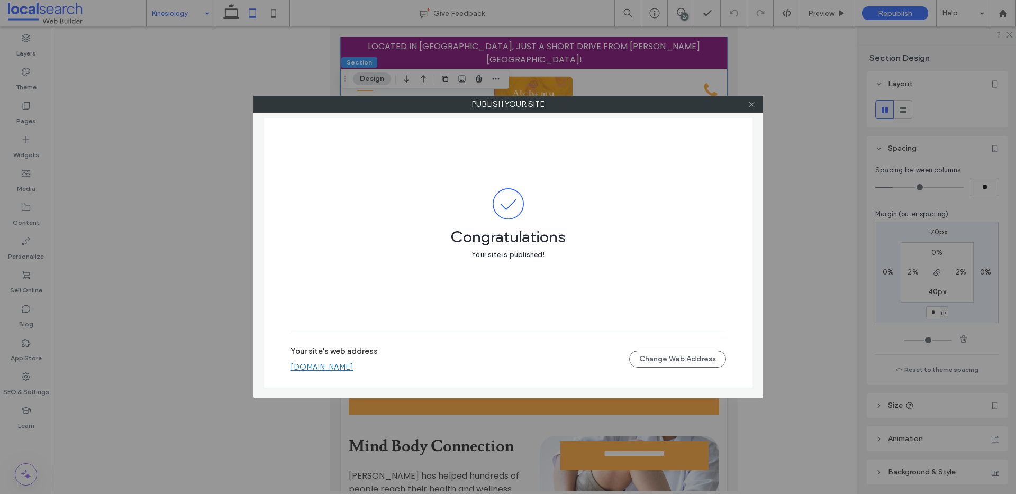
click at [753, 111] on span at bounding box center [752, 104] width 8 height 16
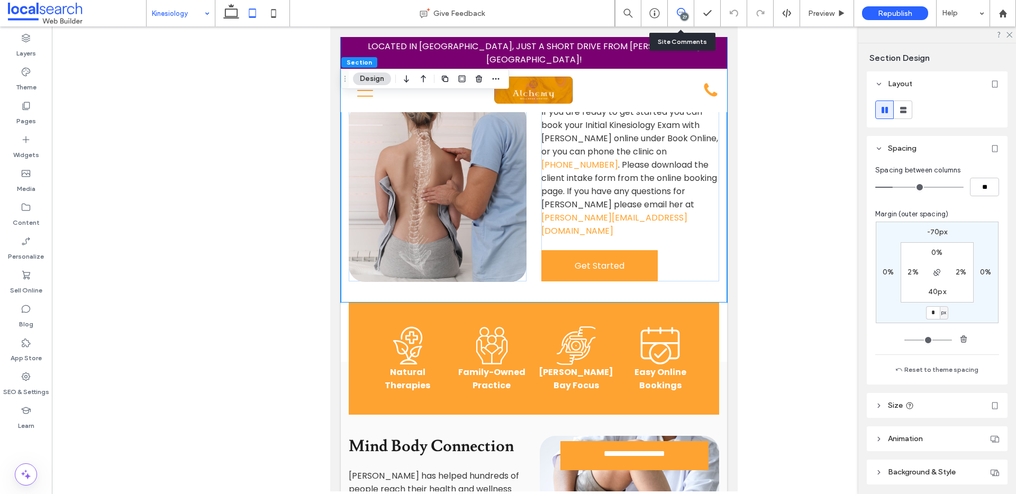
click at [677, 13] on icon at bounding box center [681, 12] width 8 height 8
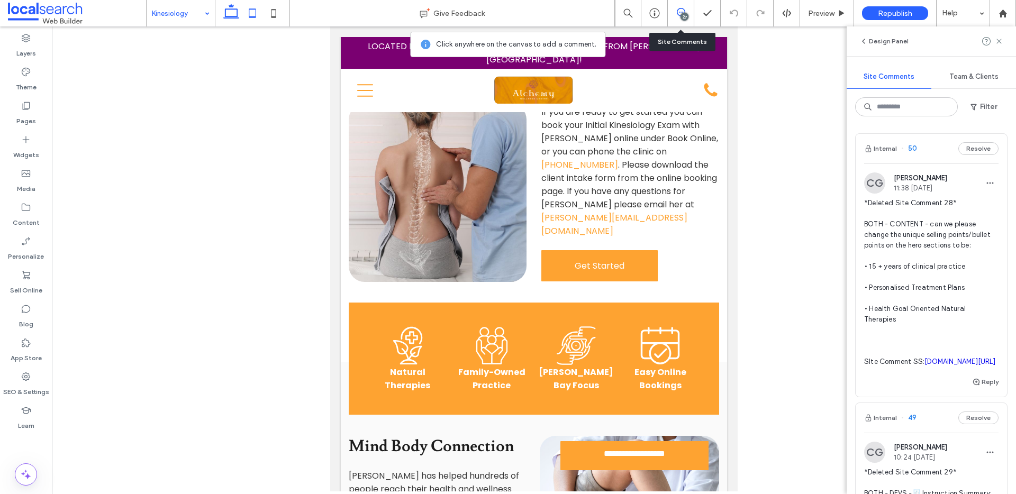
click at [226, 12] on icon at bounding box center [231, 13] width 21 height 21
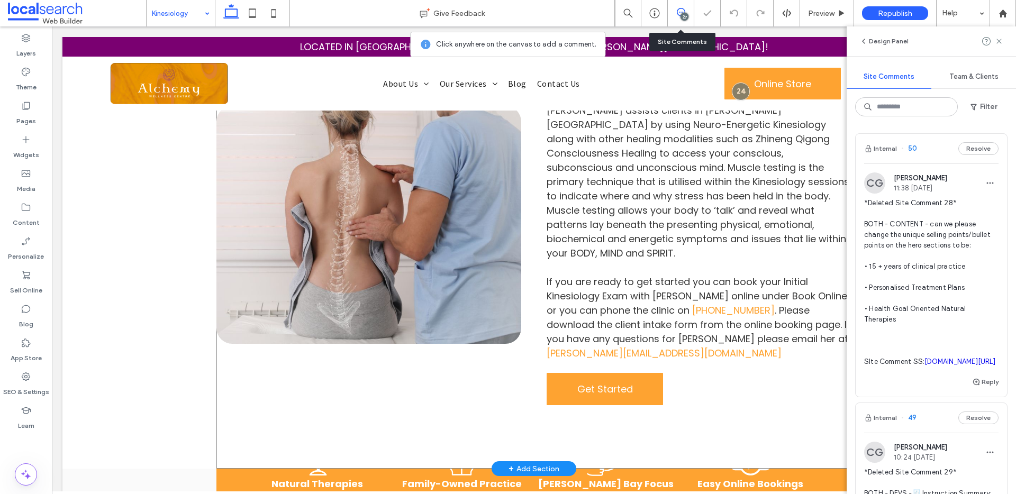
scroll to position [596, 0]
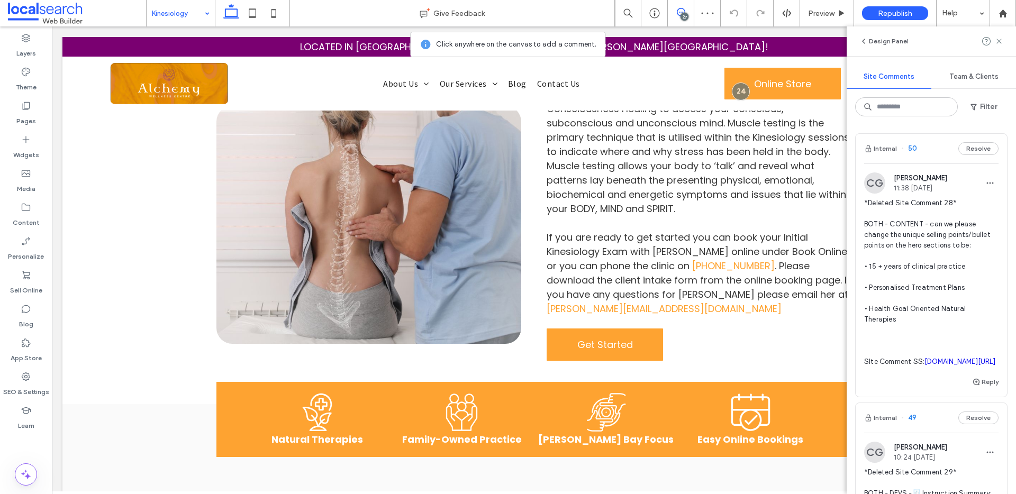
click at [682, 8] on use at bounding box center [681, 12] width 8 height 8
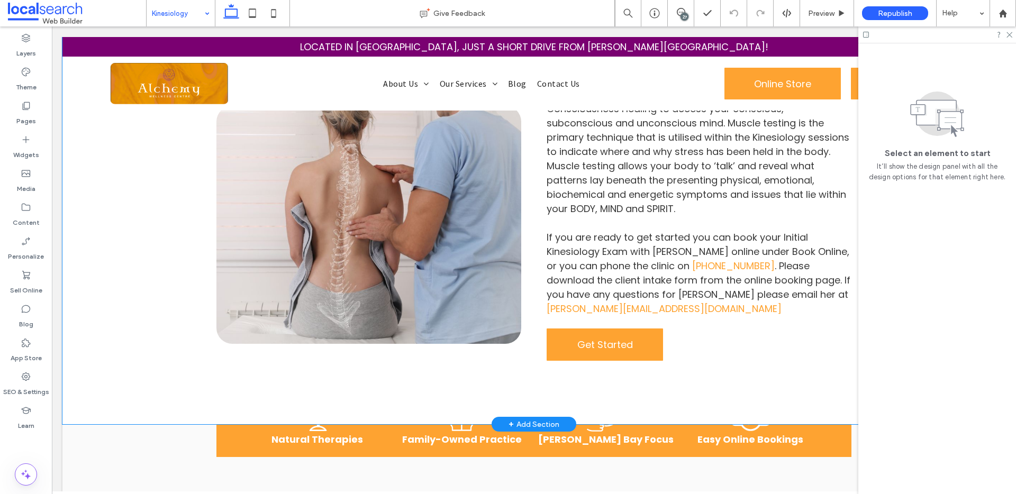
click at [133, 246] on div "Byron Bay Kinesiology ∞ Physical ∞ Biochemical ∞ Structural ∞ Emotional ∞ Spiri…" at bounding box center [533, 173] width 943 height 501
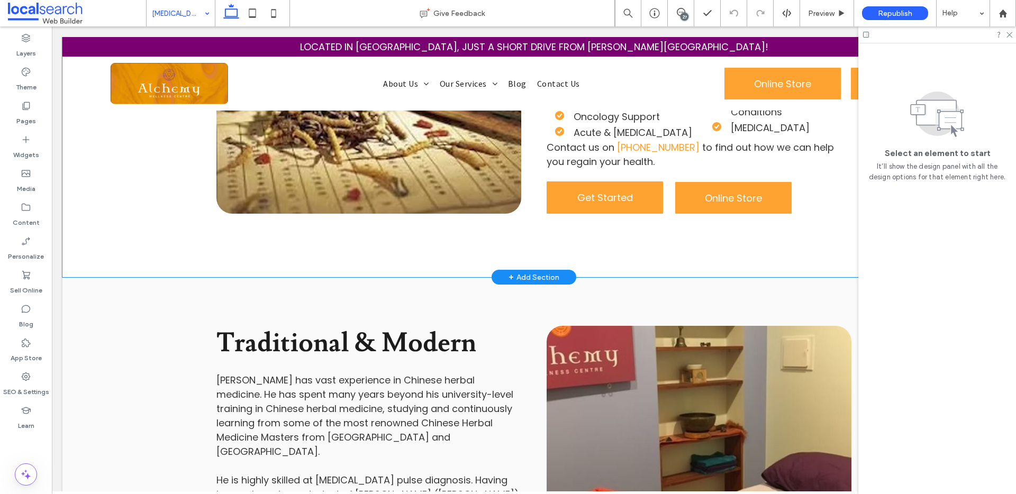
click at [141, 170] on div "Byron Bay Chinese Medicine Meet with Dr R.J. Singer (Chinese Medicine) for a fu…" at bounding box center [533, 39] width 943 height 477
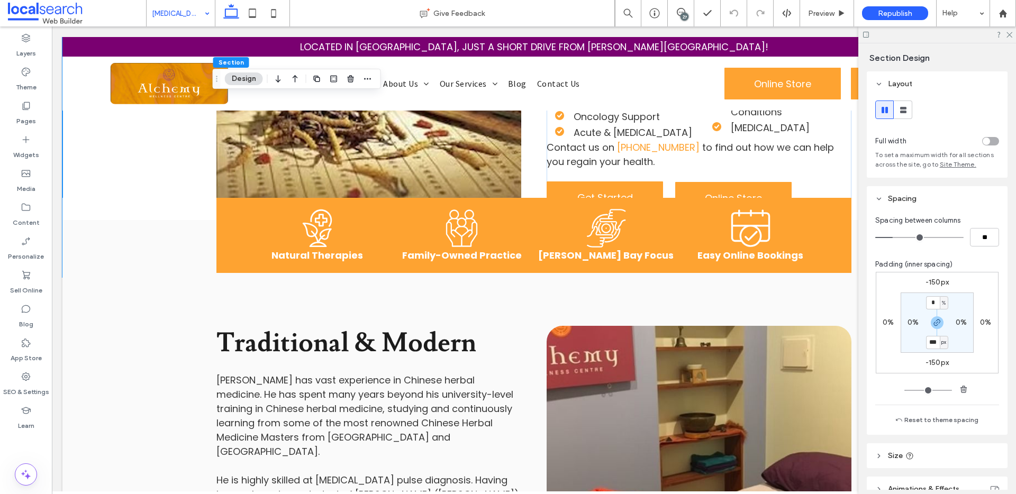
click at [938, 361] on label "-150px" at bounding box center [936, 362] width 23 height 9
type input "*"
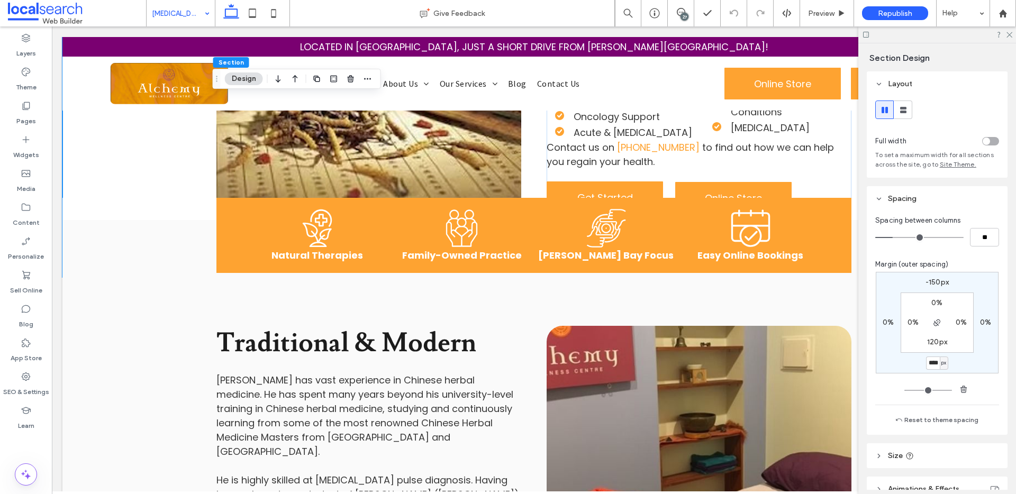
scroll to position [0, 1]
type input "****"
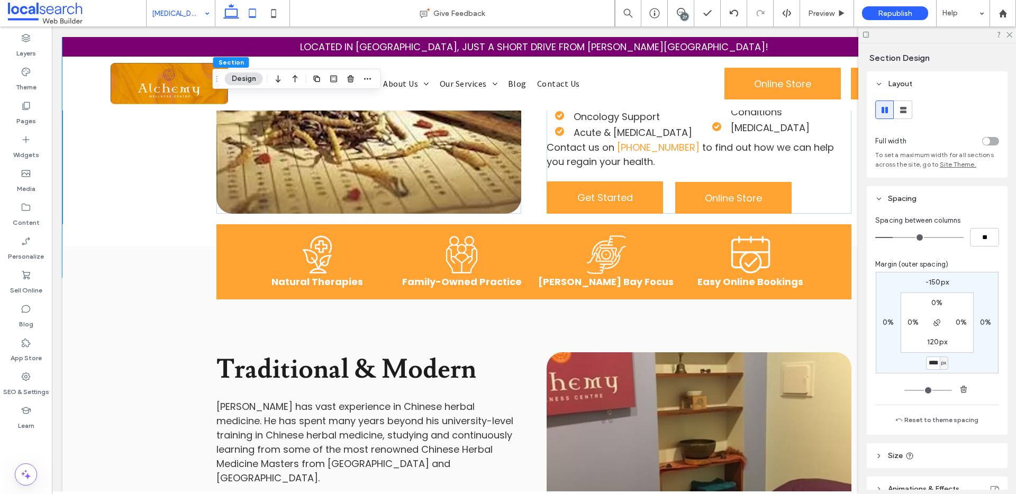
scroll to position [0, 0]
click at [253, 10] on icon at bounding box center [252, 13] width 21 height 21
type input "*"
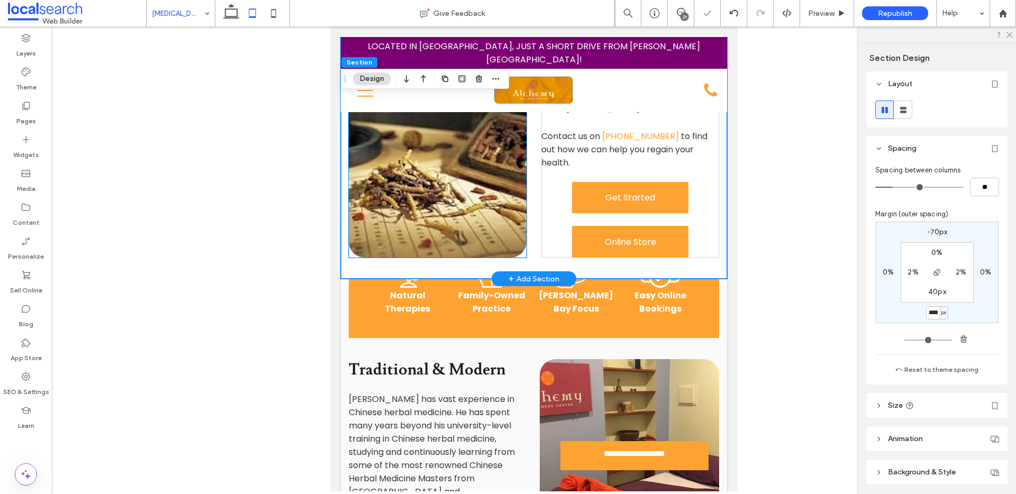
scroll to position [738, 0]
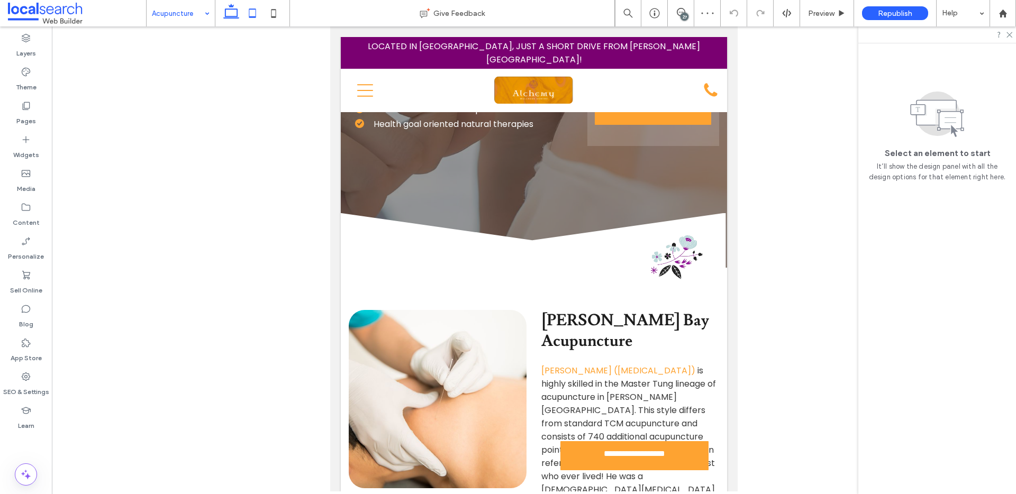
click at [229, 19] on icon at bounding box center [231, 13] width 21 height 21
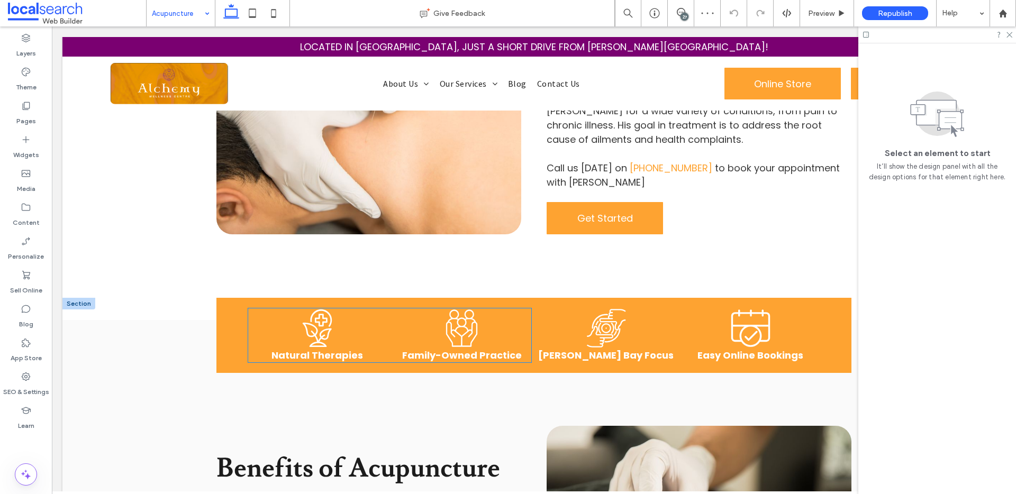
scroll to position [819, 0]
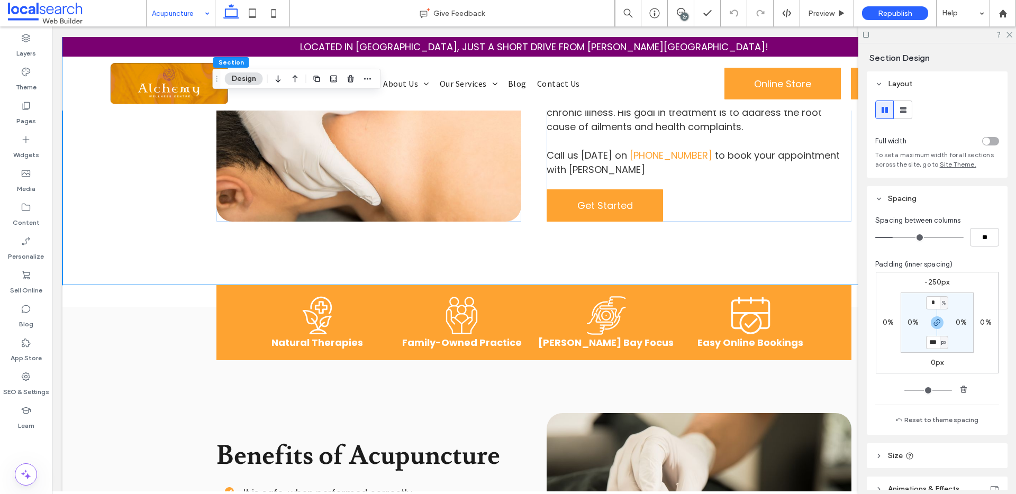
click at [931, 363] on label "0px" at bounding box center [937, 362] width 13 height 9
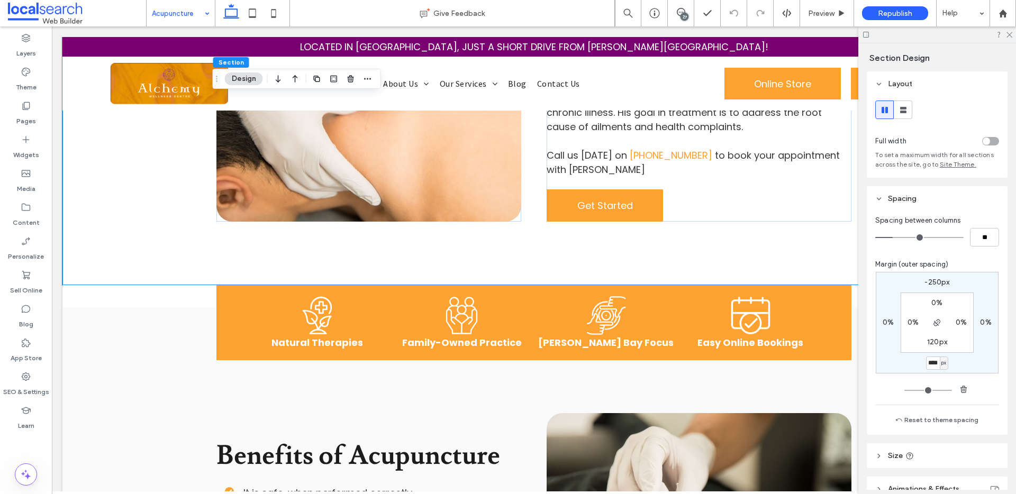
scroll to position [0, 1]
type input "****"
type input "*"
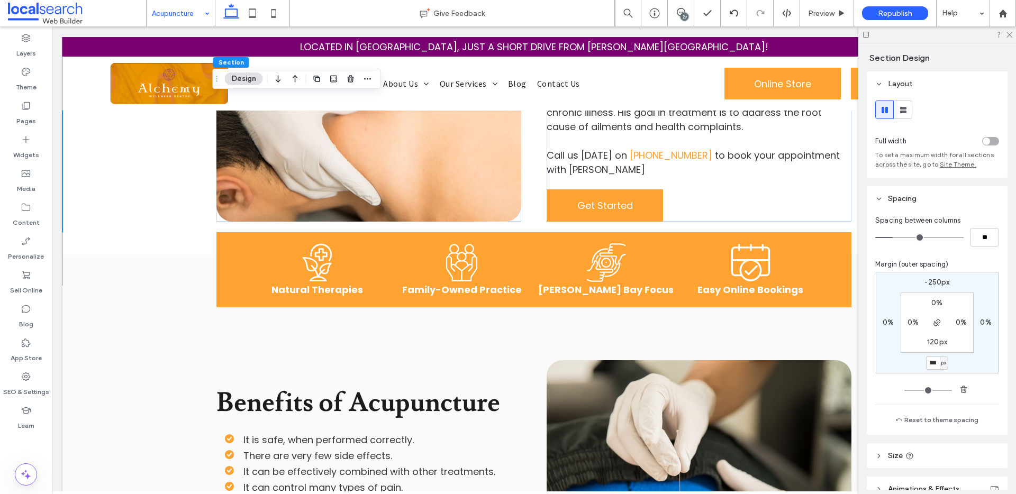
scroll to position [0, 0]
type input "***"
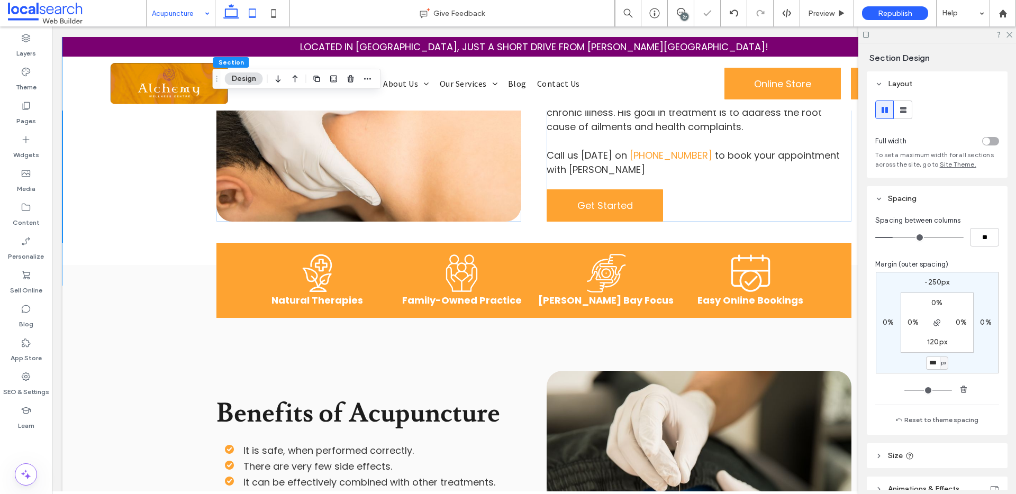
click at [254, 13] on icon at bounding box center [252, 13] width 21 height 21
type input "*"
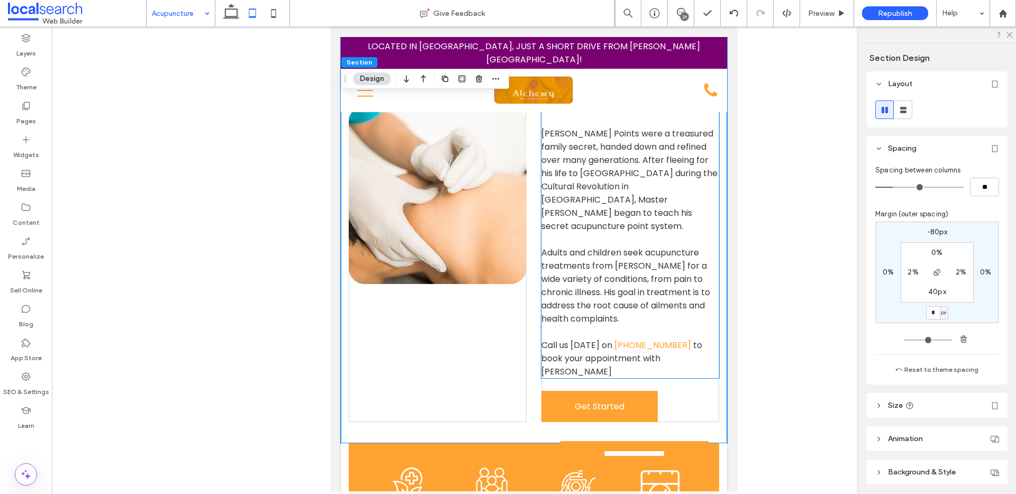
scroll to position [907, 0]
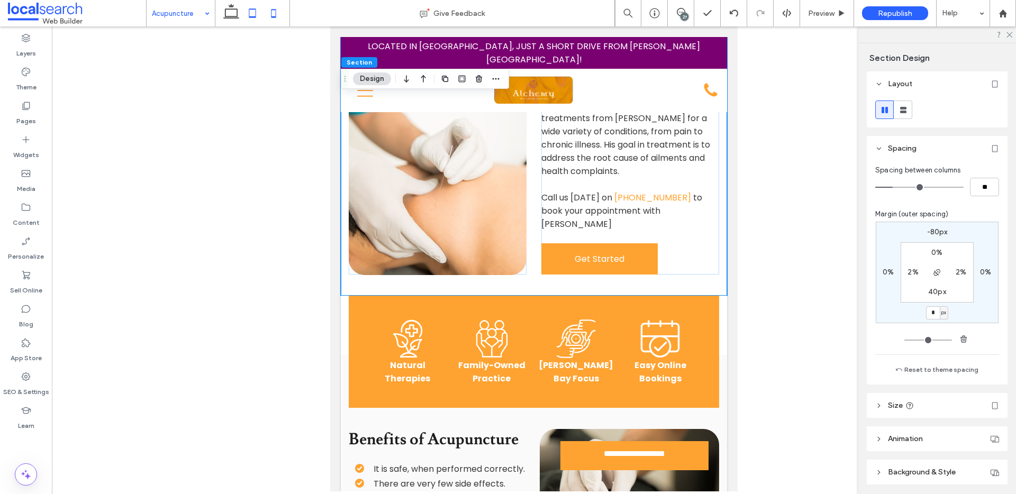
click at [274, 10] on use at bounding box center [273, 13] width 5 height 8
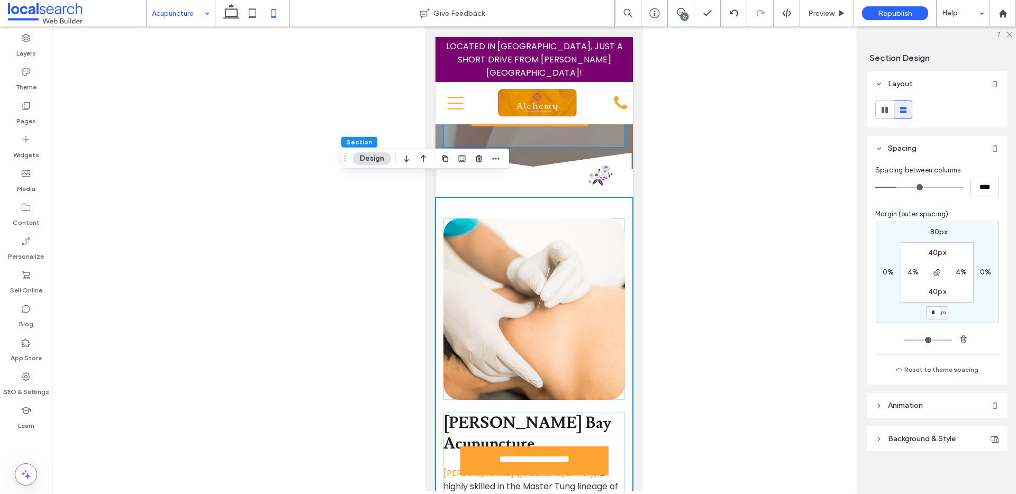
scroll to position [565, 0]
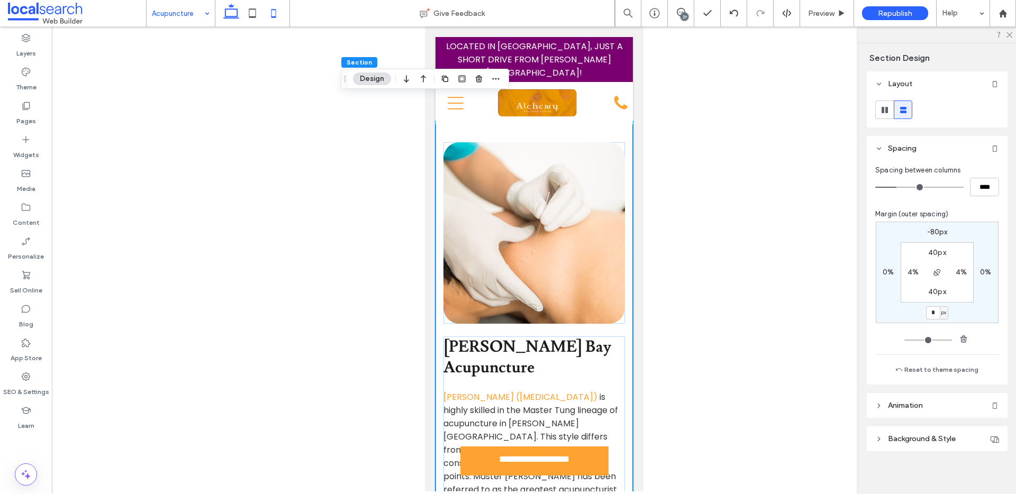
click use
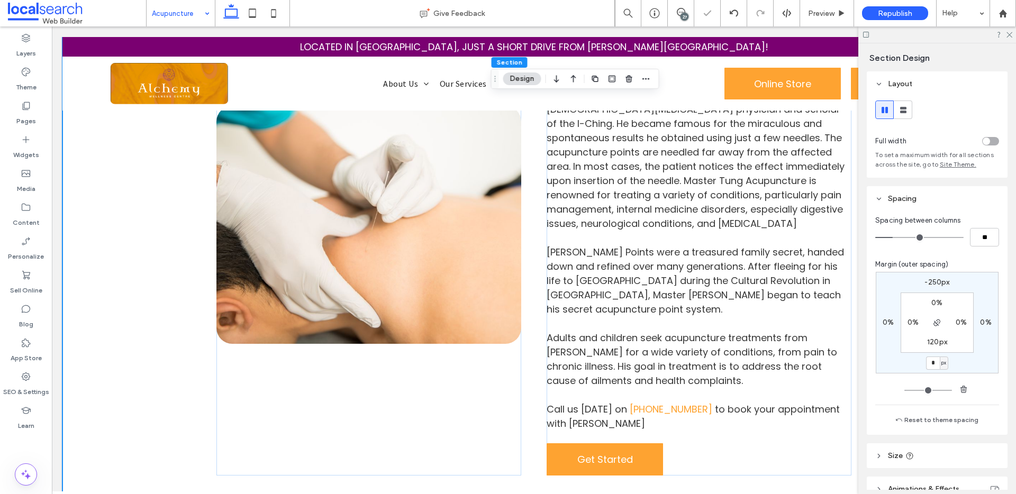
type input "*"
type input "***"
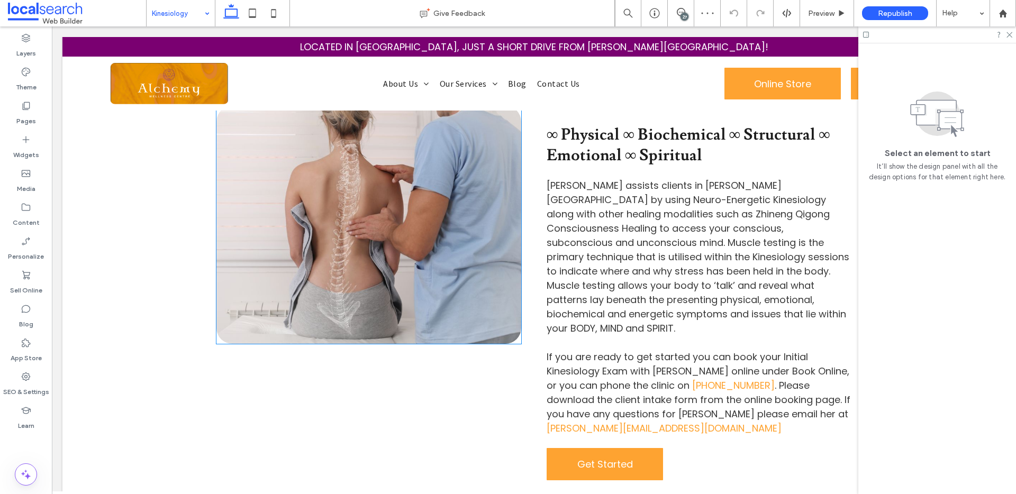
scroll to position [694, 0]
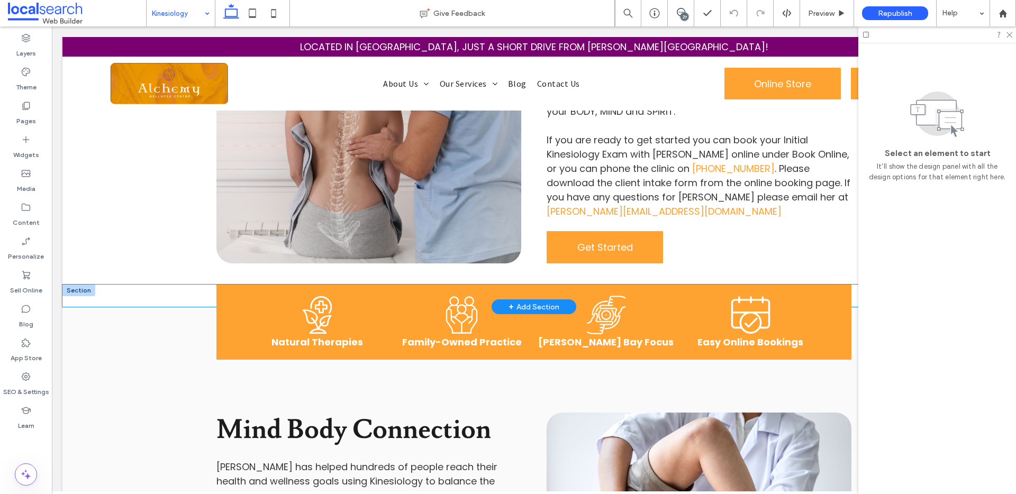
click div "Natural Icon Natural Therapies Family Business Icon Family-Owned Practice A bla…"
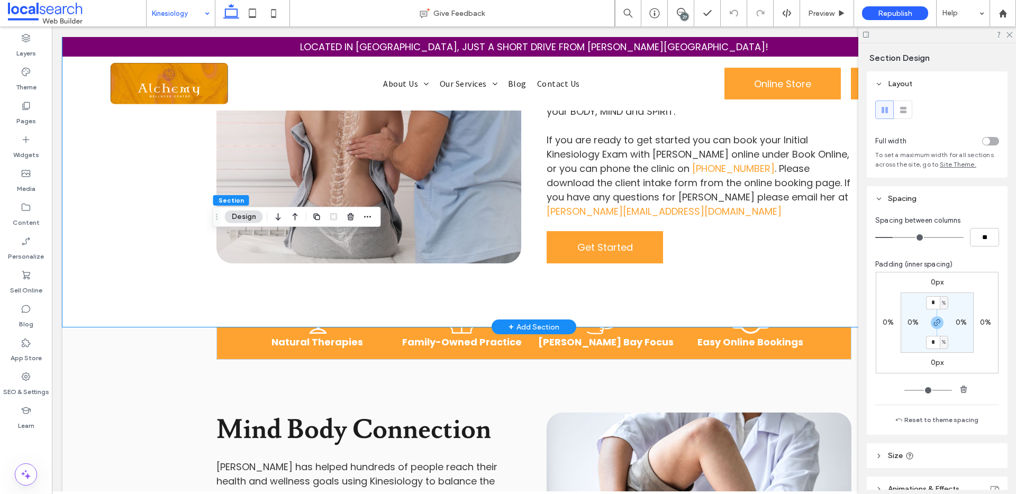
click div "Byron Bay Kinesiology ∞ Physical ∞ Biochemical ∞ Structural ∞ Emotional ∞ Spiri…"
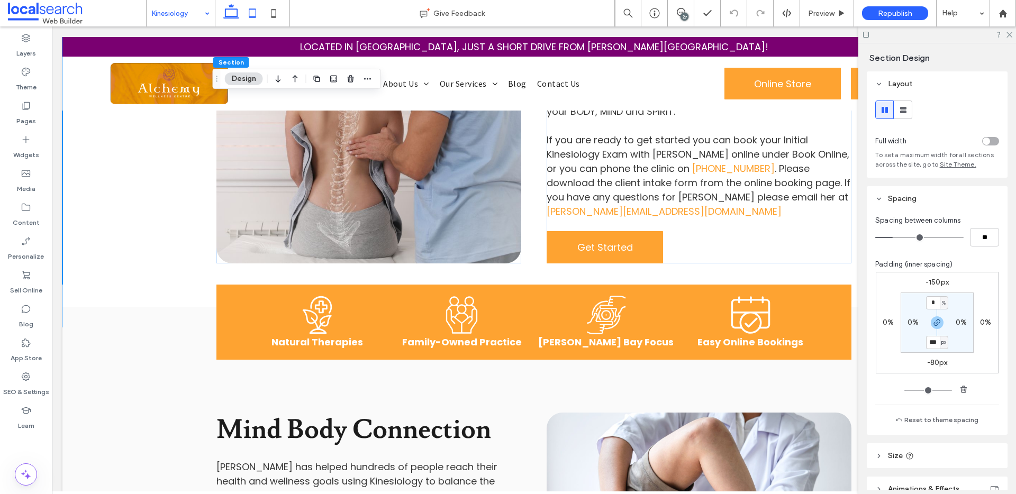
click icon
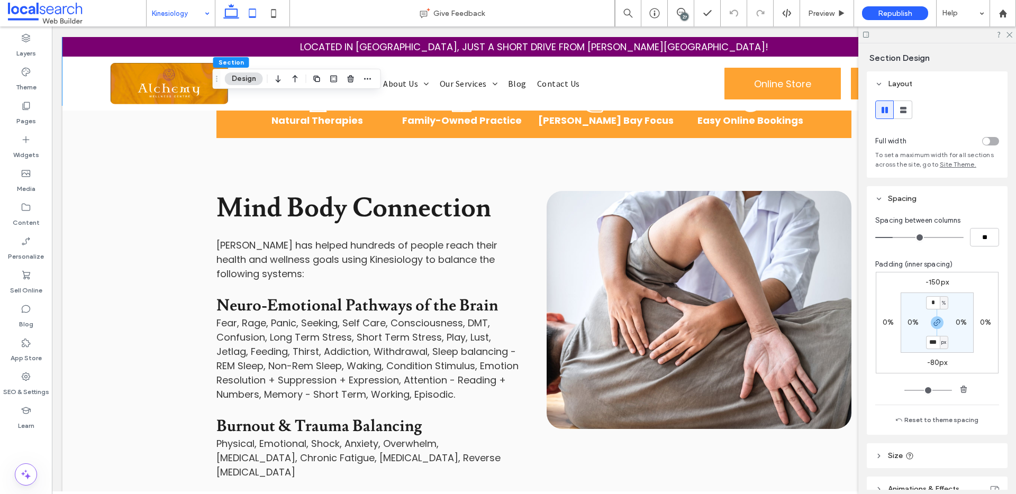
type input "**"
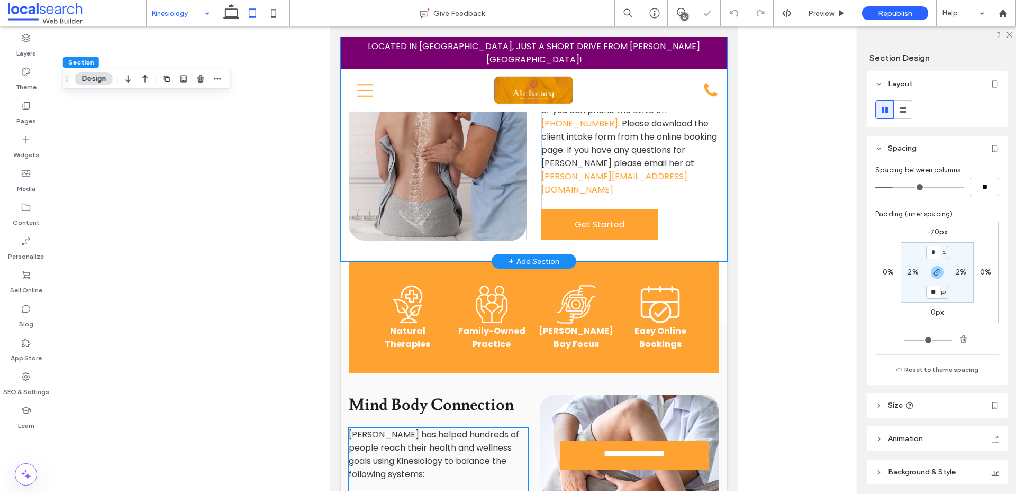
scroll to position [697, 0]
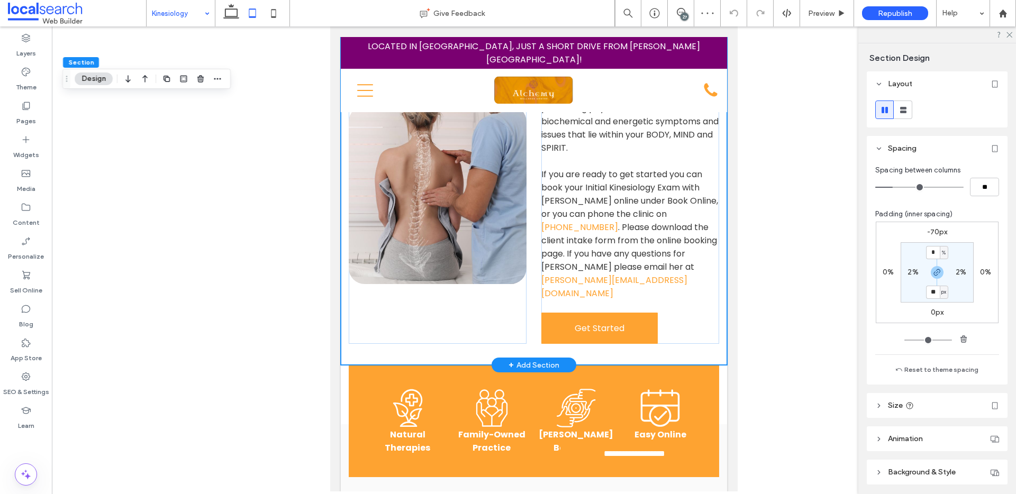
click div "Byron Bay Kinesiology ∞ Physical ∞ Biochemical ∞ Structural ∞ Emotional ∞ Spiri…"
click icon
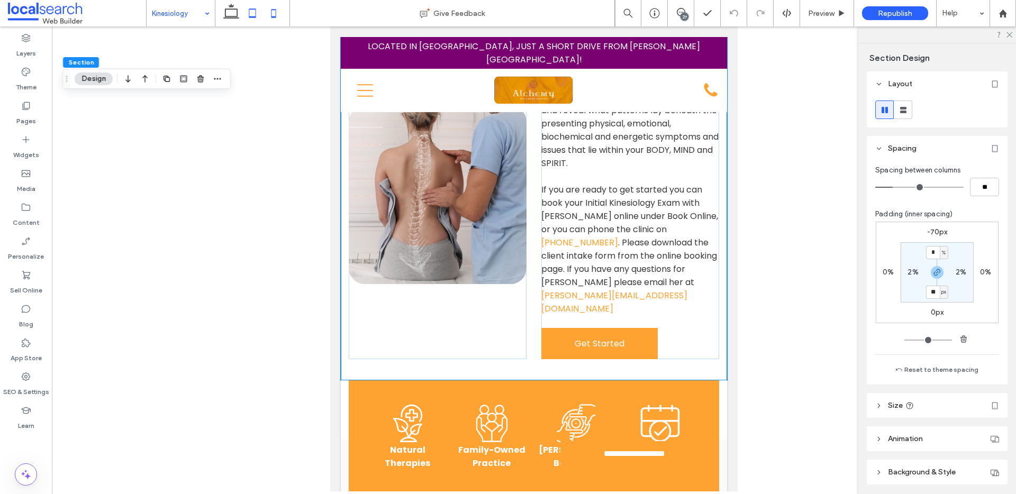
type input "**"
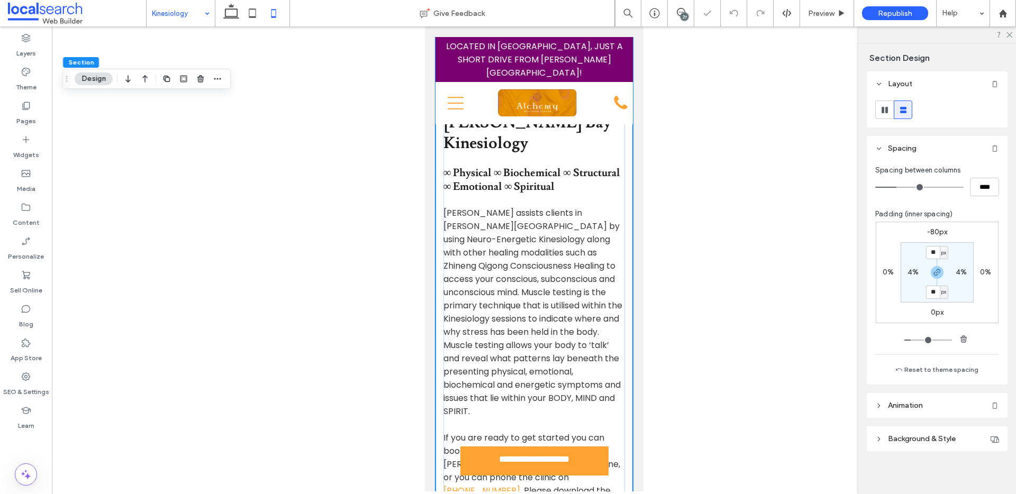
scroll to position [1029, 0]
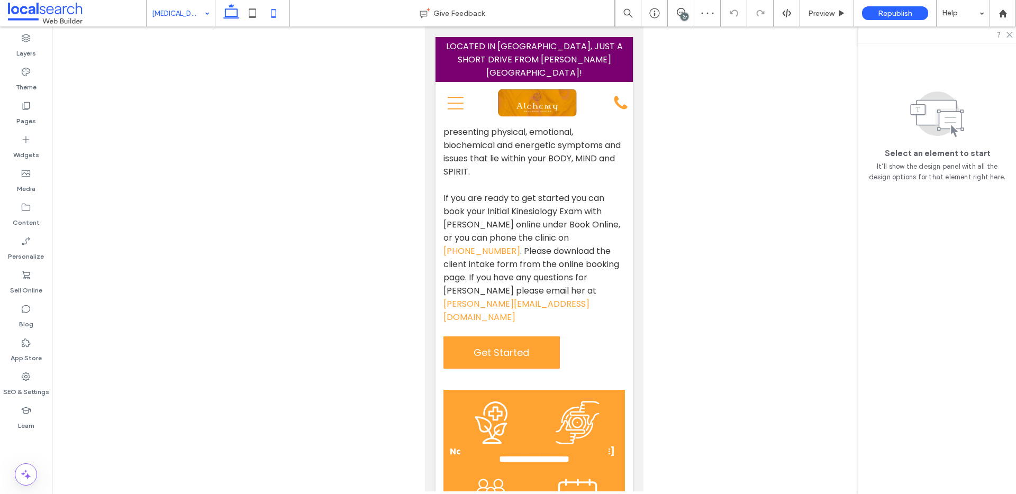
click icon
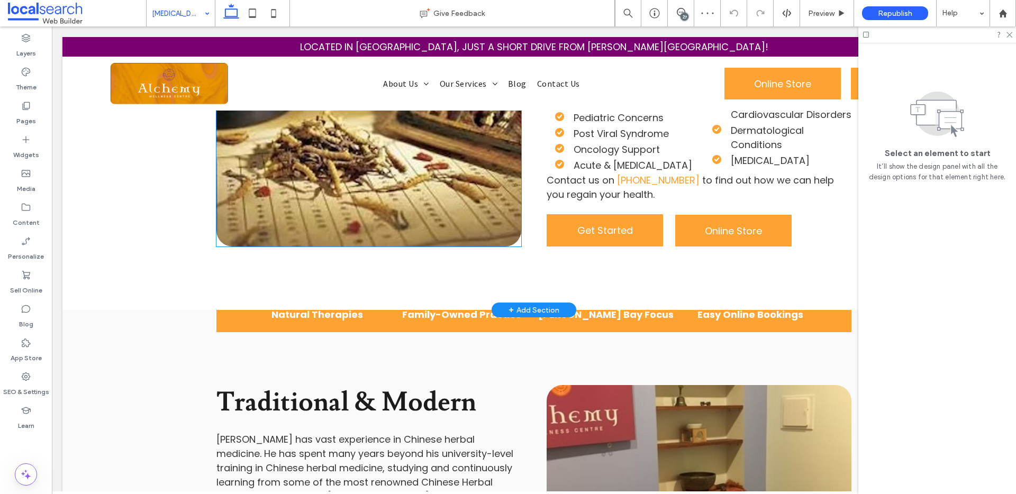
scroll to position [687, 0]
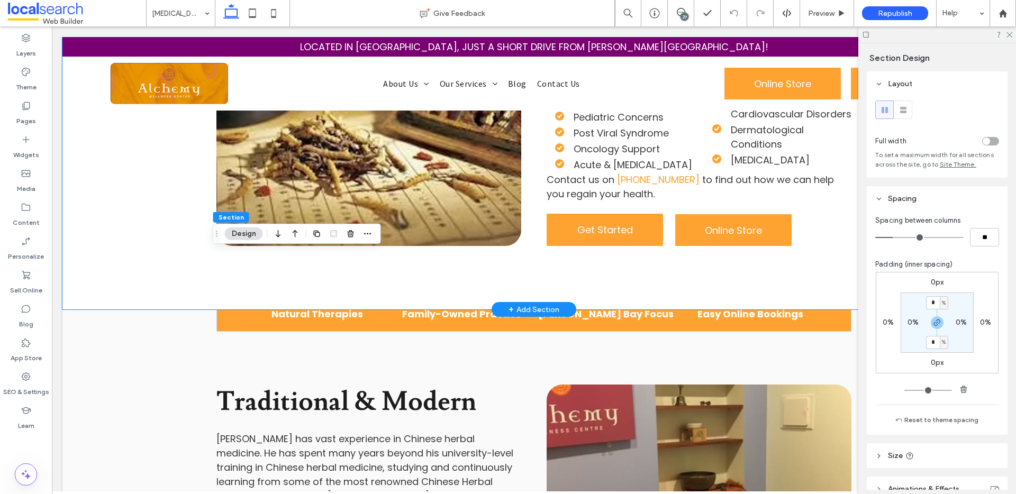
click at [157, 224] on div "[PERSON_NAME] Bay [MEDICAL_DATA] Meet with [PERSON_NAME] ([MEDICAL_DATA]) for a…" at bounding box center [533, 71] width 943 height 477
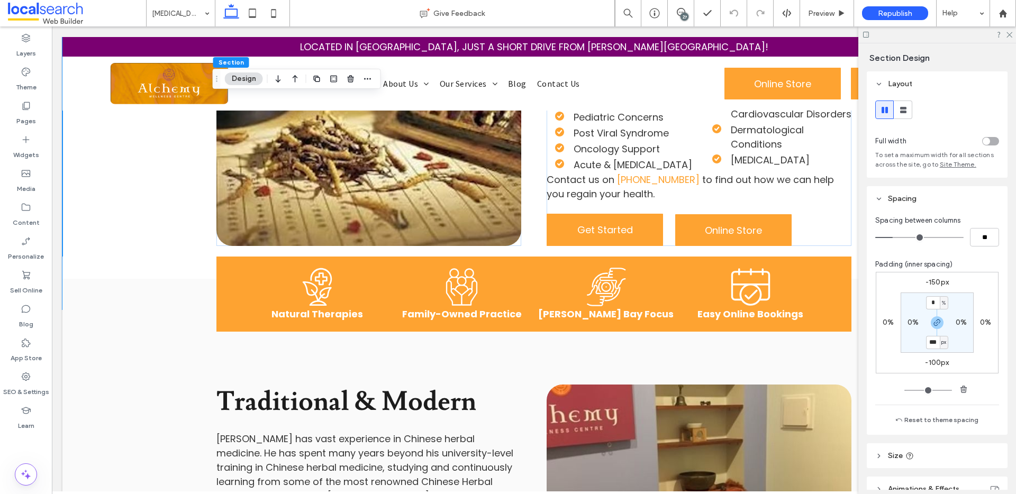
click at [937, 363] on label "-100px" at bounding box center [937, 362] width 24 height 9
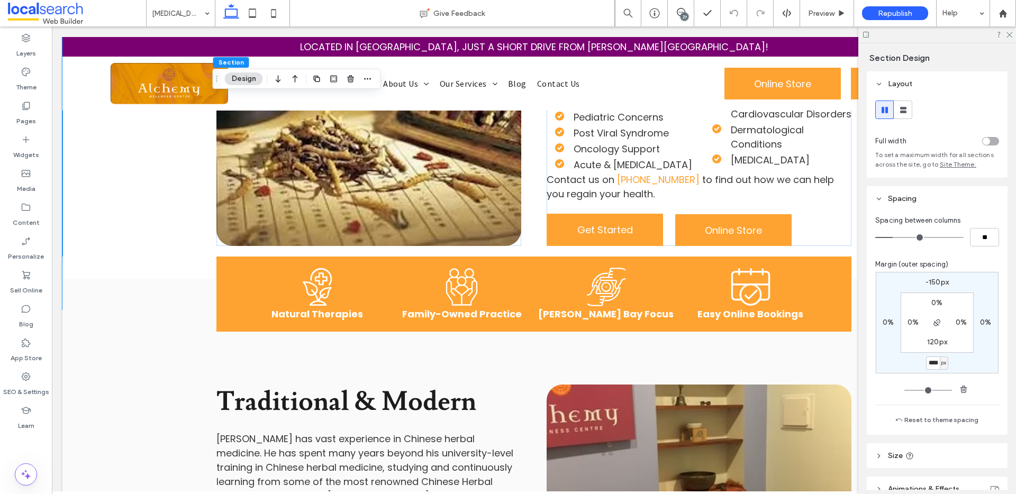
type input "*"
type input "***"
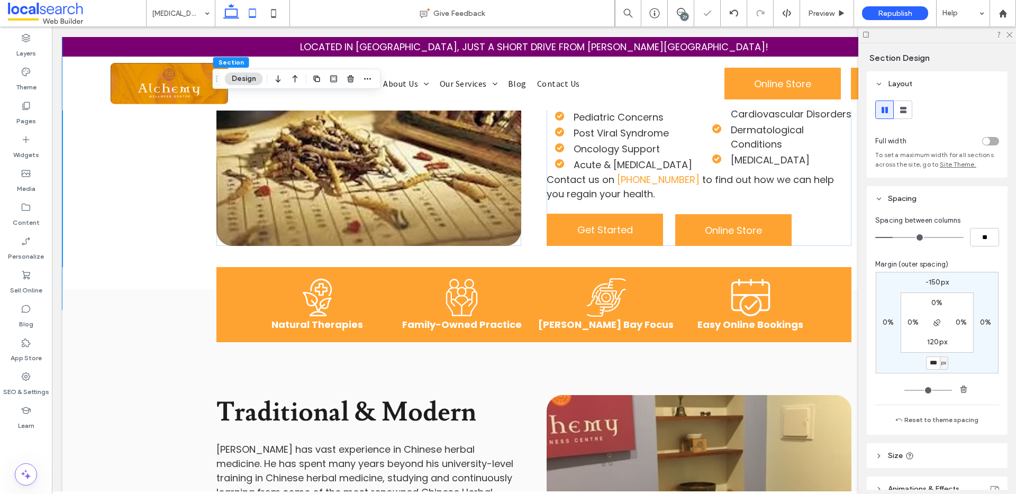
click at [258, 9] on icon at bounding box center [252, 13] width 21 height 21
type input "*"
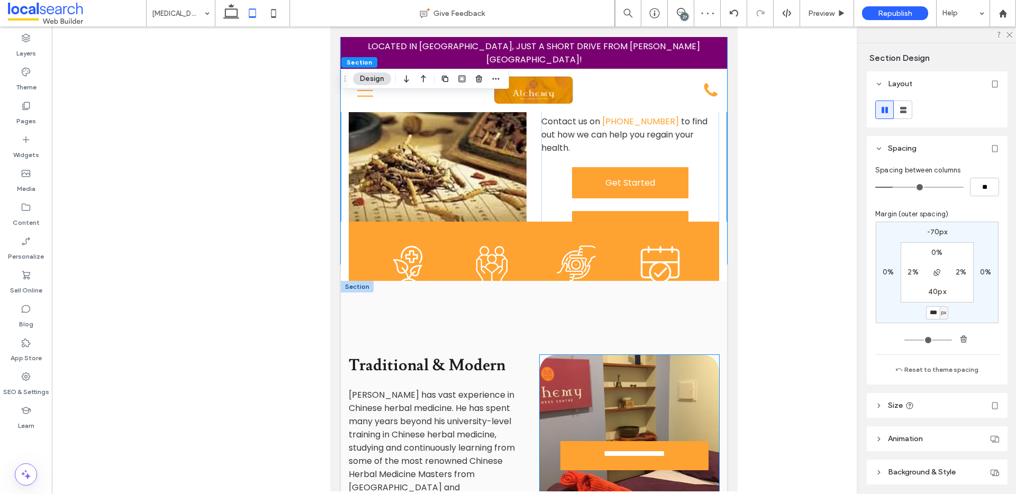
scroll to position [818, 0]
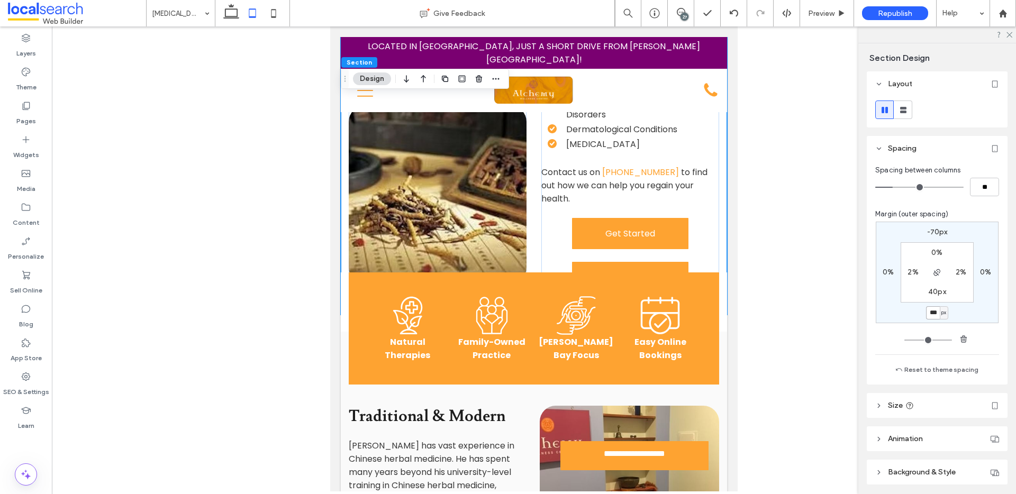
click at [933, 311] on input "***" at bounding box center [933, 312] width 14 height 13
type input "*"
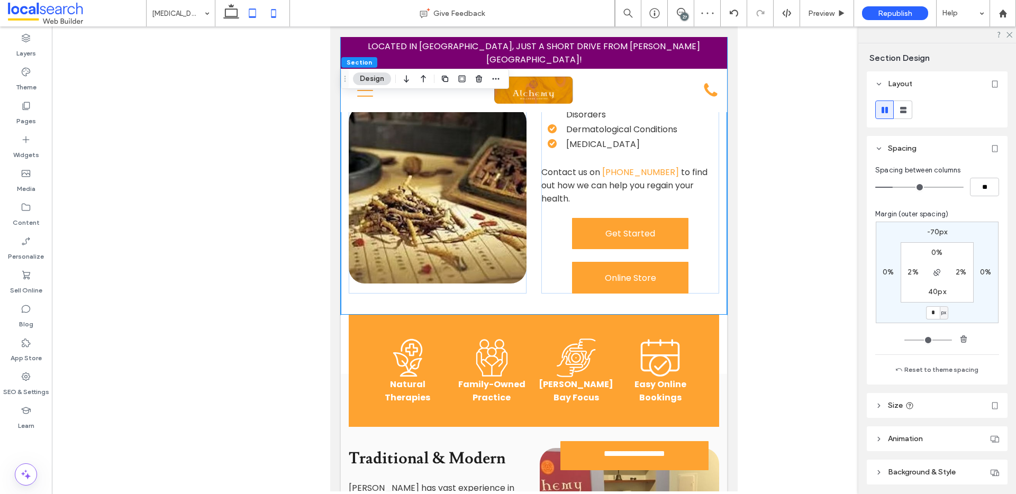
click at [276, 8] on icon at bounding box center [273, 13] width 21 height 21
type input "*"
type input "****"
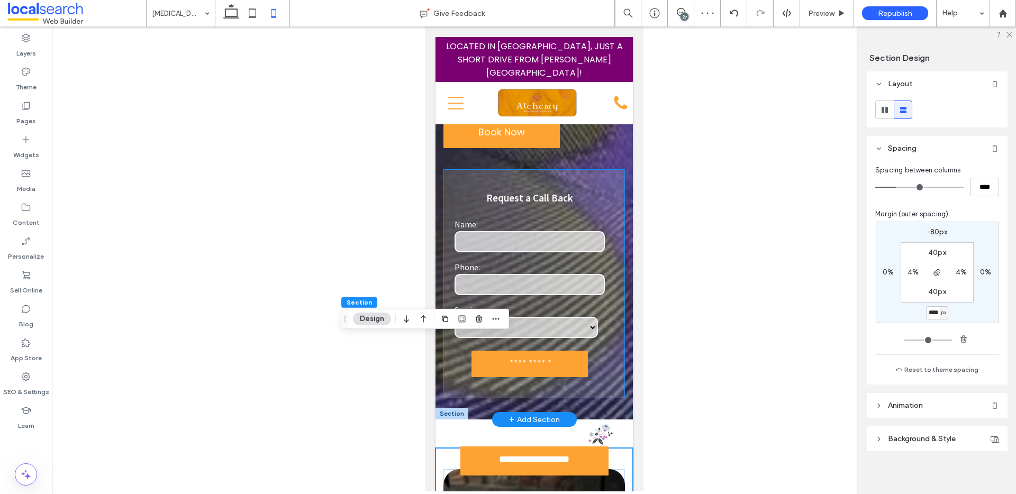
scroll to position [40, 0]
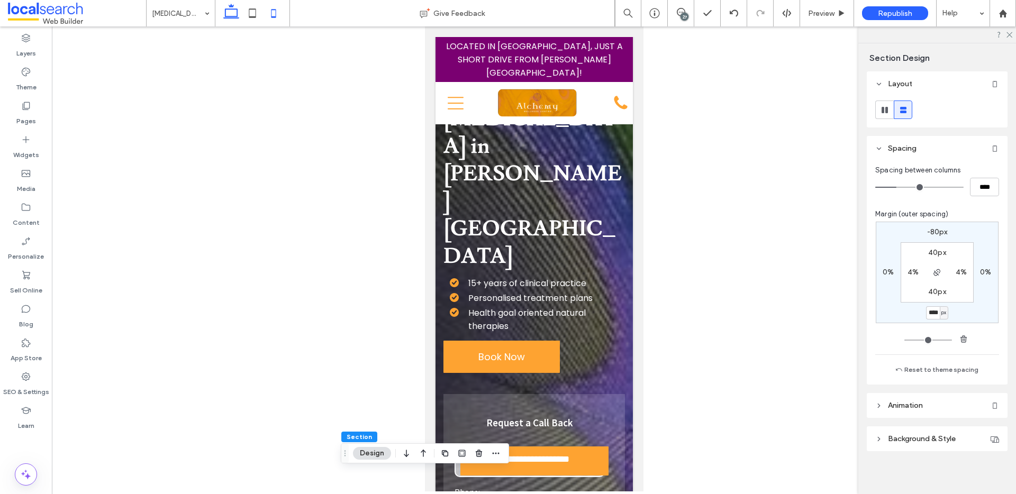
click at [228, 16] on use at bounding box center [231, 11] width 16 height 15
type input "*"
type input "***"
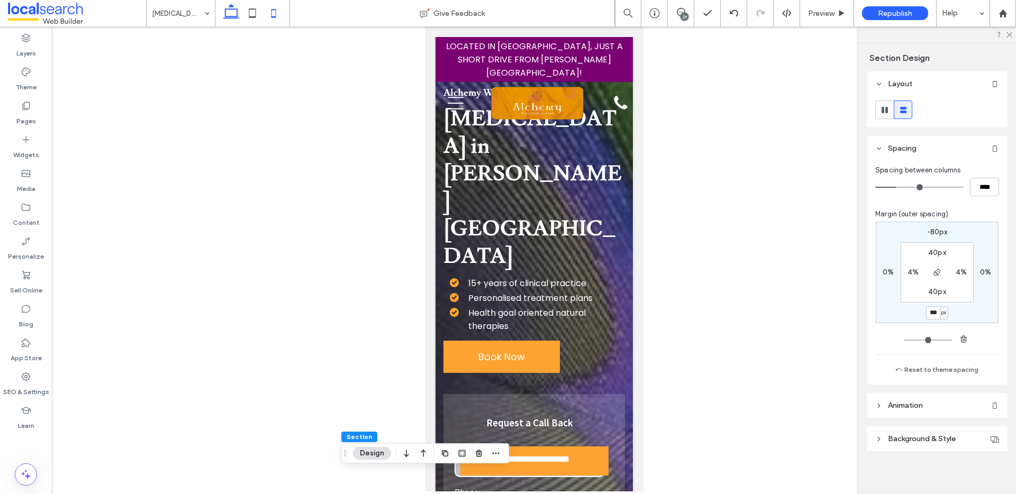
scroll to position [0, 0]
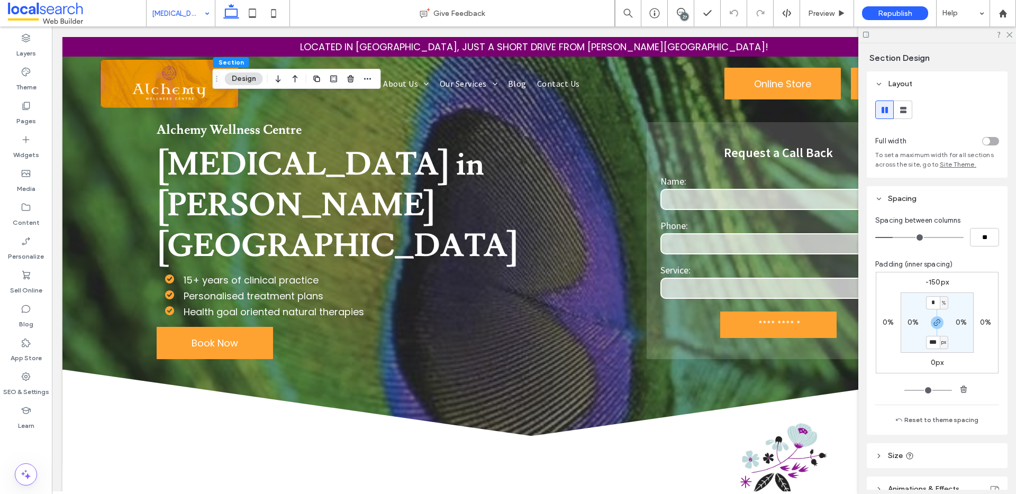
click at [931, 357] on div "-150px 0% 0px 0% * % 0% *** px 0%" at bounding box center [937, 323] width 123 height 102
click at [933, 360] on label "0px" at bounding box center [937, 362] width 13 height 9
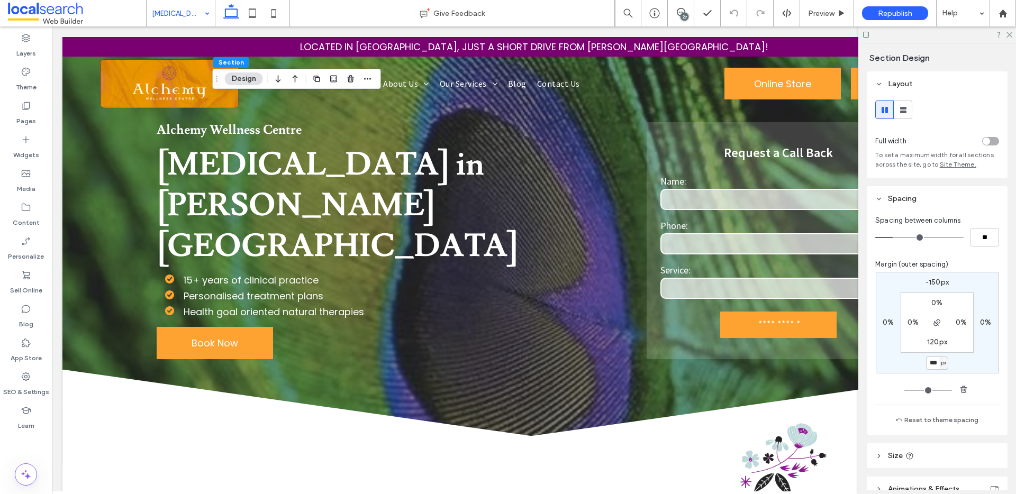
type input "***"
click at [257, 13] on icon at bounding box center [252, 13] width 21 height 21
type input "*"
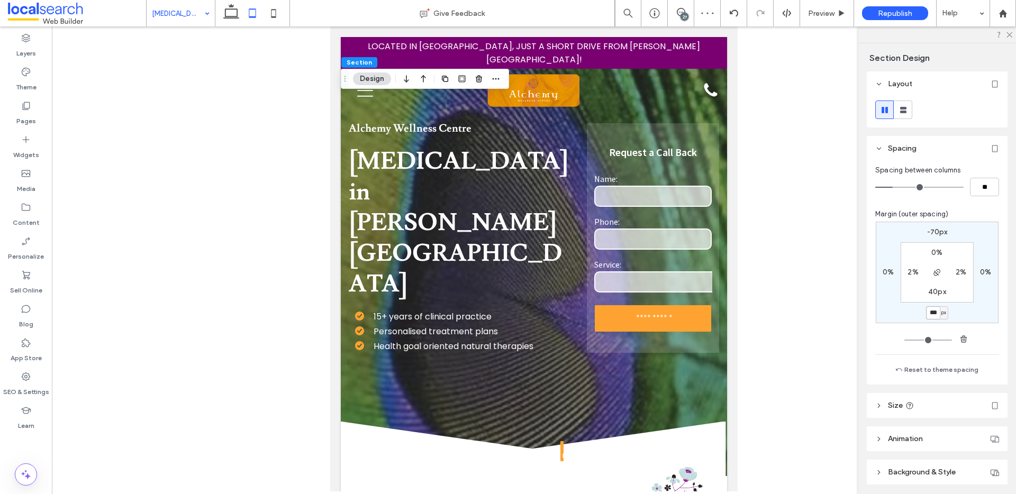
click at [929, 309] on input "***" at bounding box center [933, 312] width 14 height 13
type input "*"
click at [271, 15] on use at bounding box center [273, 13] width 5 height 8
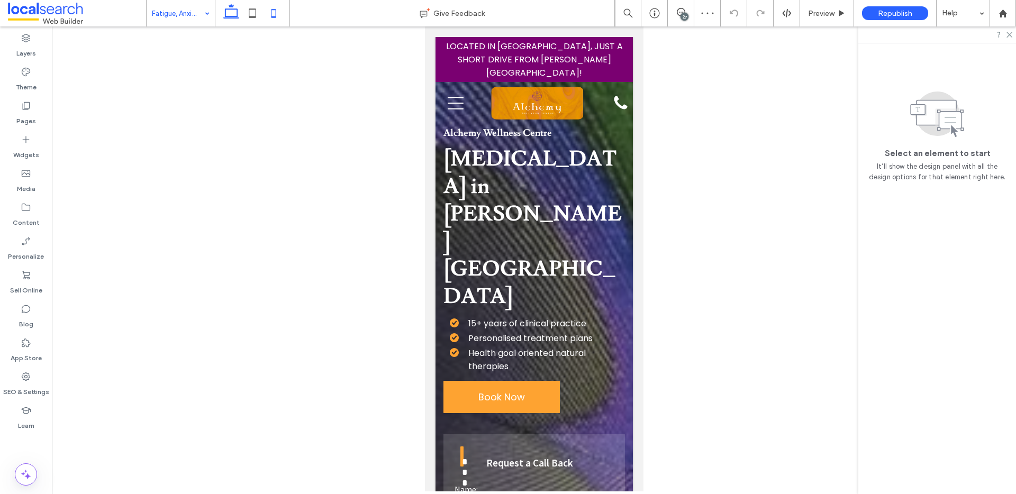
click at [235, 11] on icon at bounding box center [231, 13] width 21 height 21
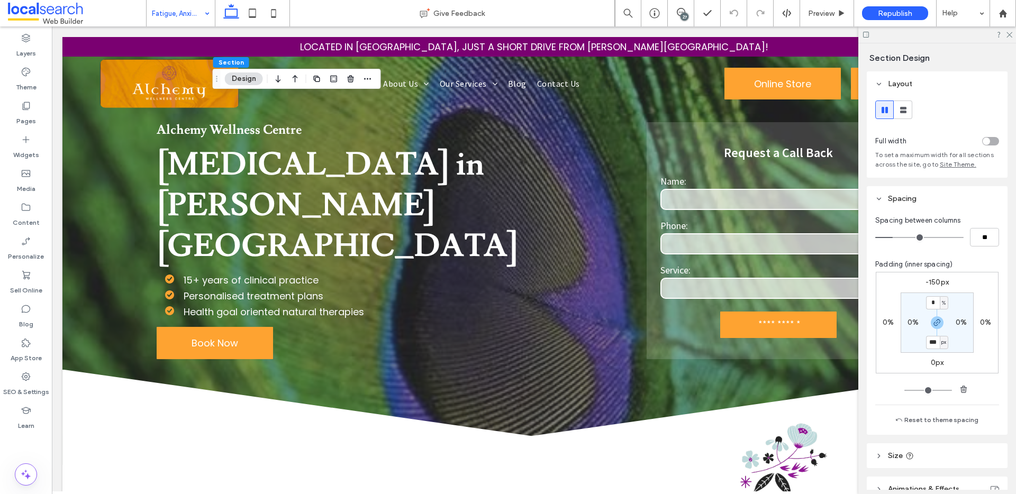
click at [931, 364] on label "0px" at bounding box center [937, 362] width 13 height 9
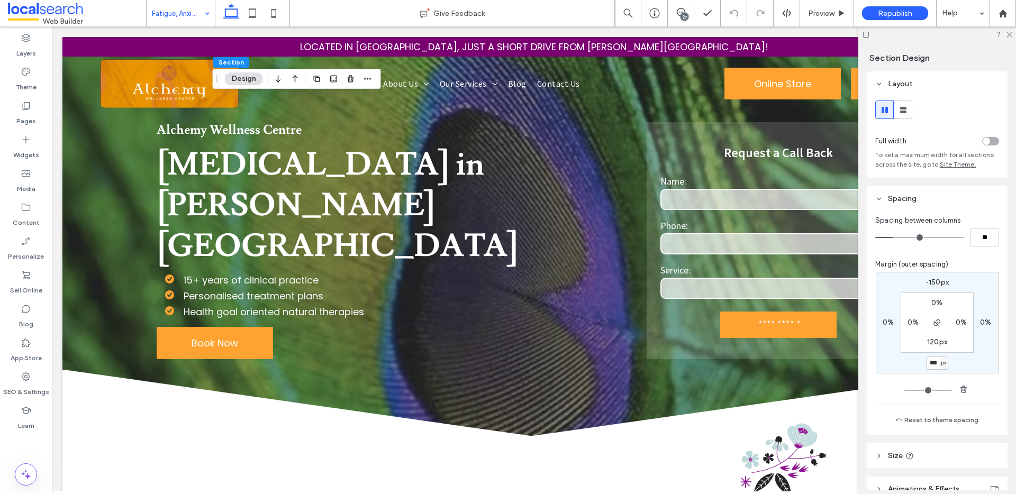
type input "***"
click at [255, 17] on use at bounding box center [252, 12] width 7 height 9
type input "*"
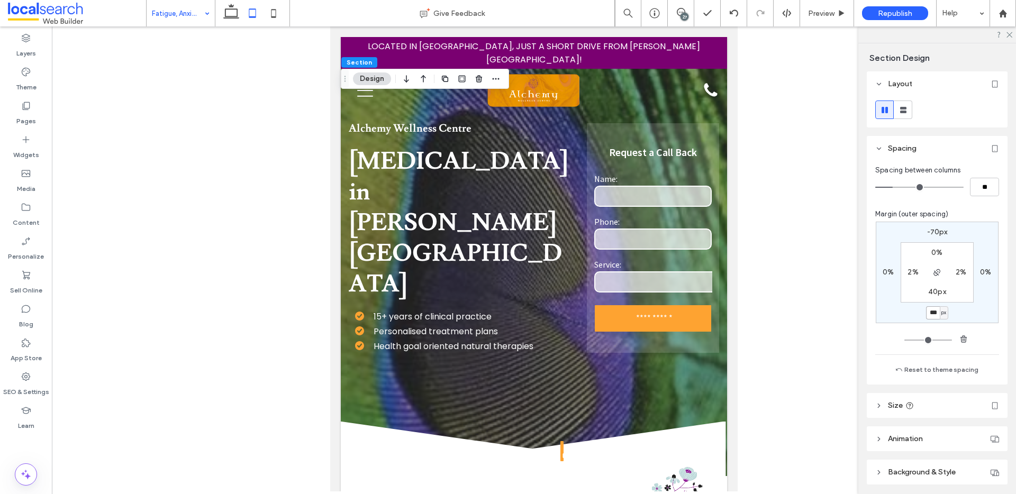
click at [936, 313] on input "***" at bounding box center [933, 312] width 14 height 13
type input "*"
click at [273, 11] on icon at bounding box center [273, 13] width 21 height 21
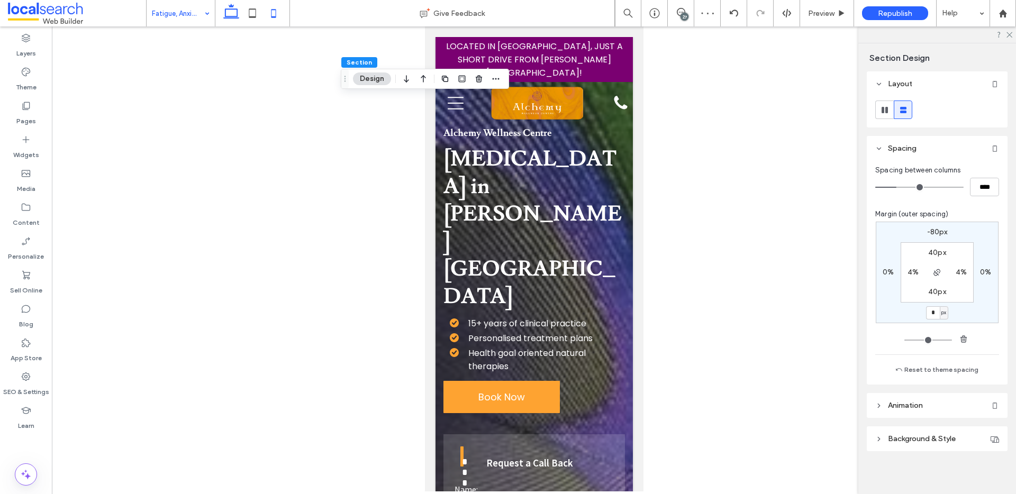
click at [236, 9] on use at bounding box center [231, 11] width 16 height 15
type input "*"
type input "***"
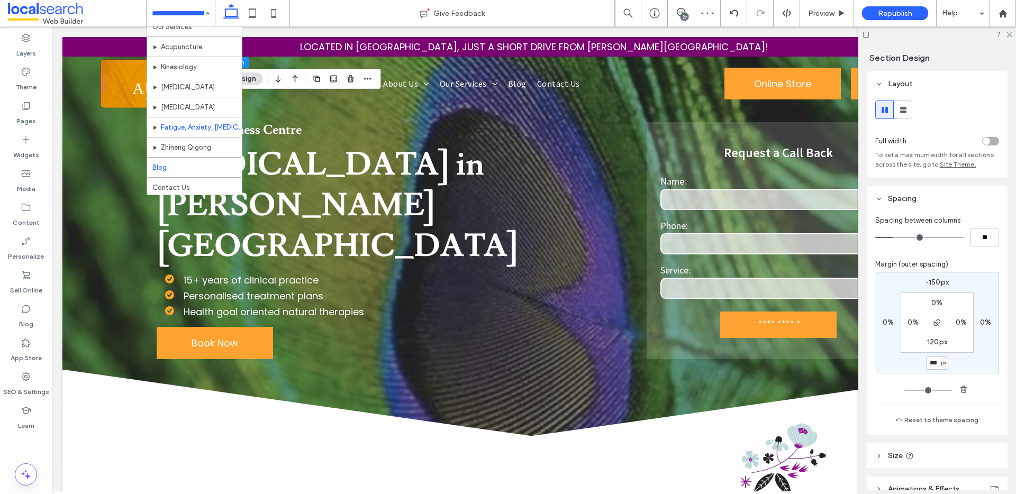
scroll to position [51, 0]
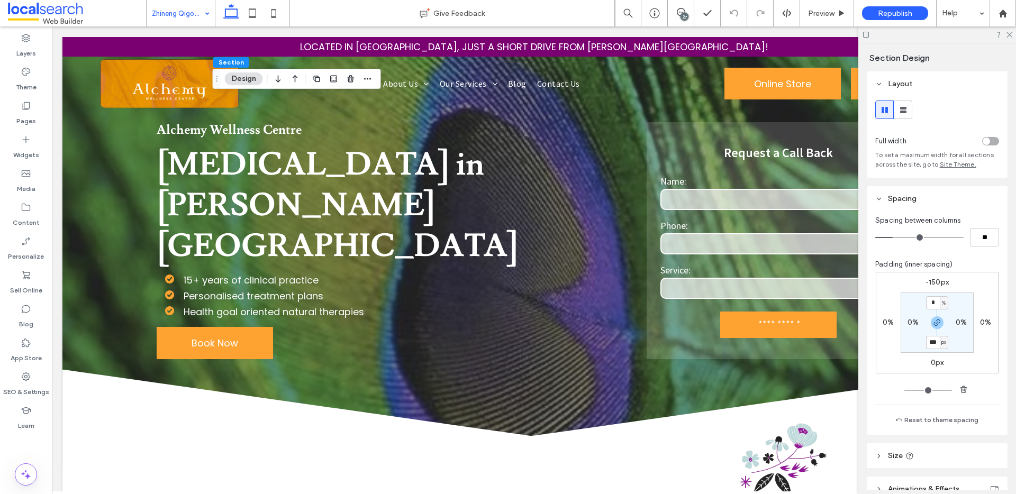
click at [934, 360] on label "0px" at bounding box center [937, 362] width 13 height 9
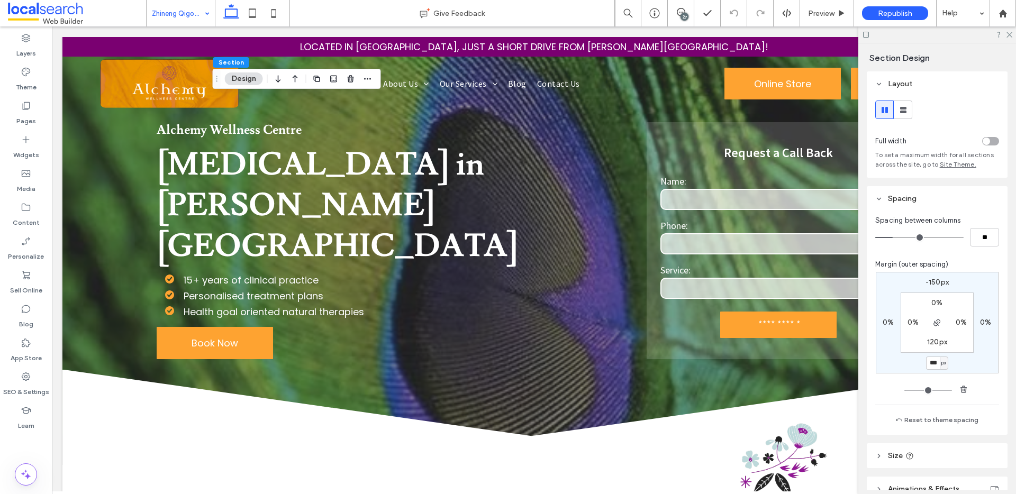
type input "***"
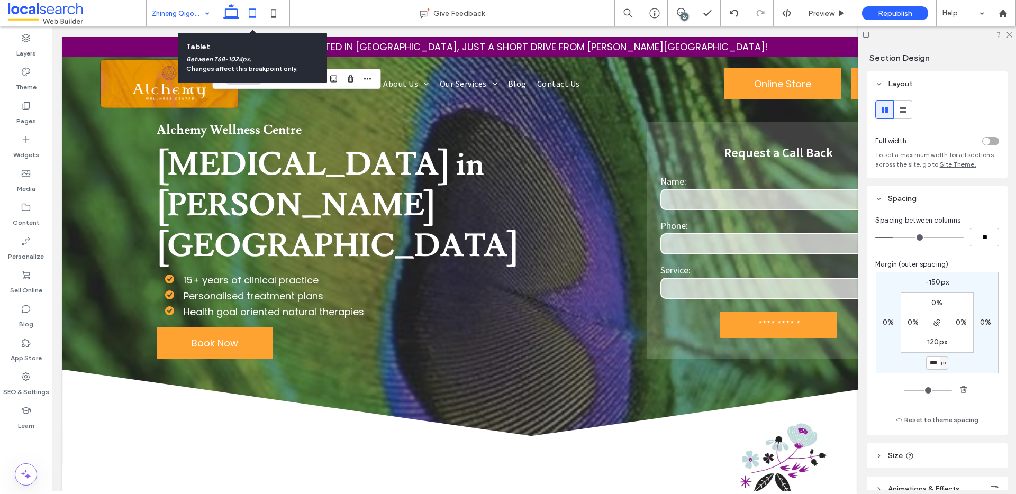
click at [260, 6] on icon at bounding box center [252, 13] width 21 height 21
type input "*"
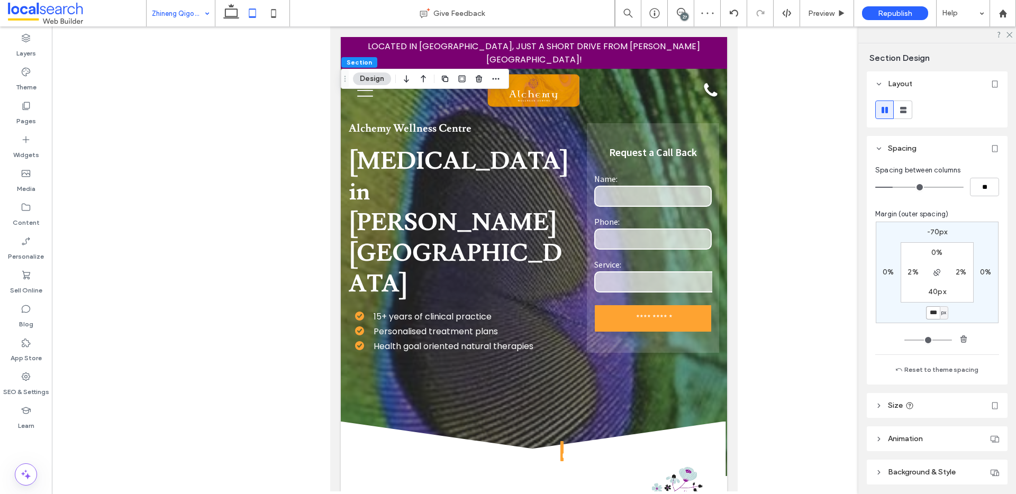
click at [927, 310] on input "***" at bounding box center [933, 312] width 14 height 13
type input "*"
click at [282, 12] on icon at bounding box center [273, 13] width 21 height 21
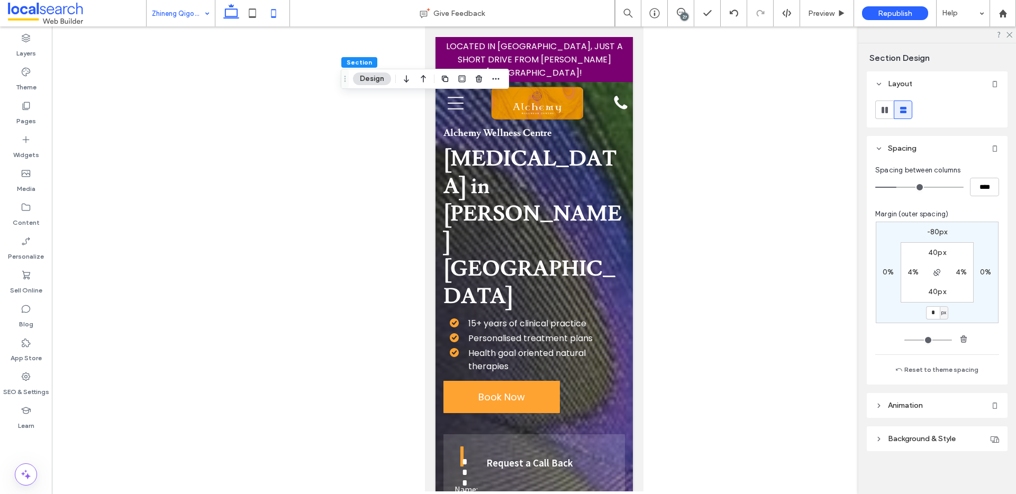
click at [225, 10] on use at bounding box center [231, 11] width 16 height 15
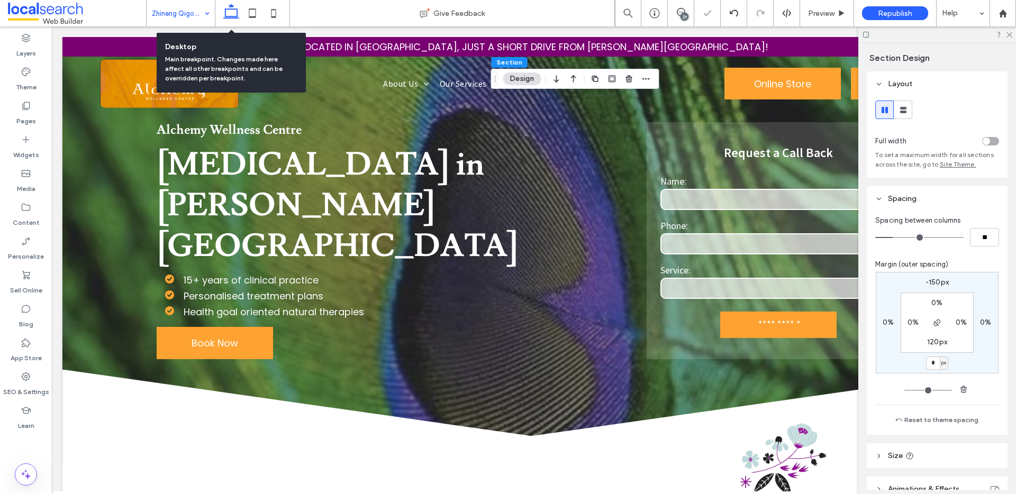
type input "*"
type input "***"
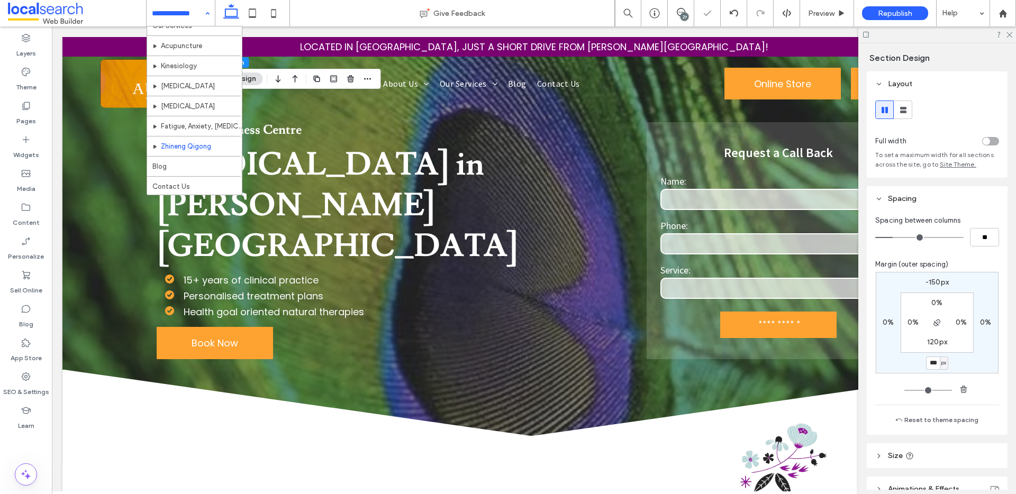
scroll to position [51, 0]
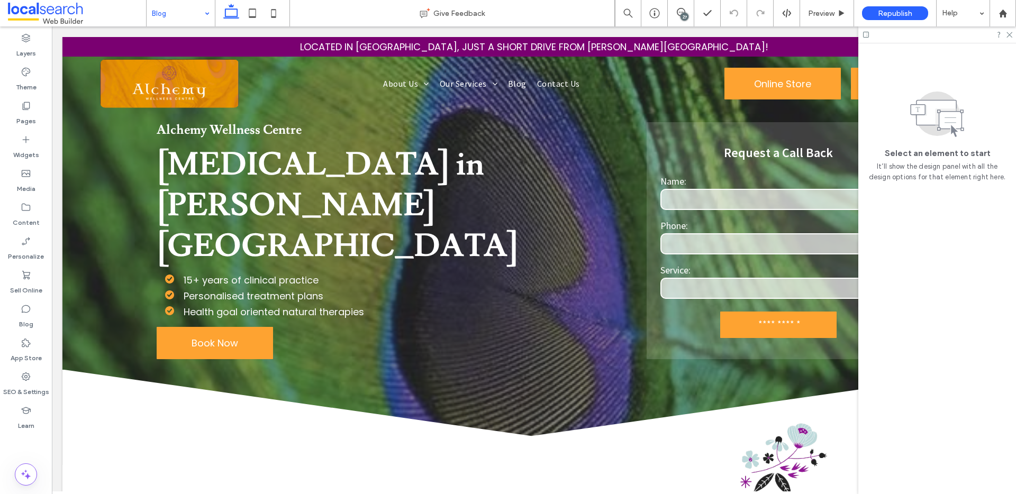
click at [189, 11] on input at bounding box center [178, 13] width 52 height 26
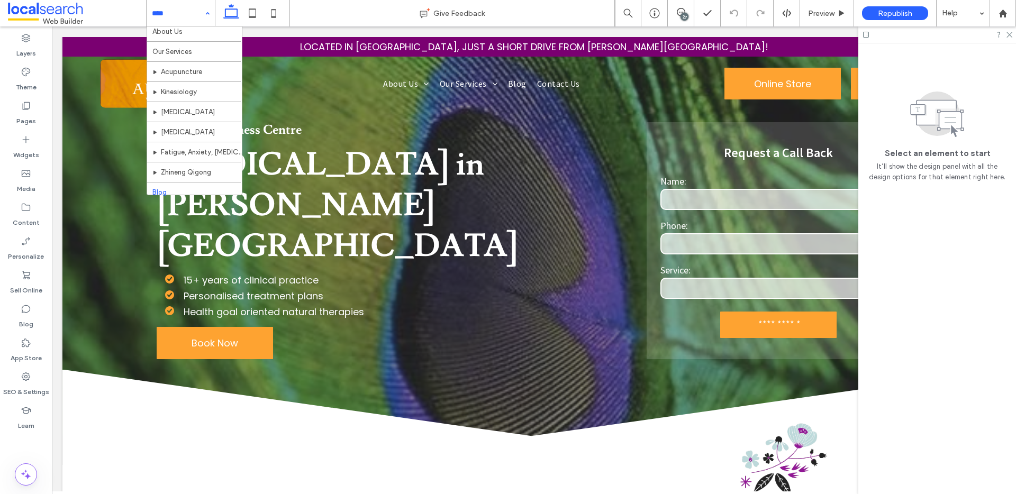
scroll to position [51, 0]
click at [189, 11] on input at bounding box center [178, 13] width 52 height 26
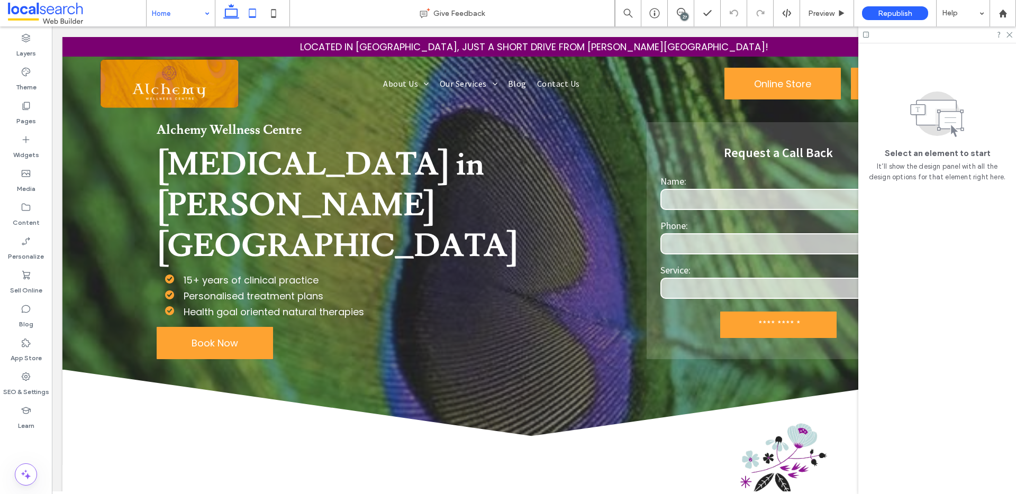
click at [249, 11] on use at bounding box center [252, 12] width 7 height 9
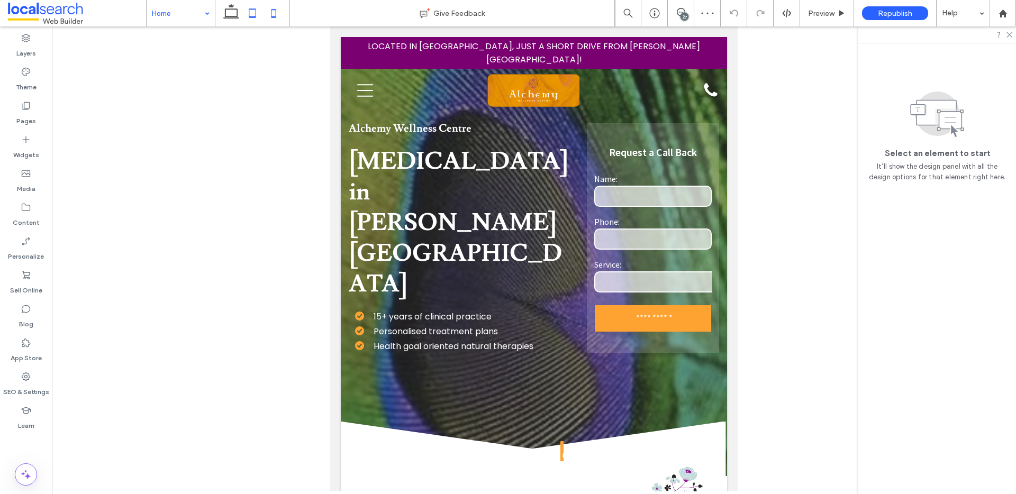
click at [266, 3] on icon at bounding box center [273, 13] width 21 height 21
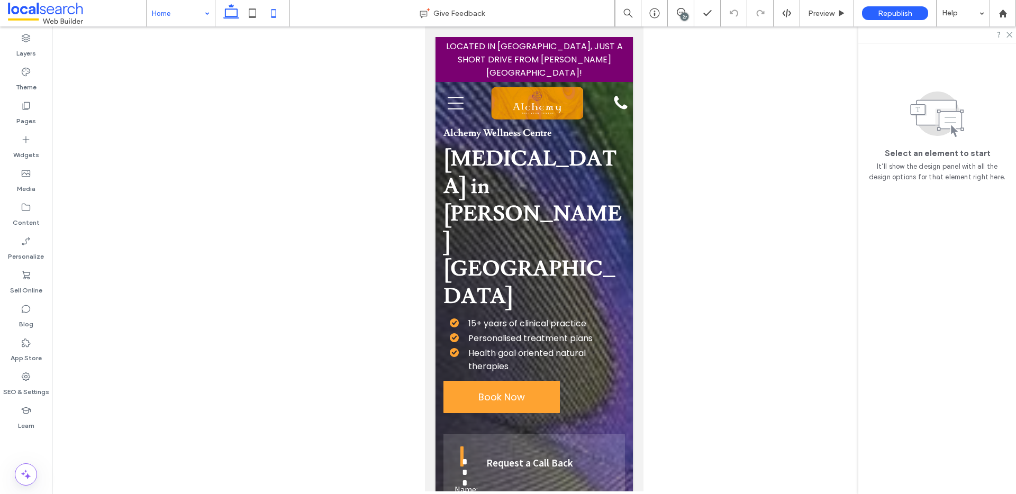
click at [232, 13] on icon at bounding box center [231, 13] width 21 height 21
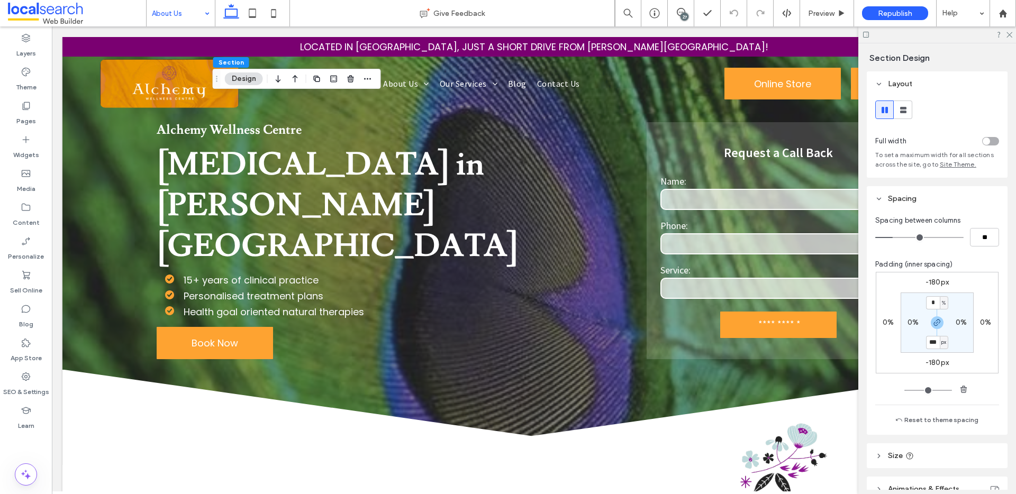
click at [936, 361] on label "-180px" at bounding box center [936, 362] width 23 height 9
type input "*"
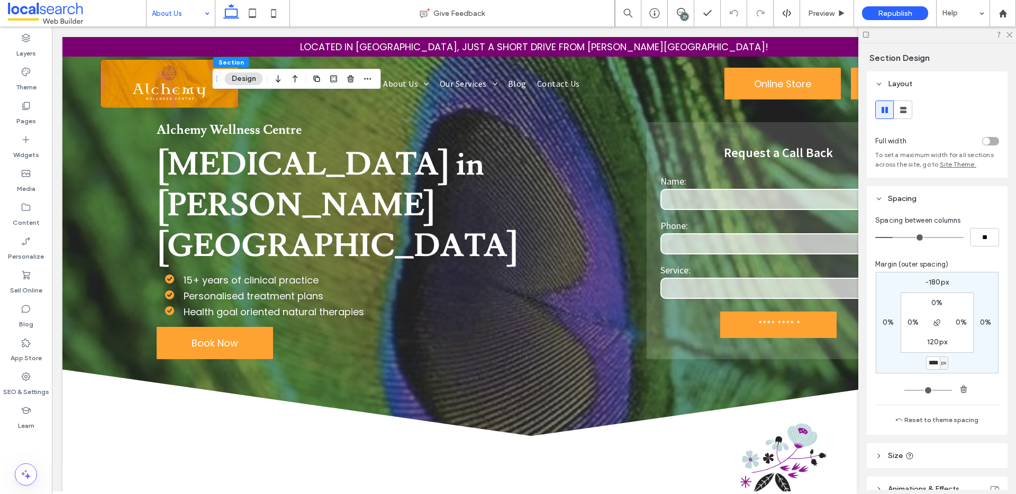
scroll to position [0, 1]
type input "****"
type input "*"
click at [935, 364] on input "****" at bounding box center [933, 363] width 14 height 13
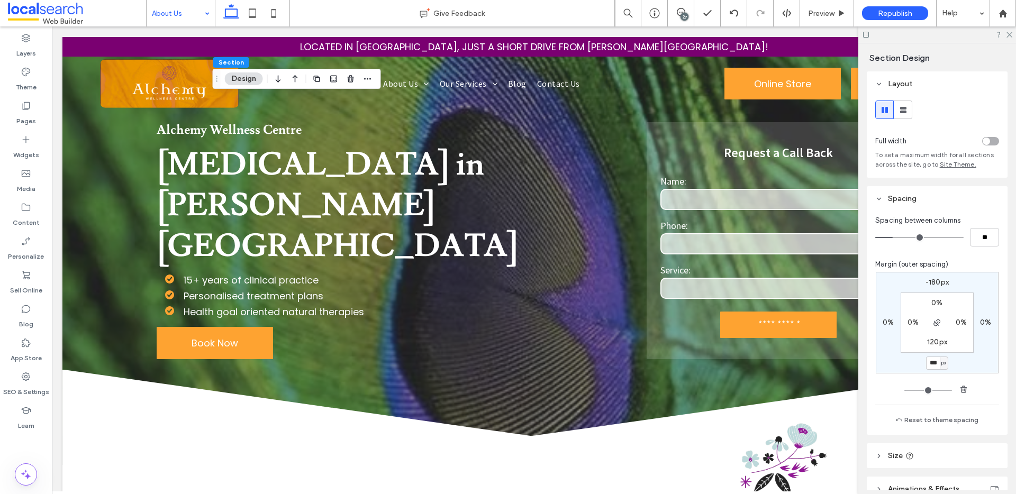
scroll to position [0, 0]
type input "***"
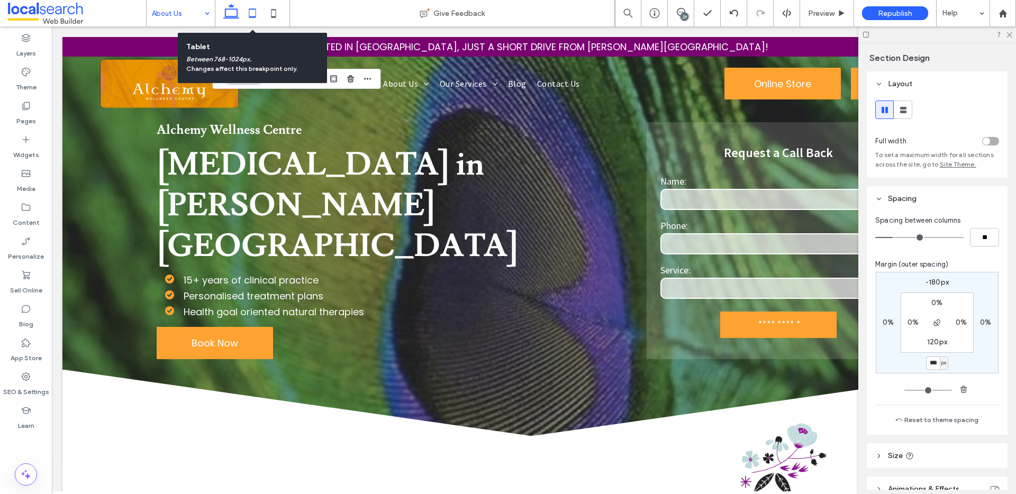
click at [250, 8] on use at bounding box center [252, 12] width 7 height 9
type input "*"
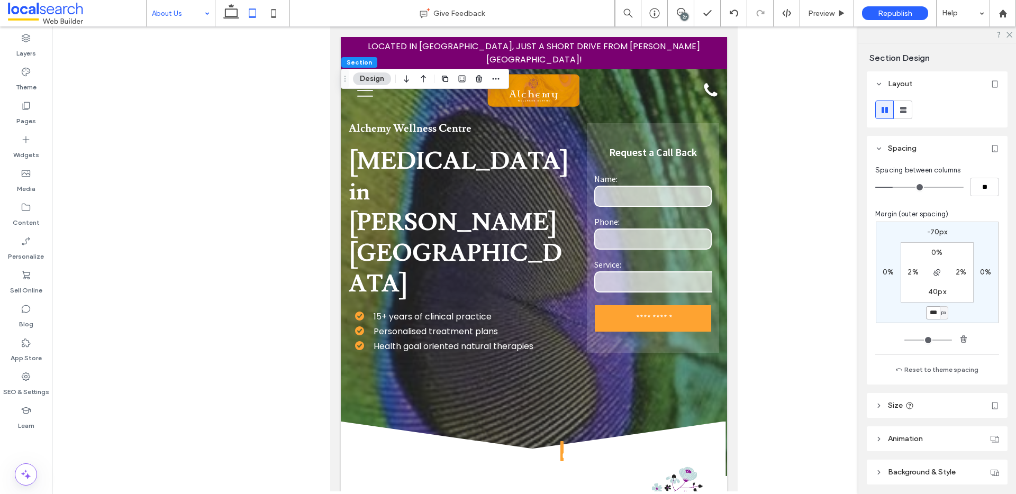
click at [932, 313] on input "***" at bounding box center [933, 312] width 14 height 13
type input "*"
click at [275, 14] on icon at bounding box center [273, 13] width 21 height 21
type input "*"
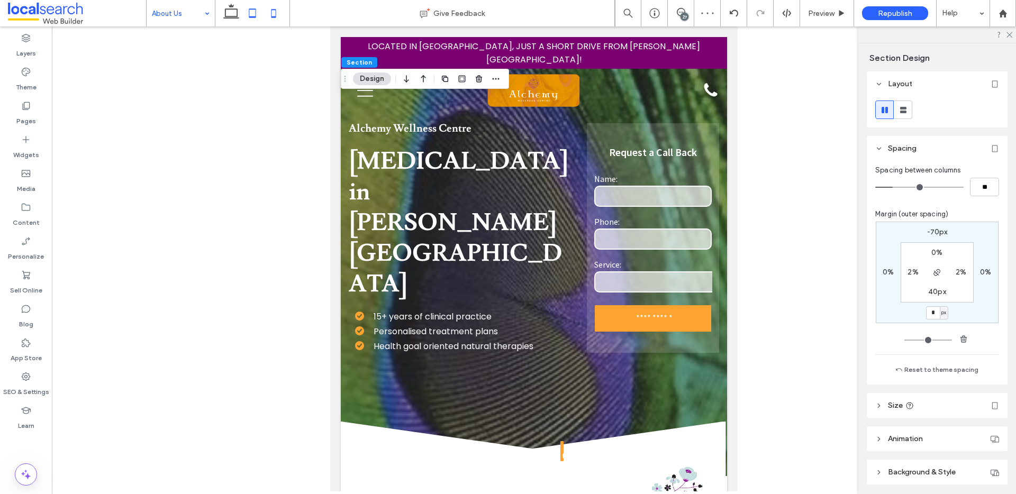
type input "***"
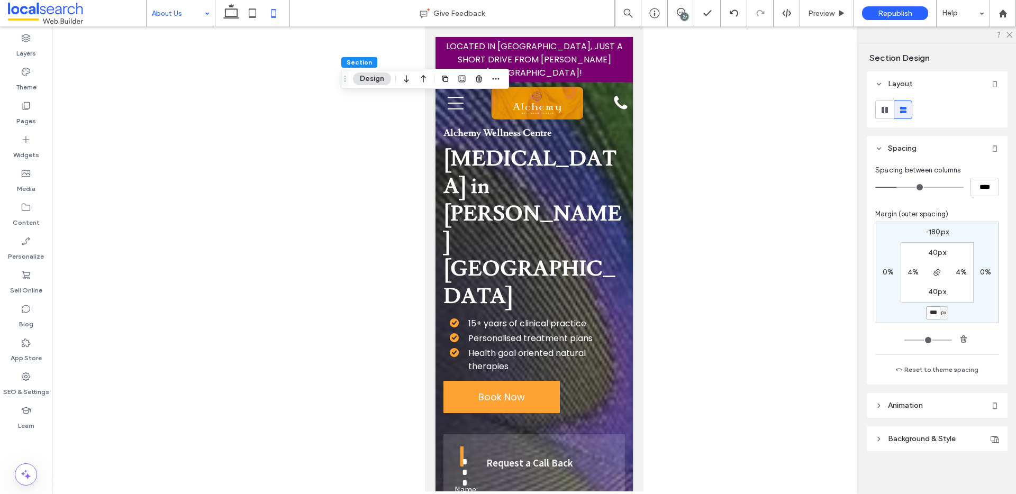
click at [926, 312] on input "***" at bounding box center [933, 312] width 14 height 13
type input "*"
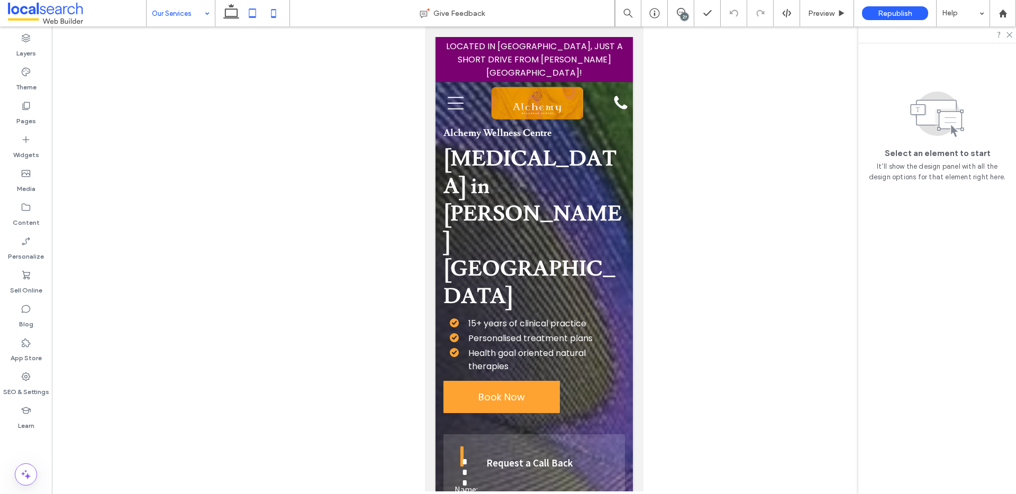
click at [258, 12] on icon at bounding box center [252, 13] width 21 height 21
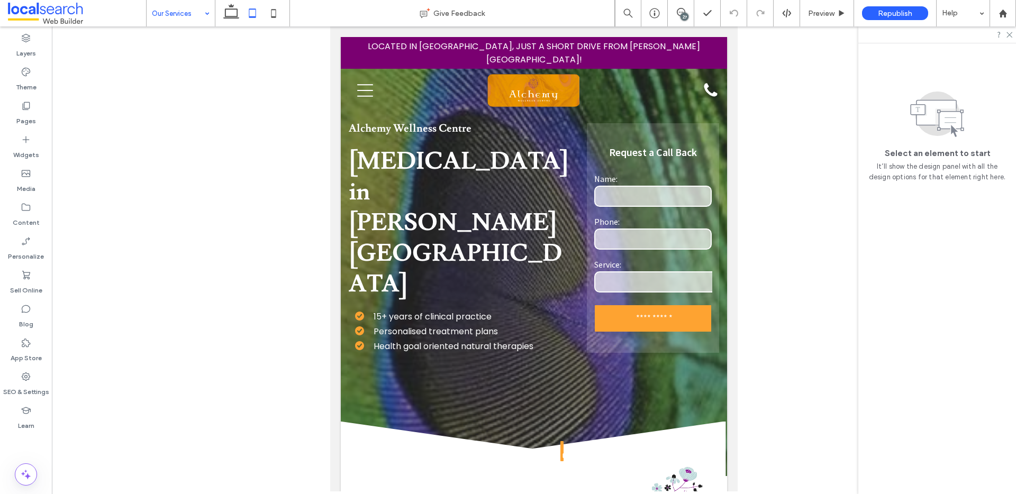
click at [242, 10] on icon at bounding box center [252, 13] width 21 height 21
click at [238, 11] on icon at bounding box center [231, 13] width 21 height 21
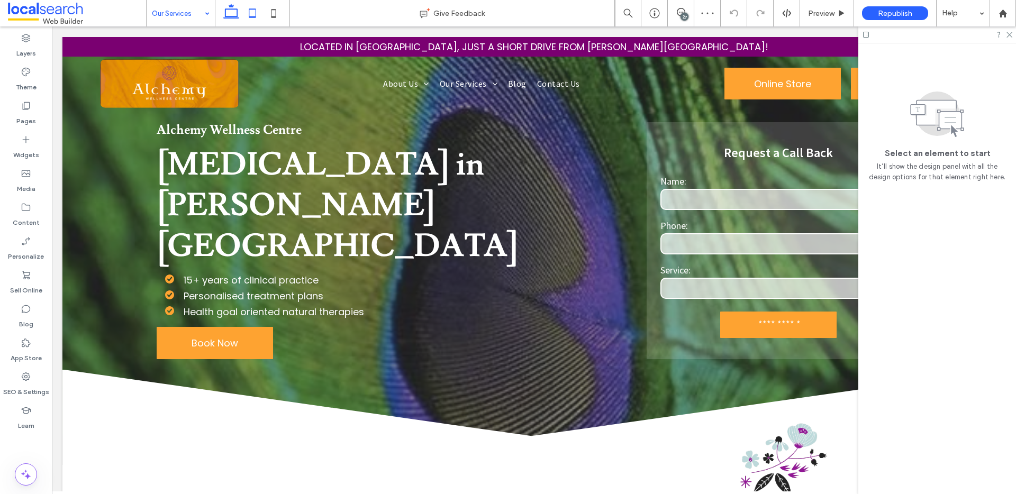
click at [246, 11] on icon at bounding box center [252, 13] width 21 height 21
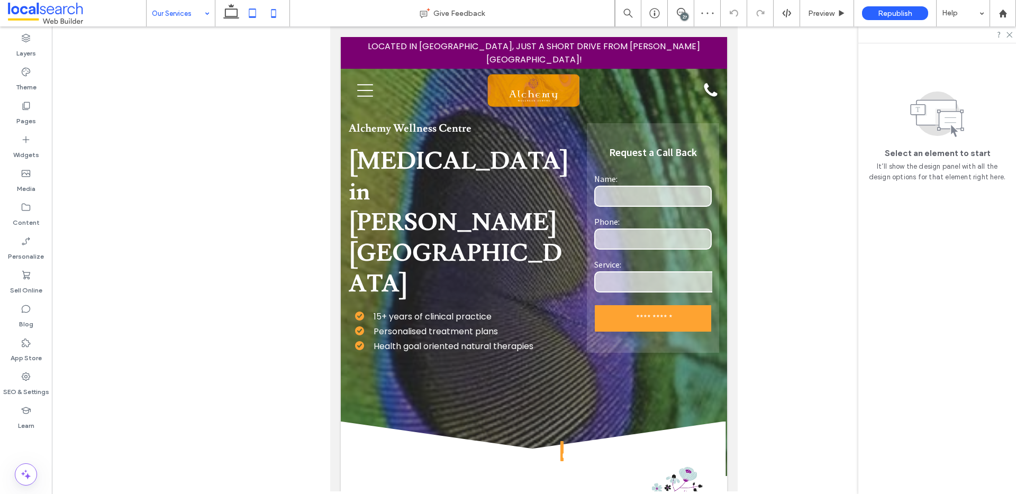
click at [275, 8] on icon at bounding box center [273, 13] width 21 height 21
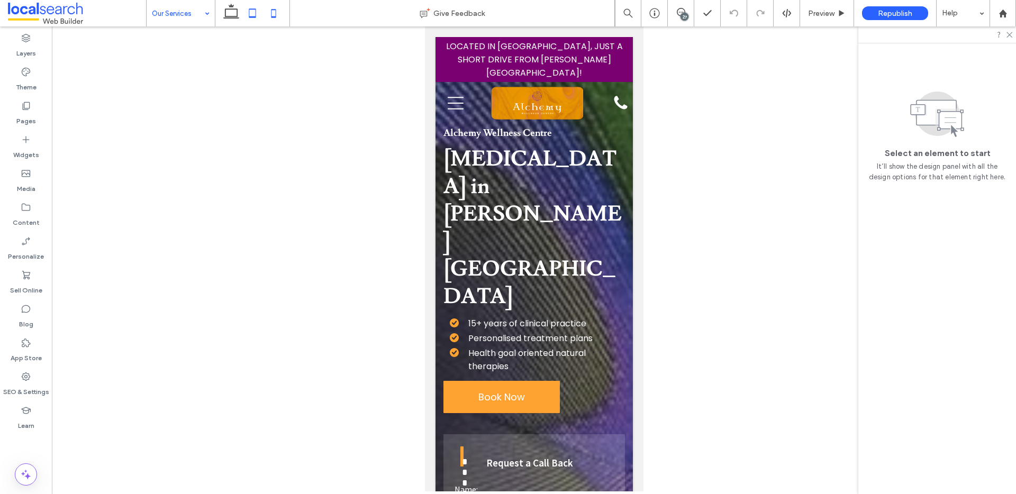
click at [244, 21] on icon at bounding box center [252, 13] width 21 height 21
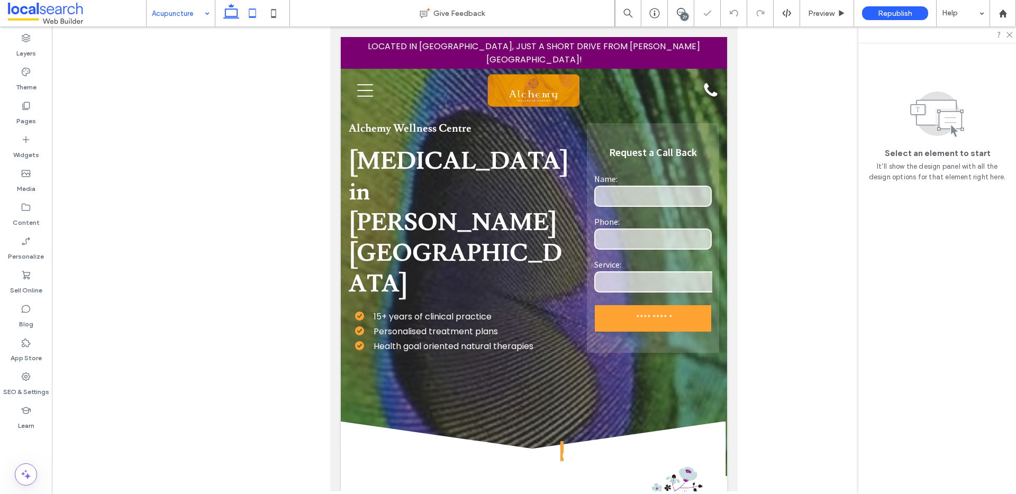
click at [230, 16] on use at bounding box center [231, 11] width 16 height 15
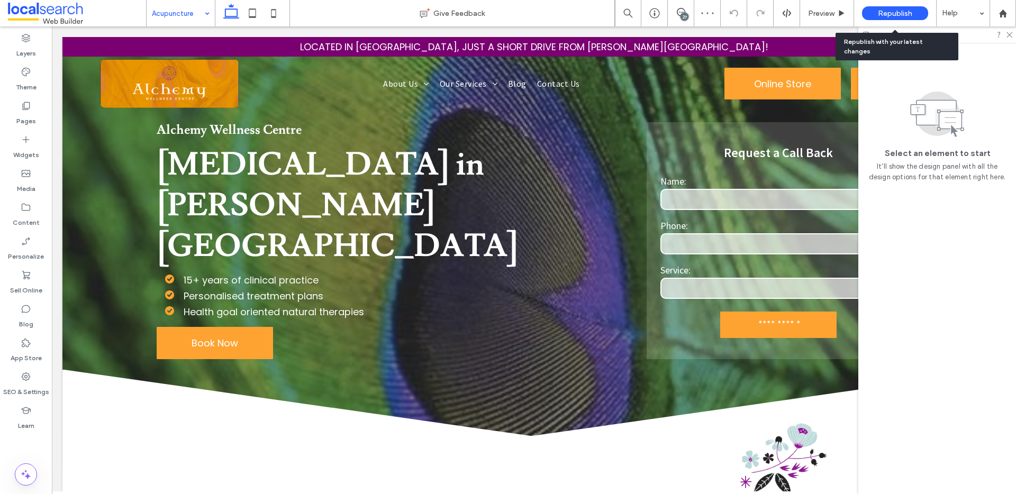
click at [901, 10] on span "Republish" at bounding box center [895, 13] width 34 height 9
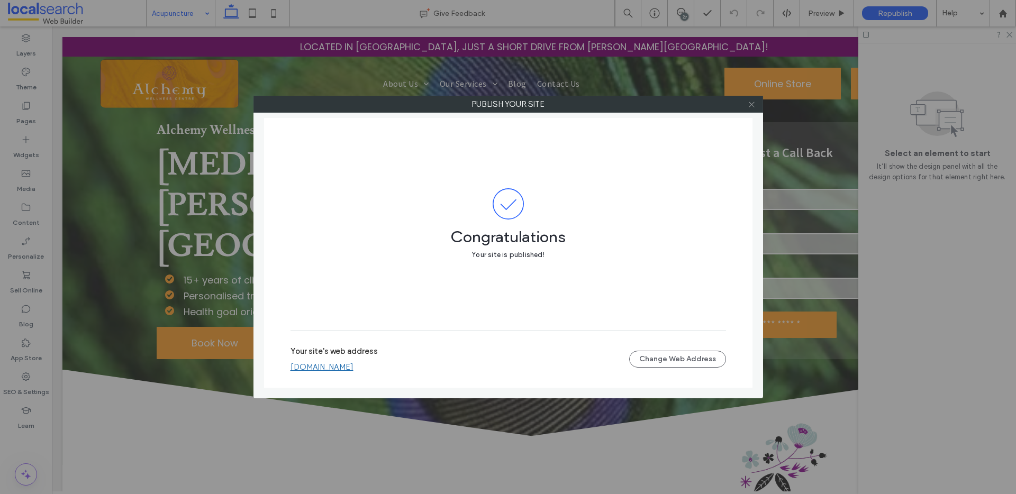
click at [752, 106] on icon at bounding box center [752, 105] width 8 height 8
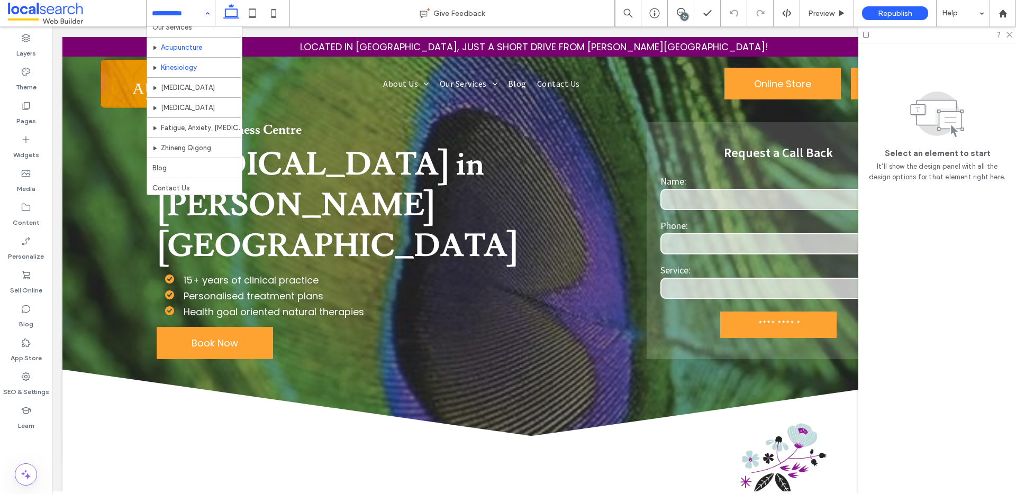
scroll to position [51, 0]
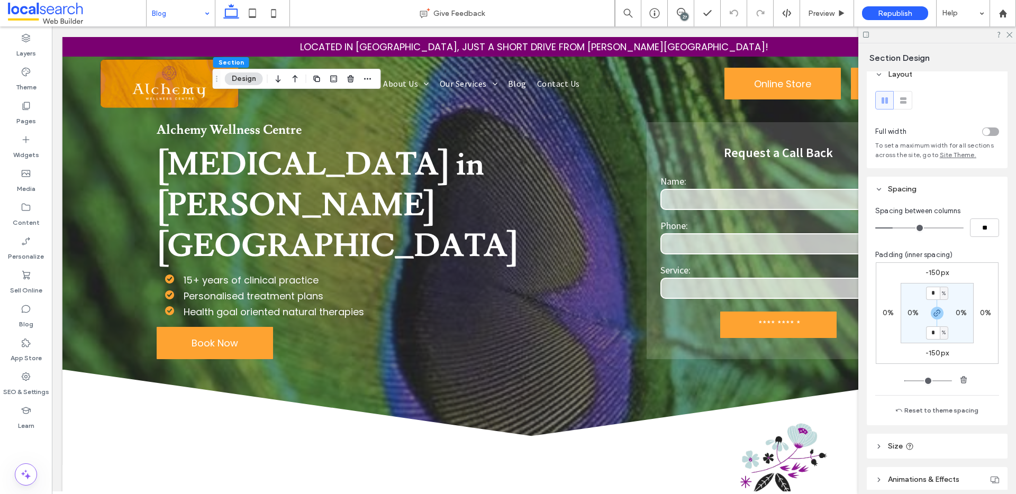
scroll to position [20, 0]
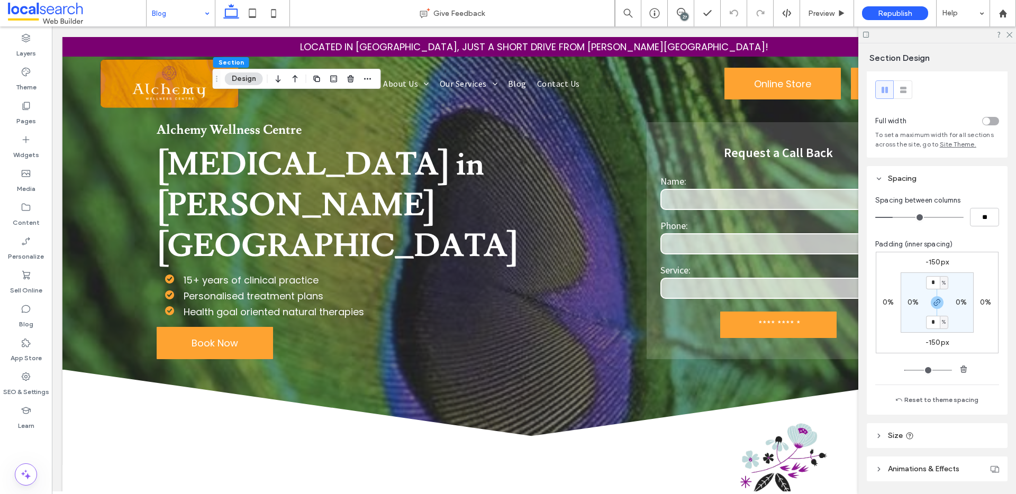
click at [932, 344] on label "-150px" at bounding box center [936, 342] width 23 height 9
type input "*"
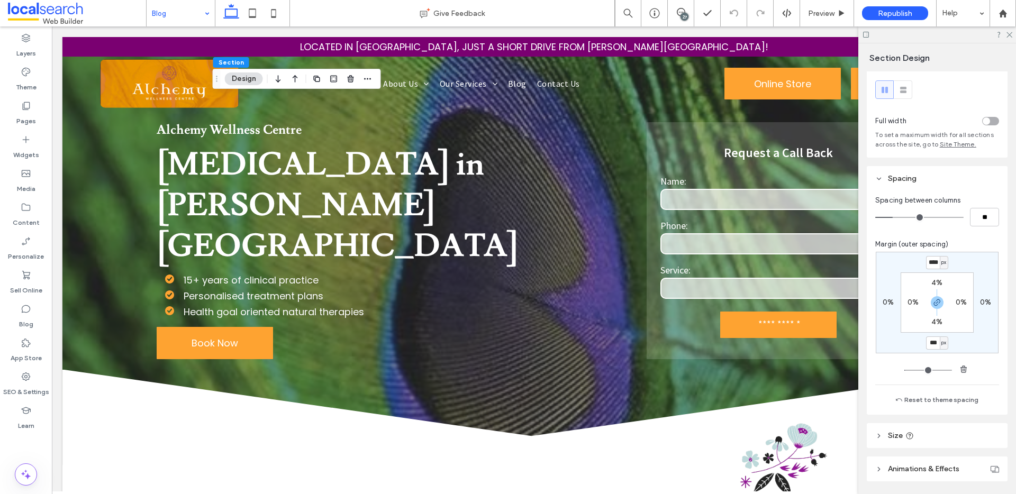
type input "***"
type input "*"
type input "***"
type input "*"
type input "****"
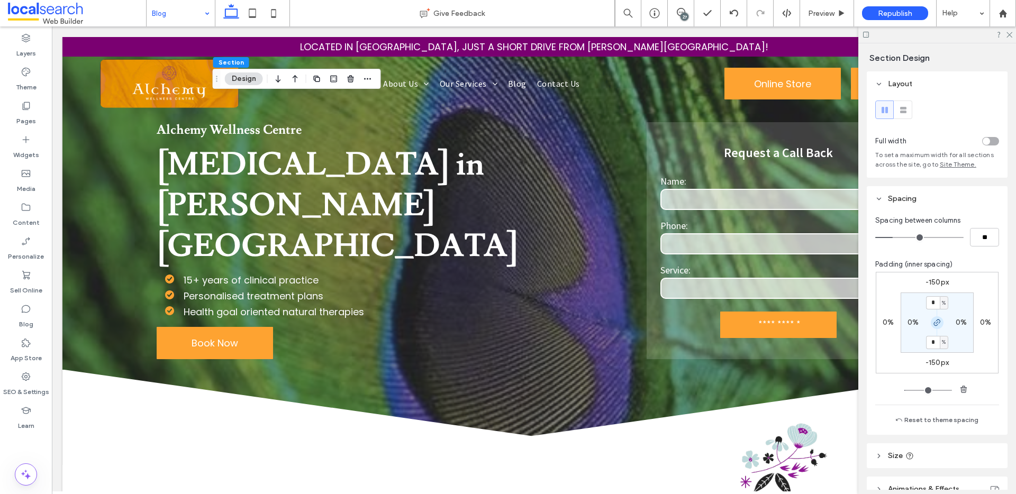
click at [937, 320] on icon "button" at bounding box center [937, 323] width 8 height 8
click at [928, 364] on label "-150px" at bounding box center [936, 362] width 23 height 9
type input "*"
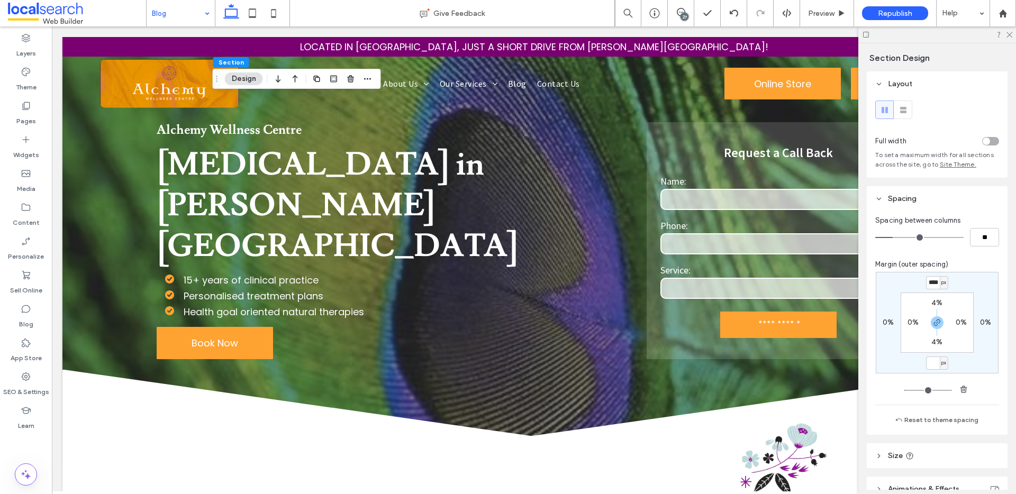
type input "*"
click at [935, 365] on input "*****" at bounding box center [933, 363] width 14 height 13
click at [931, 364] on input "*****" at bounding box center [933, 363] width 14 height 13
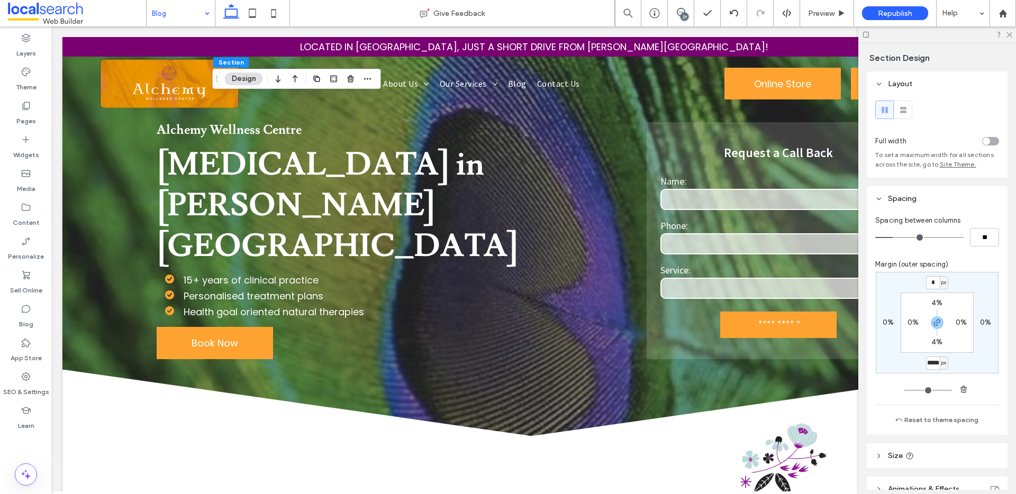
click at [931, 364] on input "*****" at bounding box center [933, 363] width 14 height 13
type input "****"
type input "*"
type input "****"
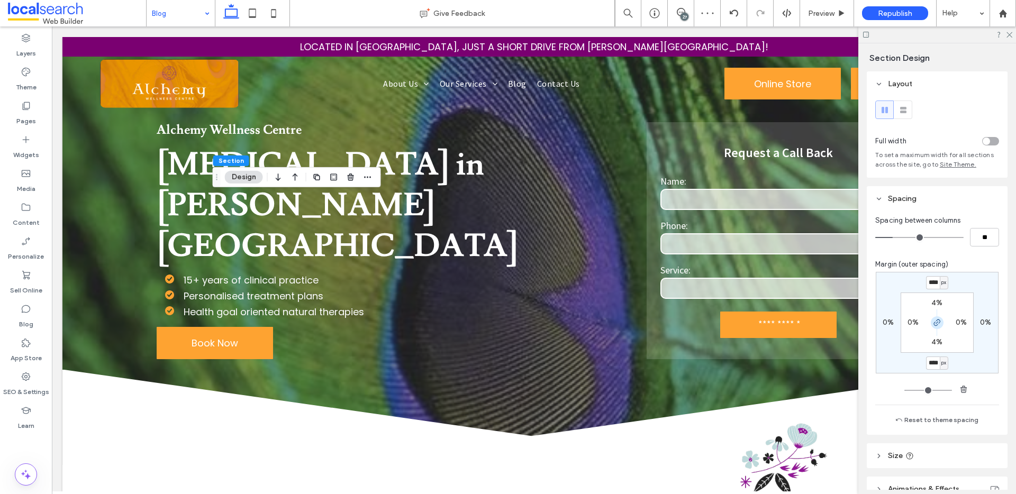
click at [937, 324] on icon "button" at bounding box center [937, 323] width 8 height 8
type input "*"
click at [940, 365] on div "px" at bounding box center [944, 363] width 8 height 13
click at [938, 363] on span "px" at bounding box center [940, 363] width 7 height 11
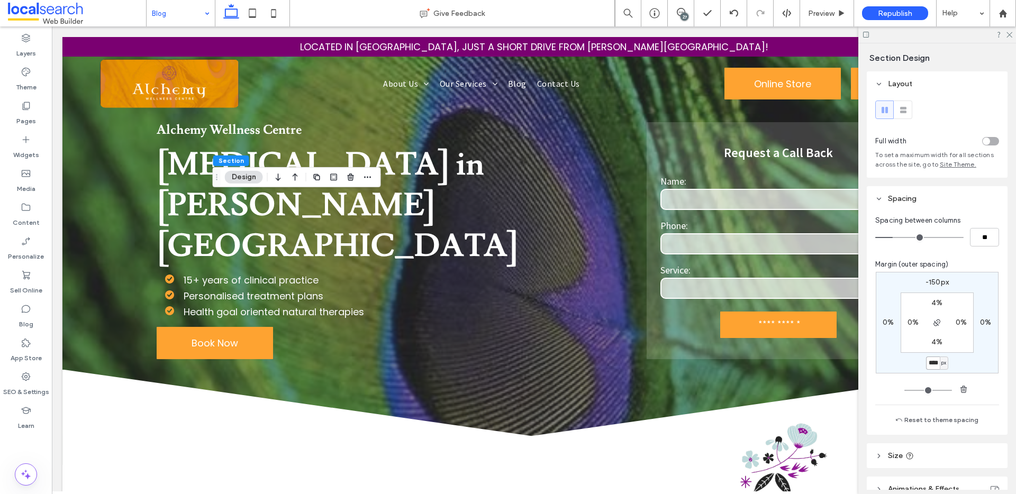
click at [932, 364] on input "****" at bounding box center [933, 363] width 14 height 13
type input "*"
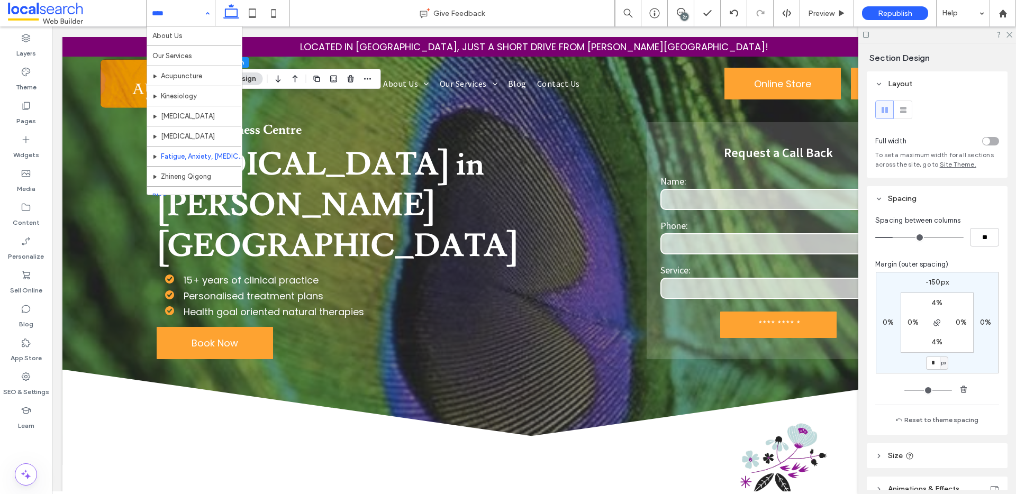
scroll to position [51, 0]
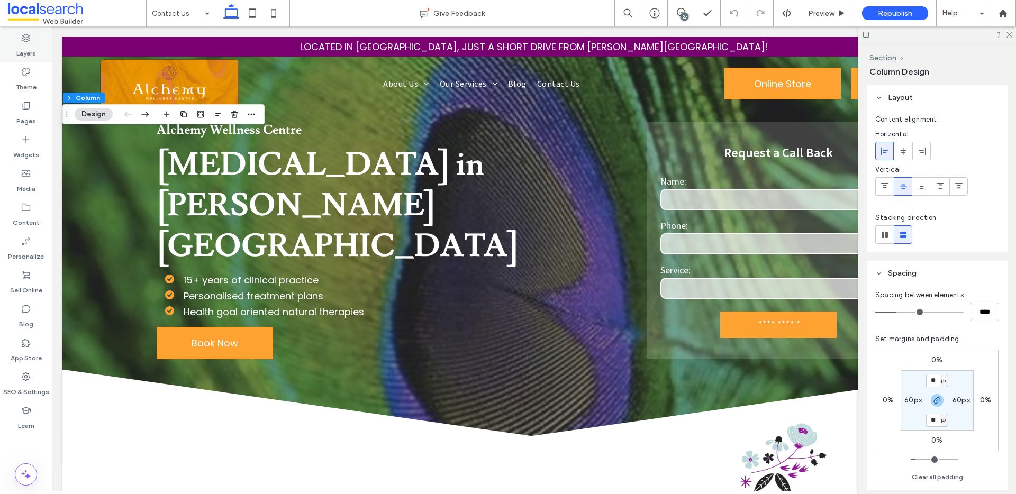
click at [33, 37] on div "Layers" at bounding box center [26, 46] width 52 height 34
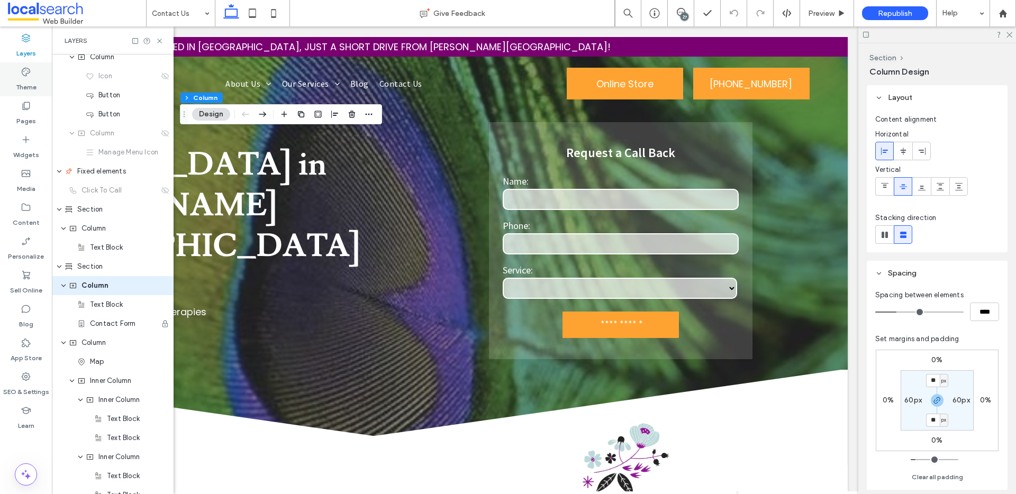
scroll to position [190, 0]
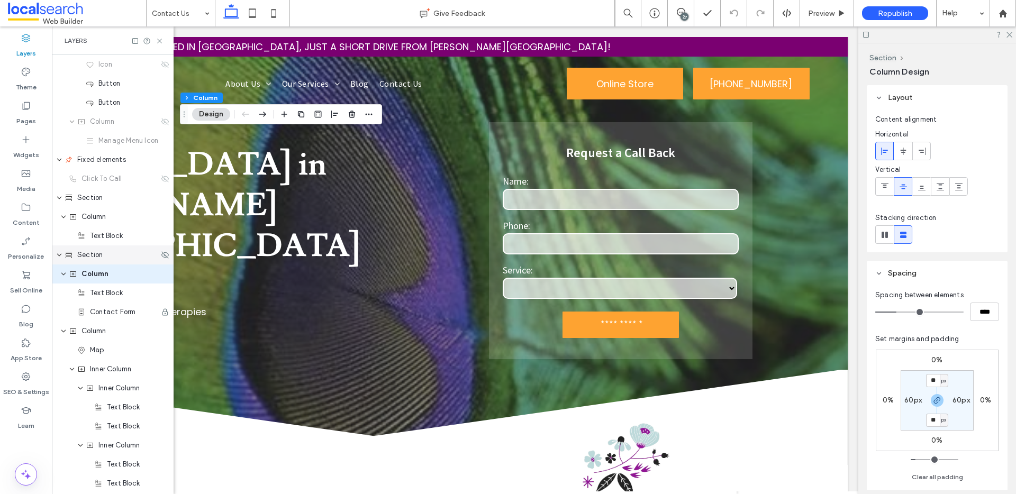
click at [101, 258] on span "Section" at bounding box center [89, 255] width 25 height 11
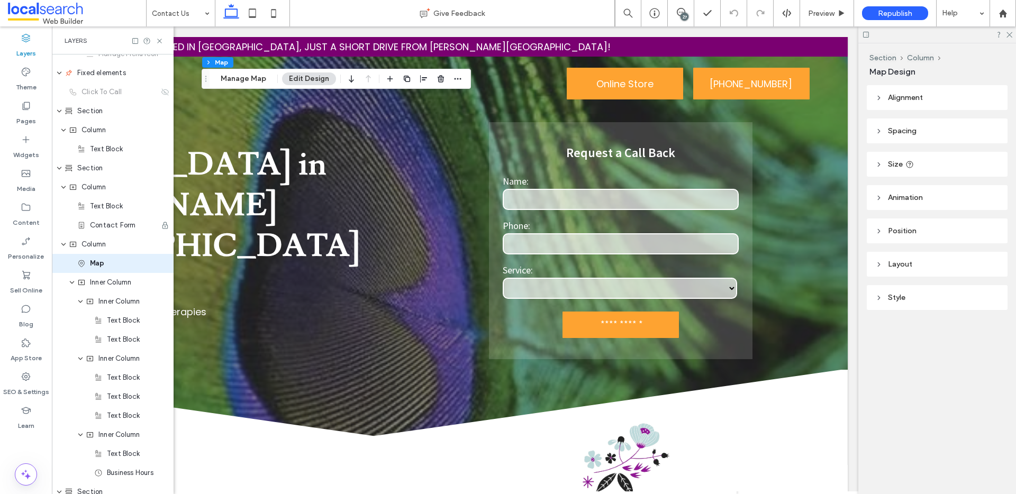
scroll to position [266, 0]
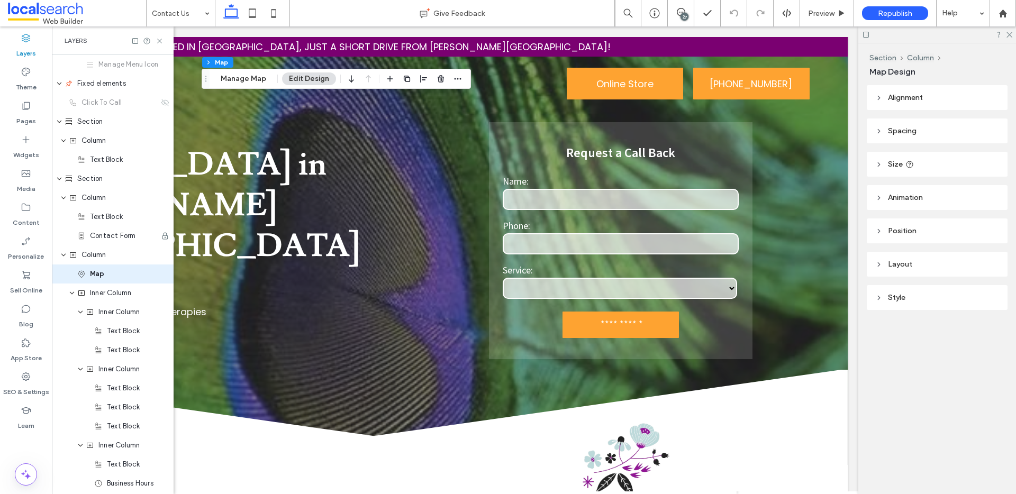
click at [906, 139] on header "Spacing" at bounding box center [937, 131] width 141 height 25
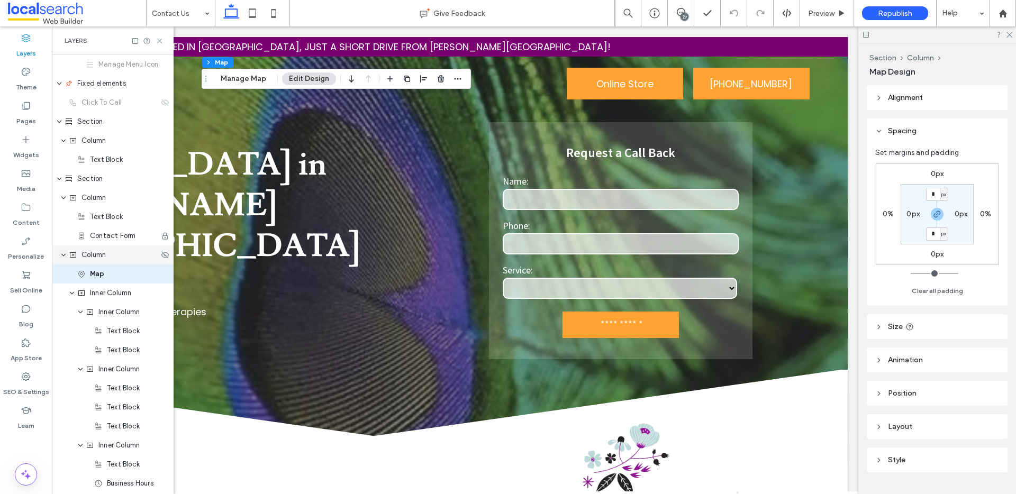
click at [106, 254] on span "Column" at bounding box center [93, 255] width 24 height 11
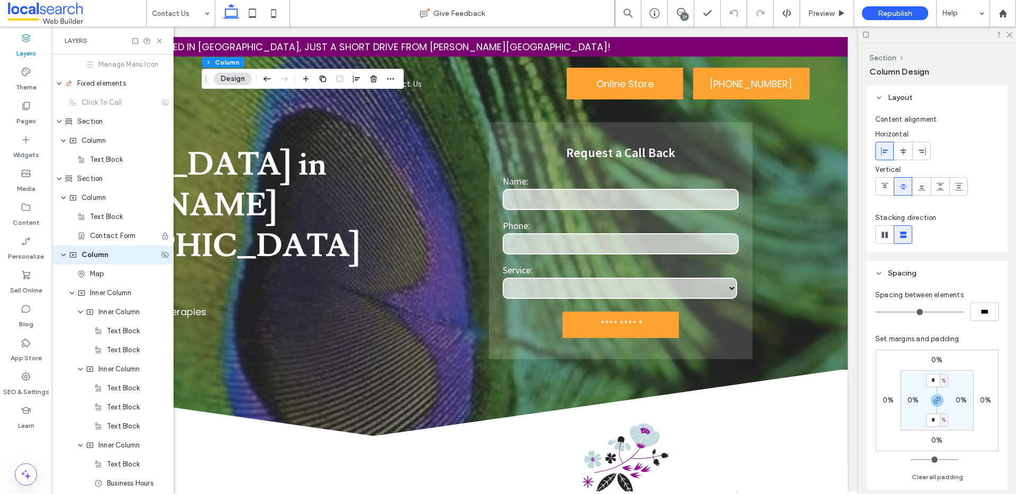
scroll to position [247, 0]
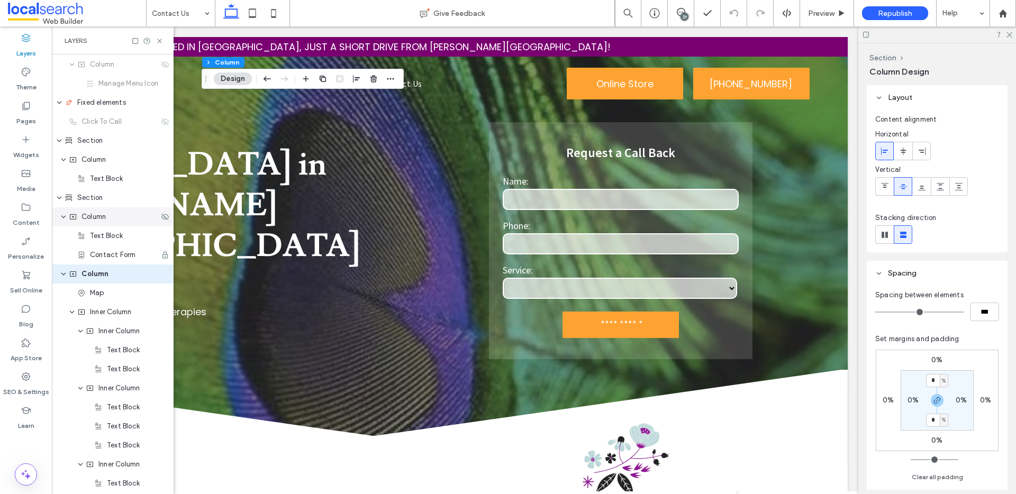
click at [99, 220] on span "Column" at bounding box center [93, 217] width 24 height 11
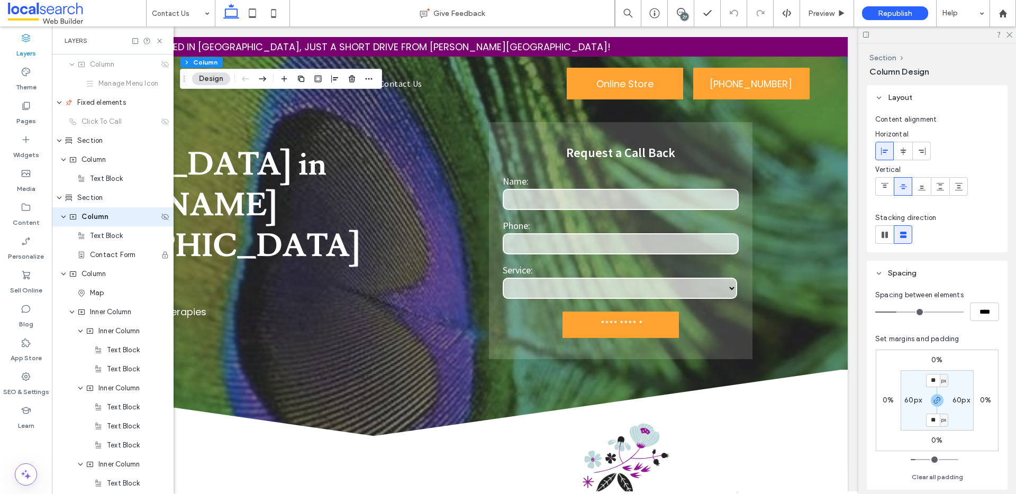
scroll to position [190, 0]
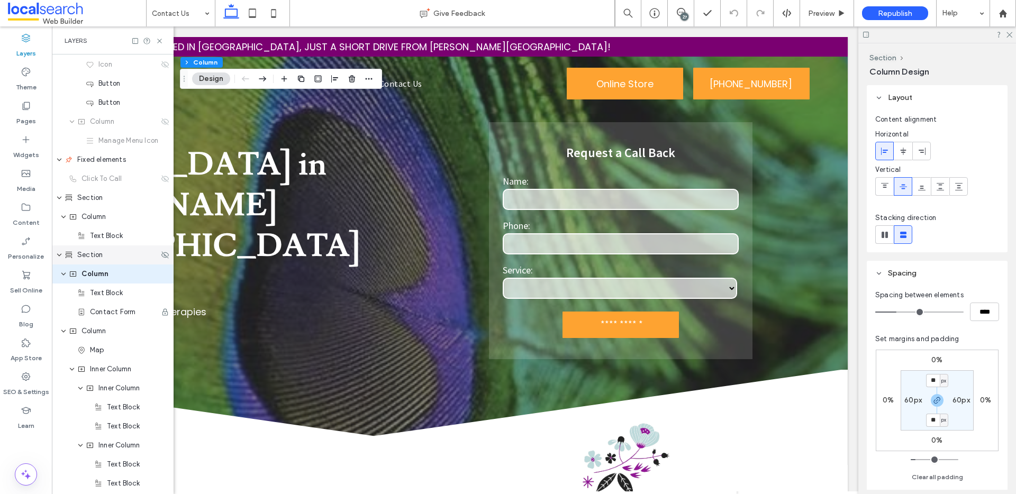
click at [98, 257] on span "Section" at bounding box center [89, 255] width 25 height 11
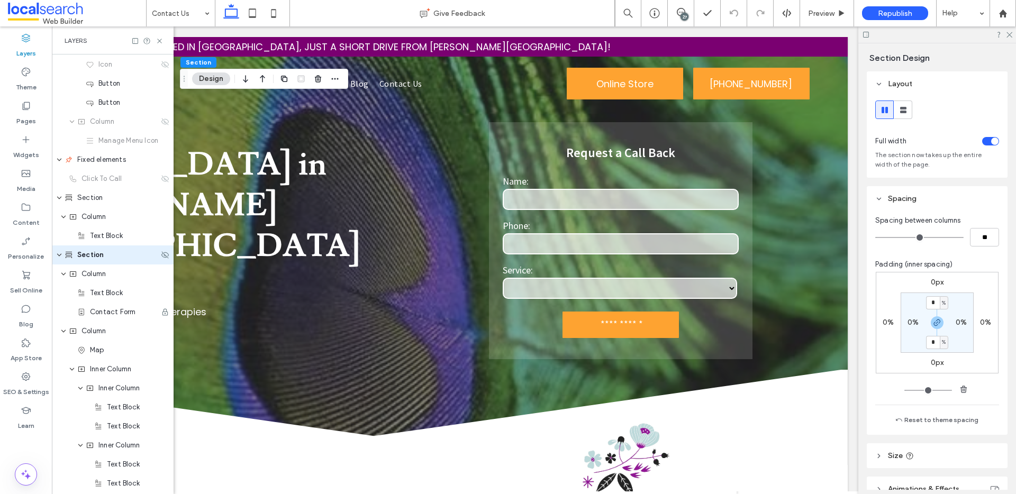
scroll to position [171, 0]
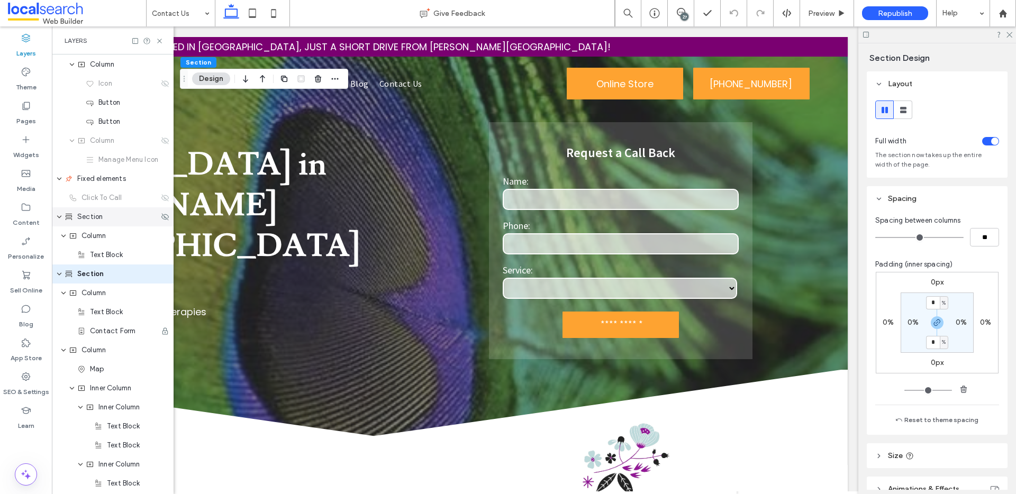
click at [102, 221] on span "Section" at bounding box center [89, 217] width 25 height 11
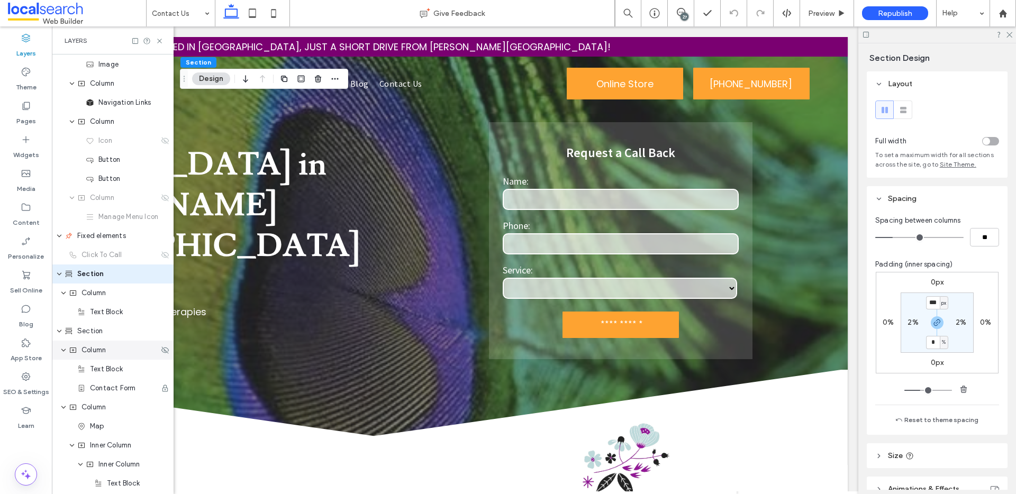
click at [103, 346] on span "Column" at bounding box center [93, 350] width 24 height 11
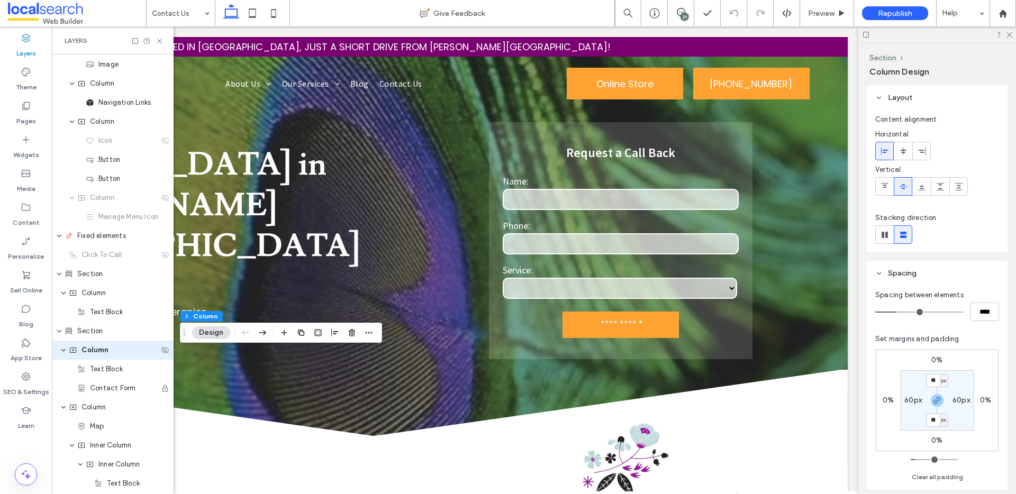
scroll to position [190, 0]
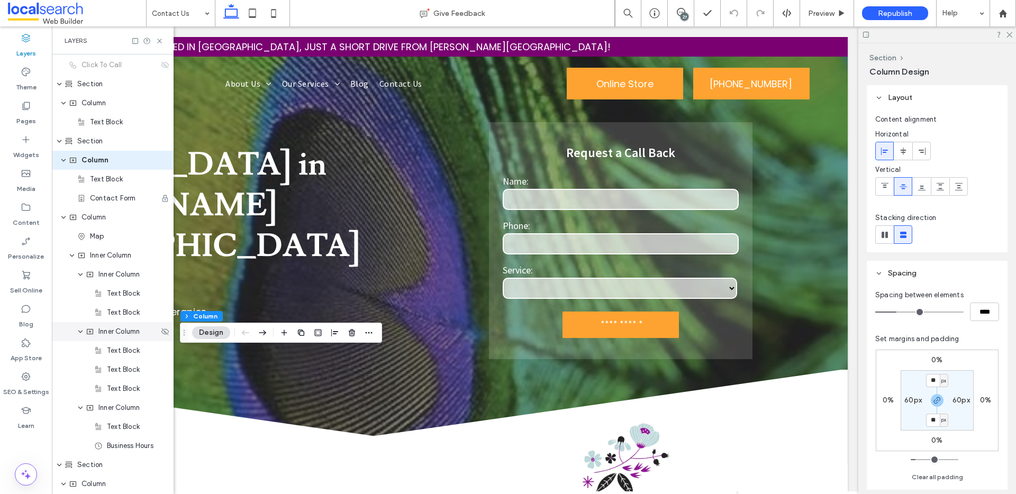
click at [108, 334] on span "Inner Column" at bounding box center [118, 331] width 41 height 11
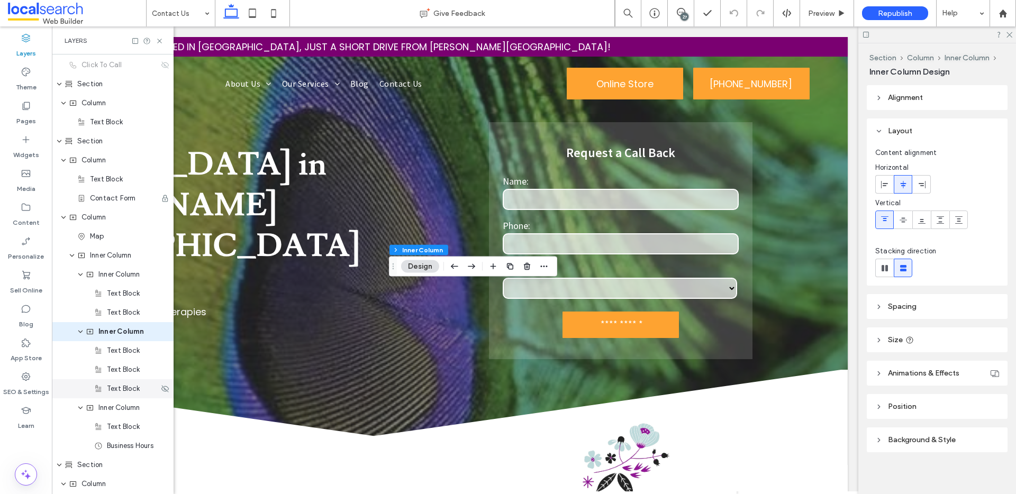
scroll to position [361, 0]
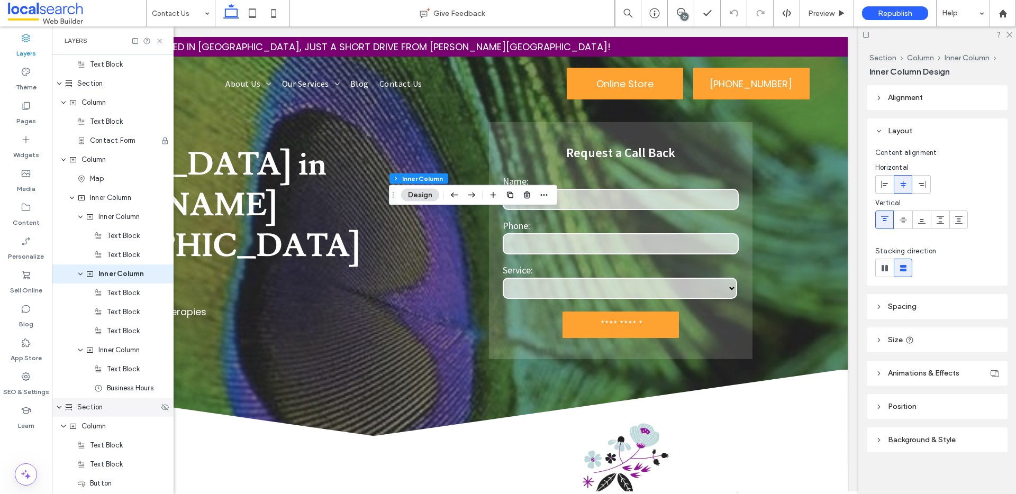
click at [104, 414] on div "Section" at bounding box center [113, 407] width 122 height 19
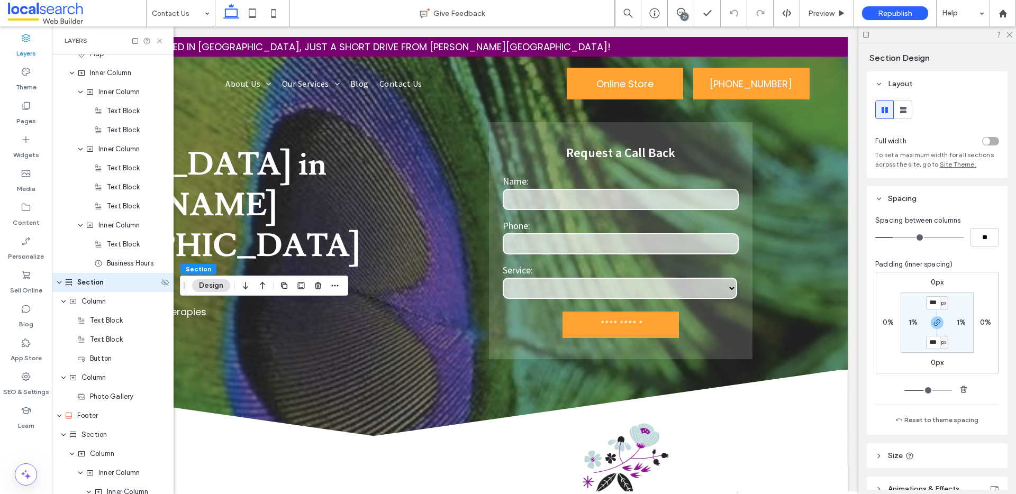
scroll to position [495, 0]
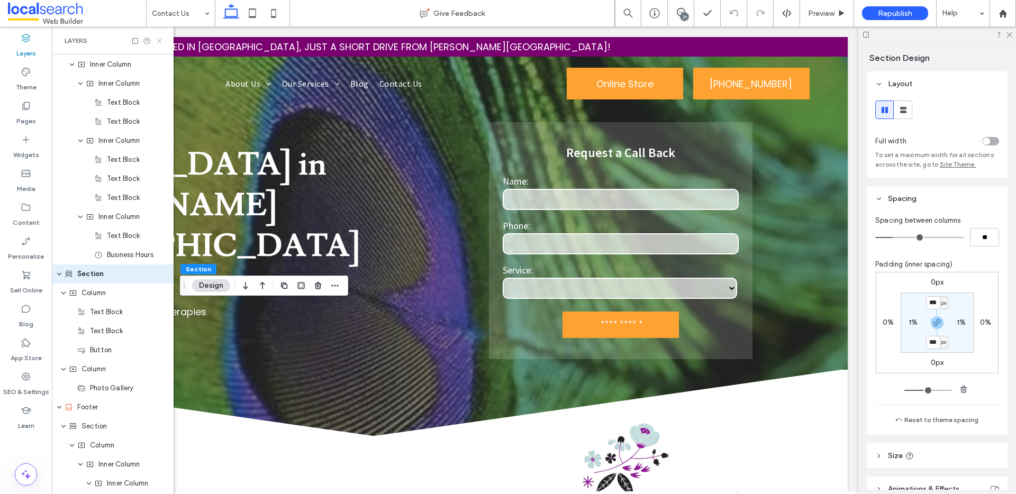
click at [159, 38] on icon at bounding box center [160, 41] width 8 height 8
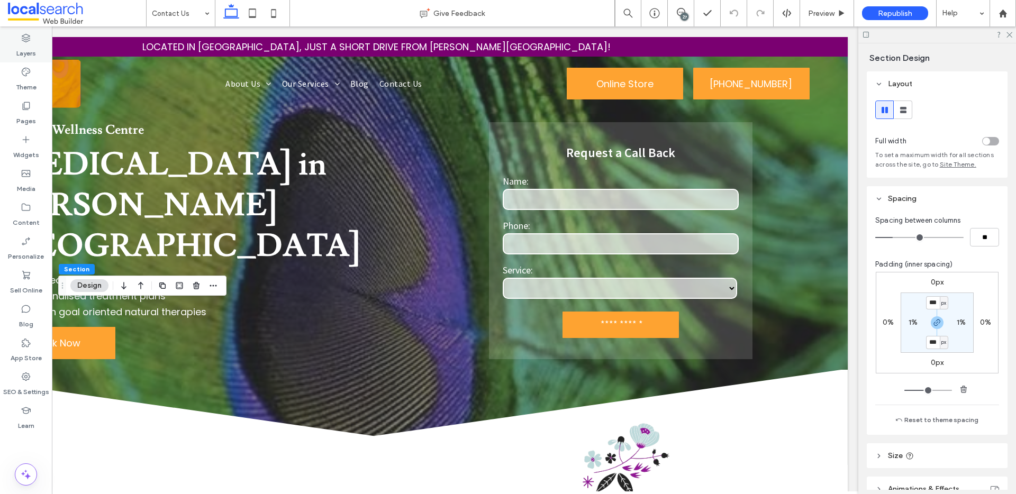
click at [31, 33] on icon at bounding box center [26, 38] width 11 height 11
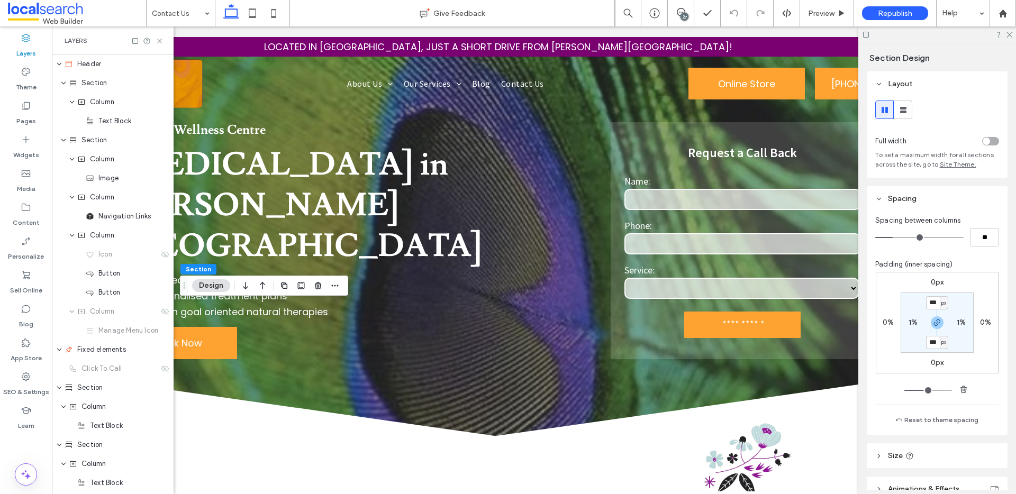
drag, startPoint x: 30, startPoint y: 44, endPoint x: 29, endPoint y: 59, distance: 14.3
click at [29, 53] on label "Layers" at bounding box center [26, 50] width 20 height 15
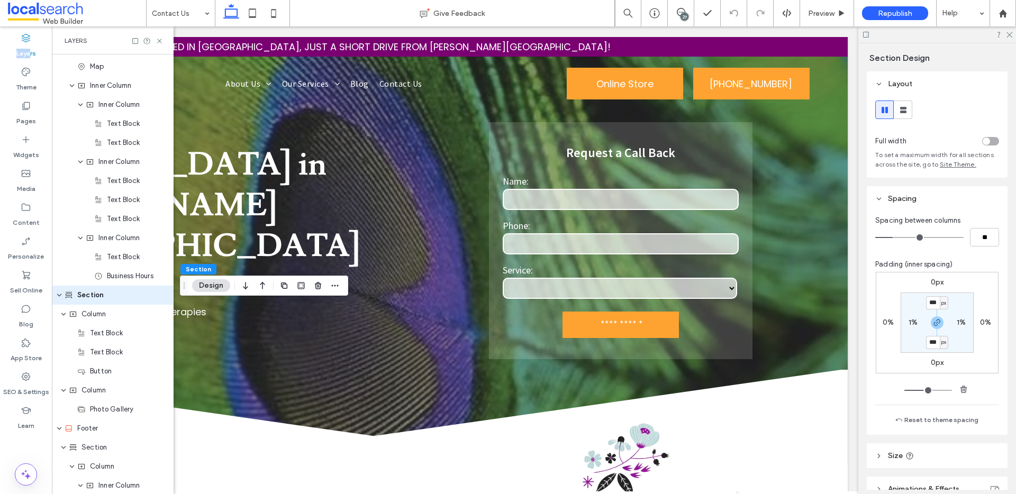
scroll to position [495, 0]
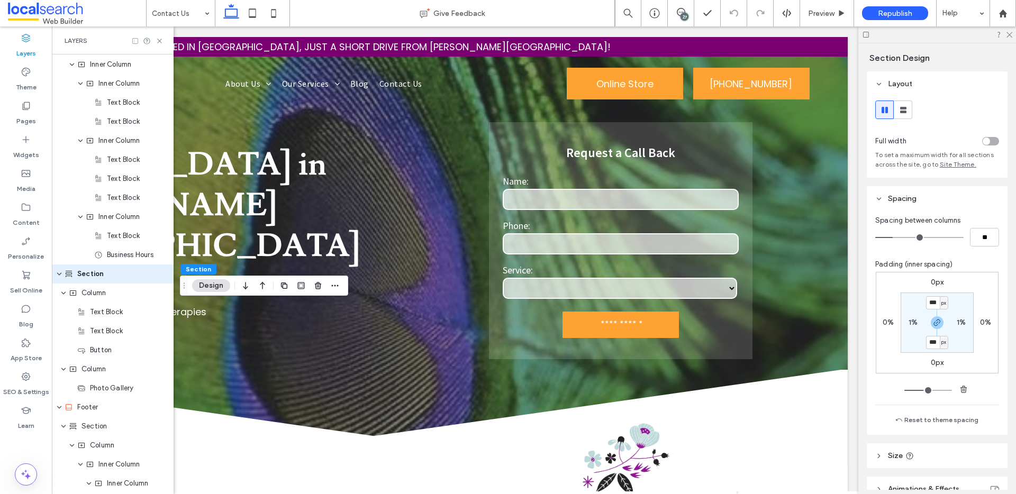
click at [132, 41] on use at bounding box center [135, 41] width 6 height 6
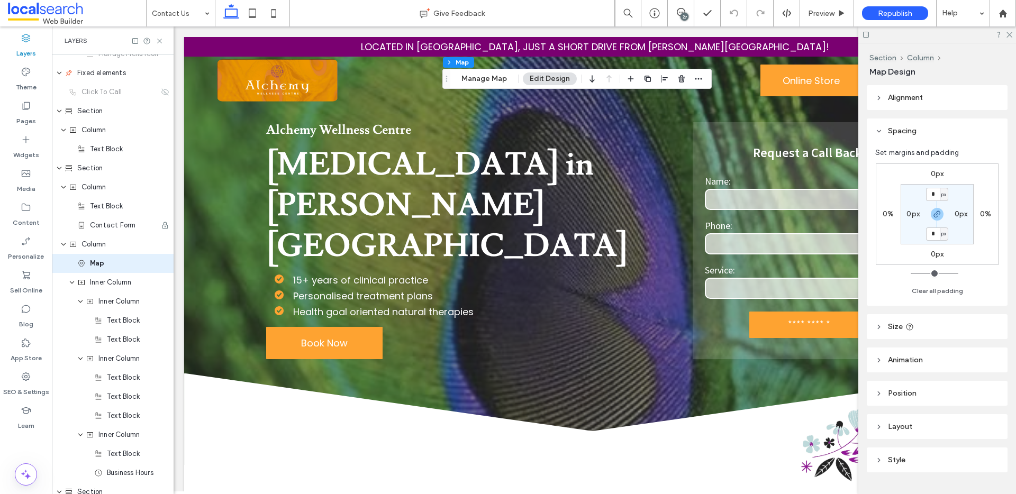
scroll to position [266, 0]
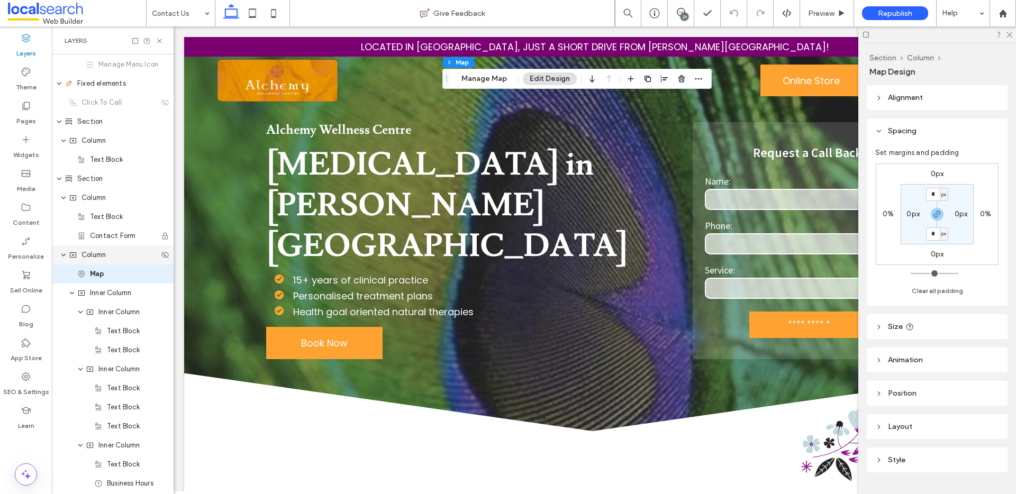
click at [110, 262] on div "Column" at bounding box center [113, 255] width 122 height 19
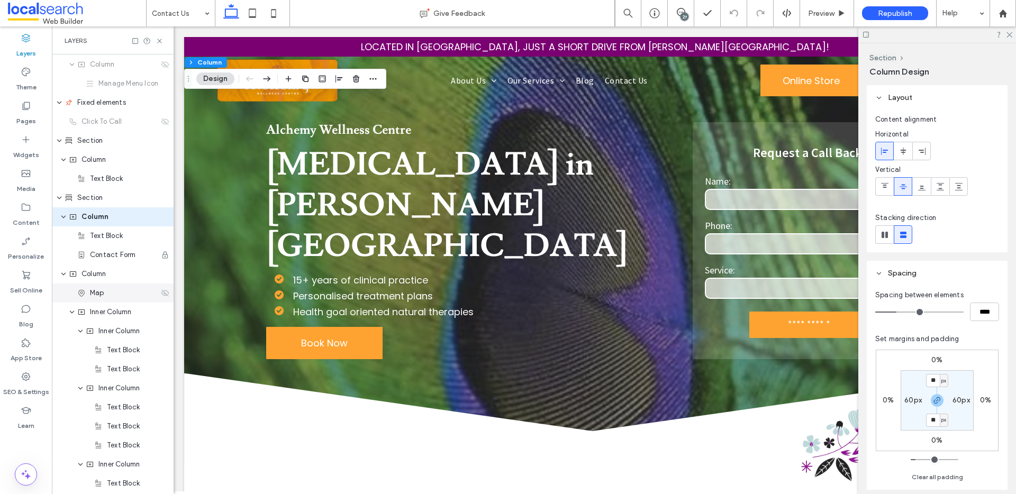
scroll to position [190, 0]
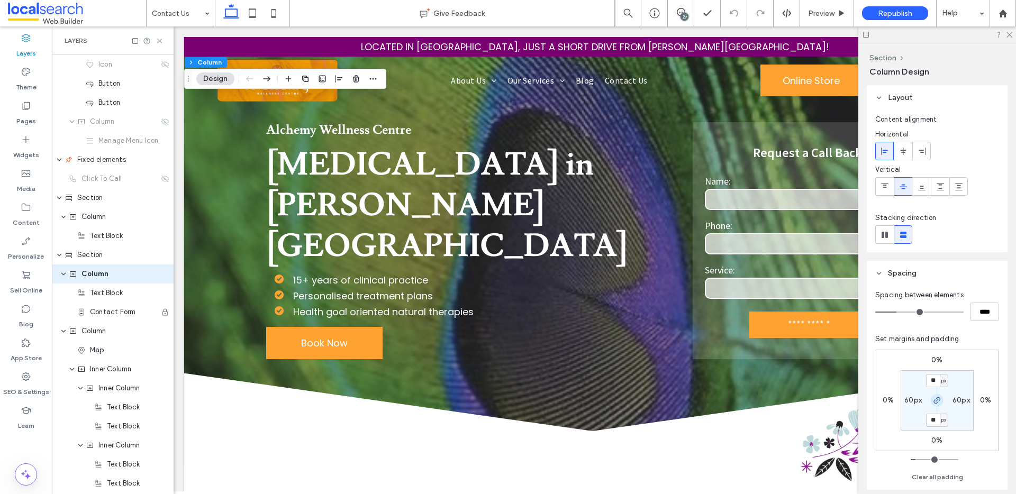
click at [938, 402] on icon "button" at bounding box center [937, 400] width 8 height 8
click at [937, 417] on label "30px" at bounding box center [937, 419] width 17 height 9
type input "**"
type input "*"
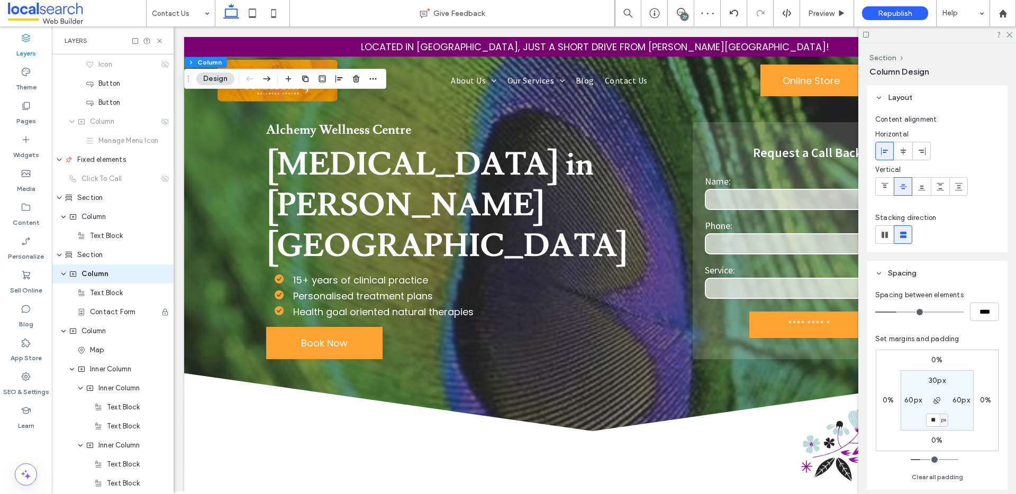
type input "**"
click at [106, 258] on div "Section" at bounding box center [112, 255] width 94 height 11
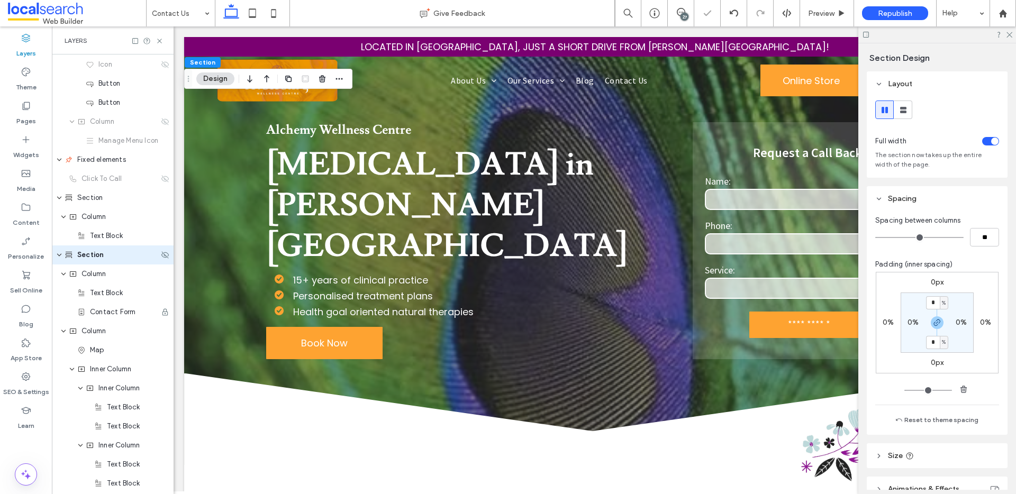
scroll to position [171, 0]
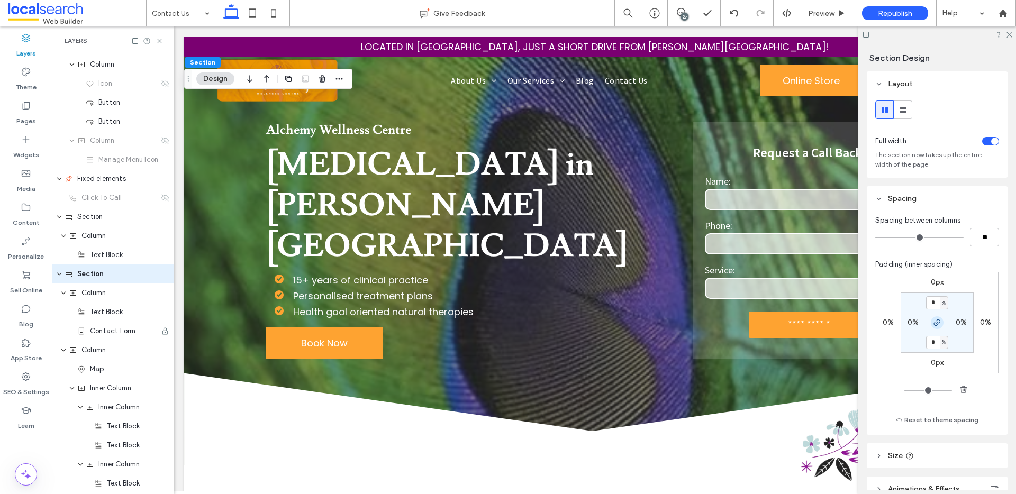
click at [934, 323] on use "button" at bounding box center [937, 323] width 6 height 6
click at [933, 344] on label "0%" at bounding box center [936, 342] width 11 height 9
click at [931, 362] on label "0px" at bounding box center [937, 362] width 13 height 9
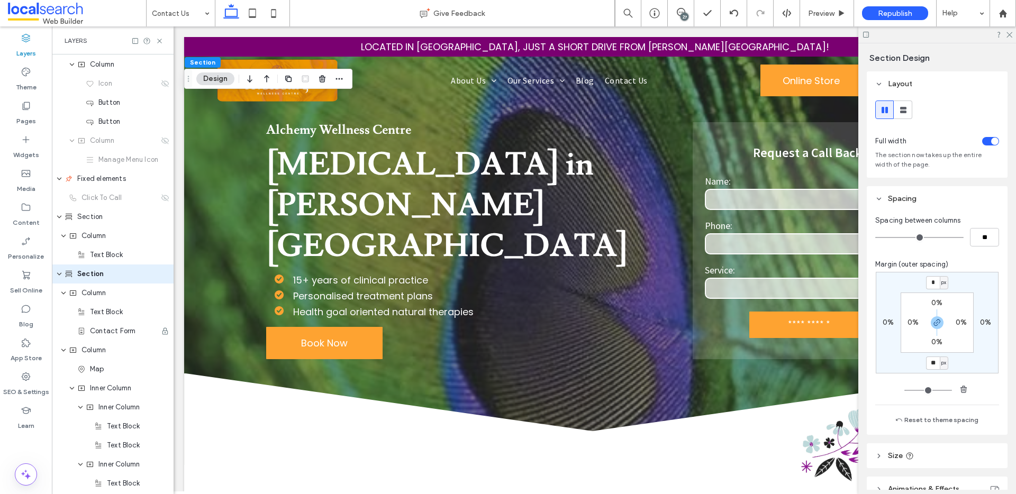
type input "**"
type input "*"
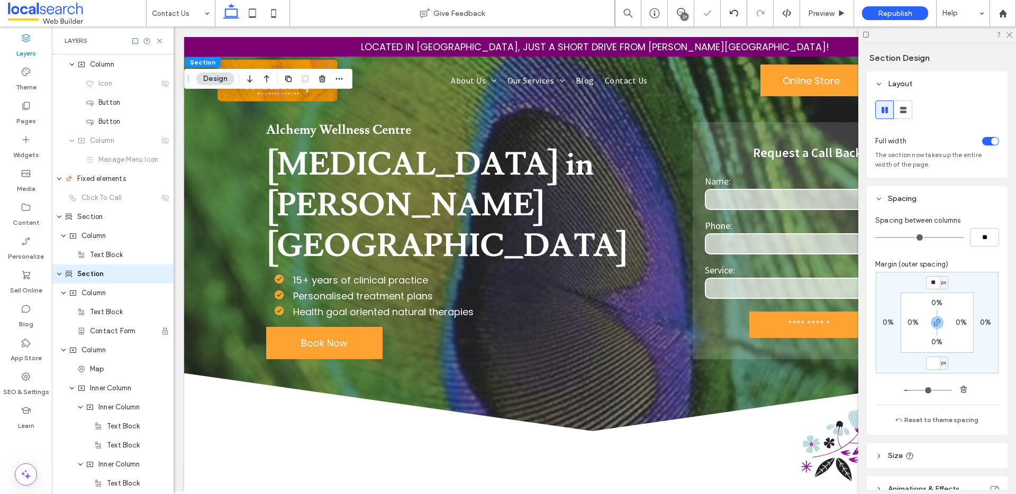
type input "*"
click at [934, 346] on label "0%" at bounding box center [936, 342] width 11 height 9
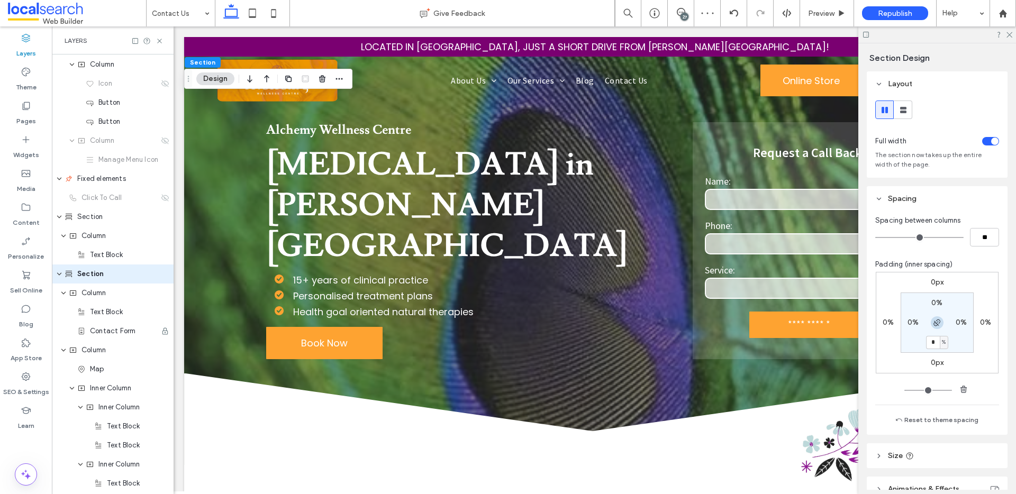
click at [934, 324] on use "button" at bounding box center [936, 323] width 6 height 6
click at [934, 324] on use "button" at bounding box center [937, 323] width 6 height 6
click at [941, 339] on div "%" at bounding box center [944, 342] width 6 height 11
click at [939, 360] on span "px" at bounding box center [936, 358] width 7 height 11
click at [936, 362] on label "0px" at bounding box center [937, 362] width 13 height 9
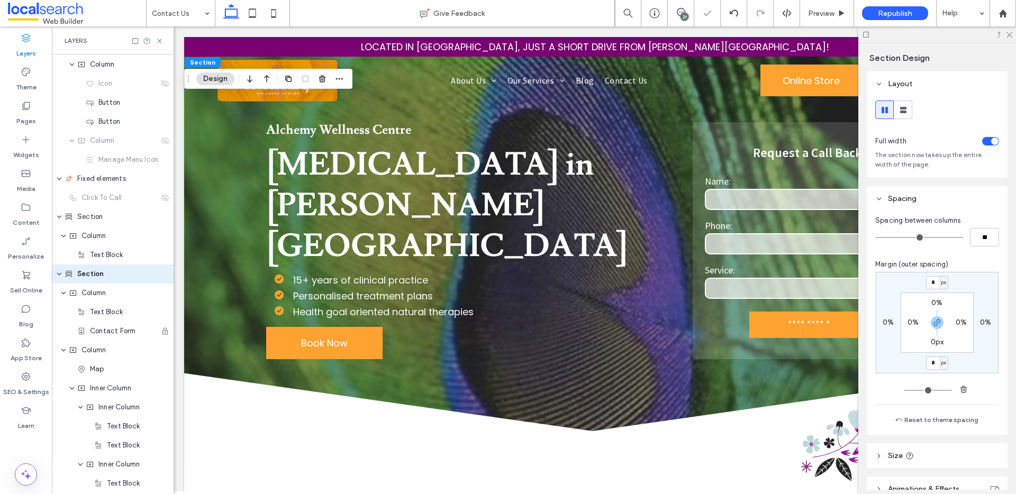
click at [931, 338] on label "0px" at bounding box center [937, 342] width 13 height 9
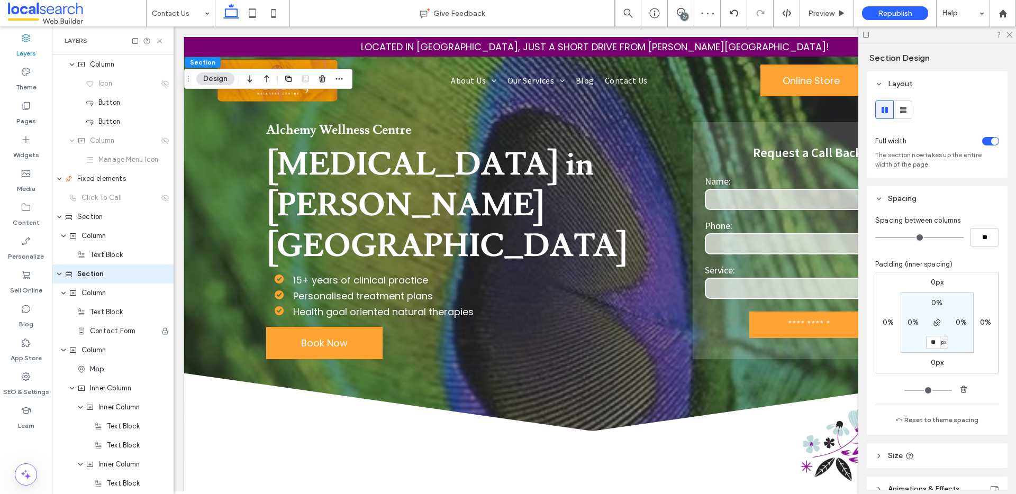
type input "**"
click at [251, 16] on use at bounding box center [252, 12] width 7 height 9
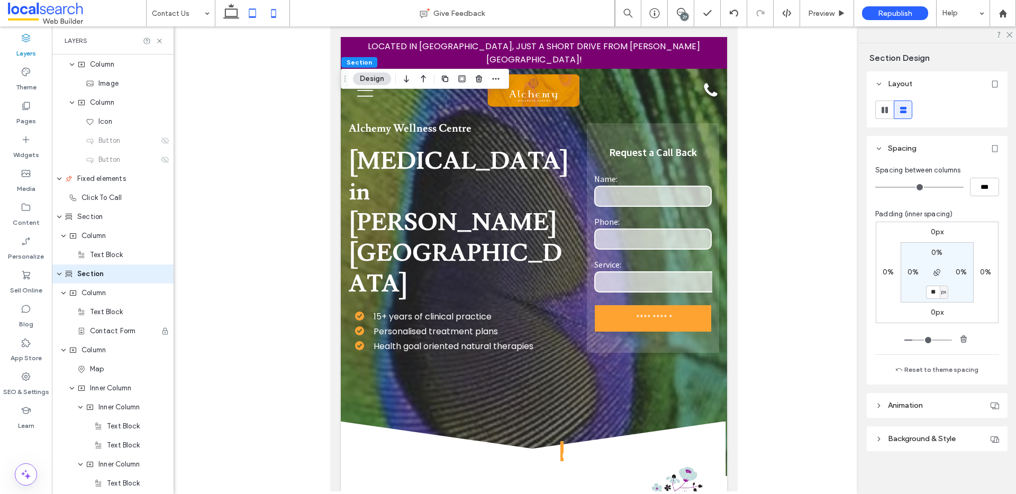
click at [274, 16] on icon at bounding box center [273, 13] width 21 height 21
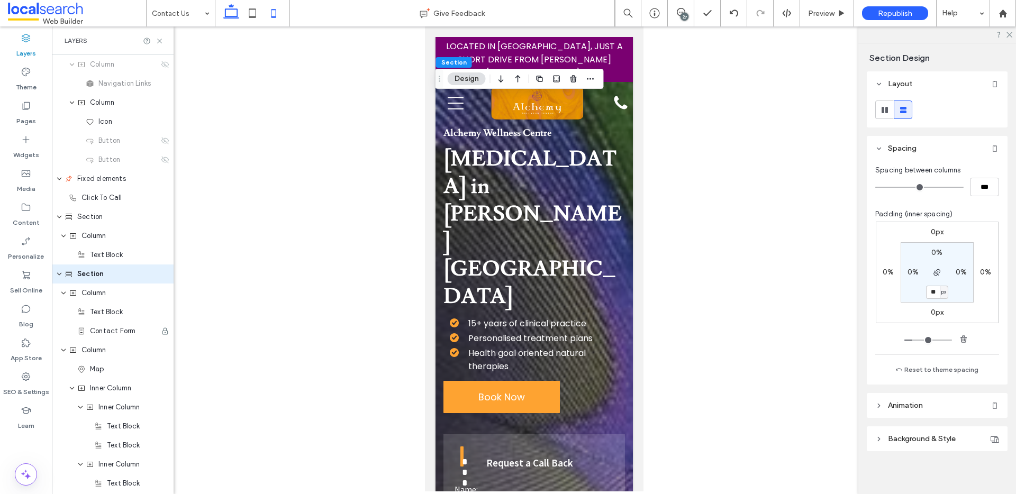
click at [234, 15] on icon at bounding box center [231, 13] width 21 height 21
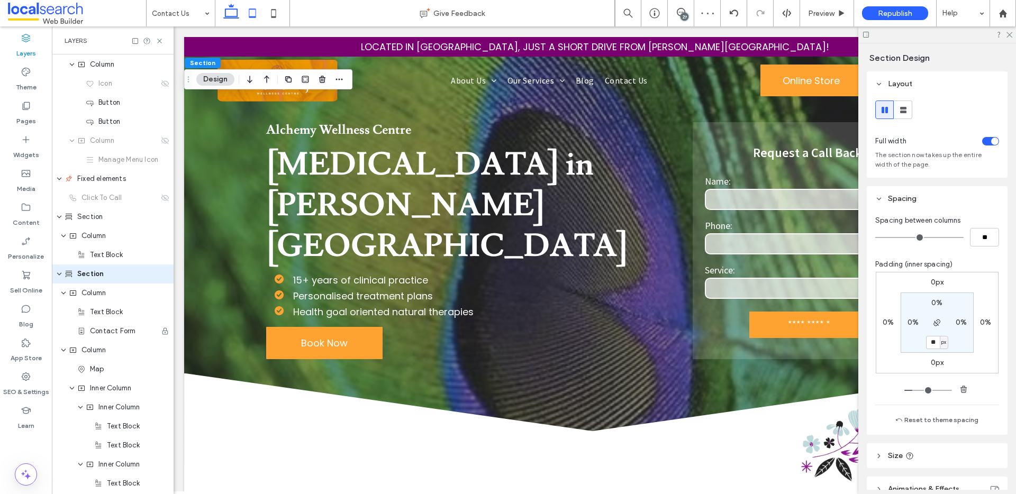
click at [246, 12] on icon at bounding box center [252, 13] width 21 height 21
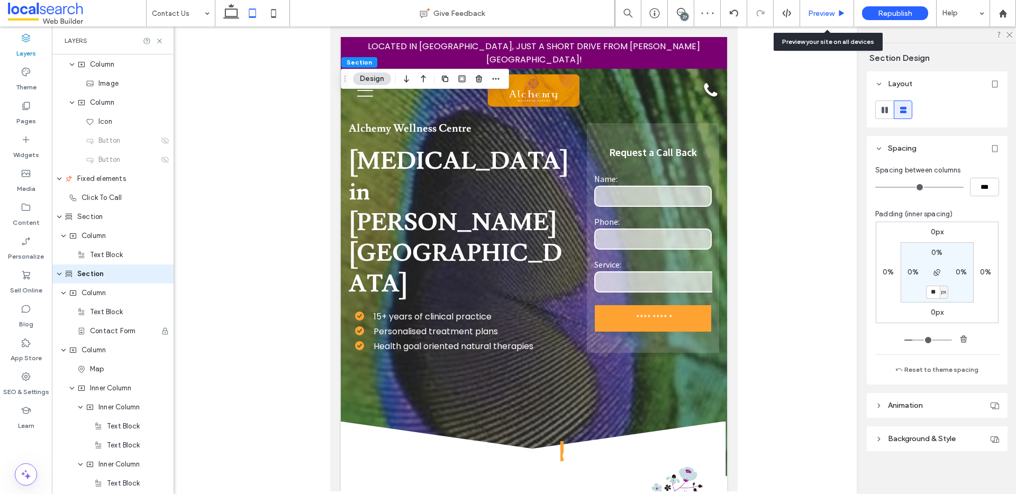
click at [842, 13] on use at bounding box center [841, 13] width 5 height 6
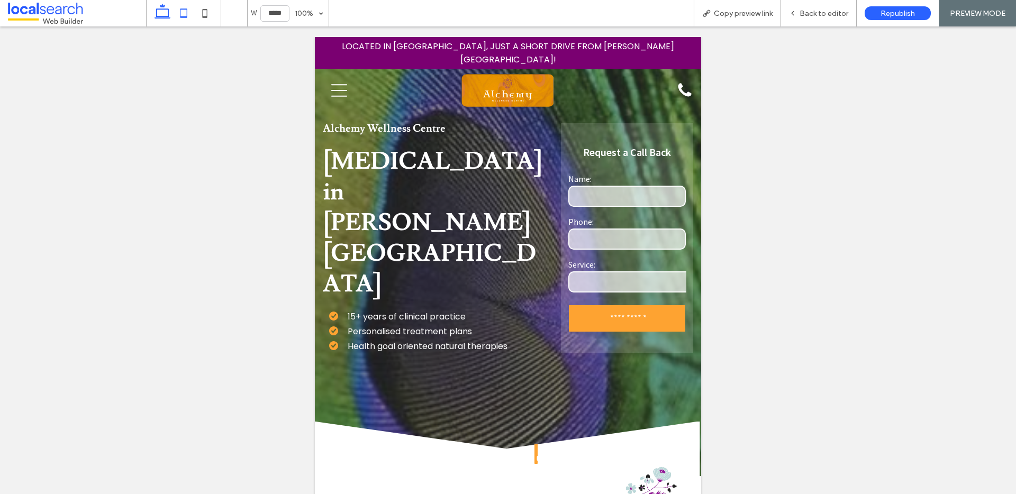
click at [170, 16] on icon at bounding box center [162, 13] width 21 height 21
type input "******"
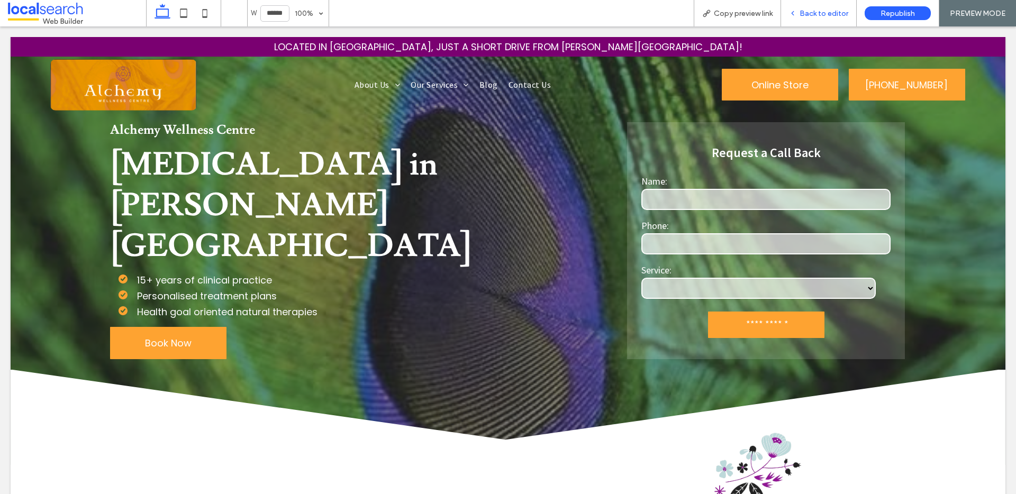
click at [823, 7] on div "Back to editor" at bounding box center [819, 13] width 76 height 26
click at [821, 9] on span "Back to editor" at bounding box center [824, 13] width 49 height 9
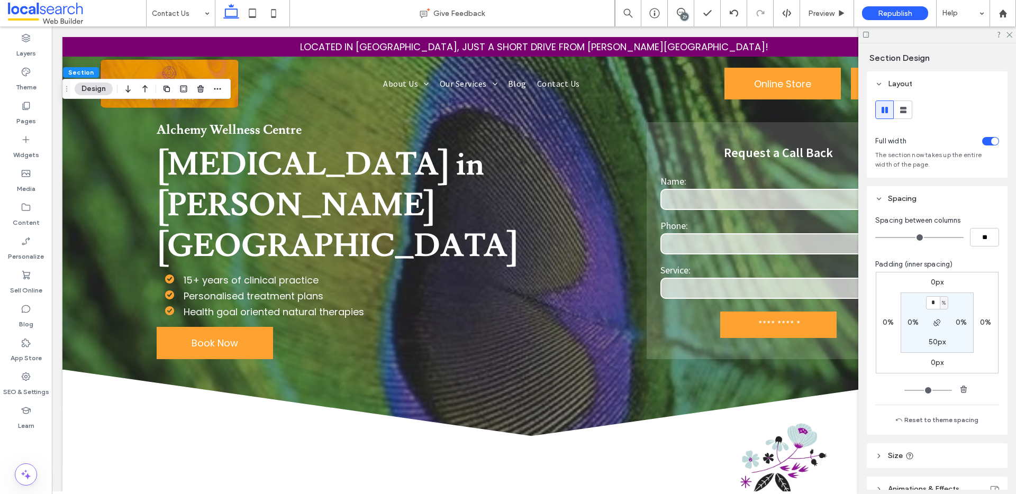
click at [933, 340] on label "50px" at bounding box center [937, 342] width 17 height 9
type input "**"
type input "*"
click at [820, 7] on div "Preview" at bounding box center [827, 13] width 54 height 26
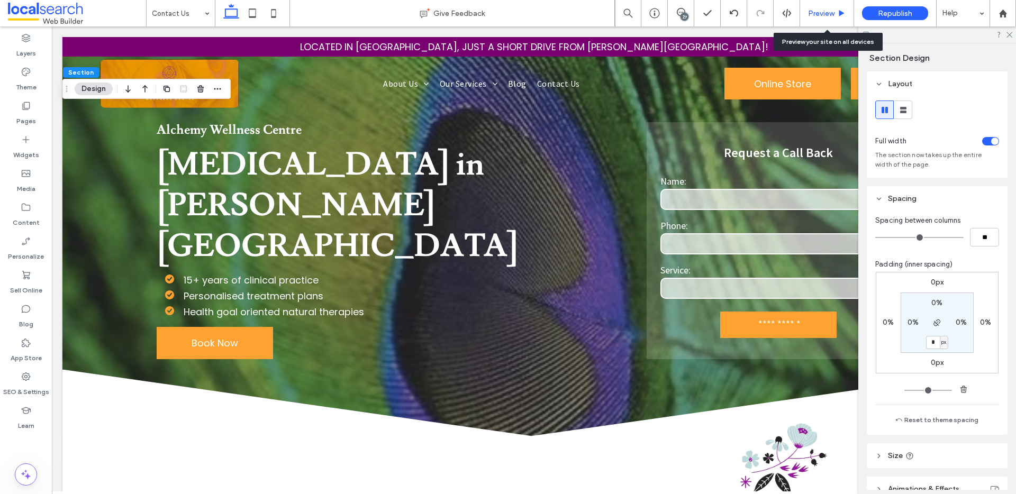
click at [819, 11] on span "Preview" at bounding box center [821, 13] width 26 height 9
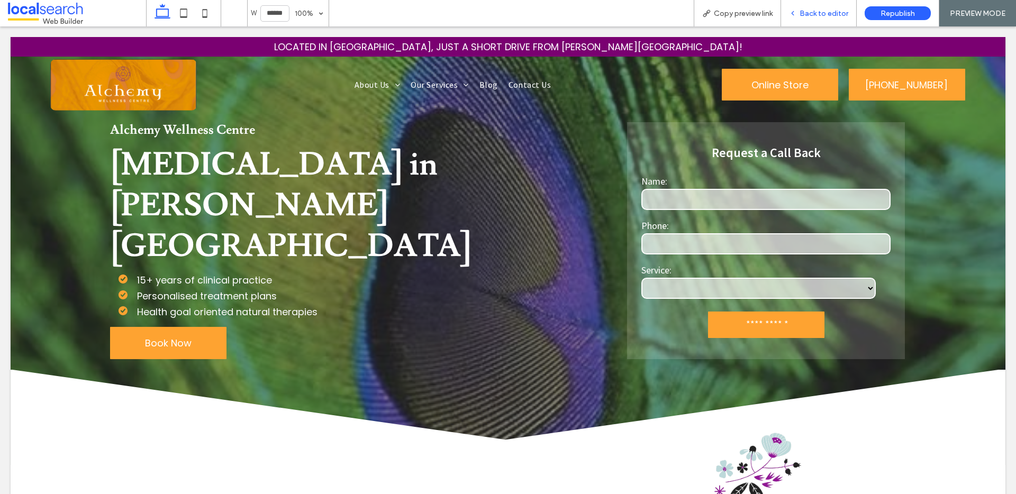
click at [810, 6] on div "Back to editor" at bounding box center [819, 13] width 76 height 26
click at [810, 7] on div "Back to editor" at bounding box center [819, 13] width 76 height 26
click at [811, 10] on span "Back to editor" at bounding box center [824, 13] width 49 height 9
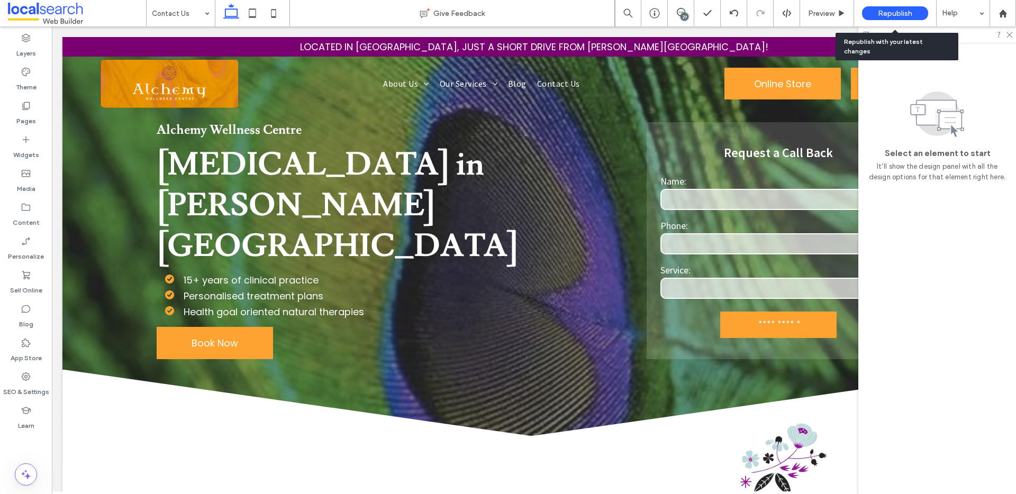
click at [889, 13] on span "Republish" at bounding box center [895, 13] width 34 height 9
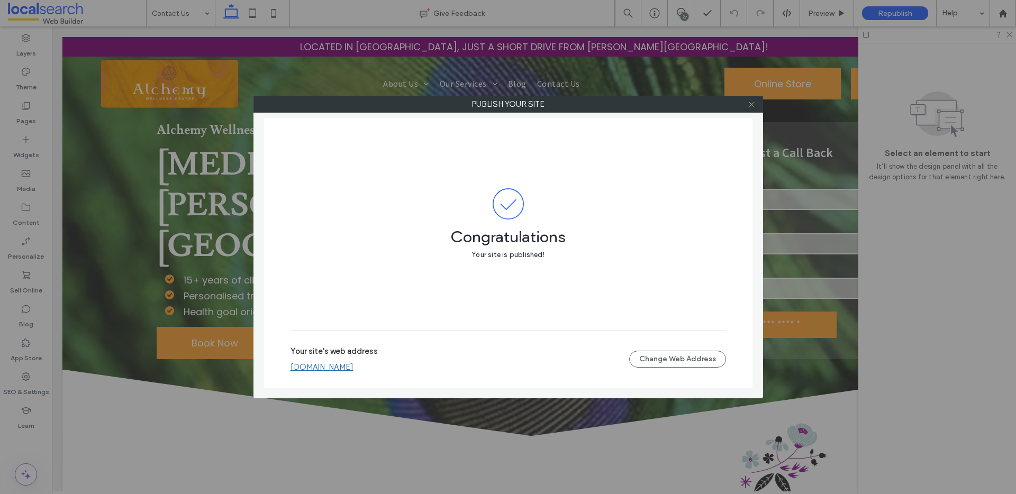
click at [749, 110] on span at bounding box center [752, 104] width 8 height 16
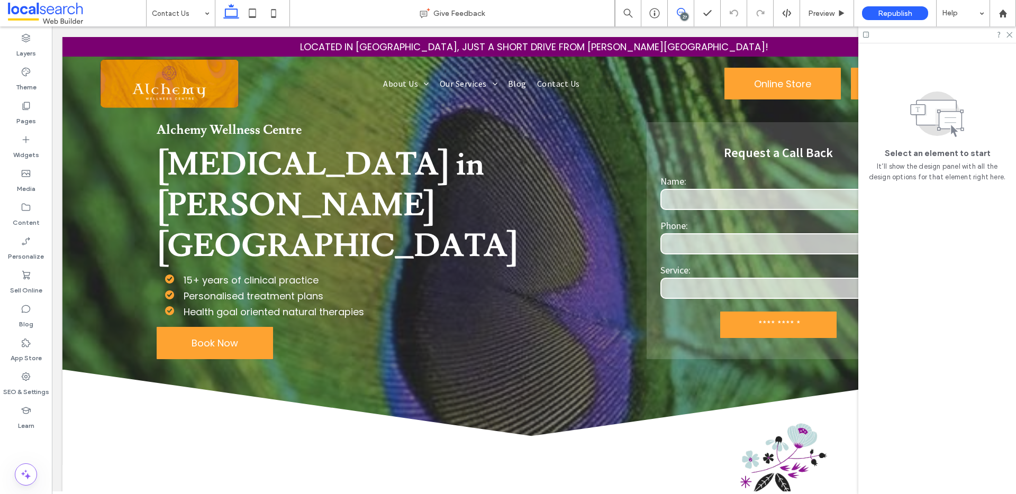
click at [678, 11] on icon at bounding box center [681, 12] width 8 height 8
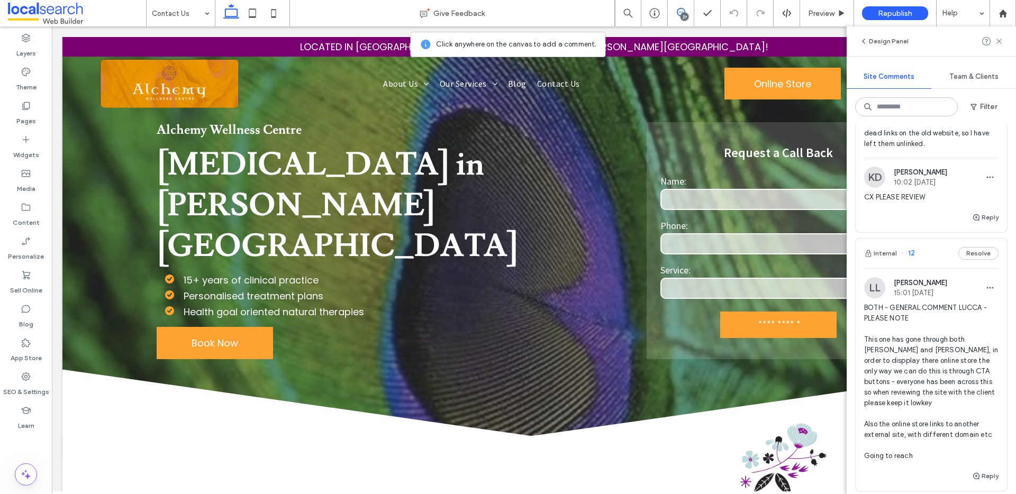
scroll to position [9439, 0]
click at [680, 10] on icon at bounding box center [681, 12] width 8 height 8
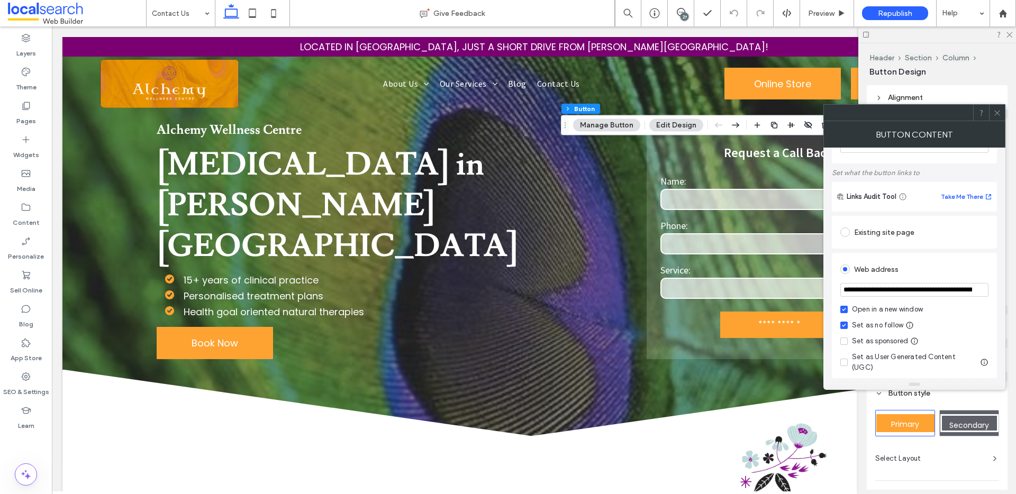
scroll to position [52, 0]
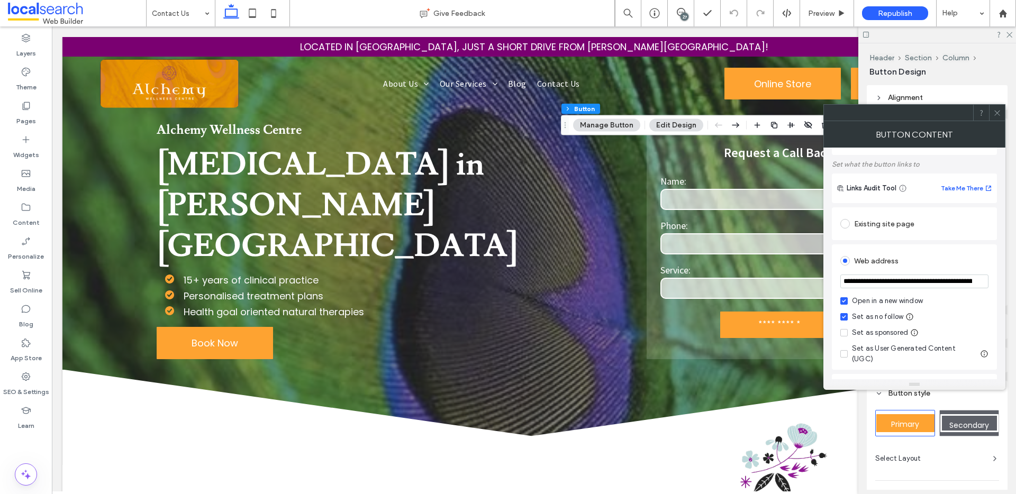
click at [997, 107] on span at bounding box center [997, 113] width 8 height 16
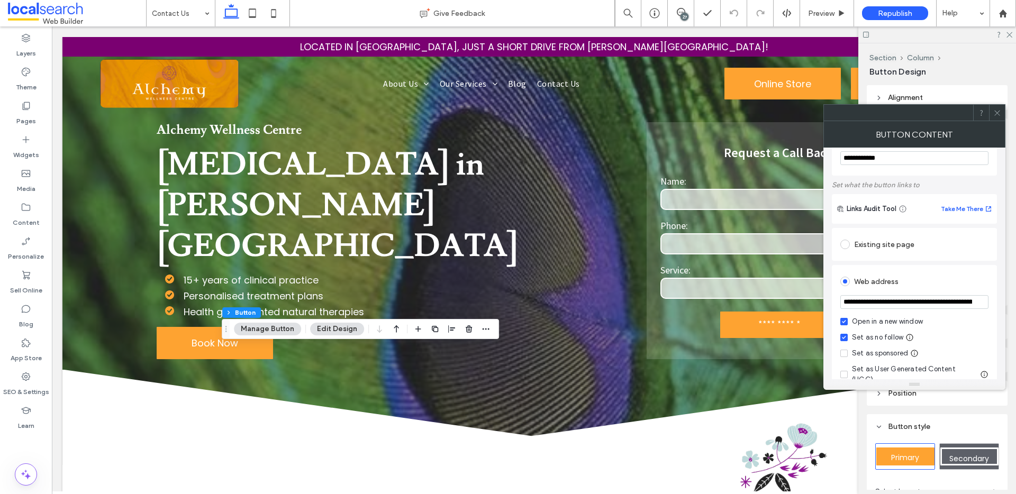
scroll to position [39, 0]
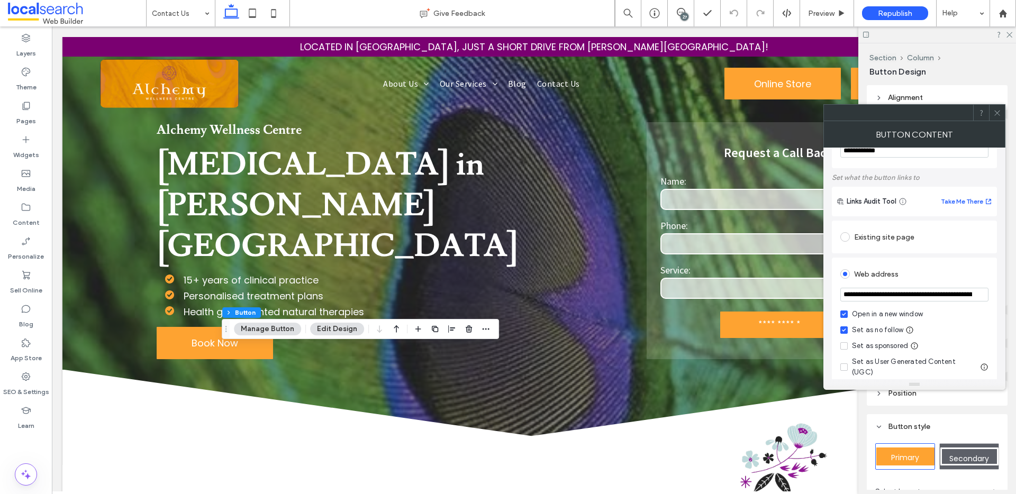
click at [993, 107] on span at bounding box center [997, 113] width 8 height 16
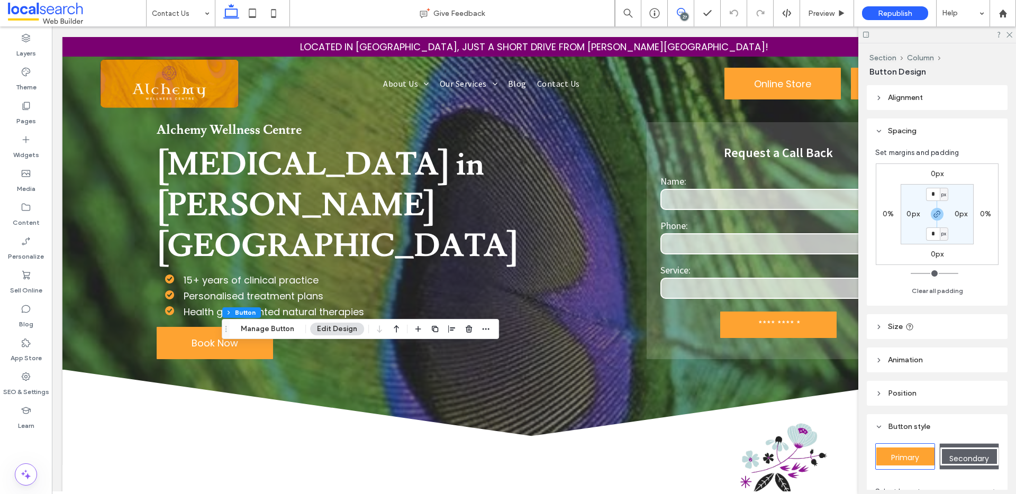
click at [673, 13] on span at bounding box center [681, 12] width 26 height 8
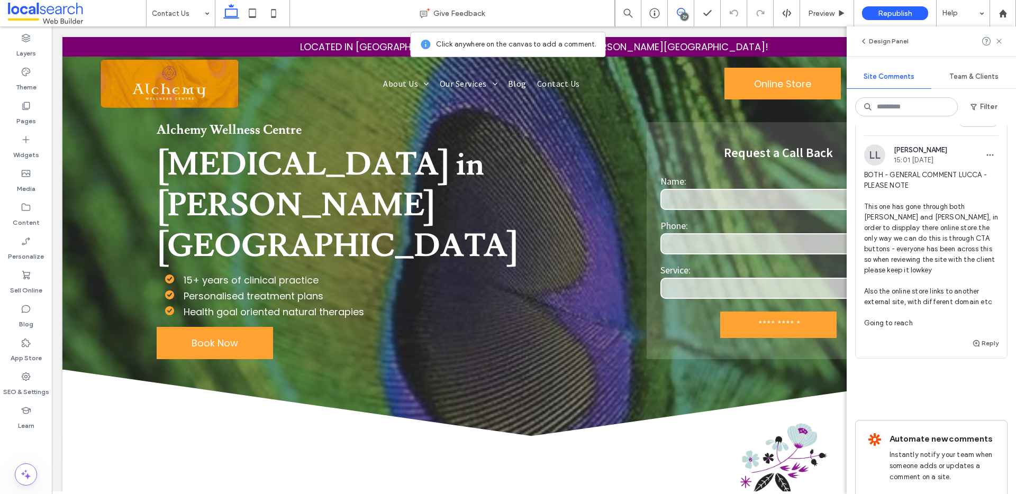
scroll to position [9586, 0]
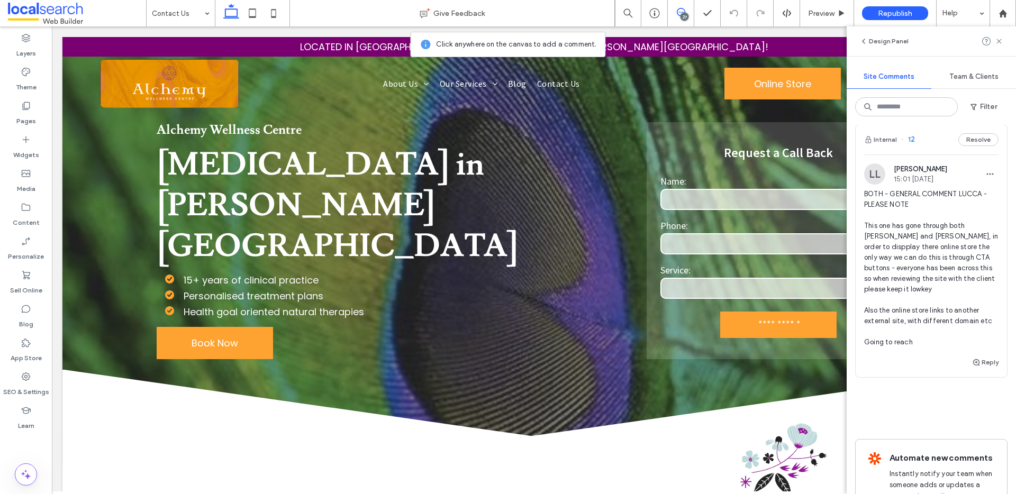
type textarea "**********"
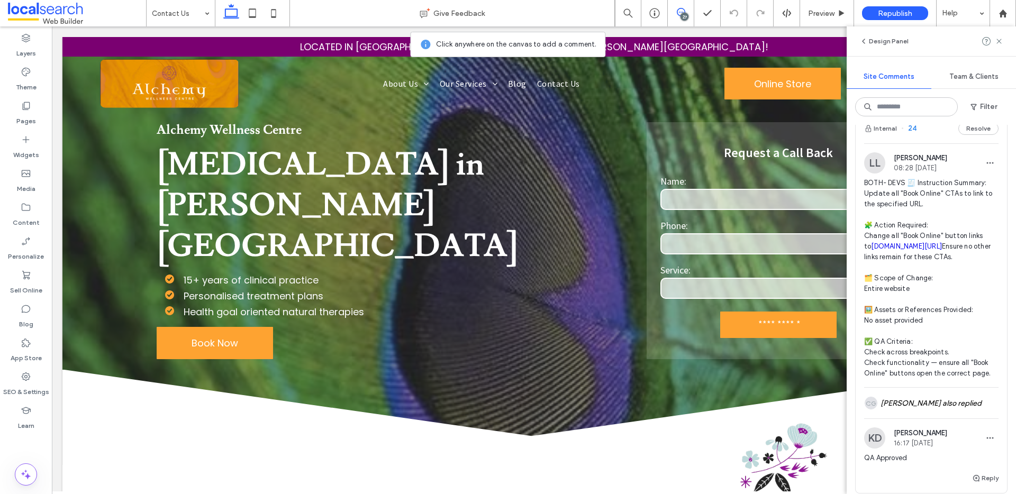
scroll to position [9034, 0]
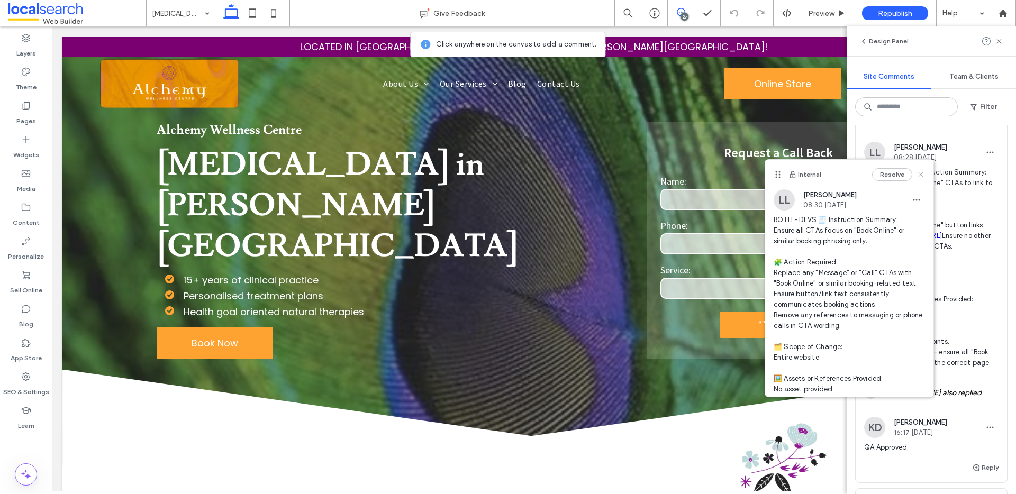
click at [919, 173] on use at bounding box center [921, 174] width 5 height 5
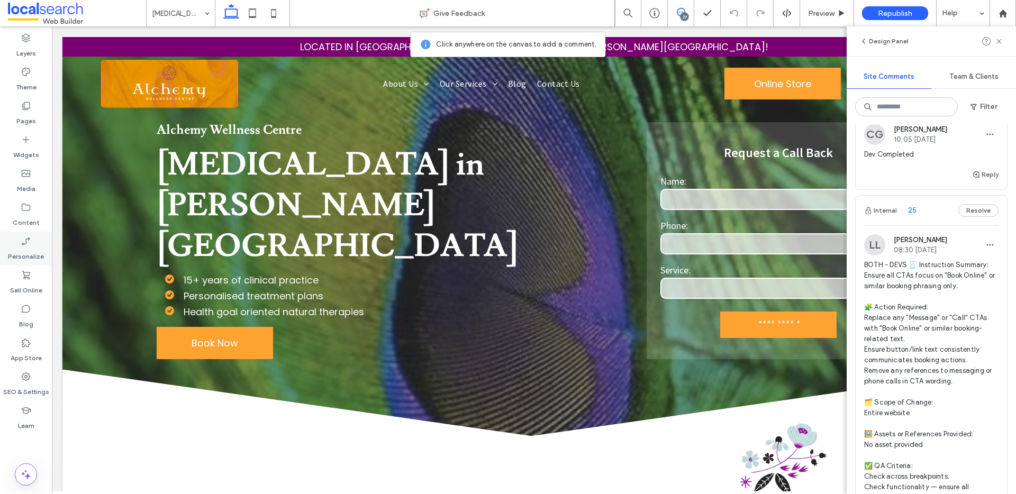
scroll to position [8525, 0]
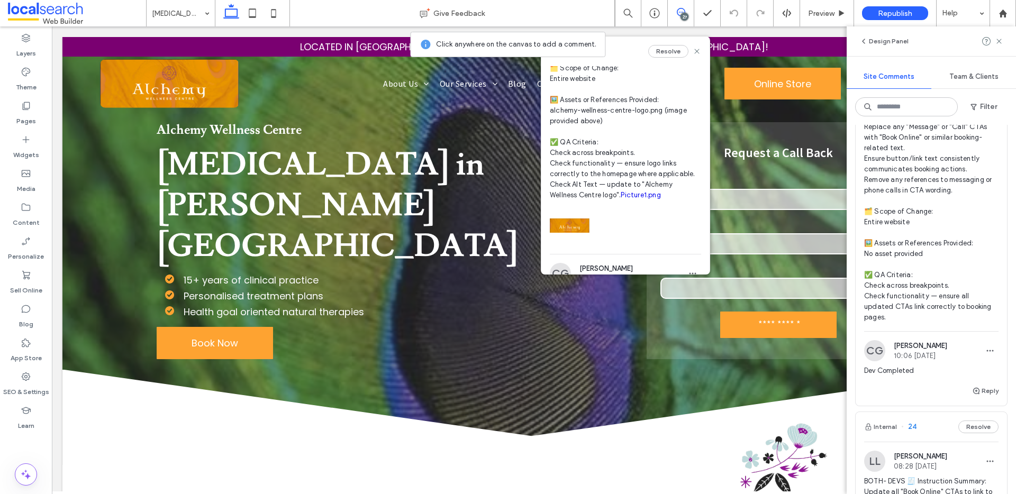
scroll to position [221, 0]
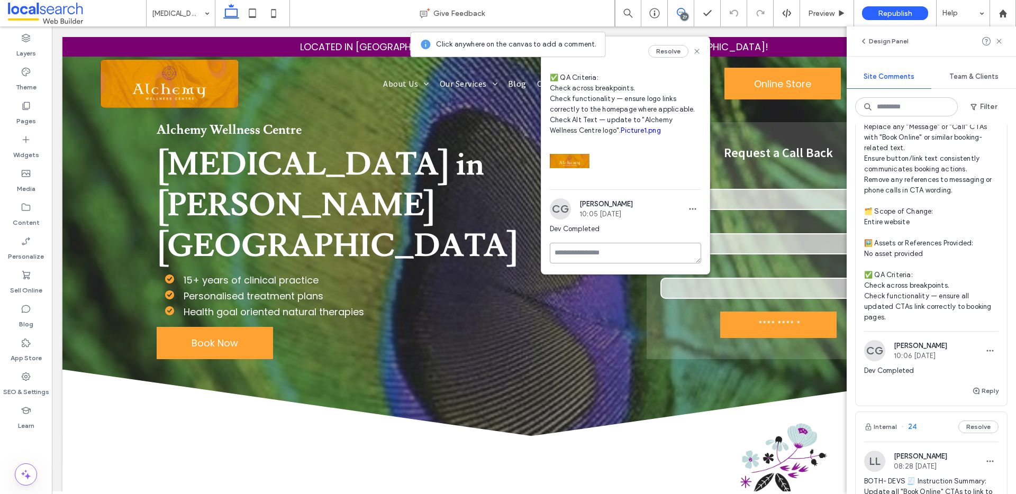
click at [584, 246] on textarea at bounding box center [625, 253] width 151 height 21
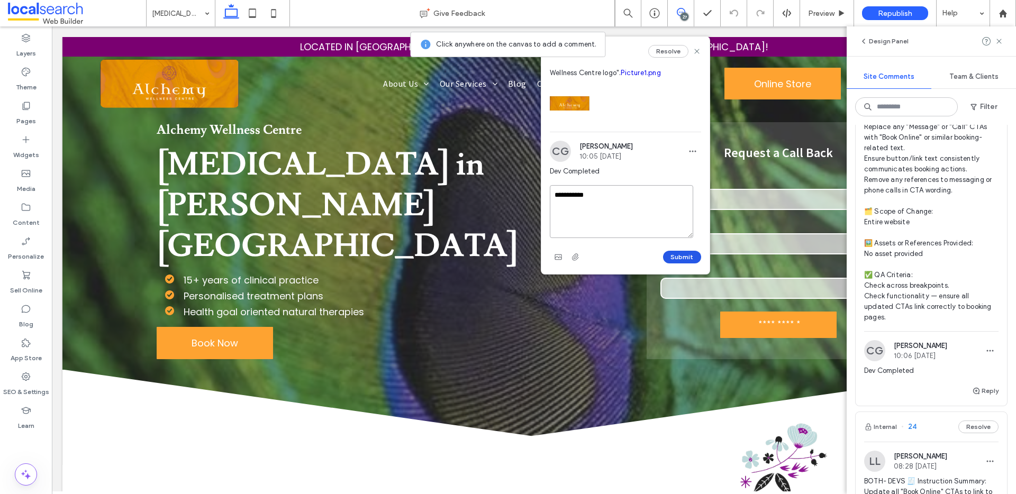
type textarea "**********"
click at [677, 256] on button "Submit" at bounding box center [682, 257] width 38 height 13
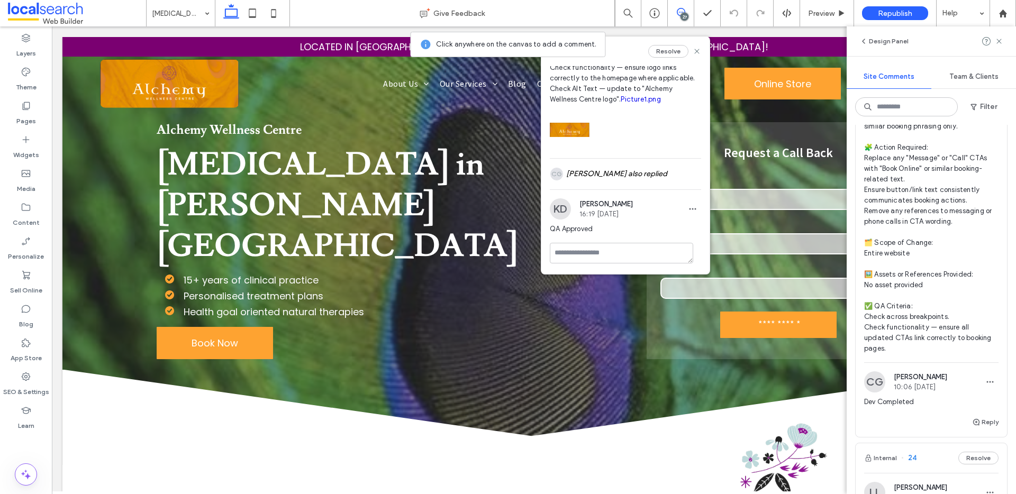
scroll to position [252, 0]
click at [694, 50] on use at bounding box center [696, 51] width 5 height 5
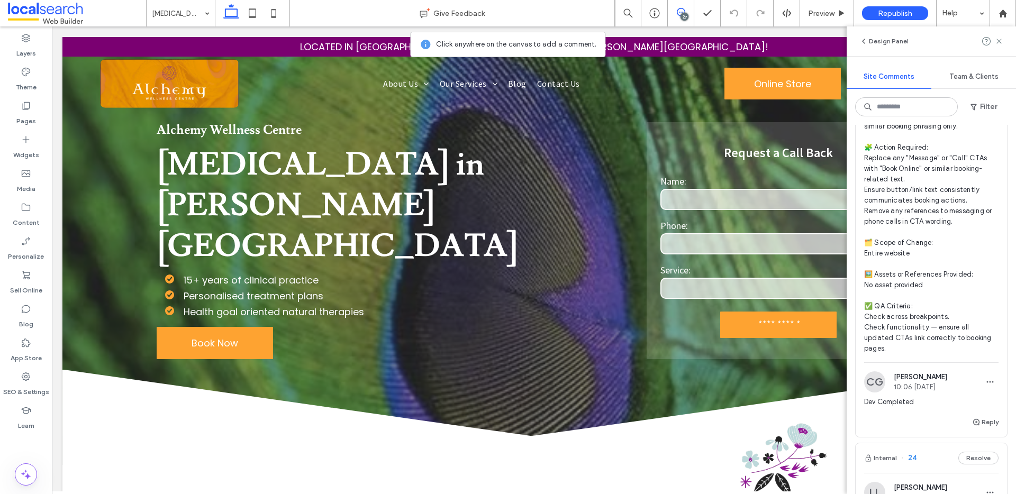
click at [684, 14] on div "27" at bounding box center [684, 17] width 8 height 8
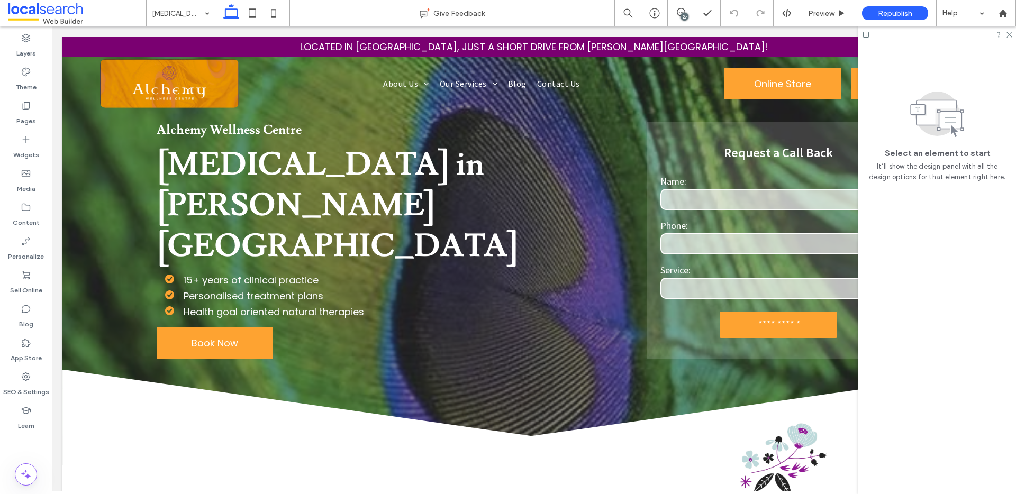
scroll to position [0, 0]
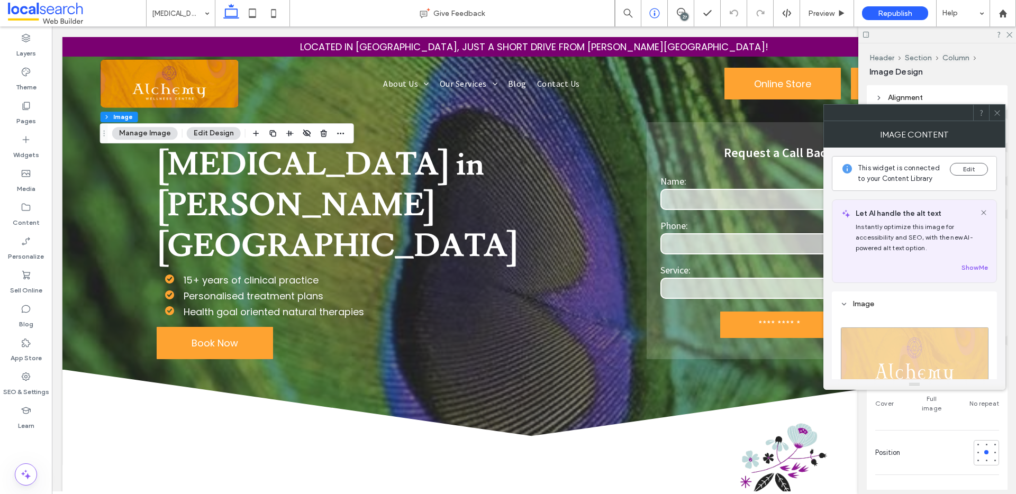
type input "**"
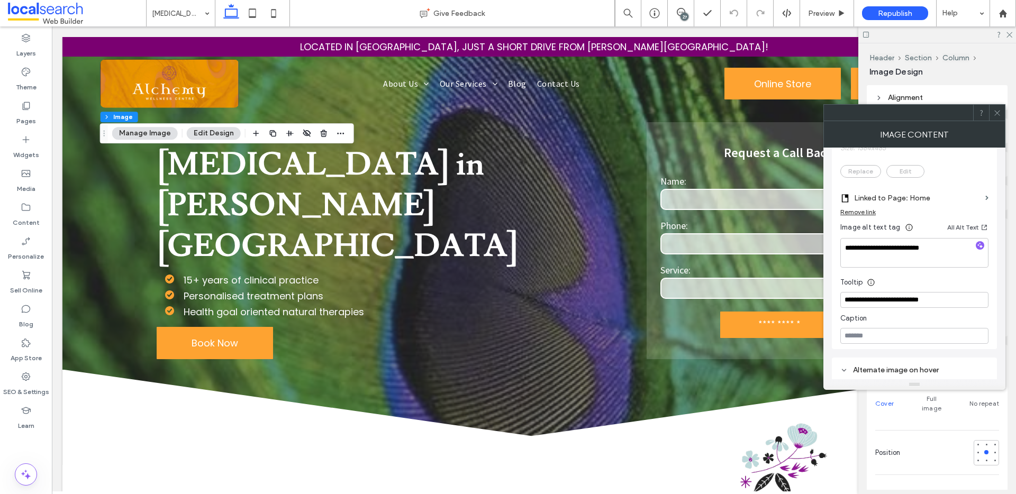
scroll to position [274, 0]
click at [997, 110] on icon at bounding box center [997, 113] width 8 height 8
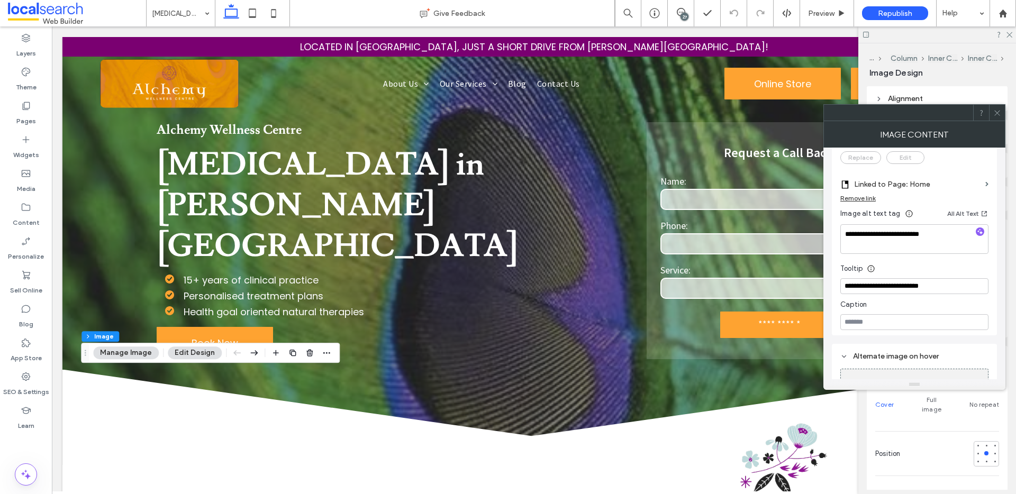
scroll to position [353, 0]
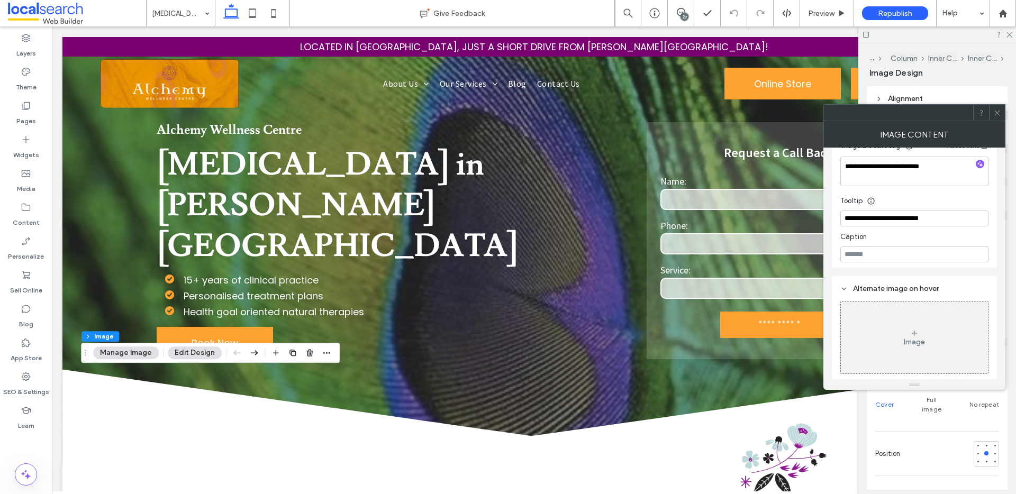
click at [999, 110] on icon at bounding box center [997, 113] width 8 height 8
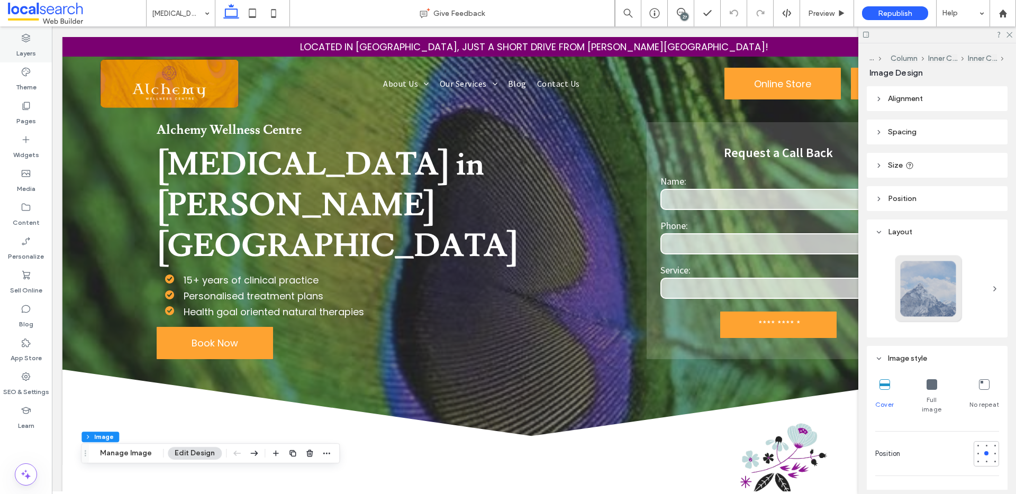
click at [30, 38] on use at bounding box center [26, 38] width 8 height 8
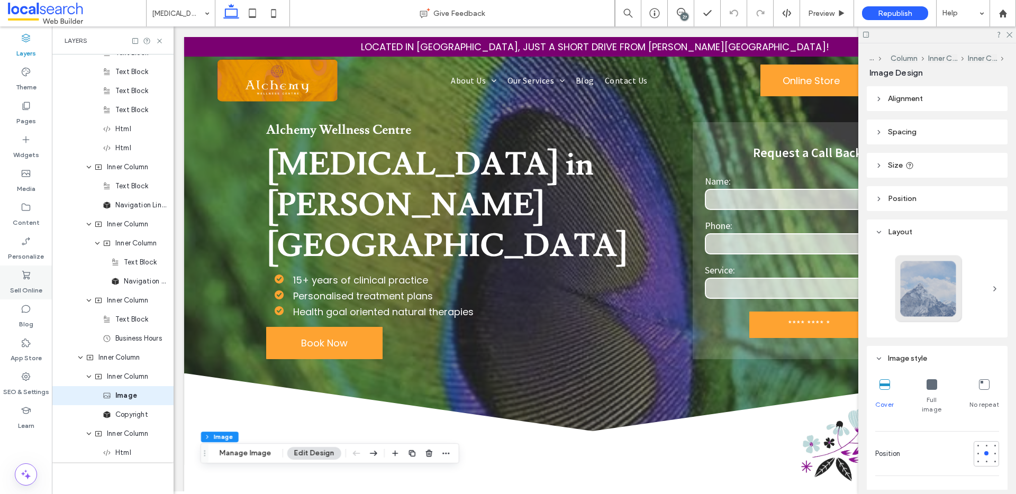
scroll to position [1565, 0]
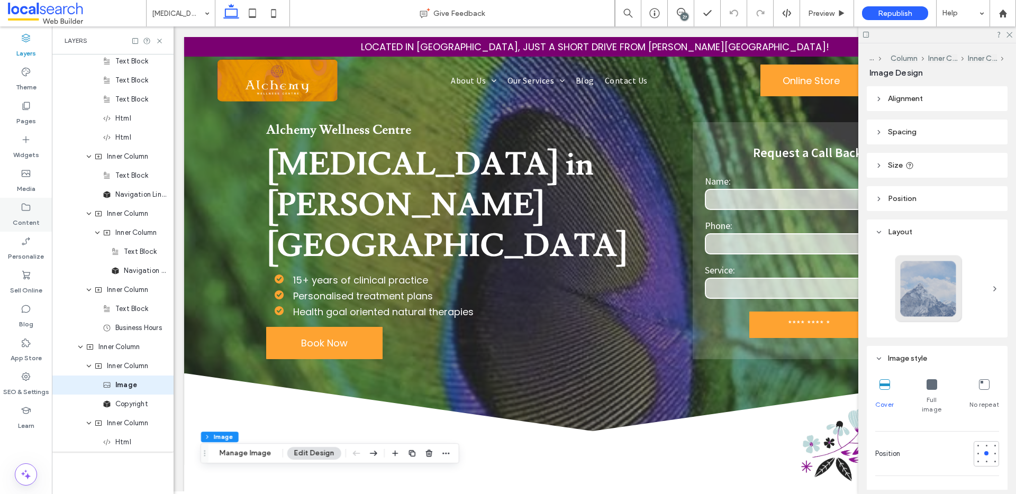
click at [26, 213] on label "Content" at bounding box center [26, 220] width 27 height 15
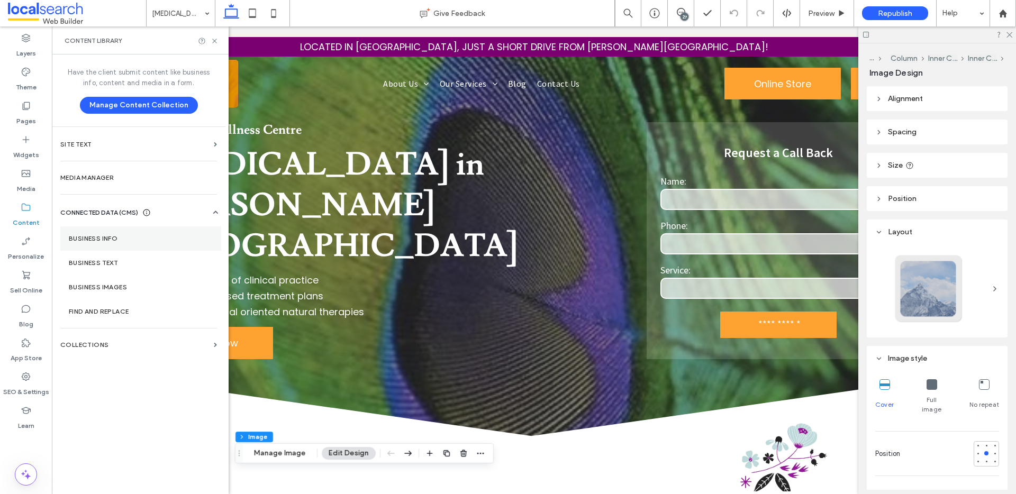
click at [117, 237] on label "Business Info" at bounding box center [141, 238] width 144 height 7
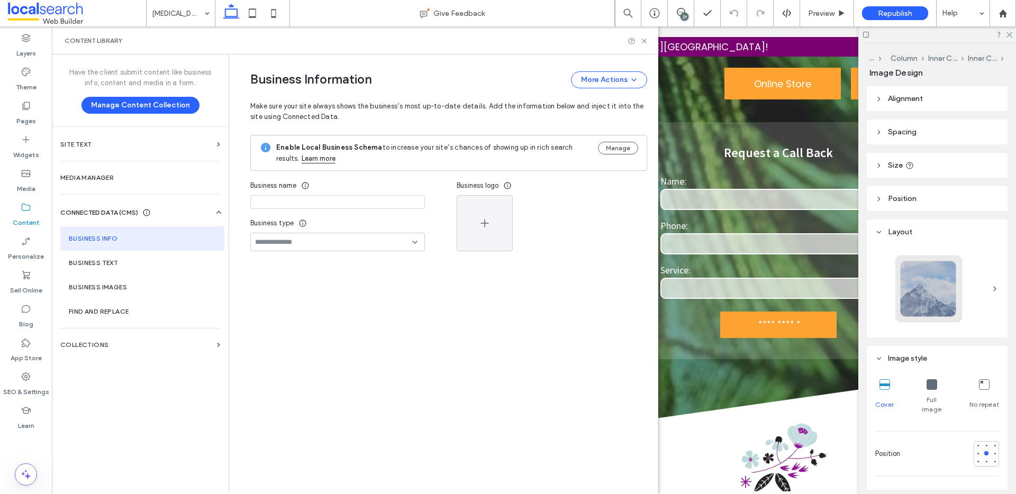
type input "**********"
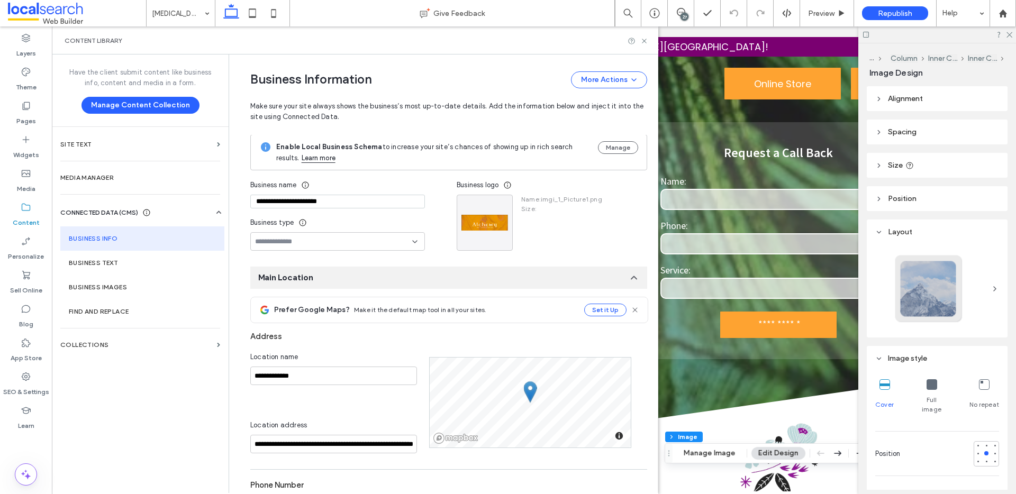
scroll to position [0, 0]
click at [498, 208] on icon "button" at bounding box center [502, 206] width 8 height 8
click at [529, 229] on span "Replace Image" at bounding box center [536, 231] width 49 height 11
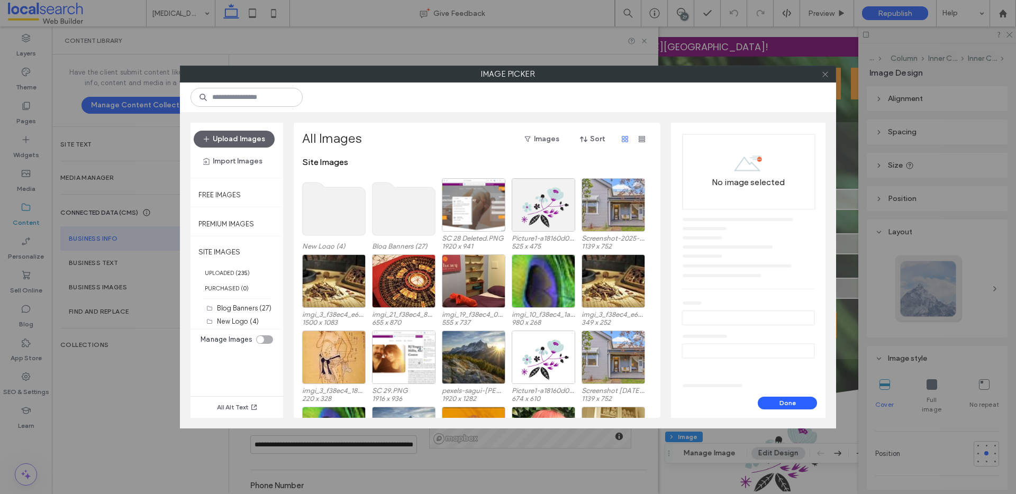
click at [824, 72] on icon at bounding box center [825, 74] width 8 height 8
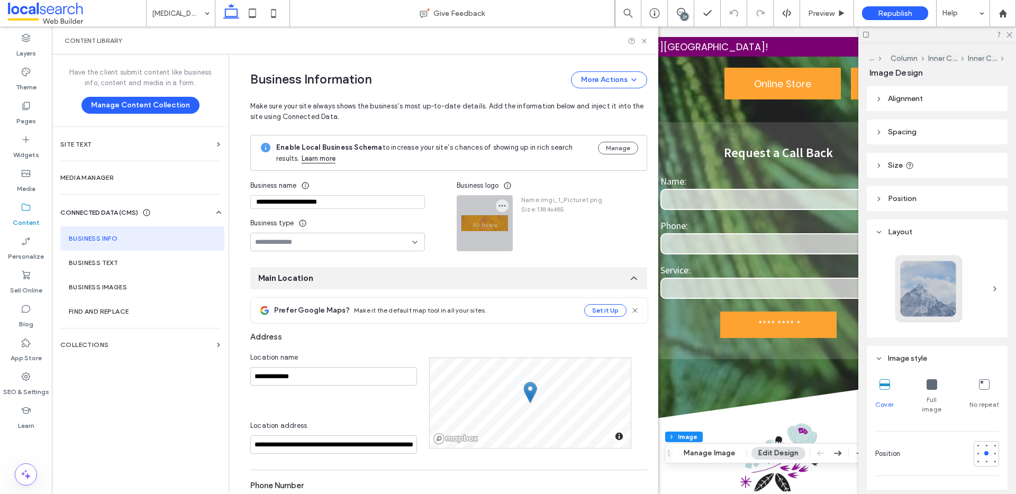
click at [479, 225] on div at bounding box center [484, 223] width 55 height 55
click at [498, 204] on icon "button" at bounding box center [502, 206] width 8 height 8
click at [517, 231] on span "Replace Image" at bounding box center [536, 231] width 49 height 11
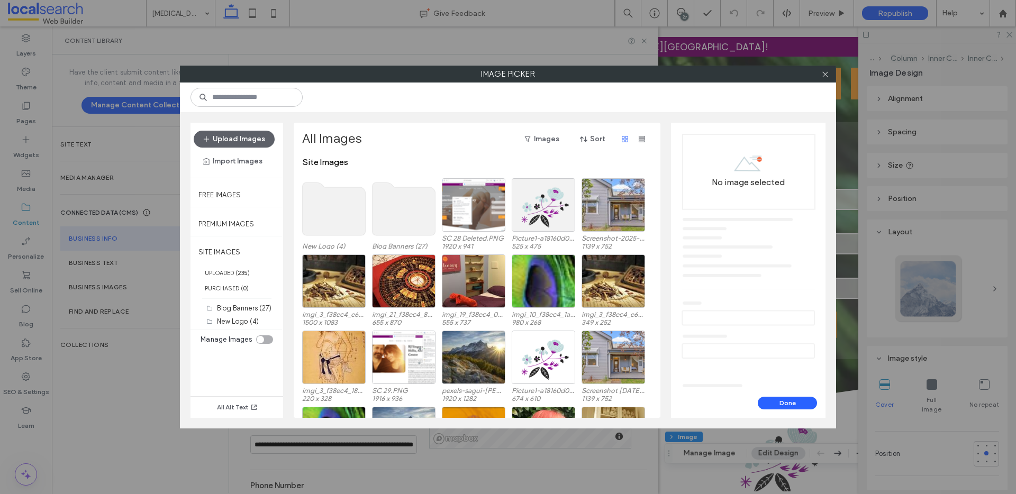
click at [337, 194] on use at bounding box center [334, 209] width 63 height 53
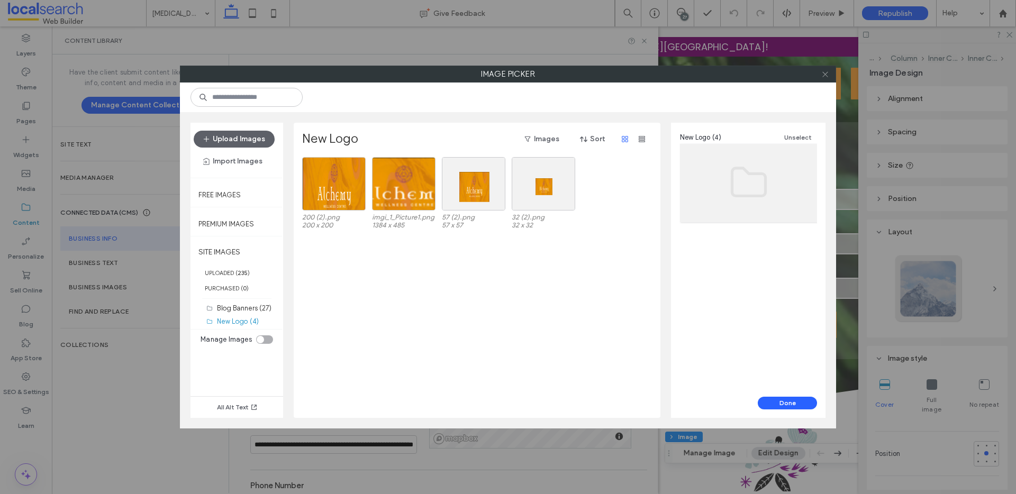
click at [827, 72] on use at bounding box center [824, 73] width 5 height 5
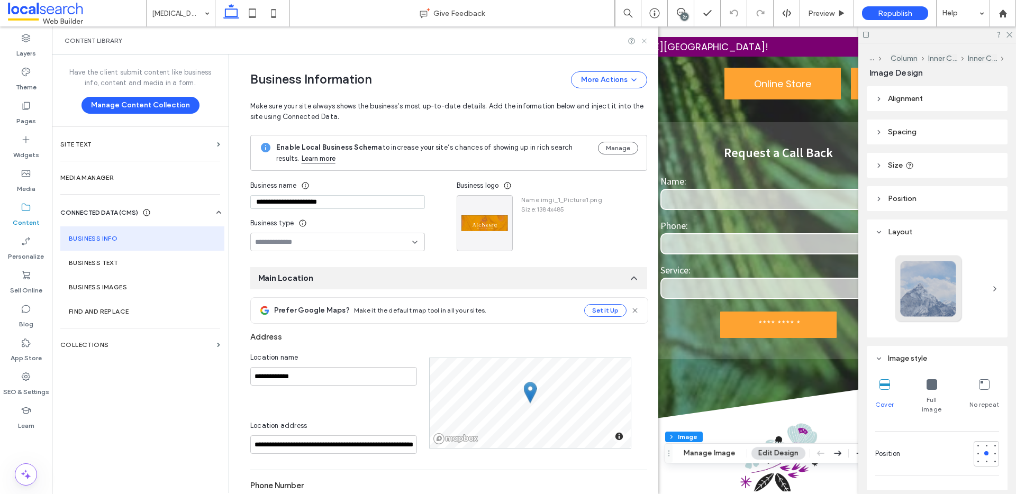
click at [642, 39] on icon at bounding box center [644, 41] width 8 height 8
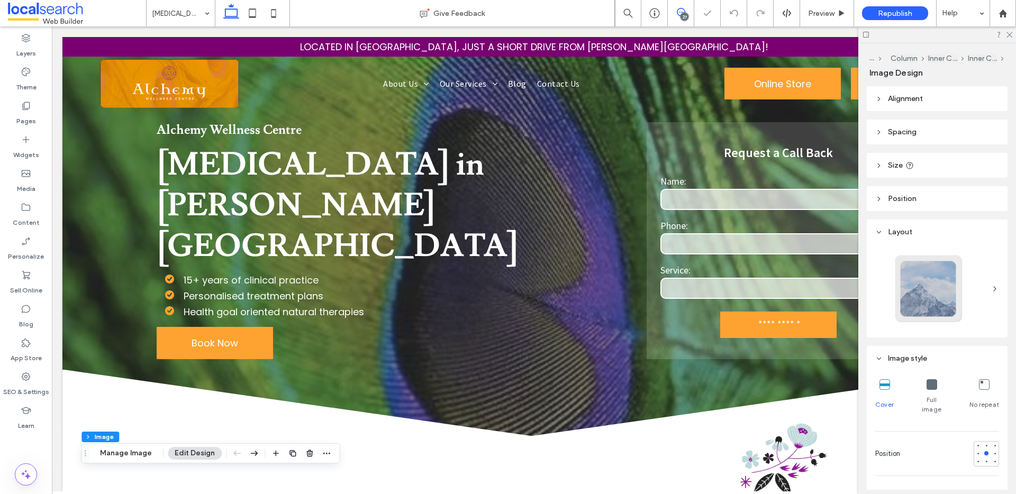
click at [688, 14] on span at bounding box center [681, 12] width 26 height 8
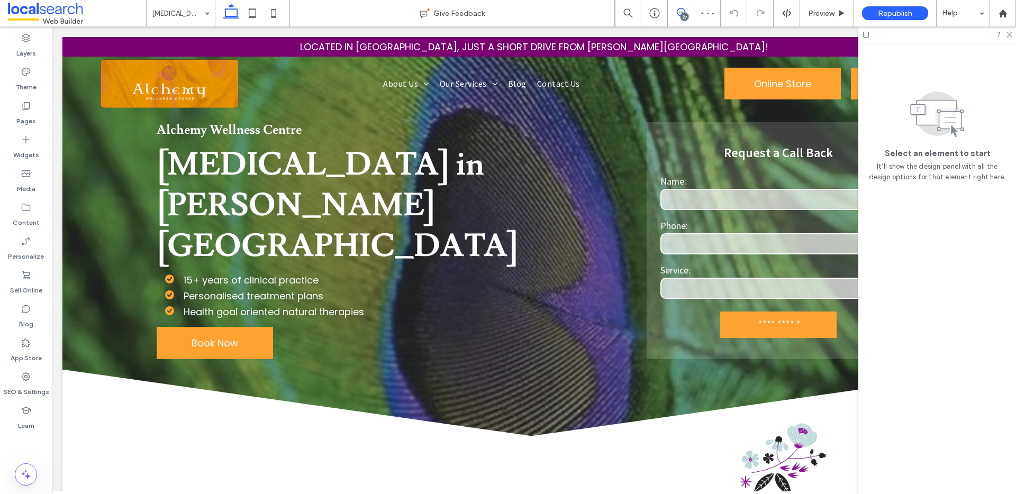
click at [682, 9] on icon at bounding box center [681, 12] width 8 height 8
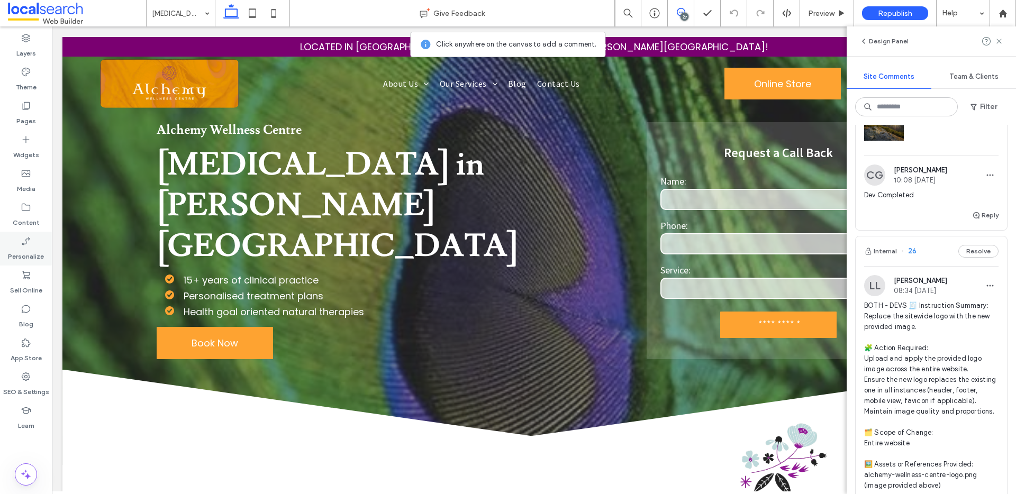
scroll to position [8040, 0]
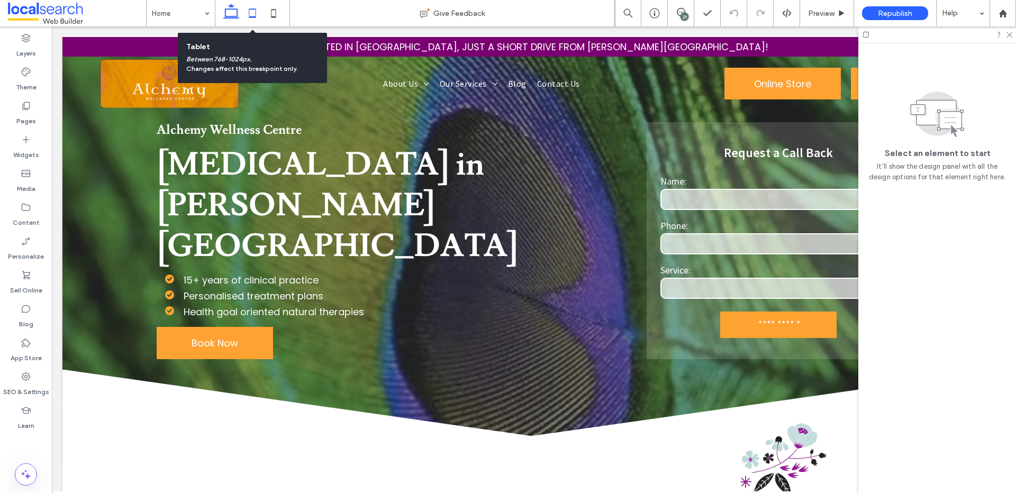
click at [249, 15] on icon at bounding box center [252, 13] width 21 height 21
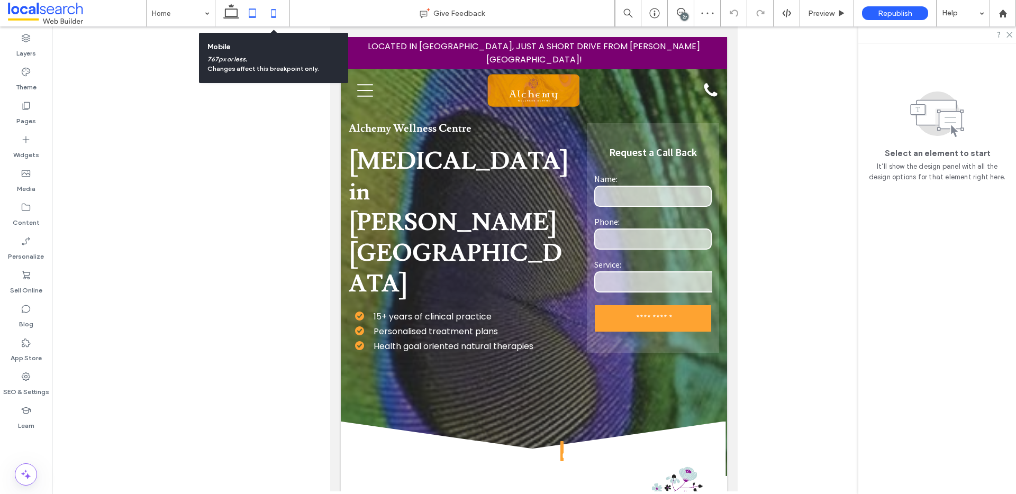
click at [269, 15] on icon at bounding box center [273, 13] width 21 height 21
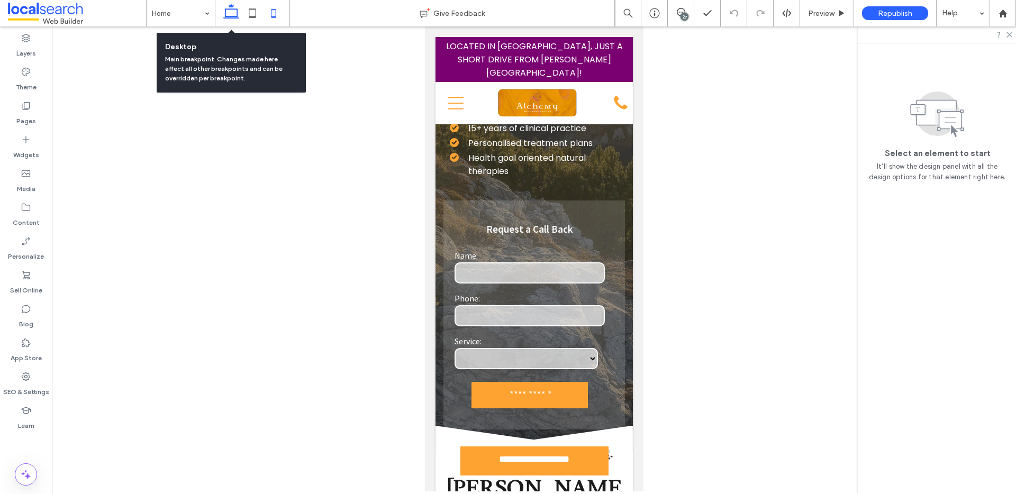
click at [226, 8] on use at bounding box center [231, 11] width 16 height 15
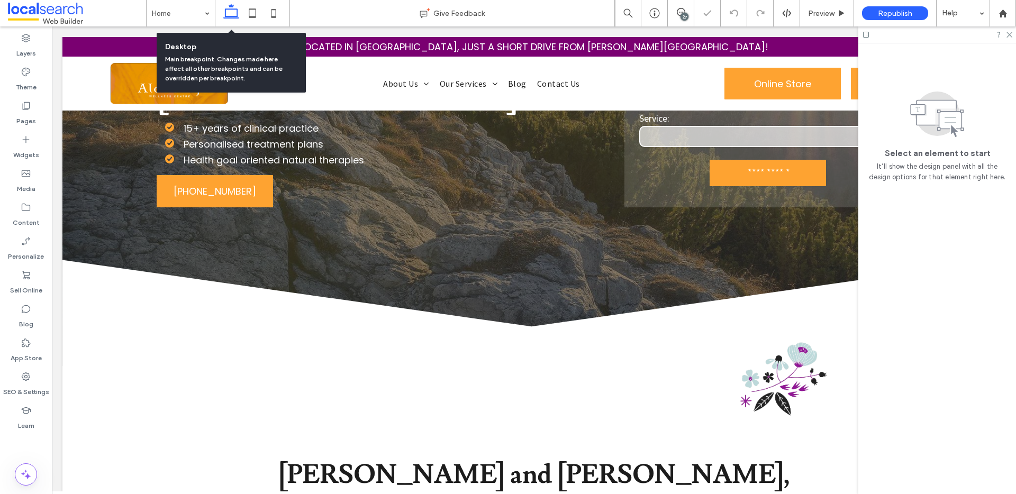
scroll to position [323, 0]
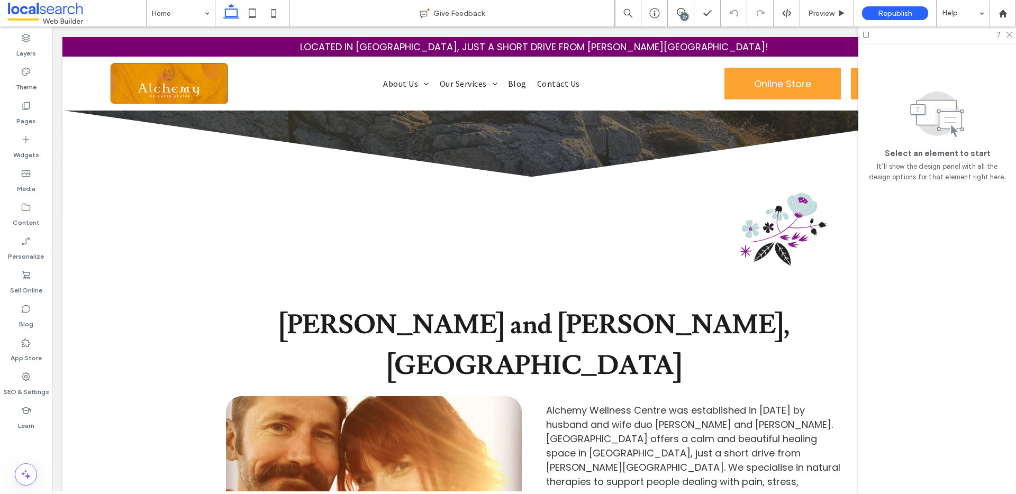
click at [685, 13] on div "27" at bounding box center [684, 17] width 8 height 8
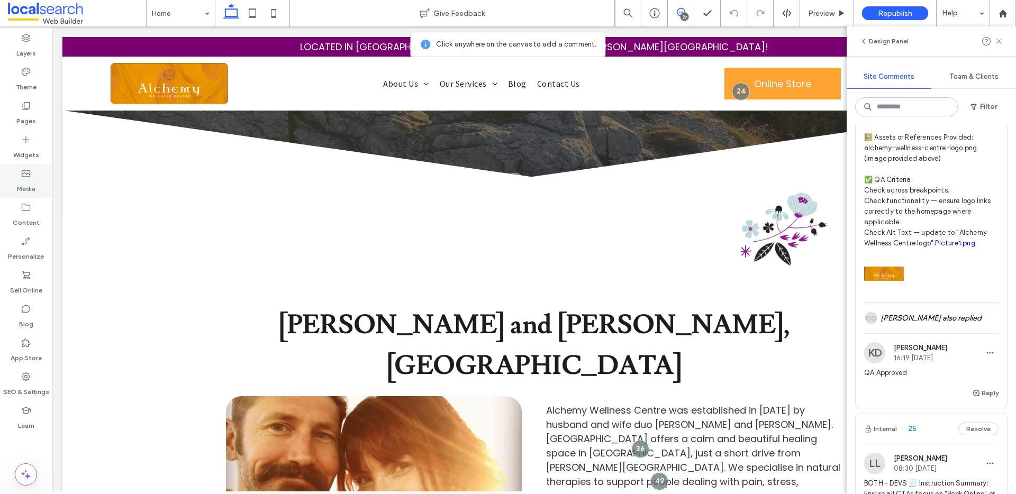
scroll to position [8256, 0]
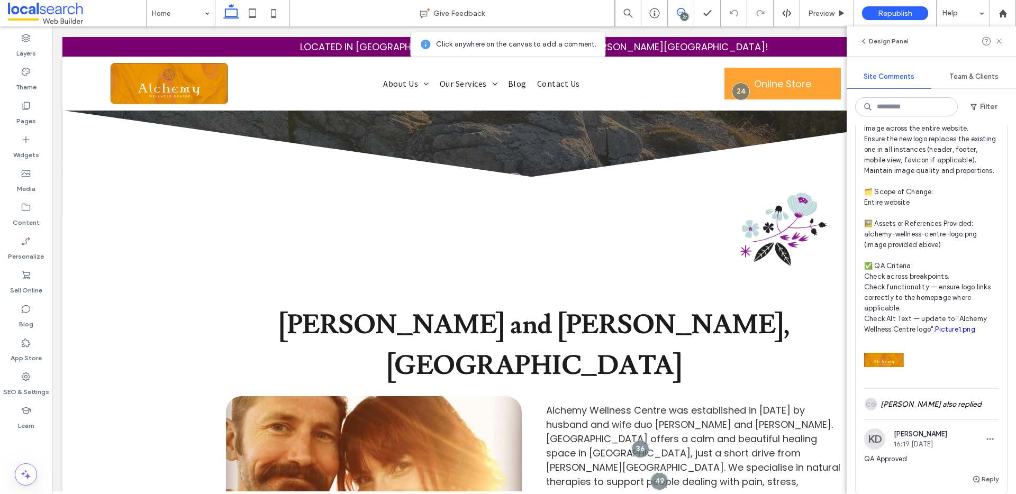
scroll to position [8330, 0]
type textarea "**********"
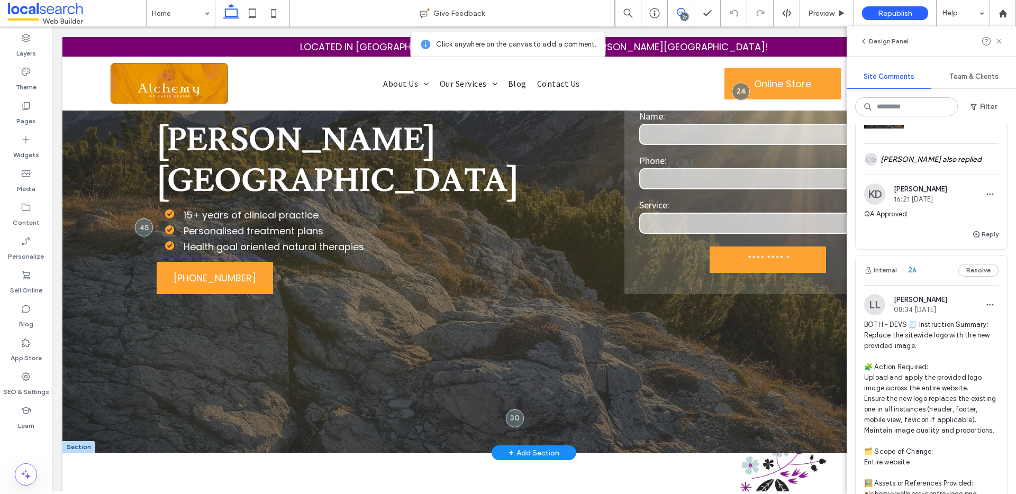
scroll to position [12, 0]
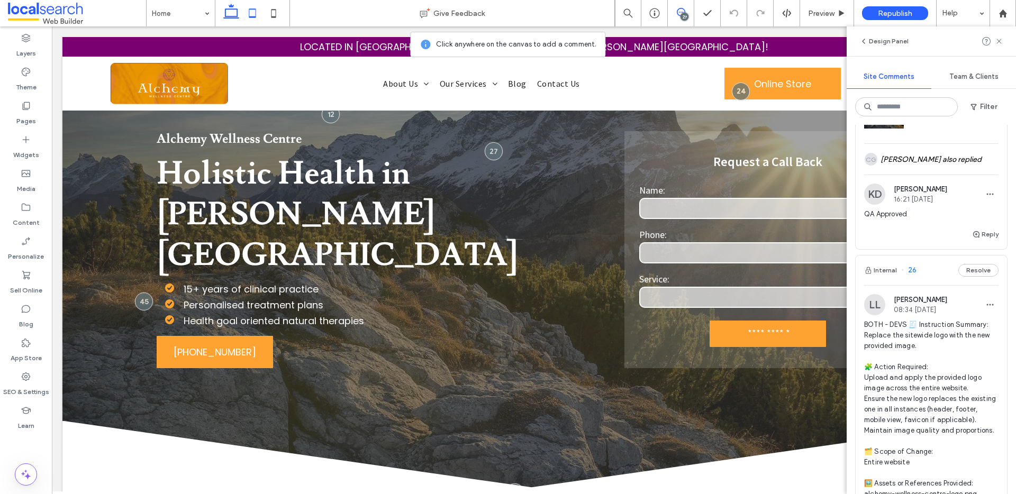
click at [257, 14] on icon at bounding box center [252, 13] width 21 height 21
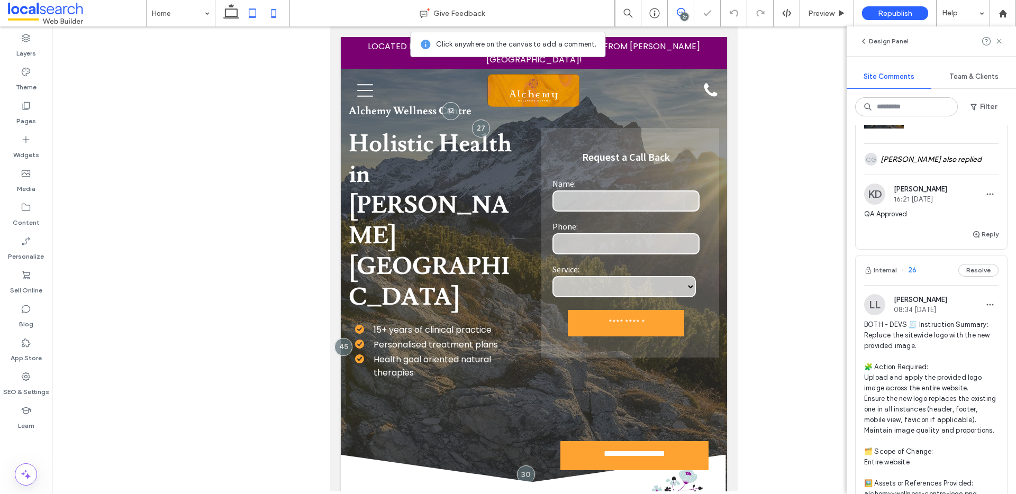
scroll to position [0, 0]
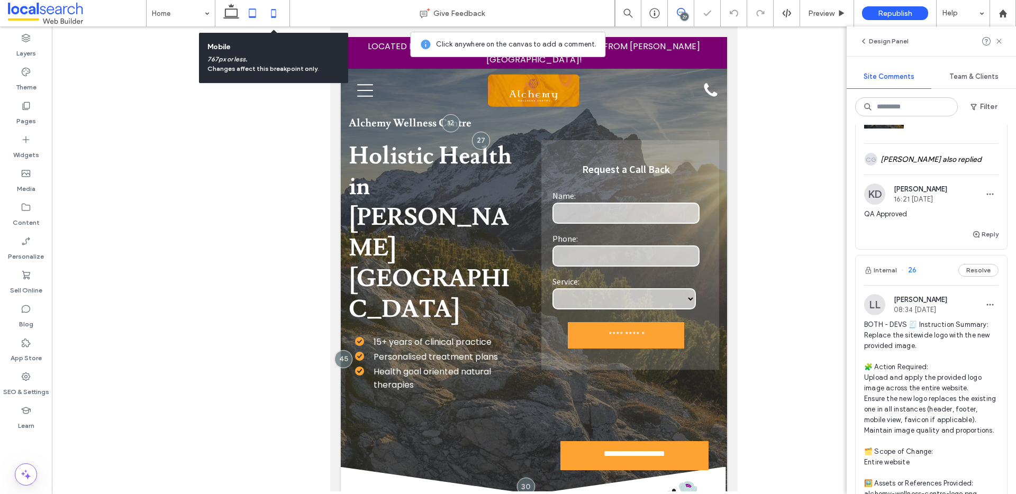
click at [271, 13] on use at bounding box center [273, 13] width 5 height 8
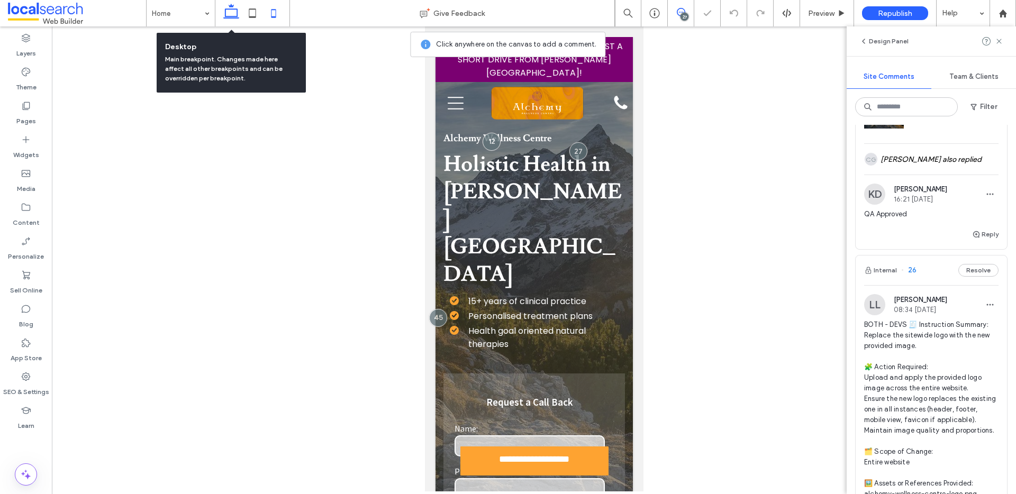
click at [230, 12] on icon at bounding box center [231, 13] width 21 height 21
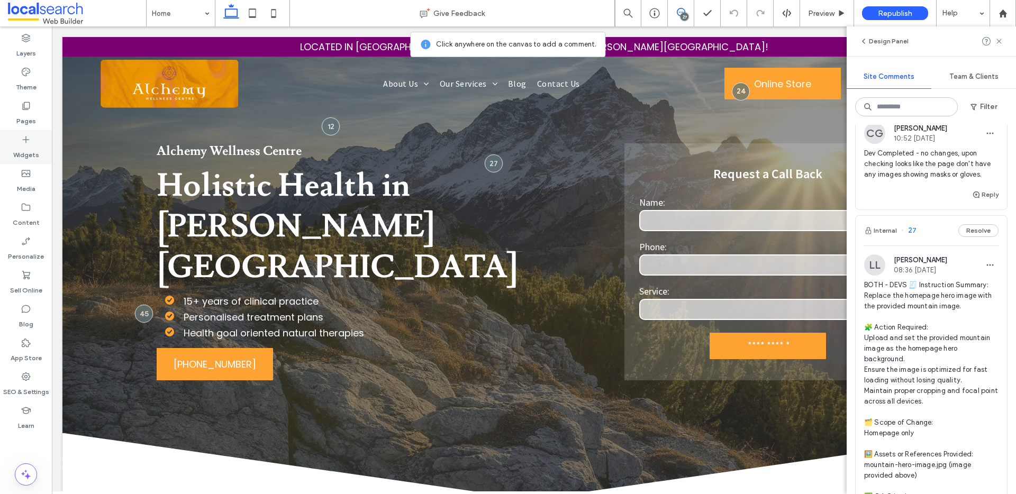
scroll to position [7593, 0]
